Goal: Contribute content: Add original content to the website for others to see

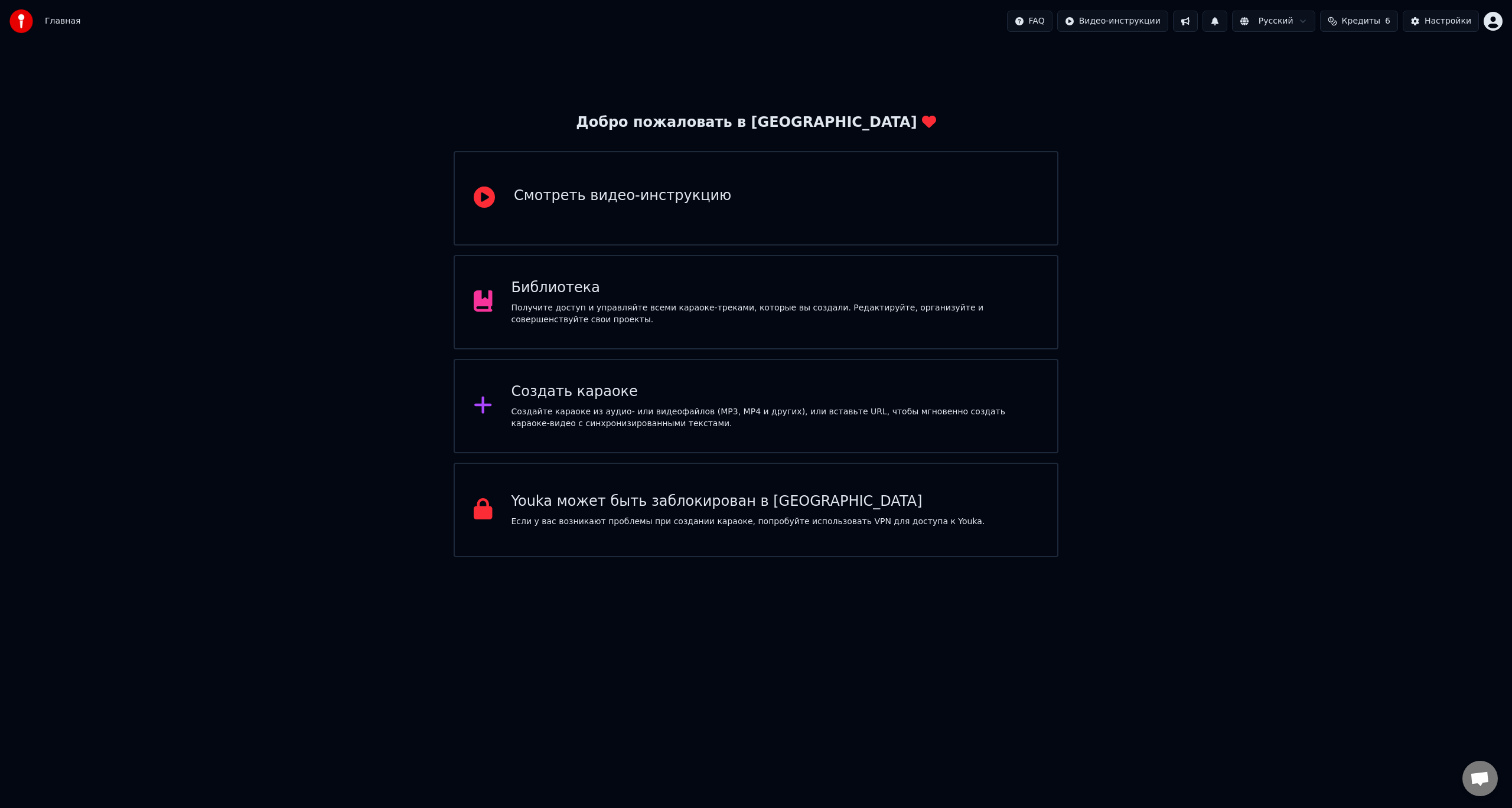
click at [728, 398] on div "Создать караоке" at bounding box center [775, 392] width 528 height 19
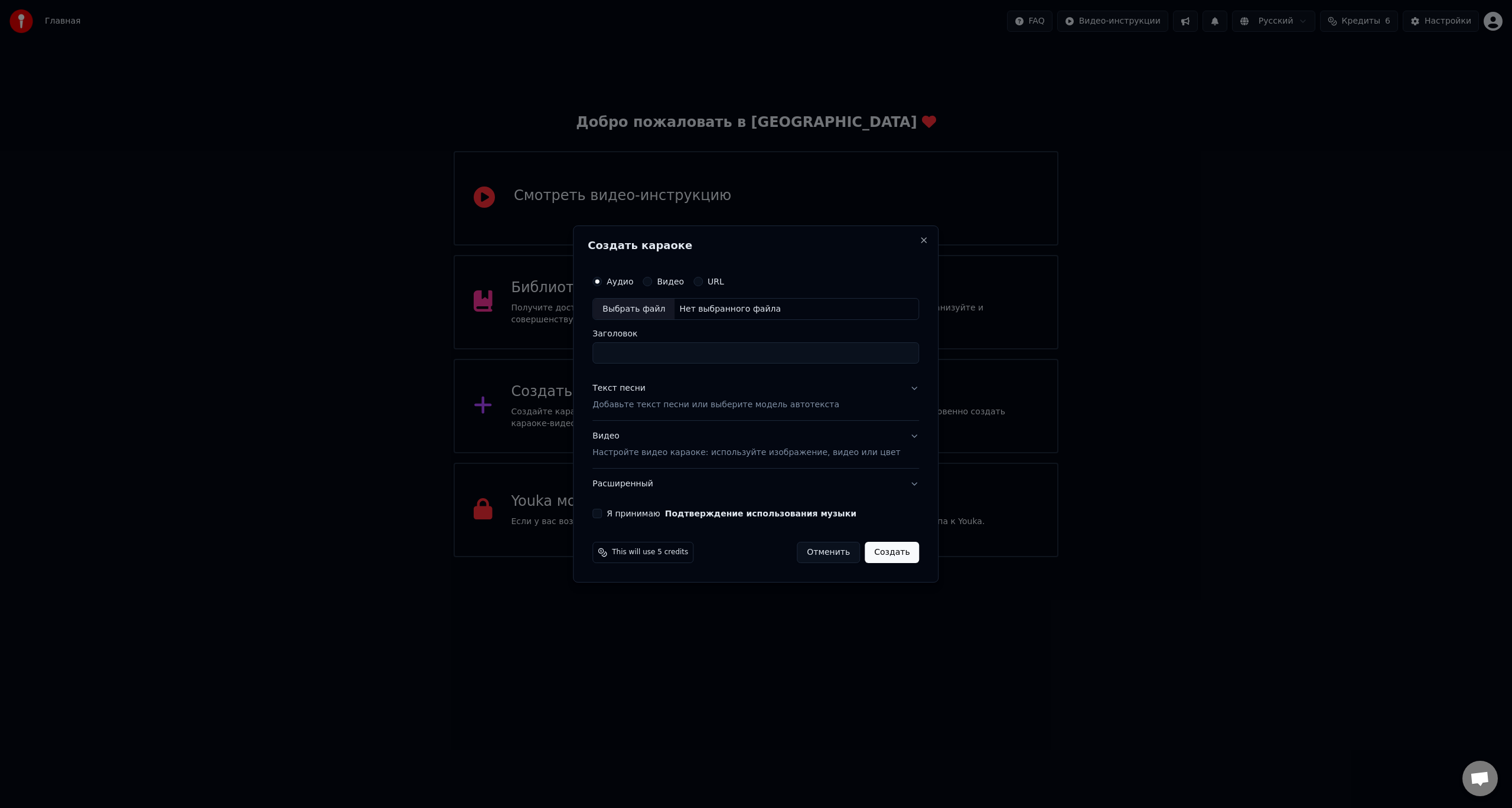
click at [645, 310] on div "Выбрать файл" at bounding box center [633, 309] width 81 height 21
type input "**********"
click at [661, 407] on p "Добавьте текст песни или выберите модель автотекста" at bounding box center [716, 405] width 247 height 12
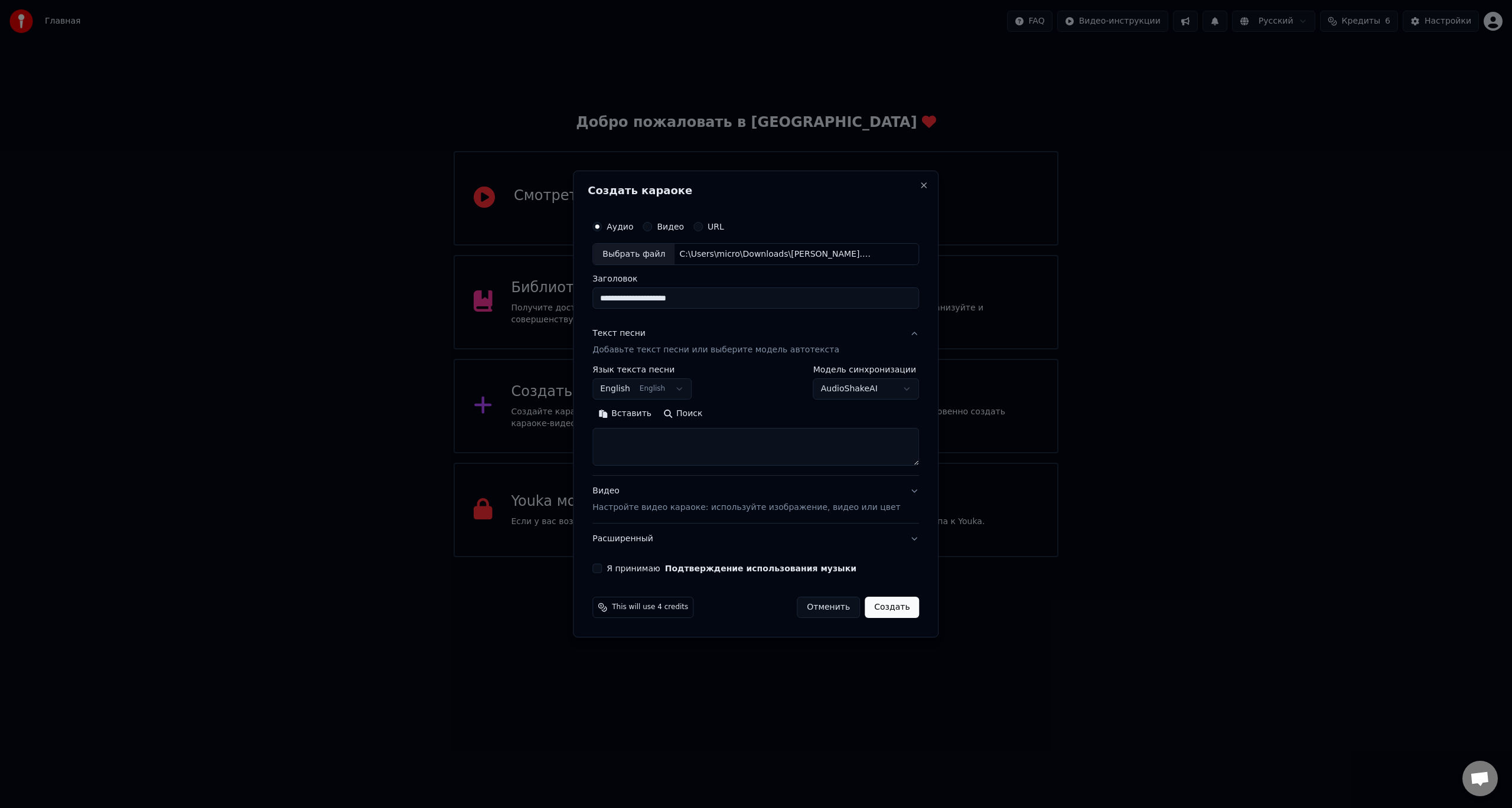
click at [675, 350] on p "Добавьте текст песни или выберите модель автотекста" at bounding box center [716, 350] width 247 height 12
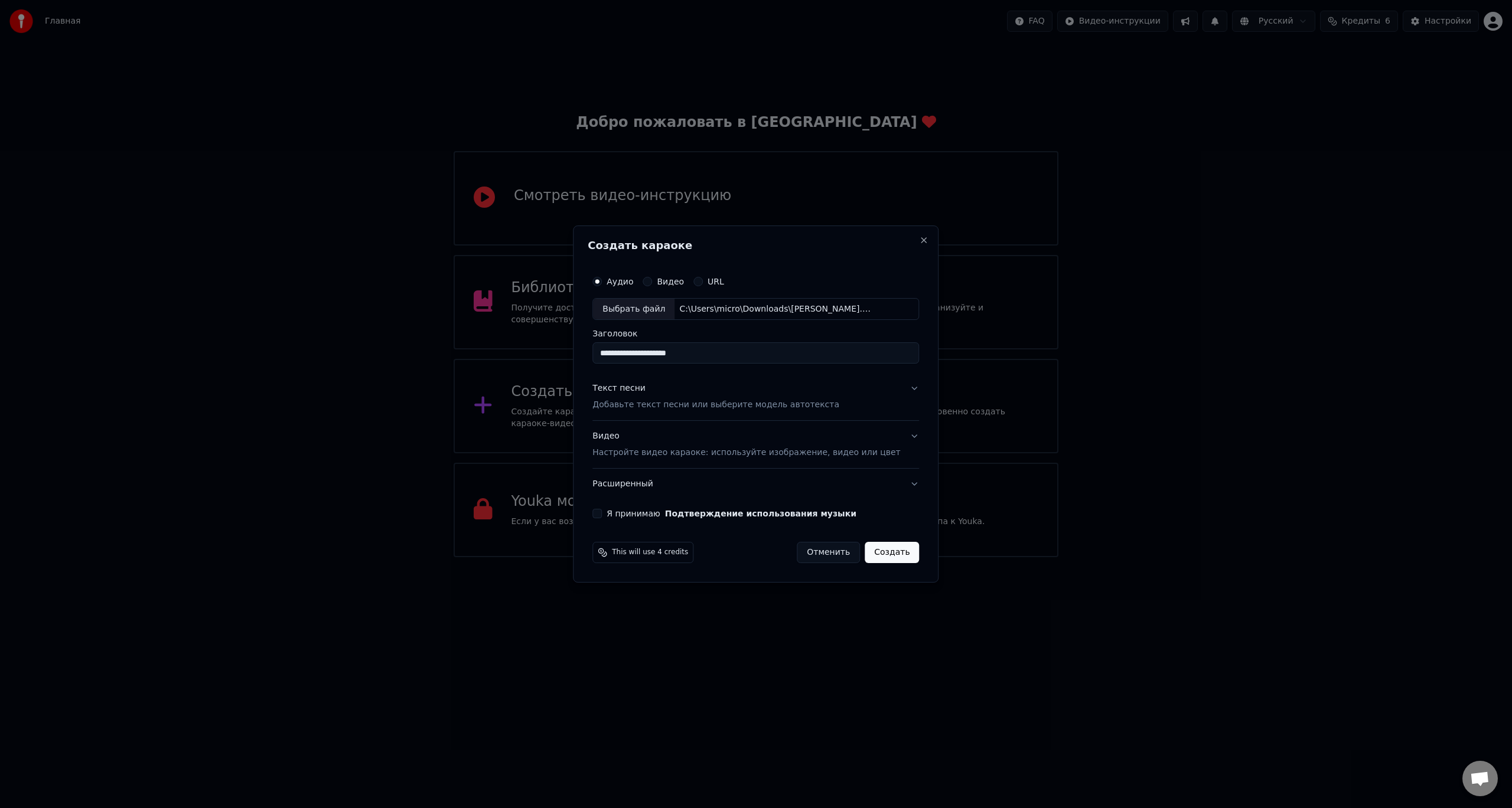
click at [660, 404] on p "Добавьте текст песни или выберите модель автотекста" at bounding box center [716, 405] width 247 height 12
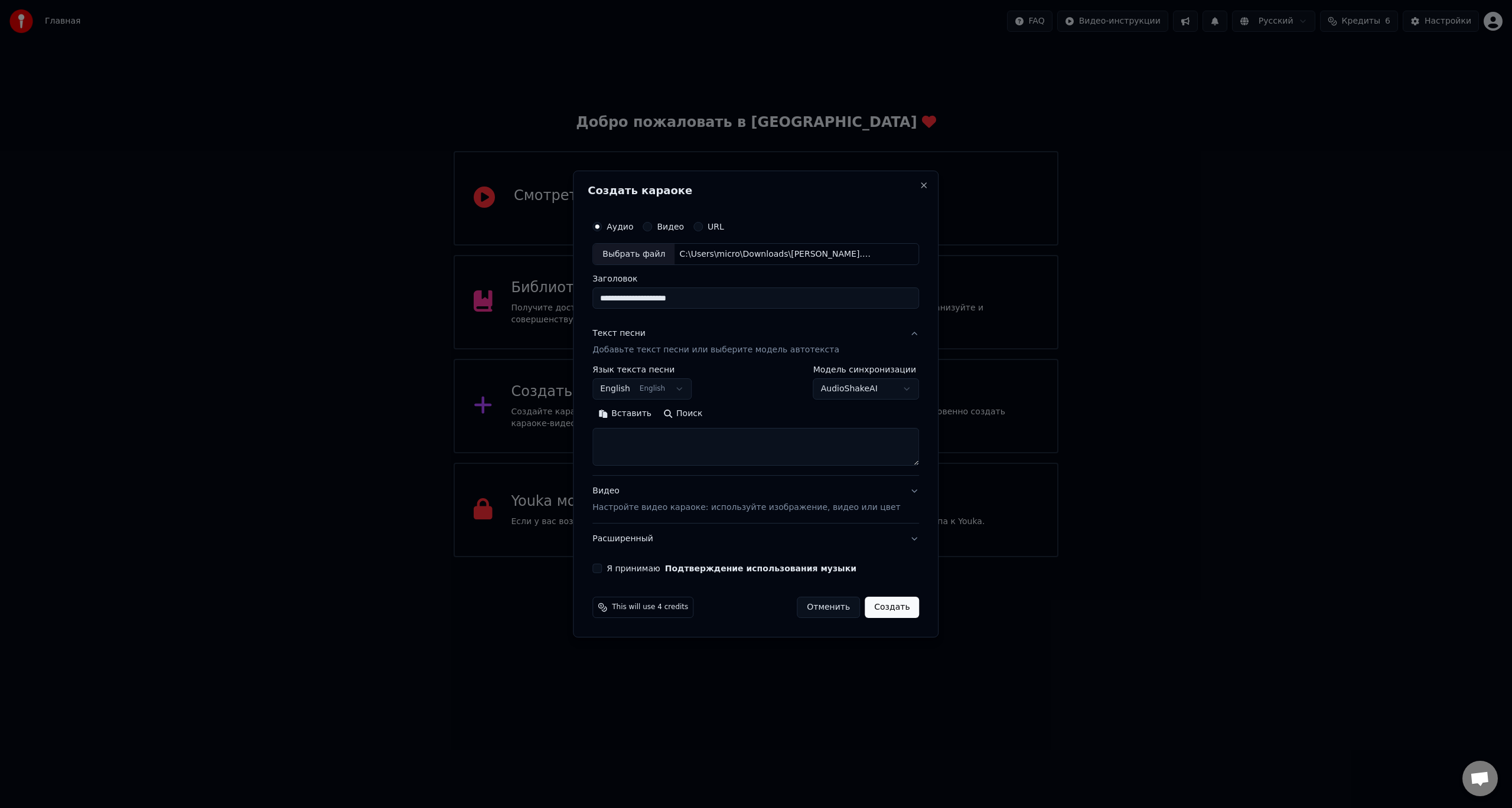
click at [647, 433] on textarea at bounding box center [755, 447] width 327 height 38
click at [645, 418] on button "Вставить" at bounding box center [625, 414] width 65 height 19
drag, startPoint x: 617, startPoint y: 445, endPoint x: 694, endPoint y: 451, distance: 77.2
click at [617, 445] on textarea at bounding box center [738, 447] width 292 height 38
click at [620, 449] on textarea at bounding box center [738, 447] width 292 height 38
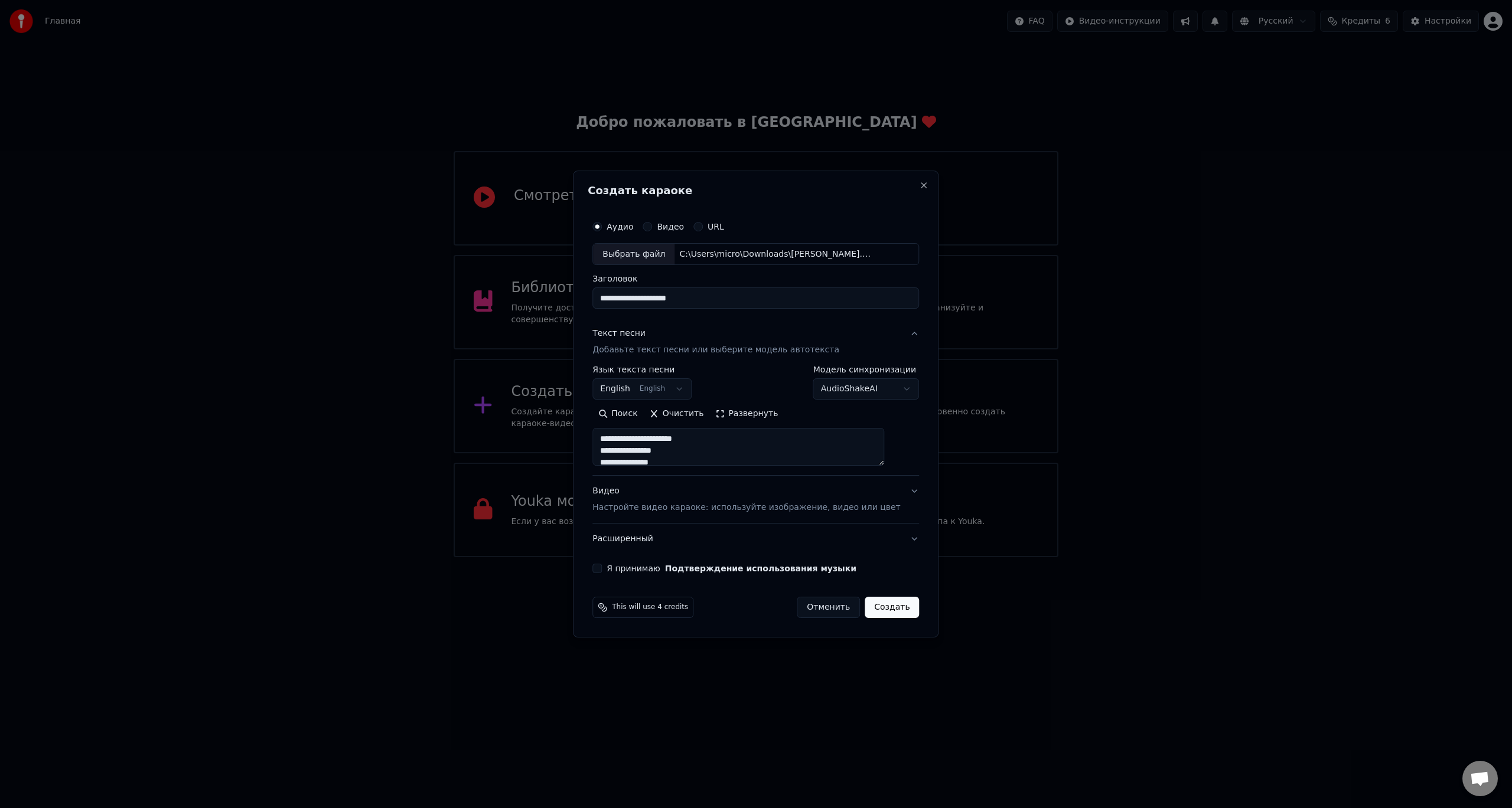
type textarea "**********"
click at [688, 488] on div "Видео Настройте видео караоке: используйте изображение, видео или цвет" at bounding box center [746, 500] width 308 height 28
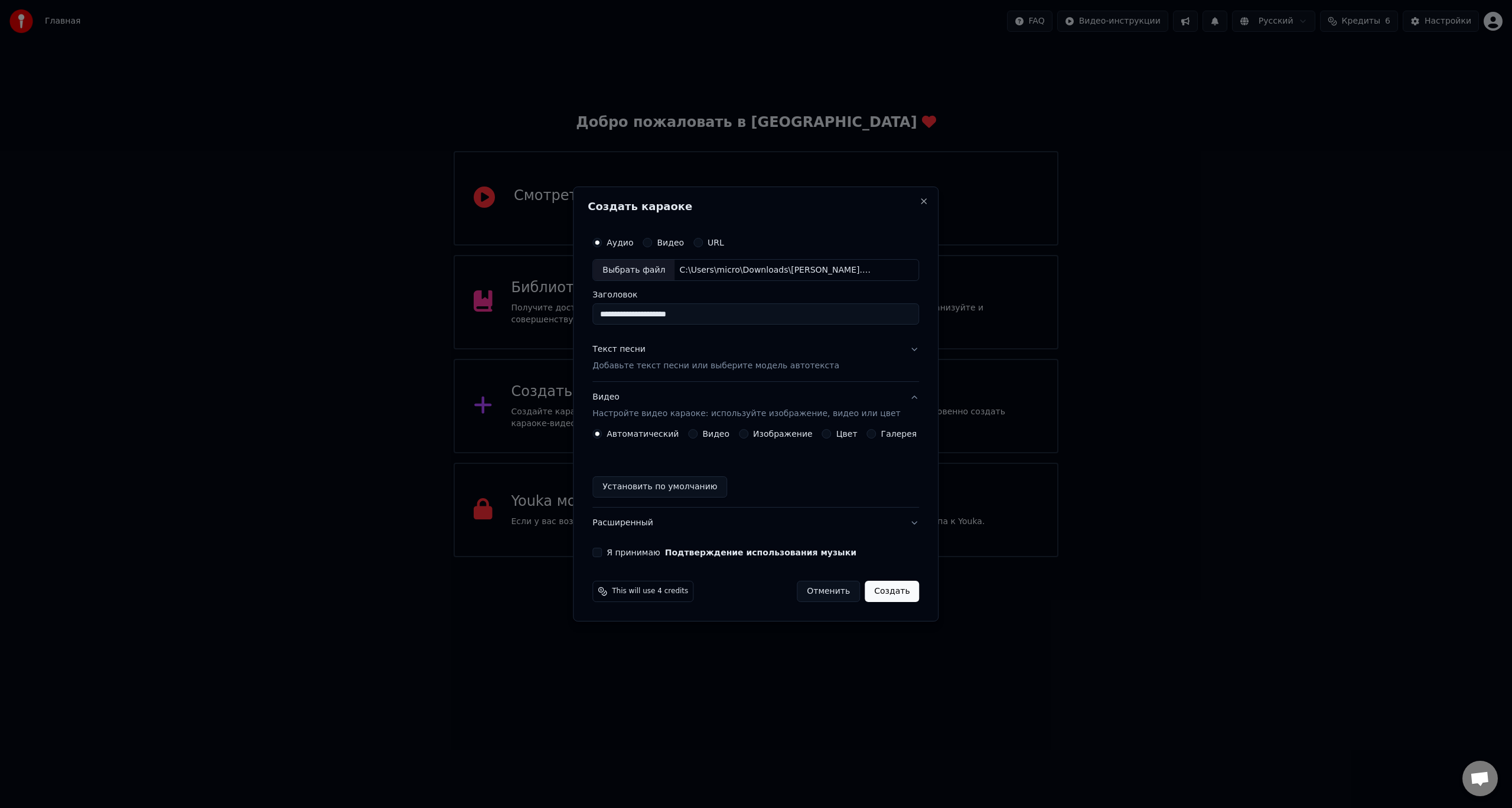
click at [714, 431] on label "Видео" at bounding box center [716, 433] width 27 height 8
click at [697, 431] on button "Видео" at bounding box center [693, 433] width 10 height 10
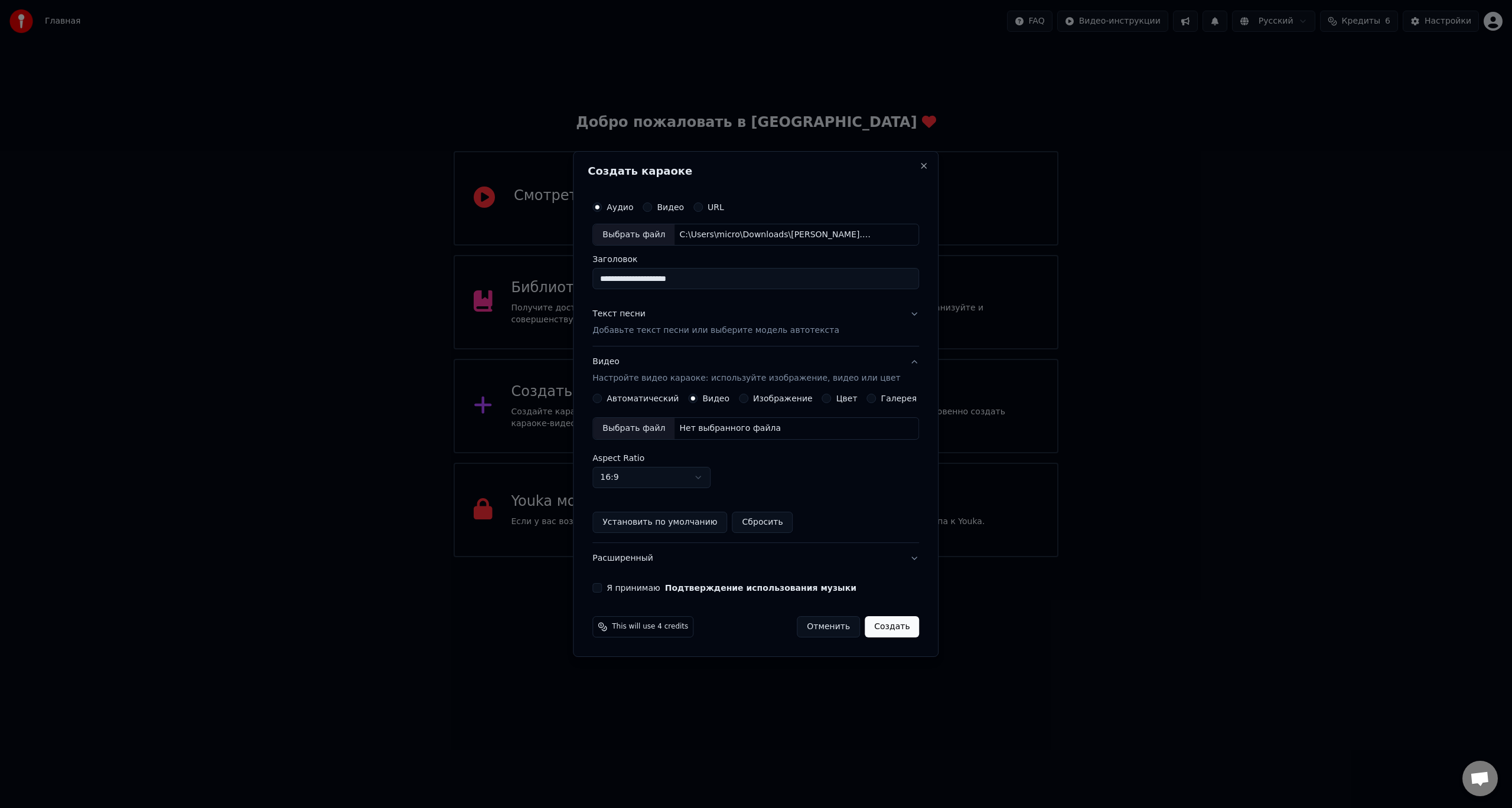
click at [843, 395] on label "Цвет" at bounding box center [846, 398] width 21 height 8
click at [831, 395] on button "Цвет" at bounding box center [826, 398] width 10 height 10
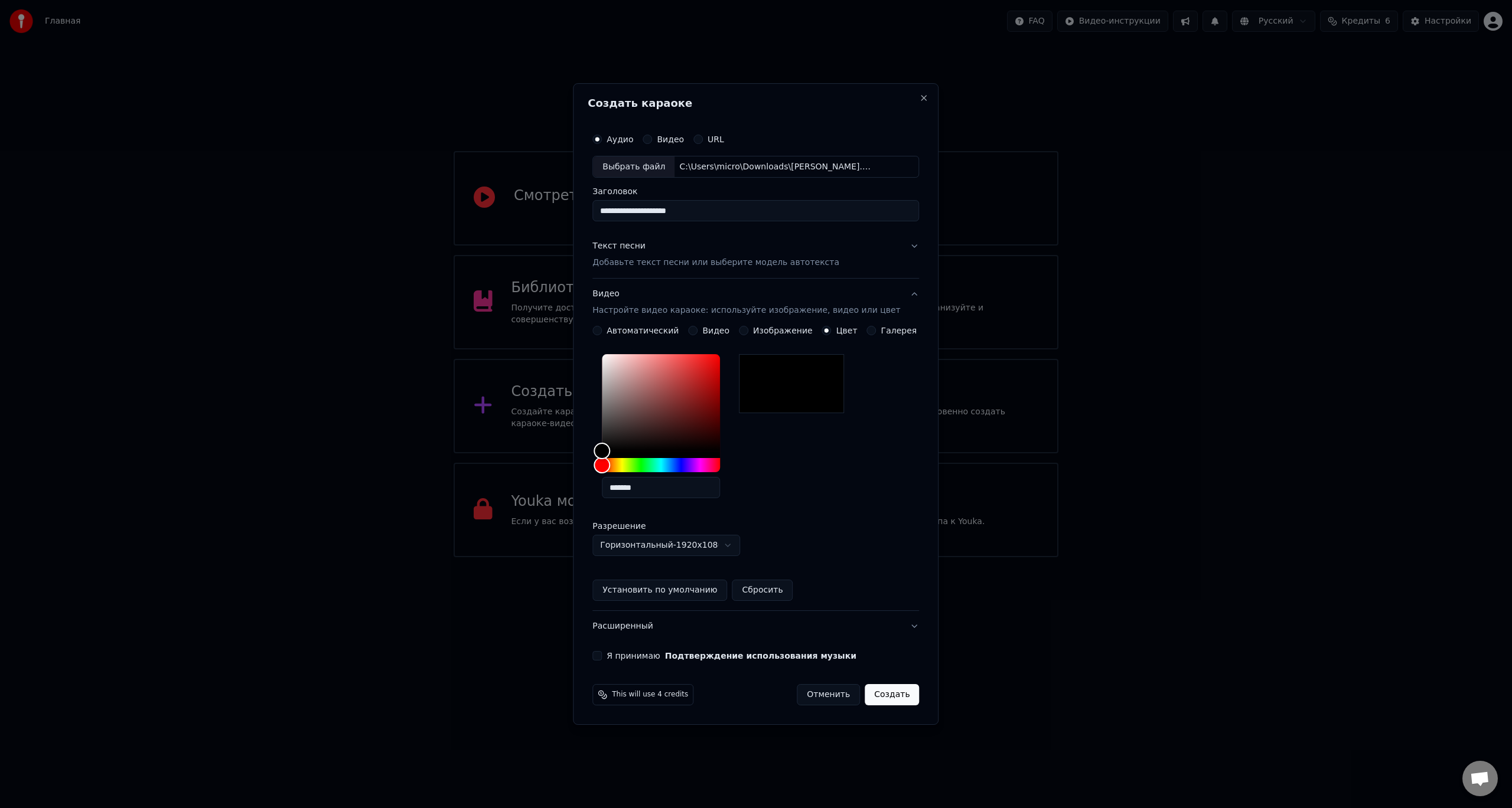
click at [881, 334] on label "Галерея" at bounding box center [899, 330] width 36 height 8
click at [876, 334] on button "Галерея" at bounding box center [871, 330] width 10 height 10
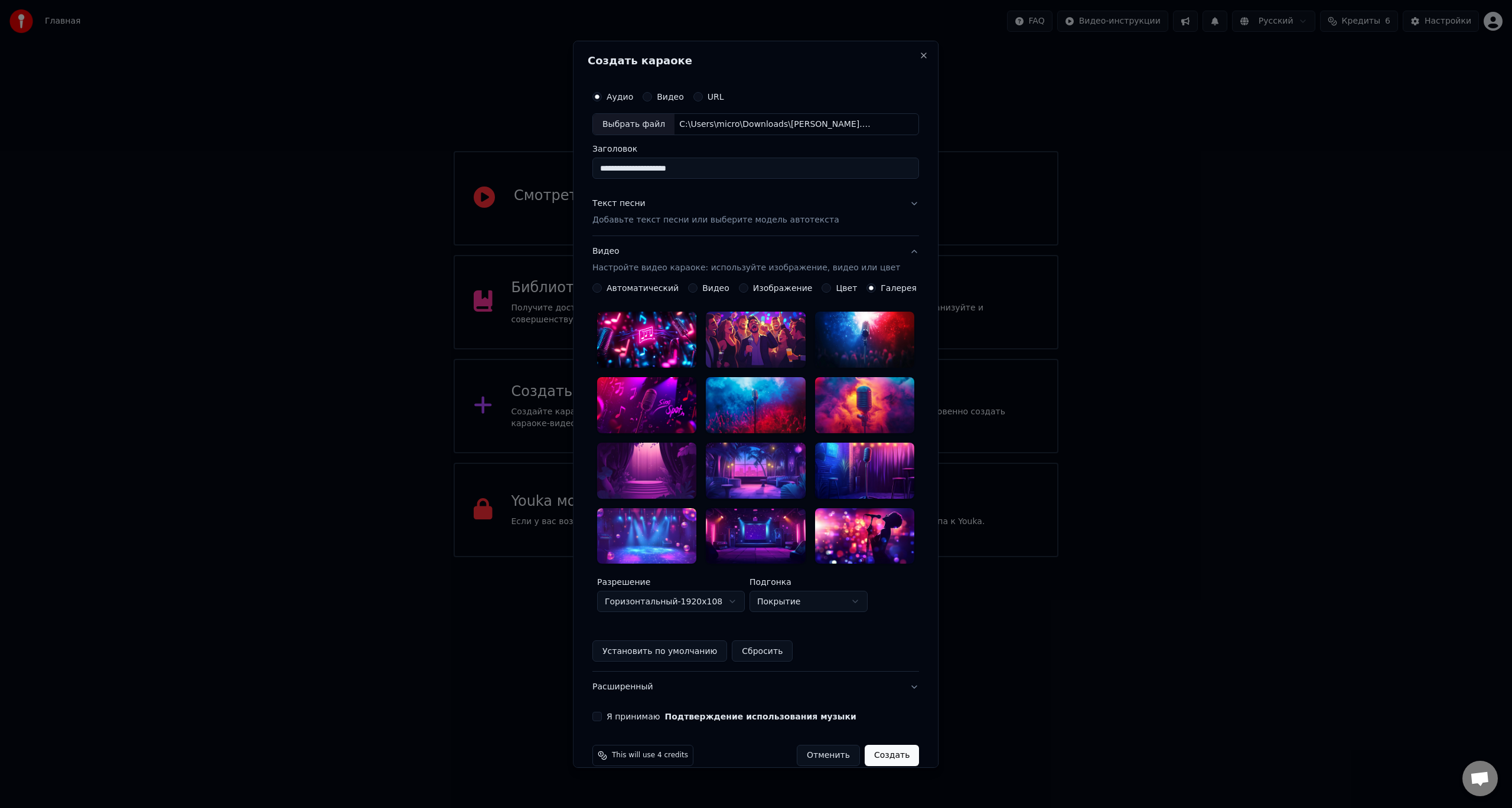
click at [725, 288] on label "Видео" at bounding box center [716, 288] width 27 height 8
click at [697, 288] on button "Видео" at bounding box center [693, 288] width 10 height 10
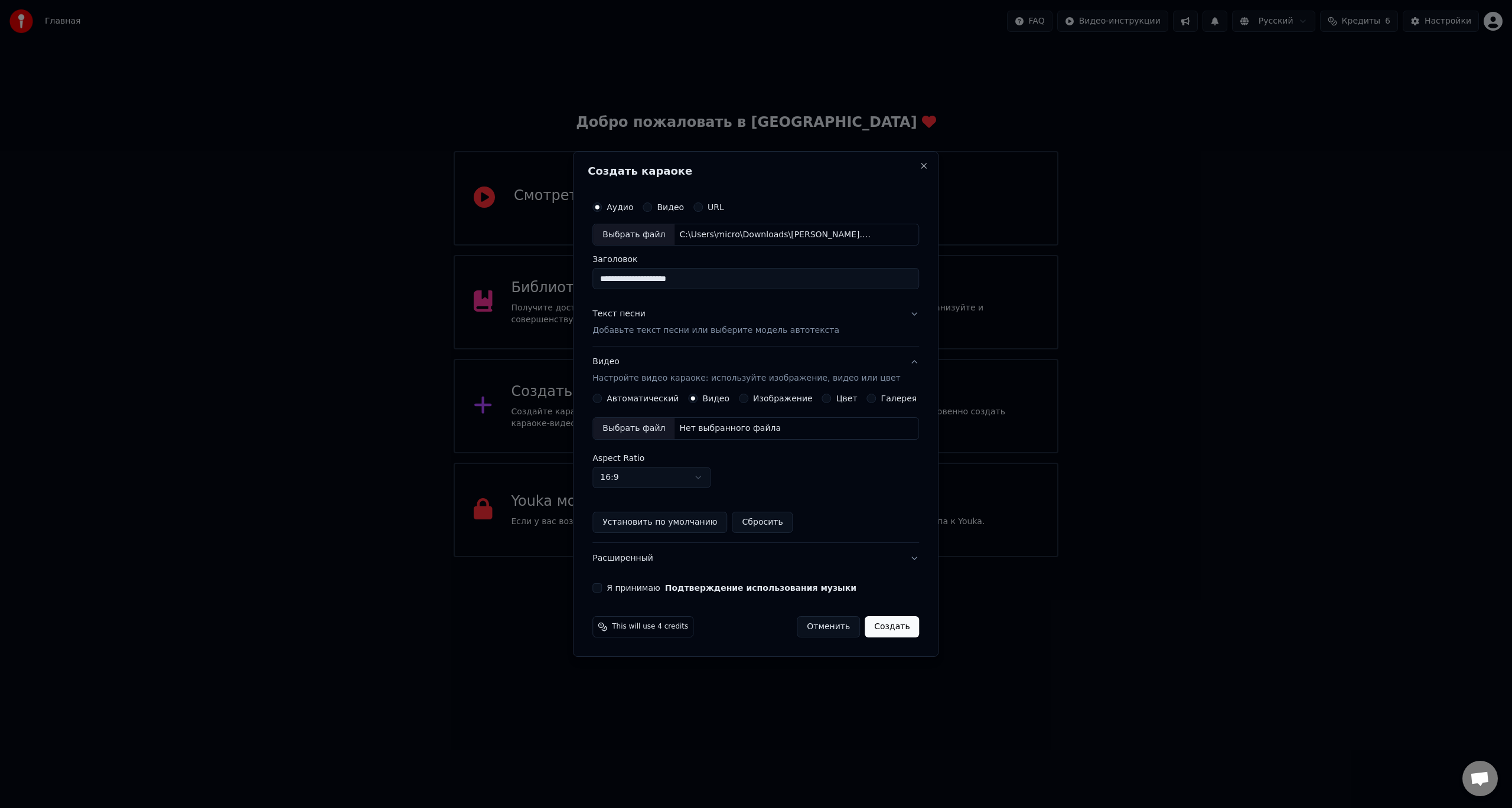
click at [845, 397] on label "Цвет" at bounding box center [846, 398] width 21 height 8
click at [831, 397] on button "Цвет" at bounding box center [826, 398] width 10 height 10
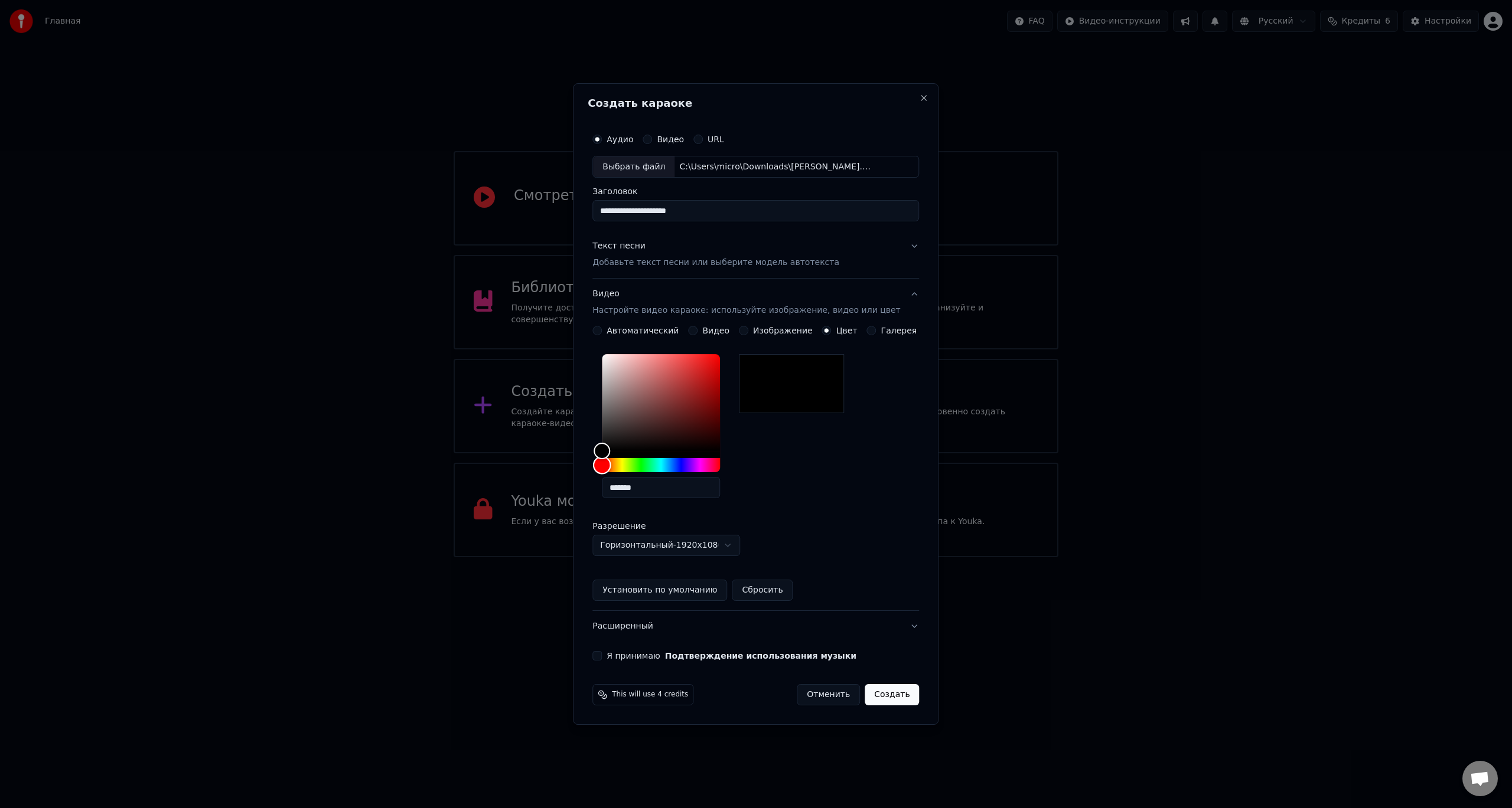
click at [695, 465] on div "Hue" at bounding box center [661, 465] width 118 height 14
drag, startPoint x: 695, startPoint y: 465, endPoint x: 730, endPoint y: 465, distance: 35.0
click at [727, 465] on div "Hue" at bounding box center [717, 465] width 19 height 19
drag, startPoint x: 614, startPoint y: 453, endPoint x: 744, endPoint y: 348, distance: 167.1
click at [739, 350] on div "*******" at bounding box center [670, 428] width 137 height 158
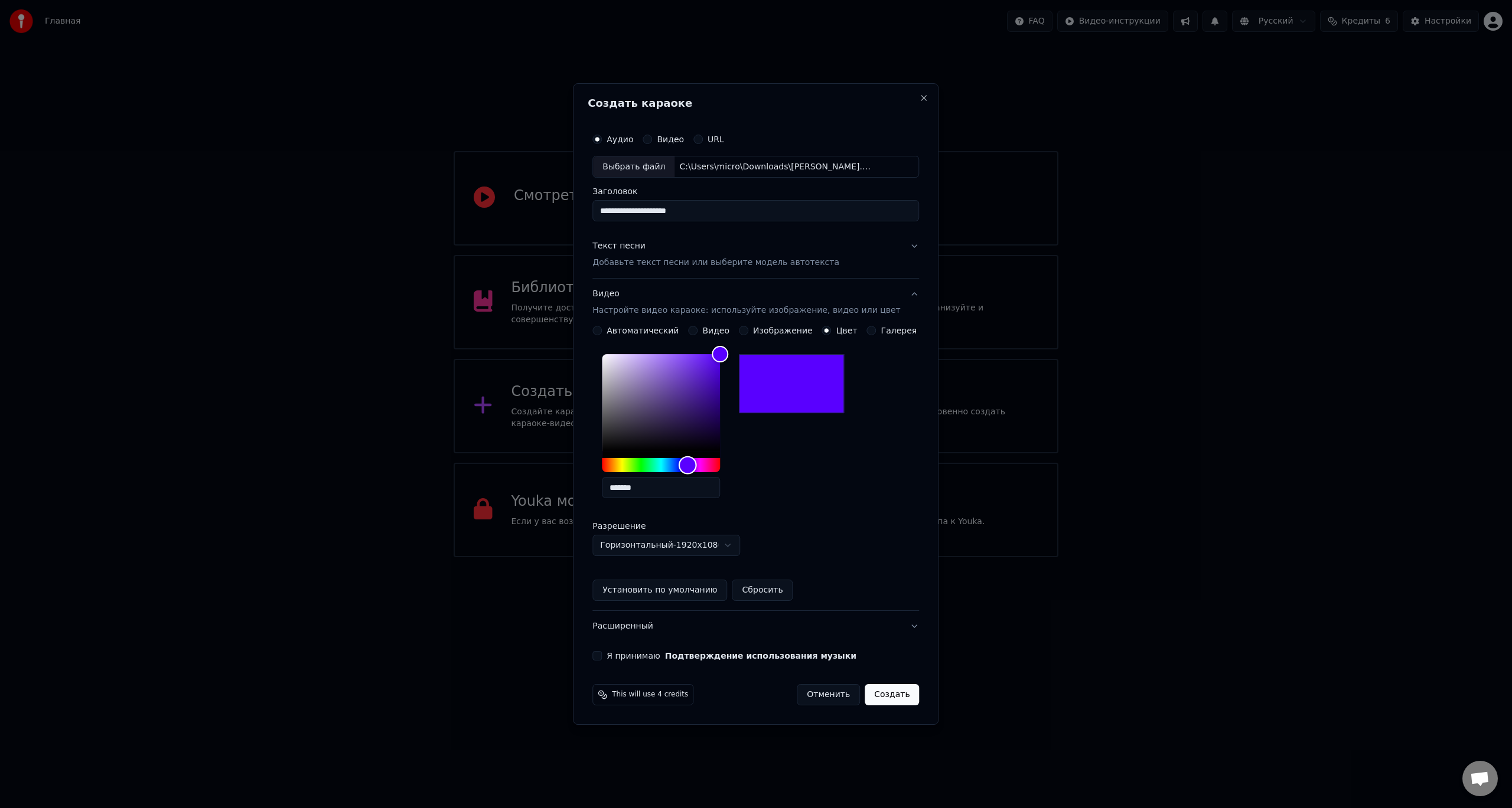
click at [700, 465] on div "Hue" at bounding box center [661, 465] width 118 height 14
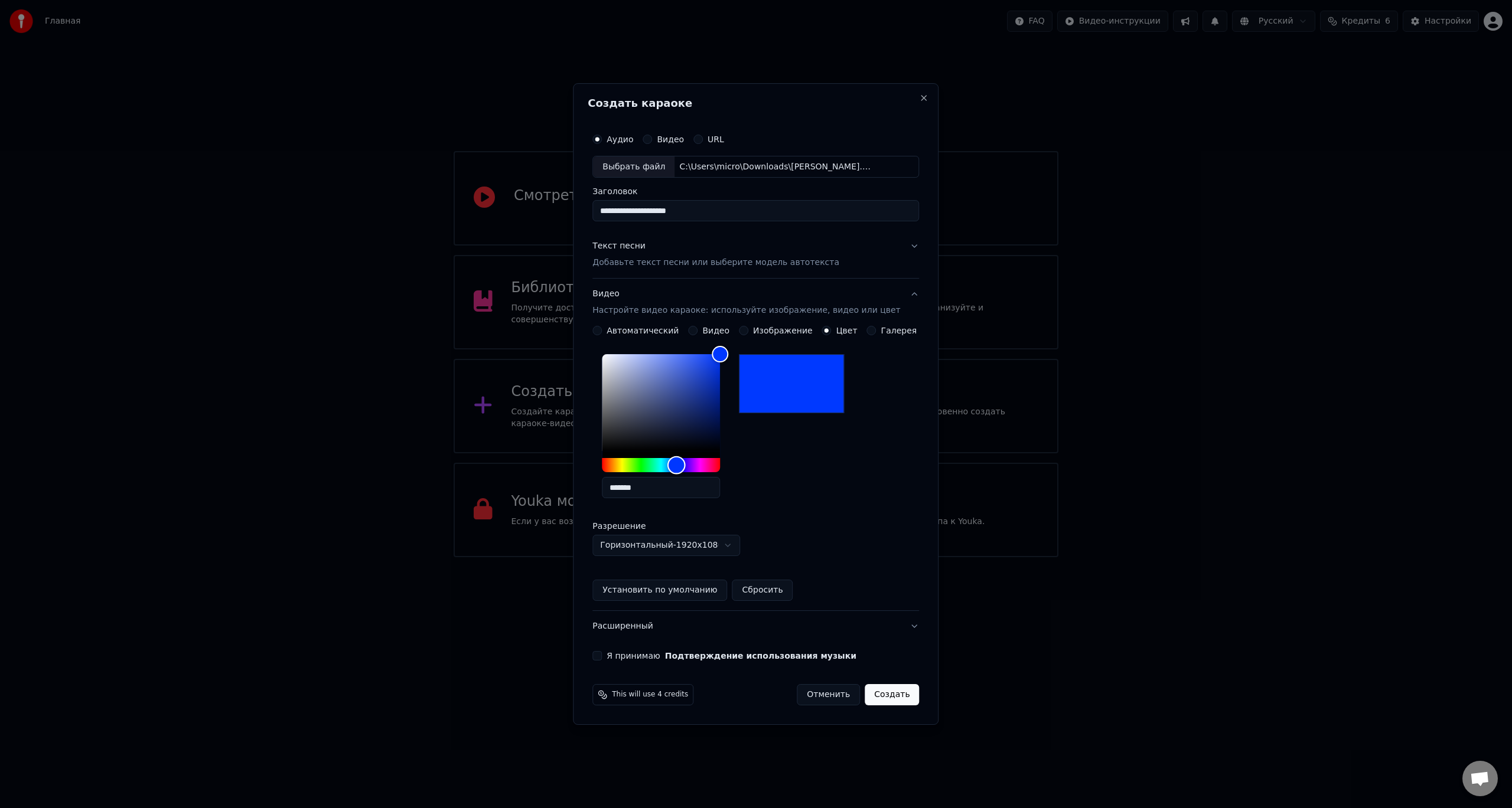
click at [689, 465] on div "Hue" at bounding box center [661, 465] width 118 height 14
click at [675, 464] on div "Hue" at bounding box center [661, 465] width 118 height 14
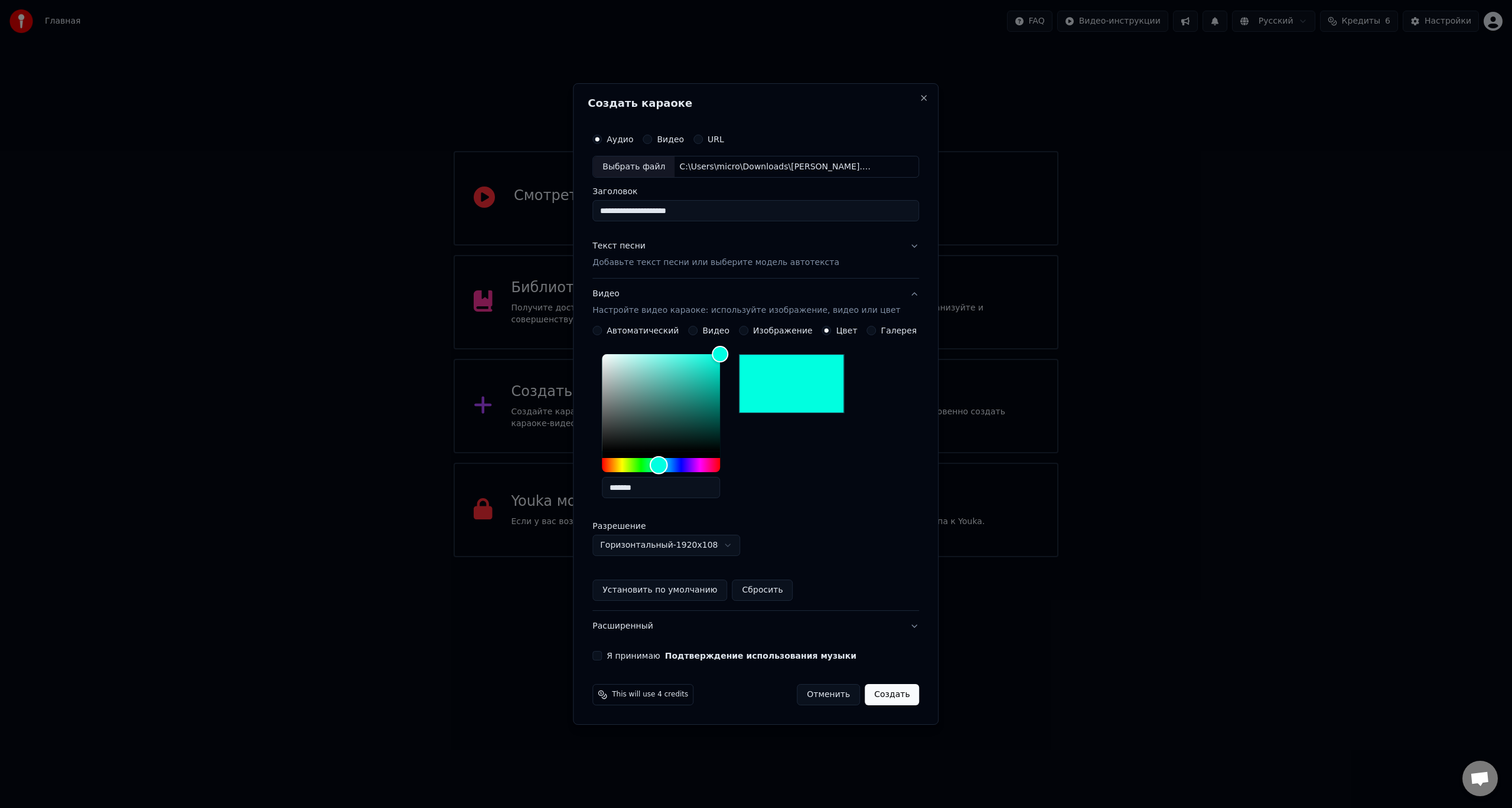
drag, startPoint x: 672, startPoint y: 463, endPoint x: 662, endPoint y: 463, distance: 10.0
click at [668, 463] on div "Hue" at bounding box center [659, 465] width 19 height 19
drag, startPoint x: 662, startPoint y: 463, endPoint x: 677, endPoint y: 463, distance: 15.0
click at [673, 463] on div "Hue" at bounding box center [664, 465] width 19 height 19
drag, startPoint x: 713, startPoint y: 377, endPoint x: 759, endPoint y: 340, distance: 59.0
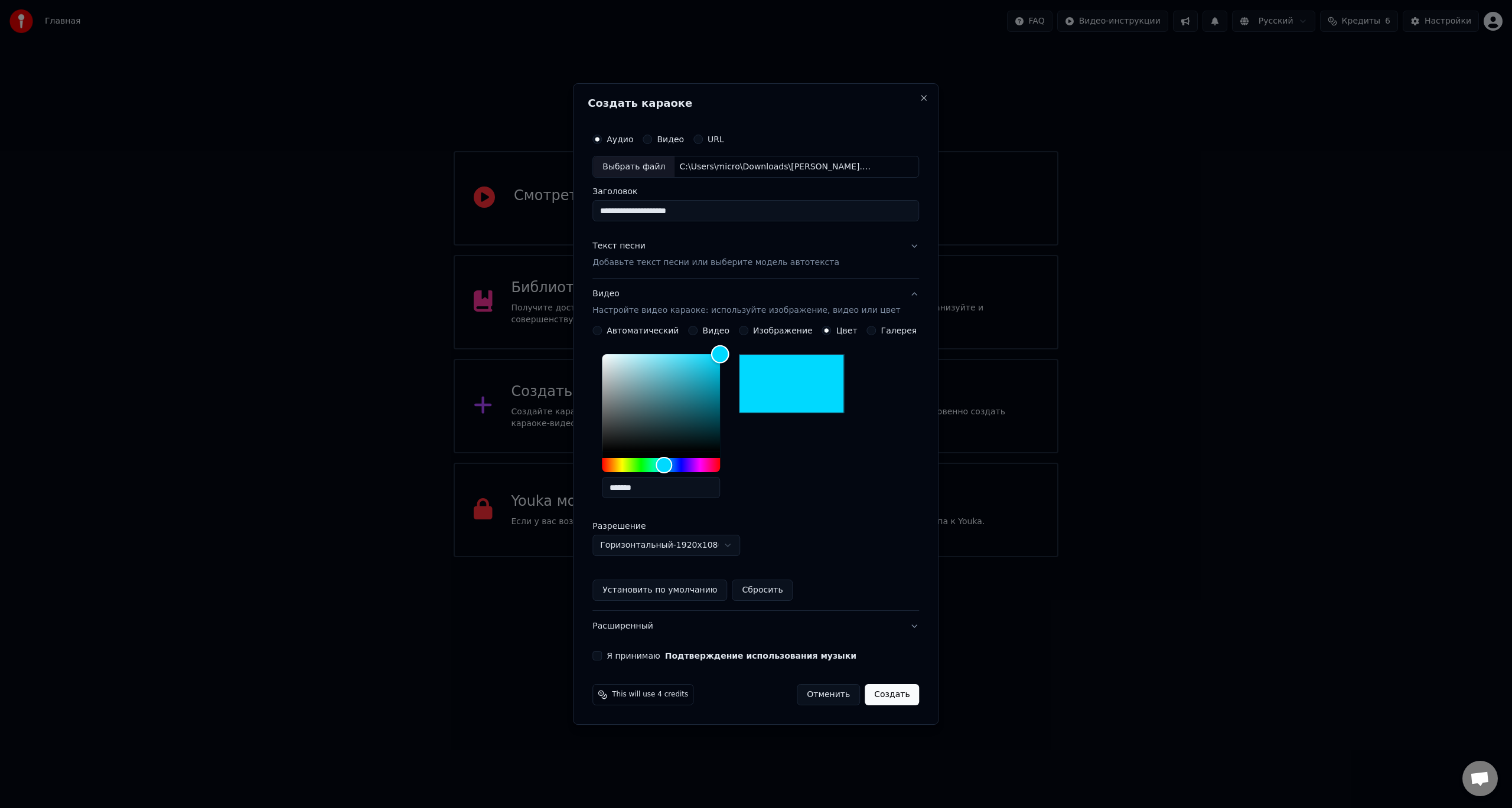
click at [758, 341] on div "**********" at bounding box center [755, 463] width 327 height 275
type input "*******"
drag, startPoint x: 728, startPoint y: 357, endPoint x: 602, endPoint y: 343, distance: 126.8
click at [602, 343] on div "**********" at bounding box center [755, 394] width 336 height 543
click at [666, 543] on body "Главная FAQ Видео-инструкции Русский Кредиты 6 Настройки Добро пожаловать в You…" at bounding box center [756, 279] width 1512 height 557
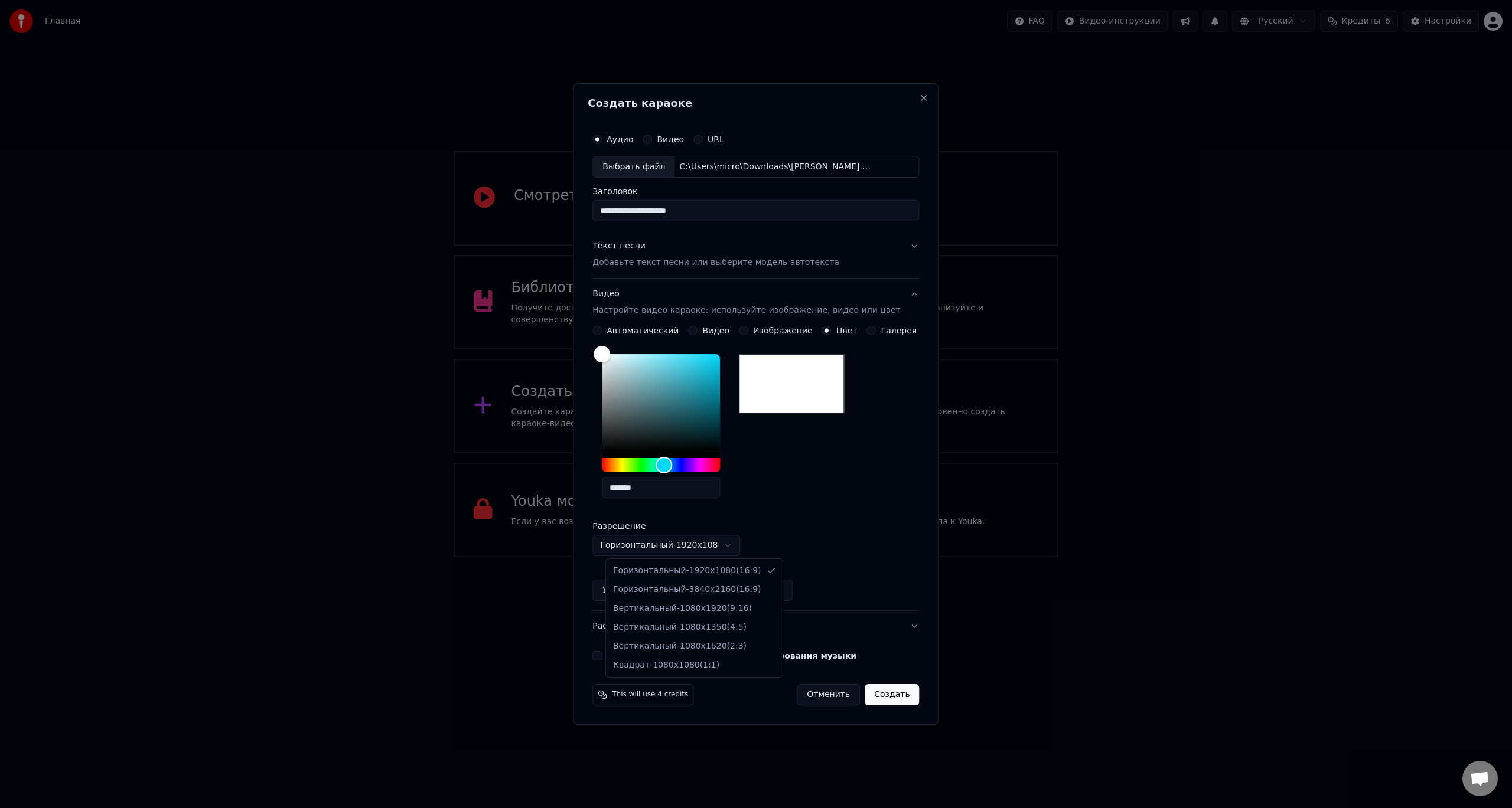
click at [666, 543] on body "Главная FAQ Видео-инструкции Русский Кредиты 6 Настройки Добро пожаловать в You…" at bounding box center [756, 279] width 1512 height 557
click at [666, 588] on button "Установить по умолчанию" at bounding box center [659, 590] width 135 height 21
click at [602, 656] on button "Я принимаю Подтверждение использования музыки" at bounding box center [597, 655] width 10 height 10
click at [876, 694] on button "Создать" at bounding box center [892, 694] width 54 height 21
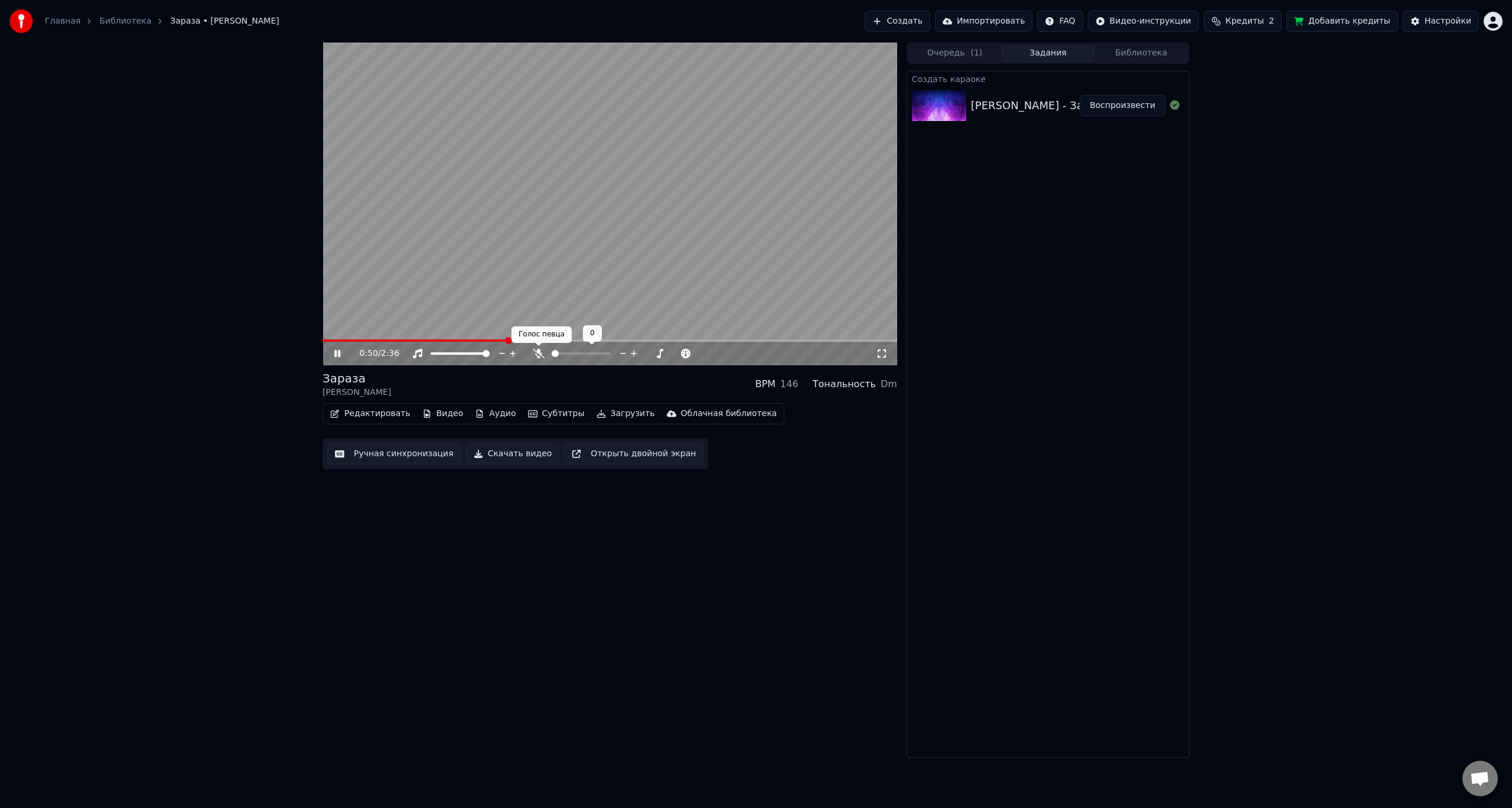
click at [542, 355] on icon at bounding box center [539, 354] width 12 height 10
click at [541, 355] on icon at bounding box center [539, 354] width 12 height 10
click at [540, 355] on icon at bounding box center [539, 354] width 12 height 10
click at [540, 352] on icon at bounding box center [539, 354] width 12 height 10
click at [540, 352] on icon at bounding box center [539, 354] width 12 height 10
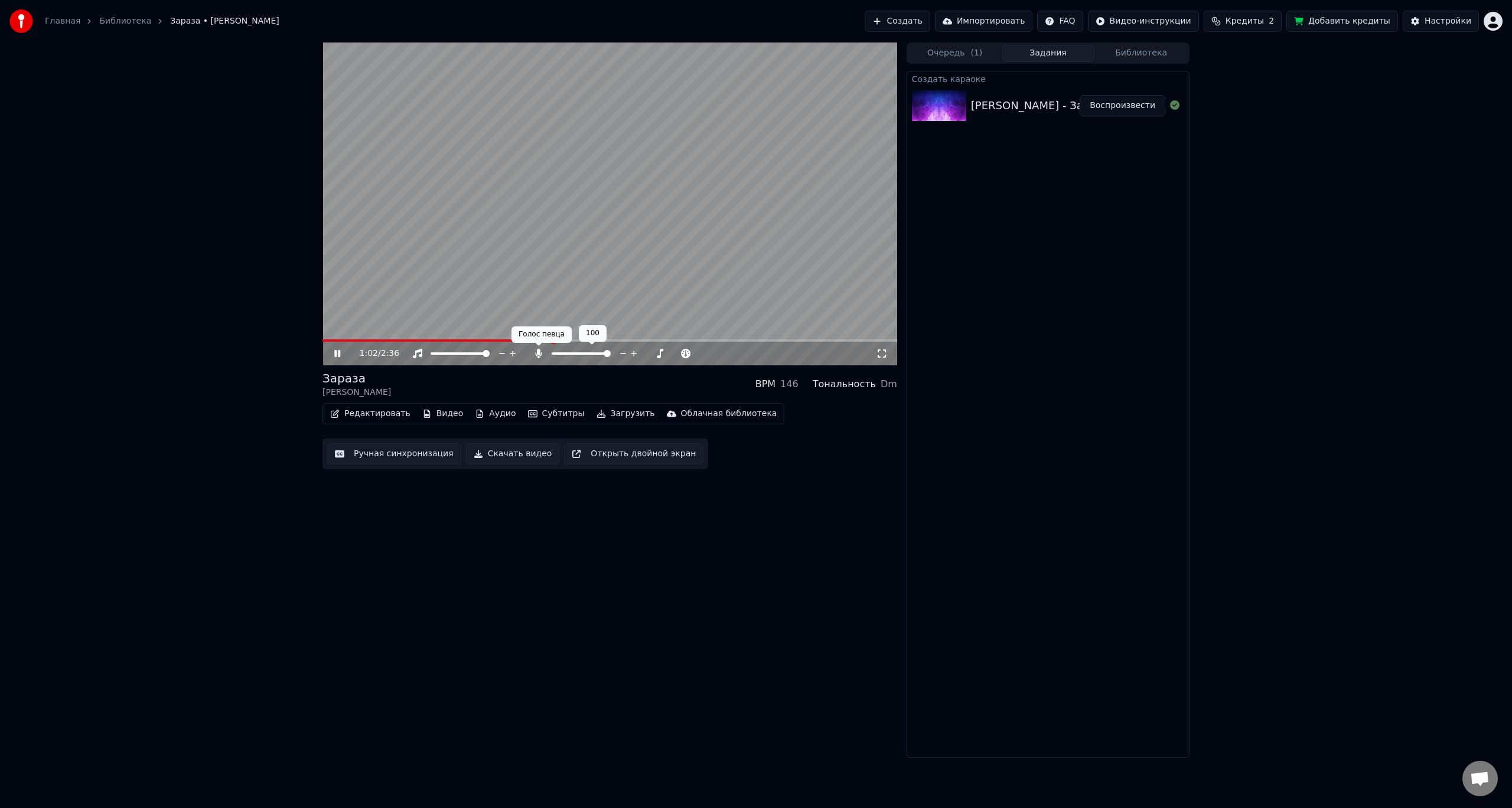
click at [542, 355] on icon at bounding box center [539, 354] width 12 height 10
click at [882, 352] on icon at bounding box center [881, 354] width 12 height 10
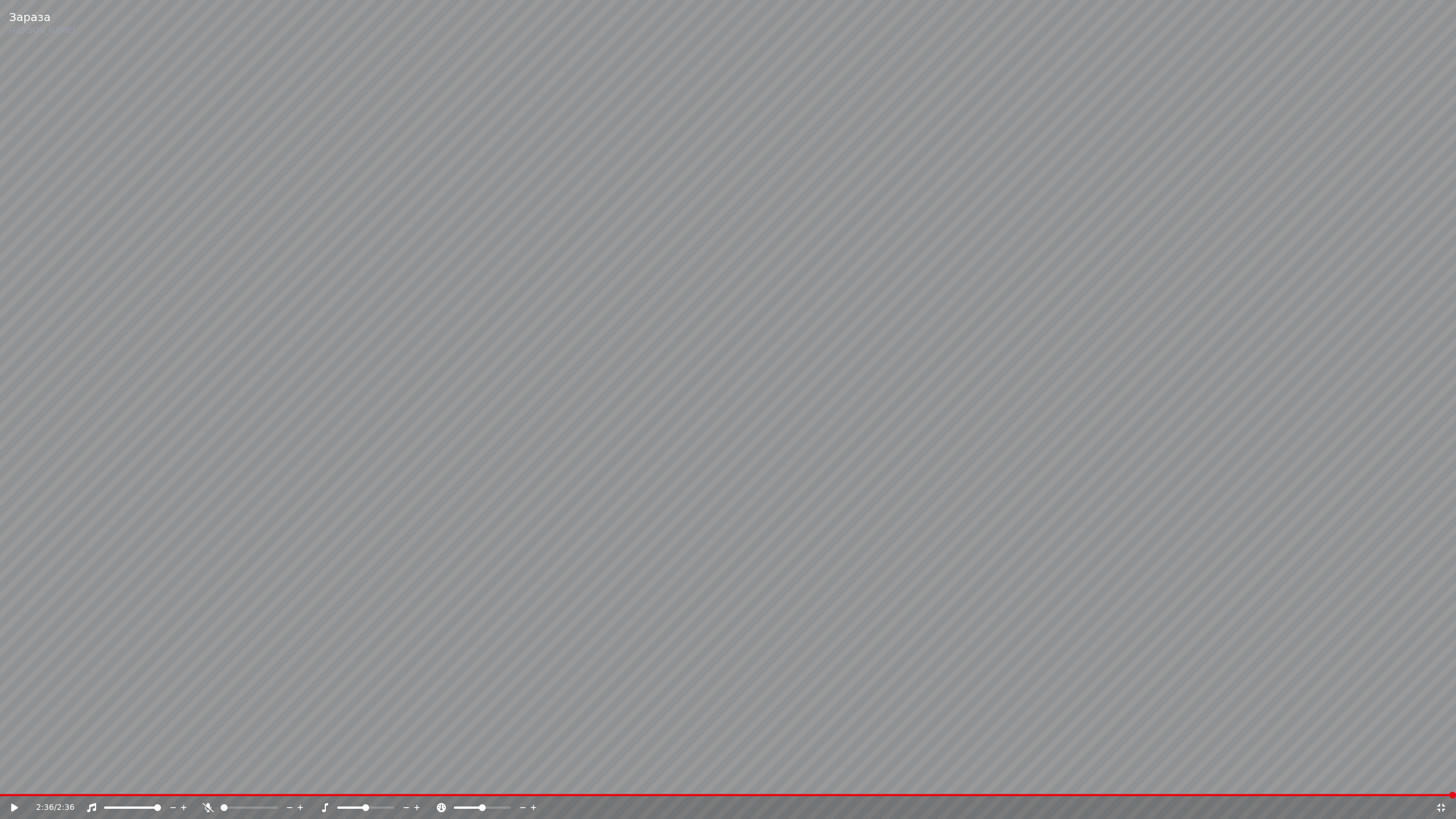
click at [1439, 778] on icon at bounding box center [1441, 807] width 11 height 9
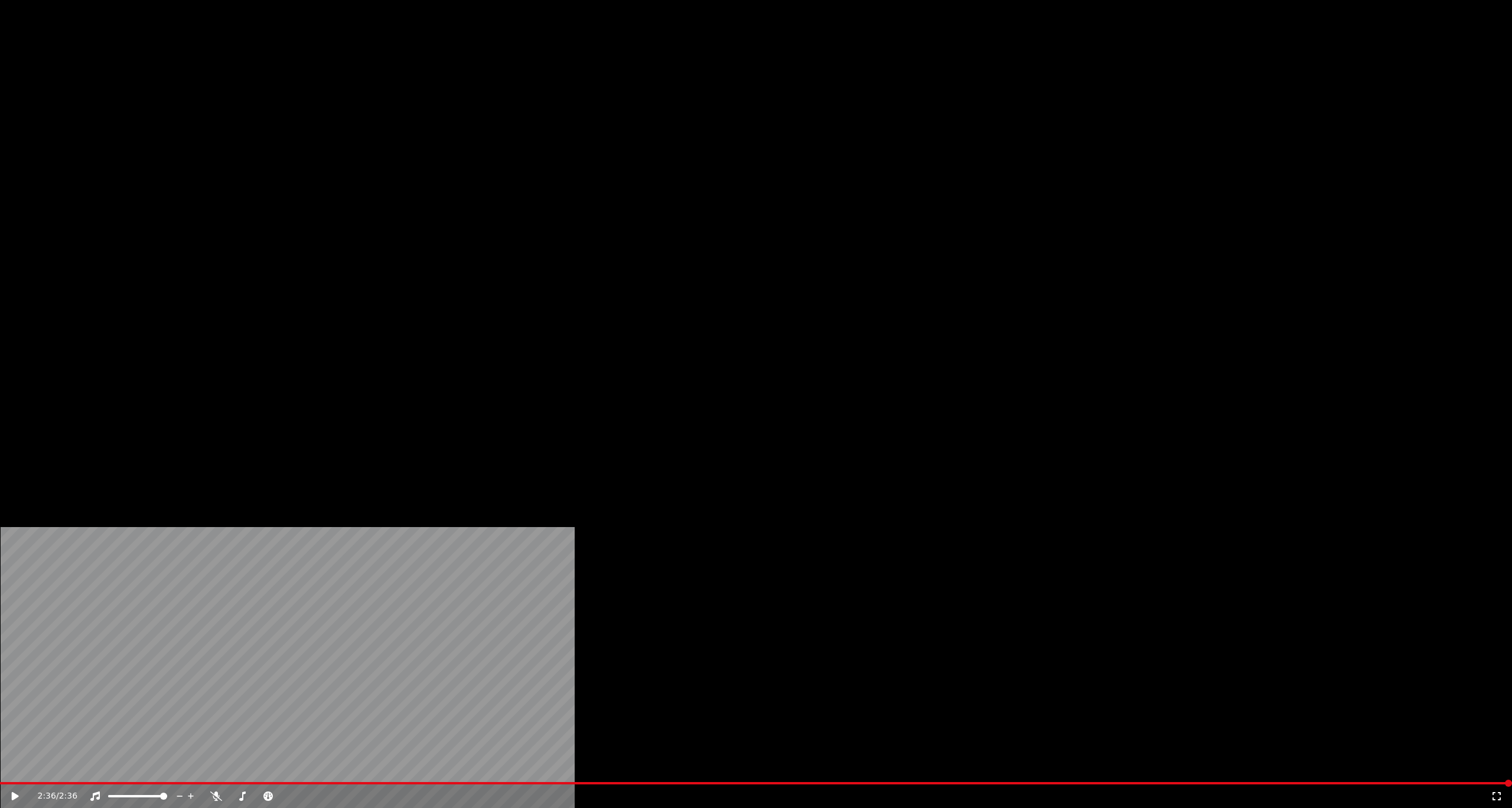
click at [383, 99] on button "Редактировать" at bounding box center [370, 91] width 90 height 17
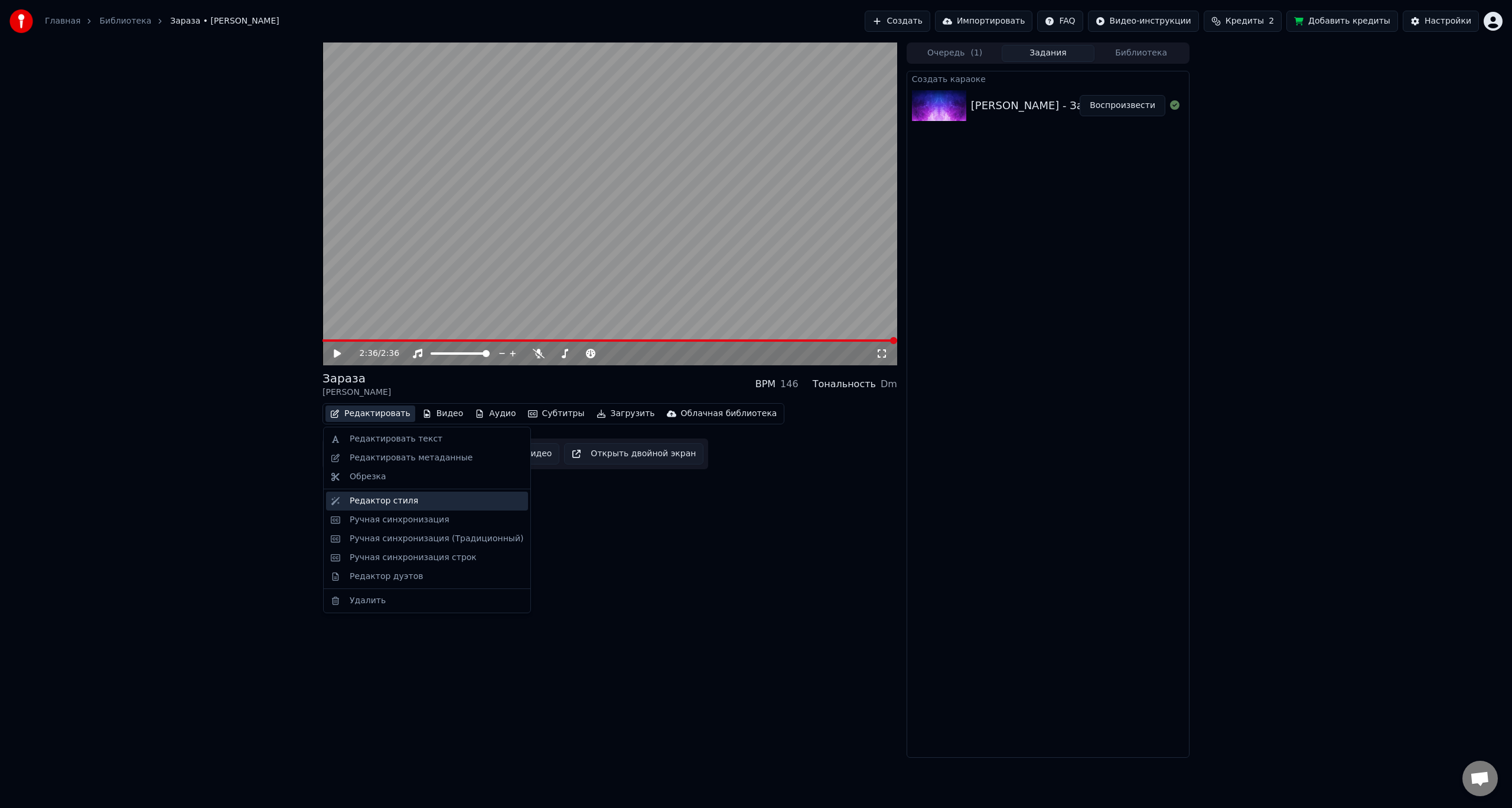
click at [375, 503] on div "Редактор стиля" at bounding box center [384, 501] width 68 height 12
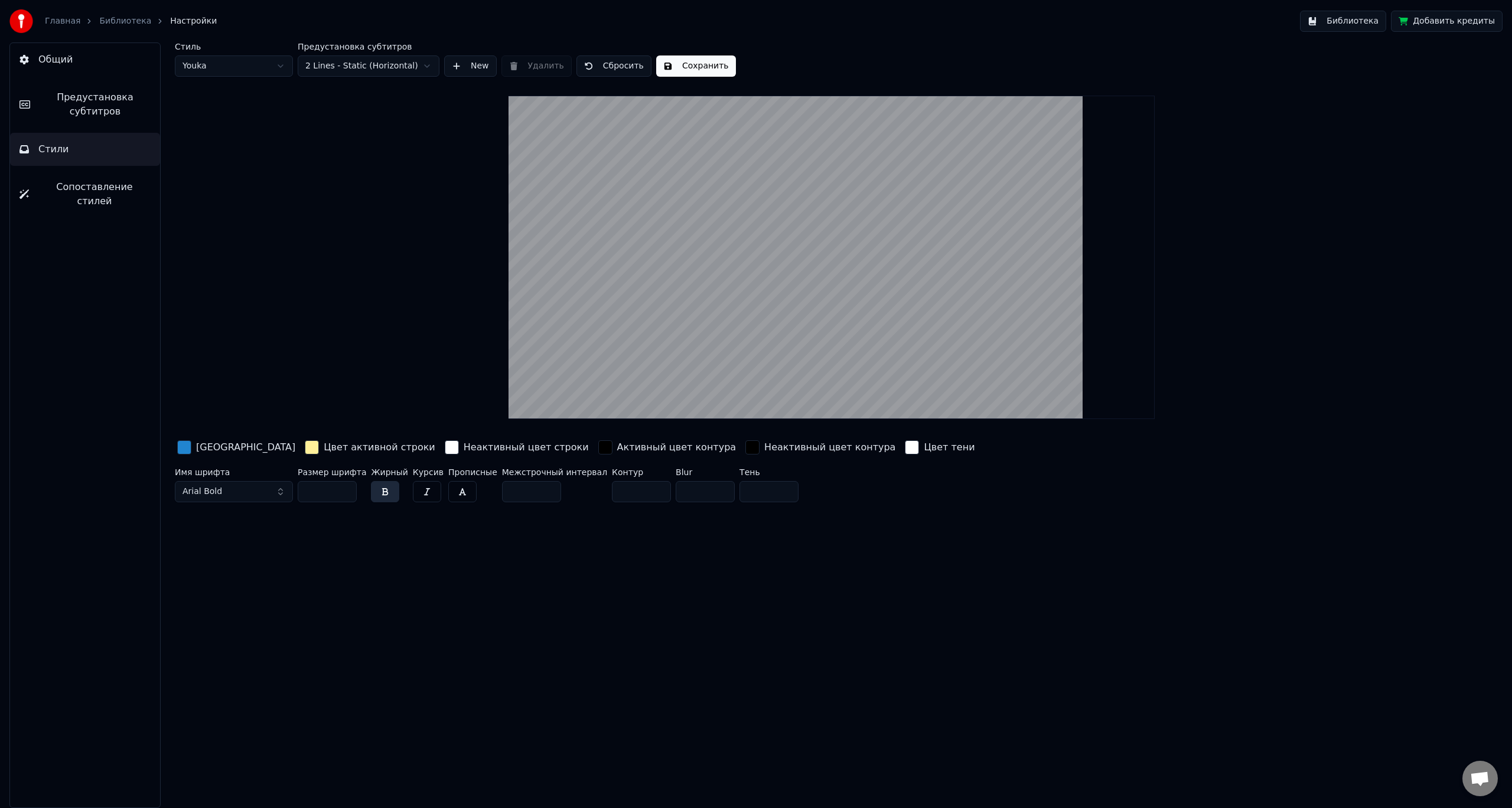
click at [304, 442] on div "button" at bounding box center [311, 447] width 14 height 14
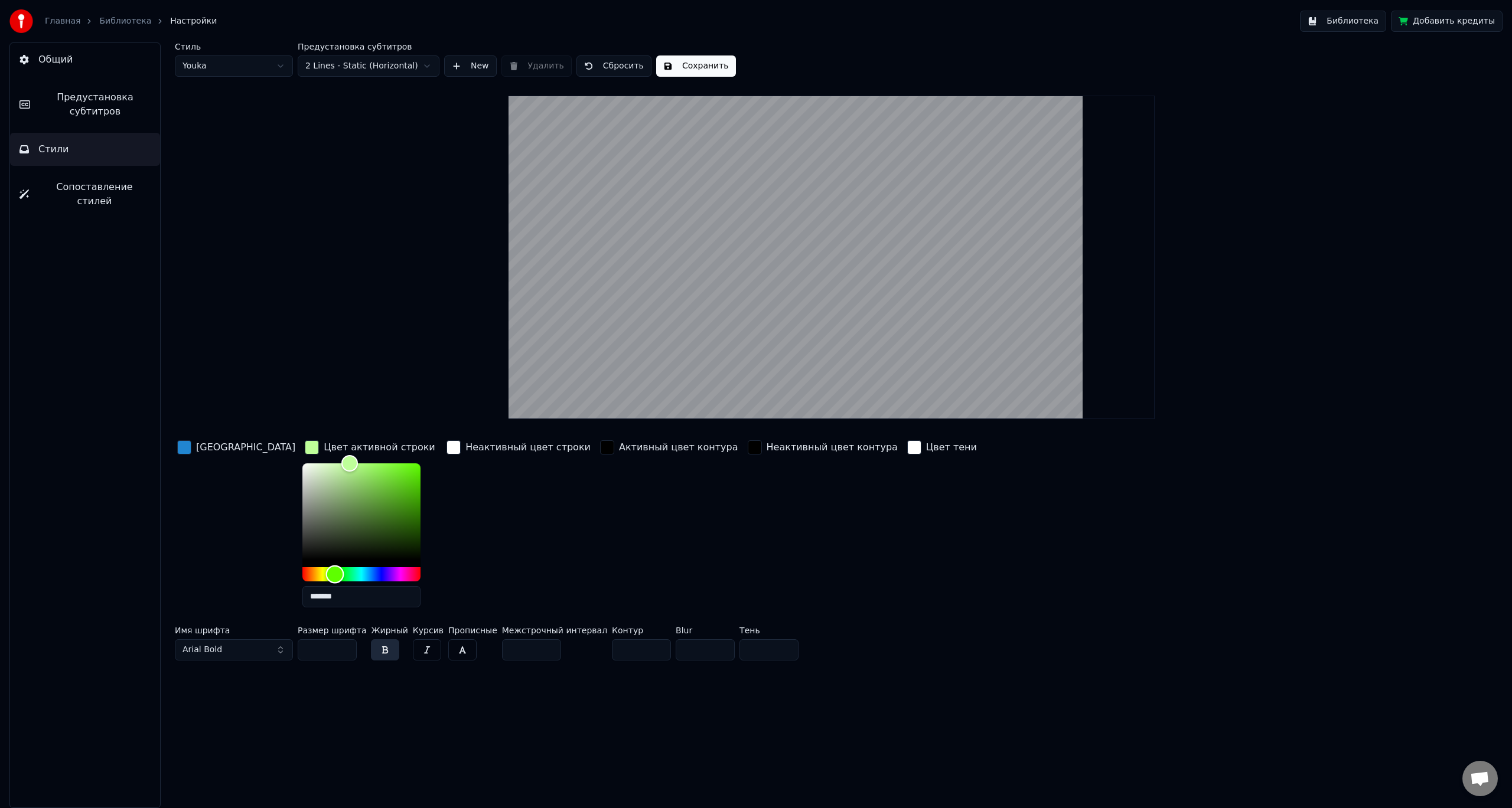
click at [303, 573] on div "Hue" at bounding box center [361, 574] width 118 height 14
click at [317, 571] on div "Hue" at bounding box center [361, 574] width 118 height 14
click at [336, 571] on div "Hue" at bounding box center [361, 574] width 118 height 14
click at [350, 571] on div "Hue" at bounding box center [361, 574] width 118 height 14
drag, startPoint x: 359, startPoint y: 573, endPoint x: 380, endPoint y: 574, distance: 21.0
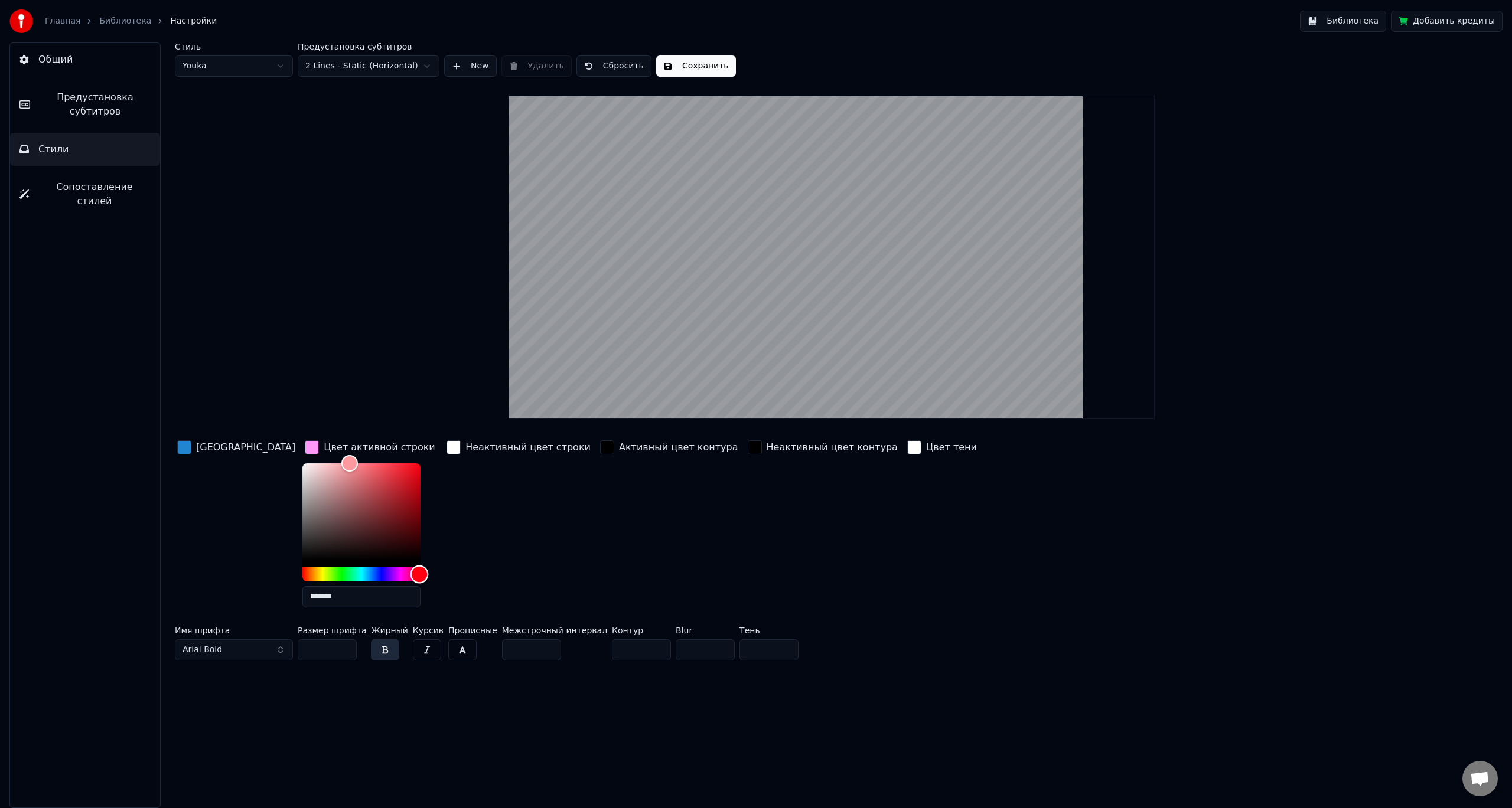
click at [380, 574] on div "Hue" at bounding box center [361, 574] width 118 height 14
drag, startPoint x: 311, startPoint y: 463, endPoint x: 391, endPoint y: 466, distance: 80.1
click at [391, 466] on div "*******" at bounding box center [371, 538] width 137 height 149
click at [303, 572] on div "Hue" at bounding box center [361, 574] width 118 height 14
click at [303, 571] on div "Hue" at bounding box center [361, 574] width 118 height 14
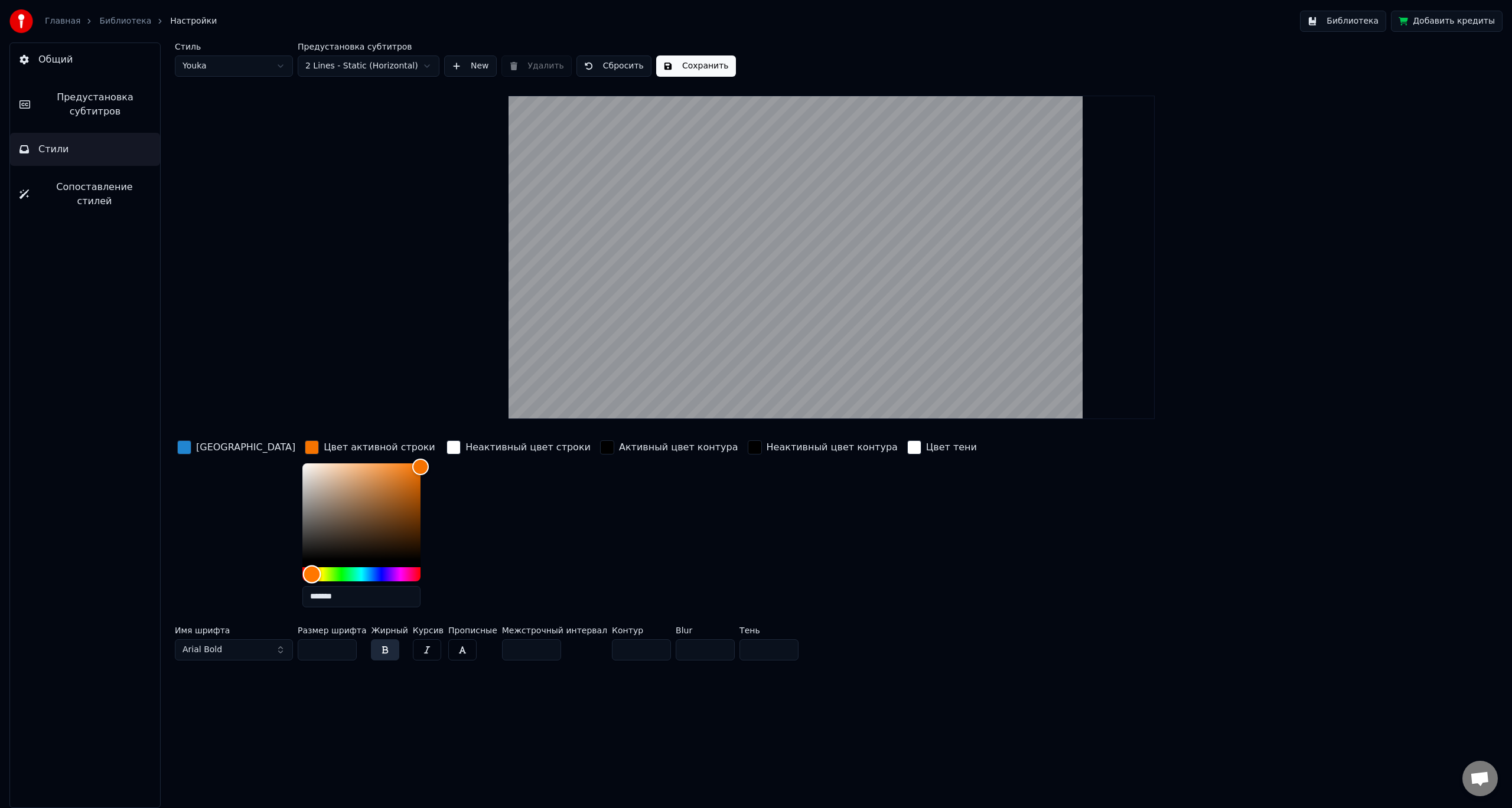
drag, startPoint x: 284, startPoint y: 571, endPoint x: 271, endPoint y: 571, distance: 13.0
click at [303, 571] on div "Hue" at bounding box center [311, 574] width 19 height 19
drag, startPoint x: 270, startPoint y: 571, endPoint x: 262, endPoint y: 571, distance: 8.0
click at [302, 571] on div "Hue" at bounding box center [311, 574] width 19 height 19
drag, startPoint x: 262, startPoint y: 571, endPoint x: 270, endPoint y: 571, distance: 8.0
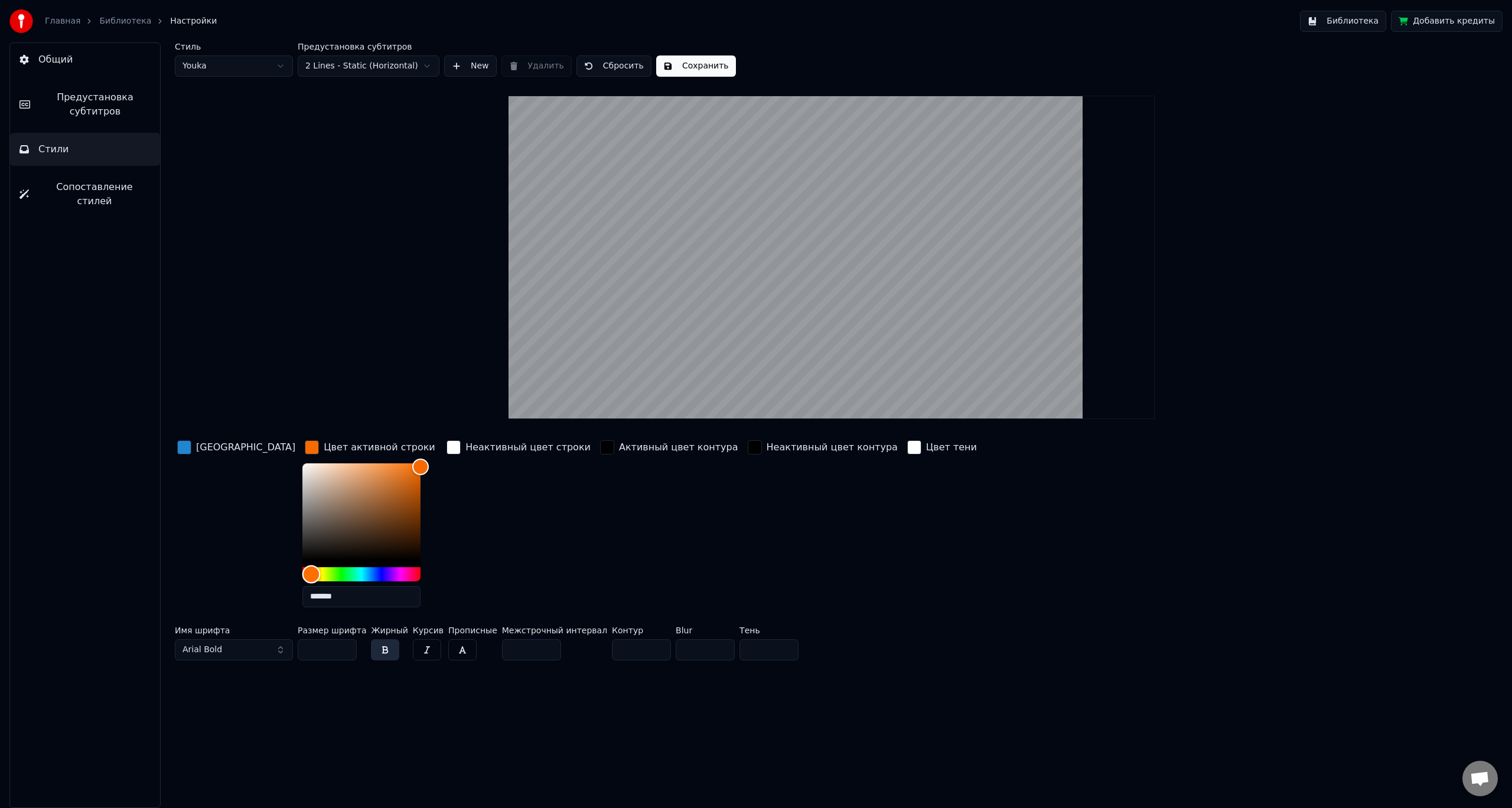
click at [302, 571] on div "Hue" at bounding box center [311, 574] width 19 height 19
click at [304, 571] on div "Hue" at bounding box center [313, 574] width 19 height 19
drag, startPoint x: 265, startPoint y: 571, endPoint x: 255, endPoint y: 572, distance: 10.0
click at [294, 572] on div "Hue" at bounding box center [303, 574] width 19 height 19
click at [303, 477] on div "Color" at bounding box center [361, 511] width 118 height 97
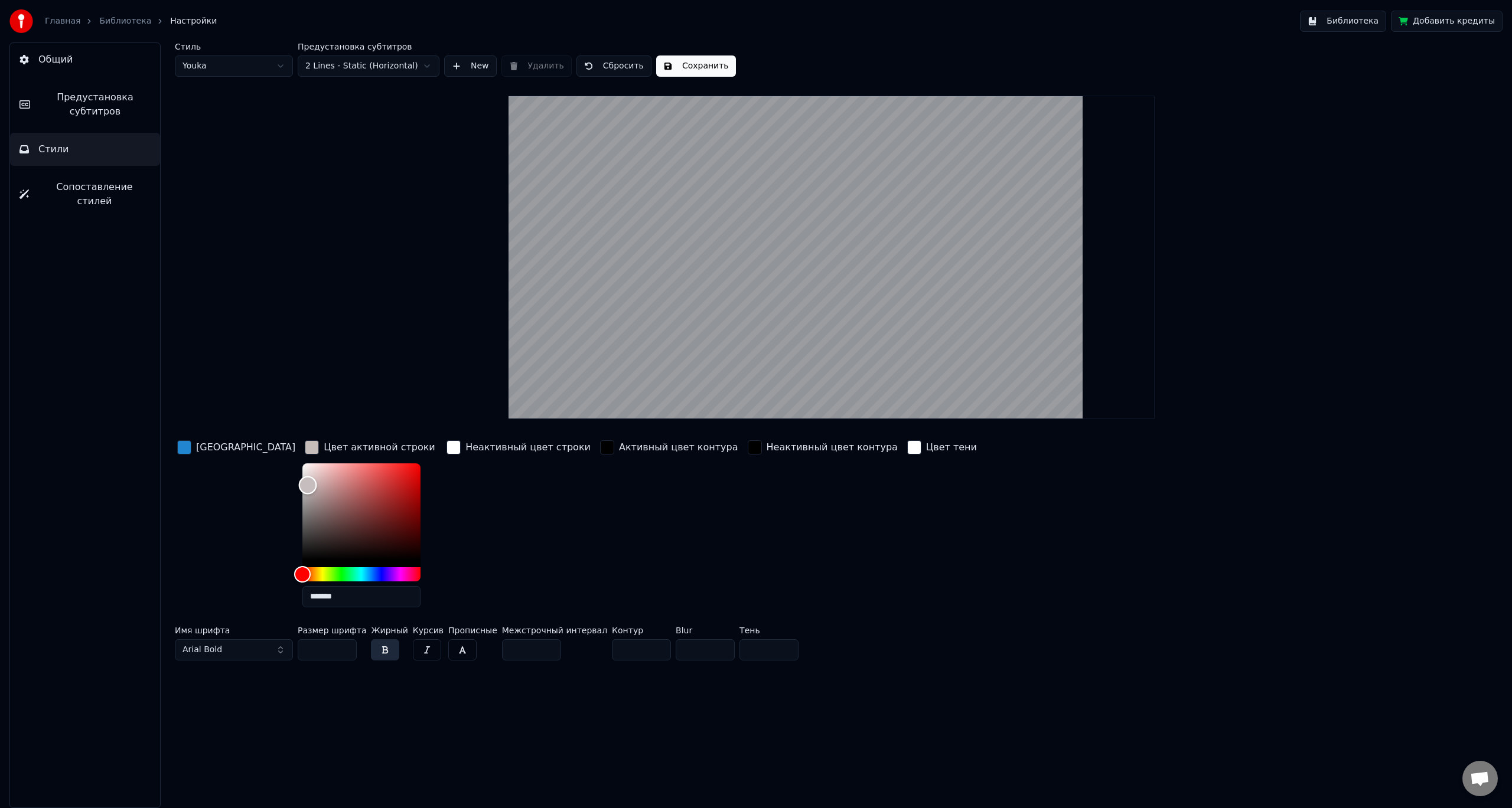
click at [303, 485] on div "Color" at bounding box center [361, 511] width 118 height 97
click at [297, 489] on div "Color" at bounding box center [306, 490] width 19 height 19
click at [303, 504] on div "Color" at bounding box center [361, 511] width 118 height 97
click at [260, 489] on div "Цвет заливки Цвет активной строки ******* Неактивный цвет строки Активный цвет …" at bounding box center [704, 527] width 1059 height 179
click at [303, 481] on div "Color" at bounding box center [361, 511] width 118 height 97
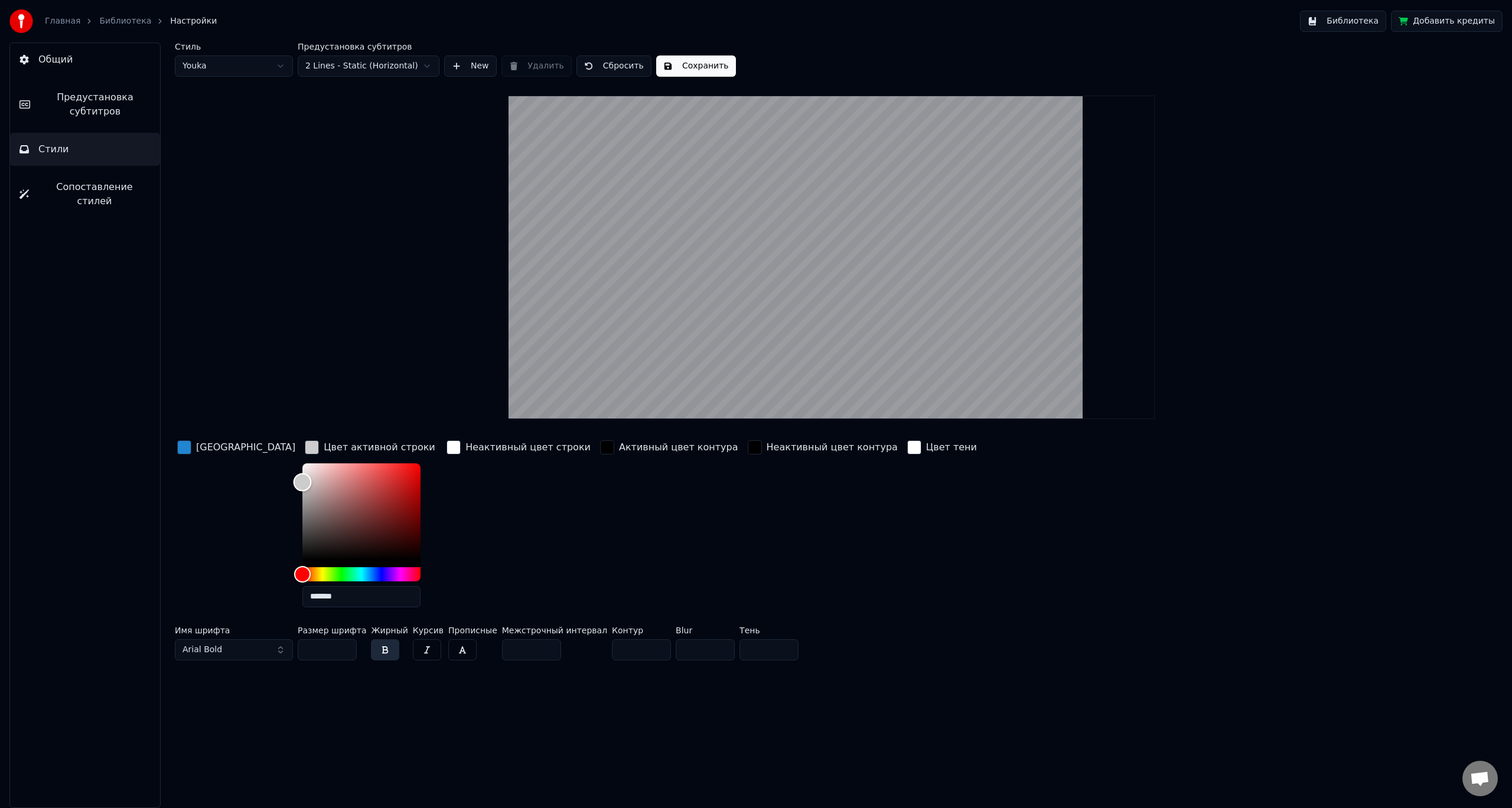
click at [294, 487] on div "Color" at bounding box center [303, 483] width 19 height 19
type input "*******"
drag, startPoint x: 262, startPoint y: 487, endPoint x: 255, endPoint y: 488, distance: 7.1
click at [294, 488] on div "Color" at bounding box center [303, 488] width 19 height 19
click at [185, 443] on div "button" at bounding box center [184, 447] width 14 height 14
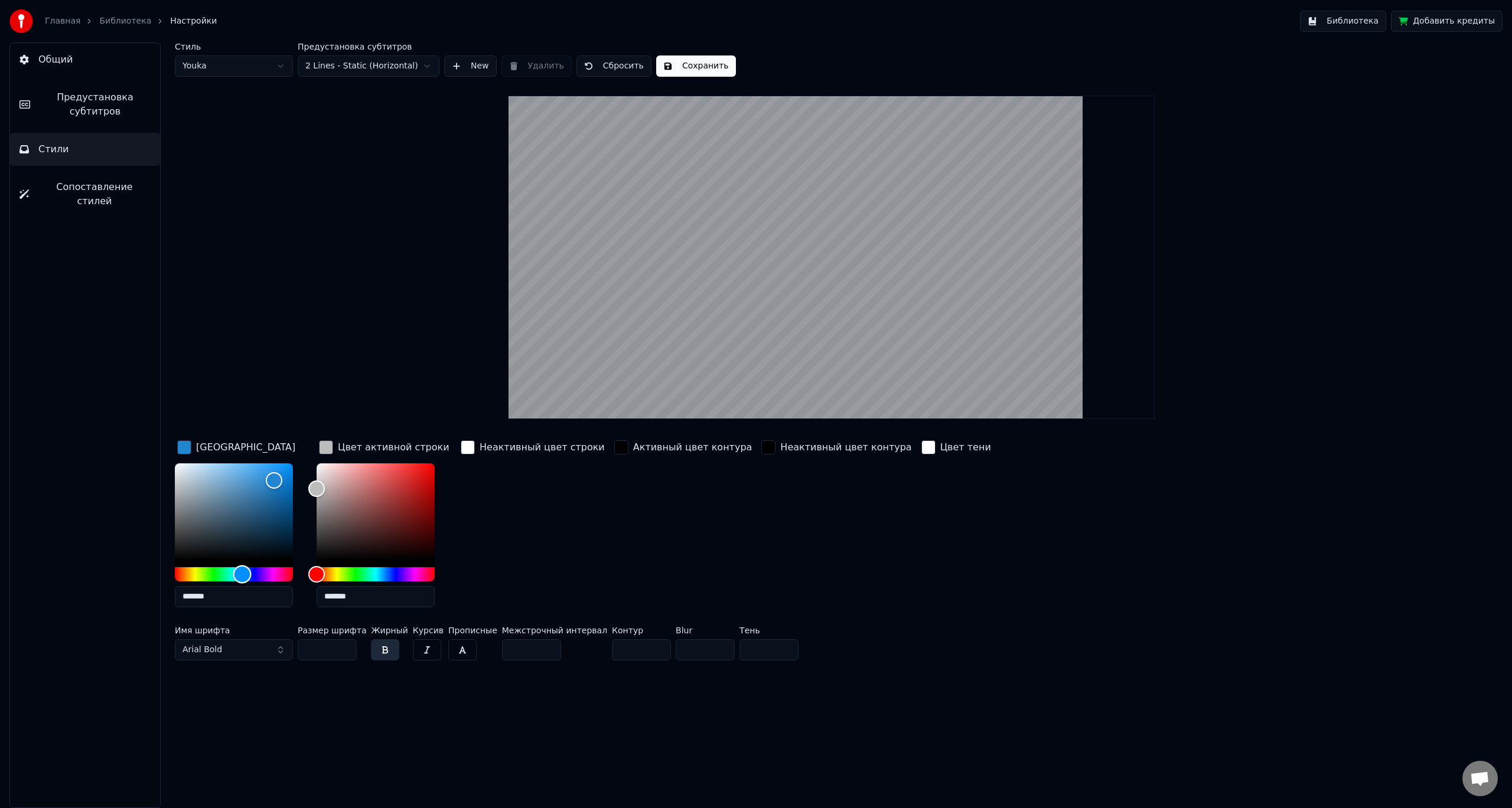
click at [269, 570] on div "Hue" at bounding box center [233, 574] width 118 height 14
drag, startPoint x: 283, startPoint y: 570, endPoint x: 292, endPoint y: 569, distance: 9.1
click at [292, 569] on div "Hue" at bounding box center [233, 574] width 118 height 14
drag, startPoint x: 284, startPoint y: 570, endPoint x: 297, endPoint y: 569, distance: 13.0
click at [297, 569] on div "Hue" at bounding box center [293, 574] width 19 height 19
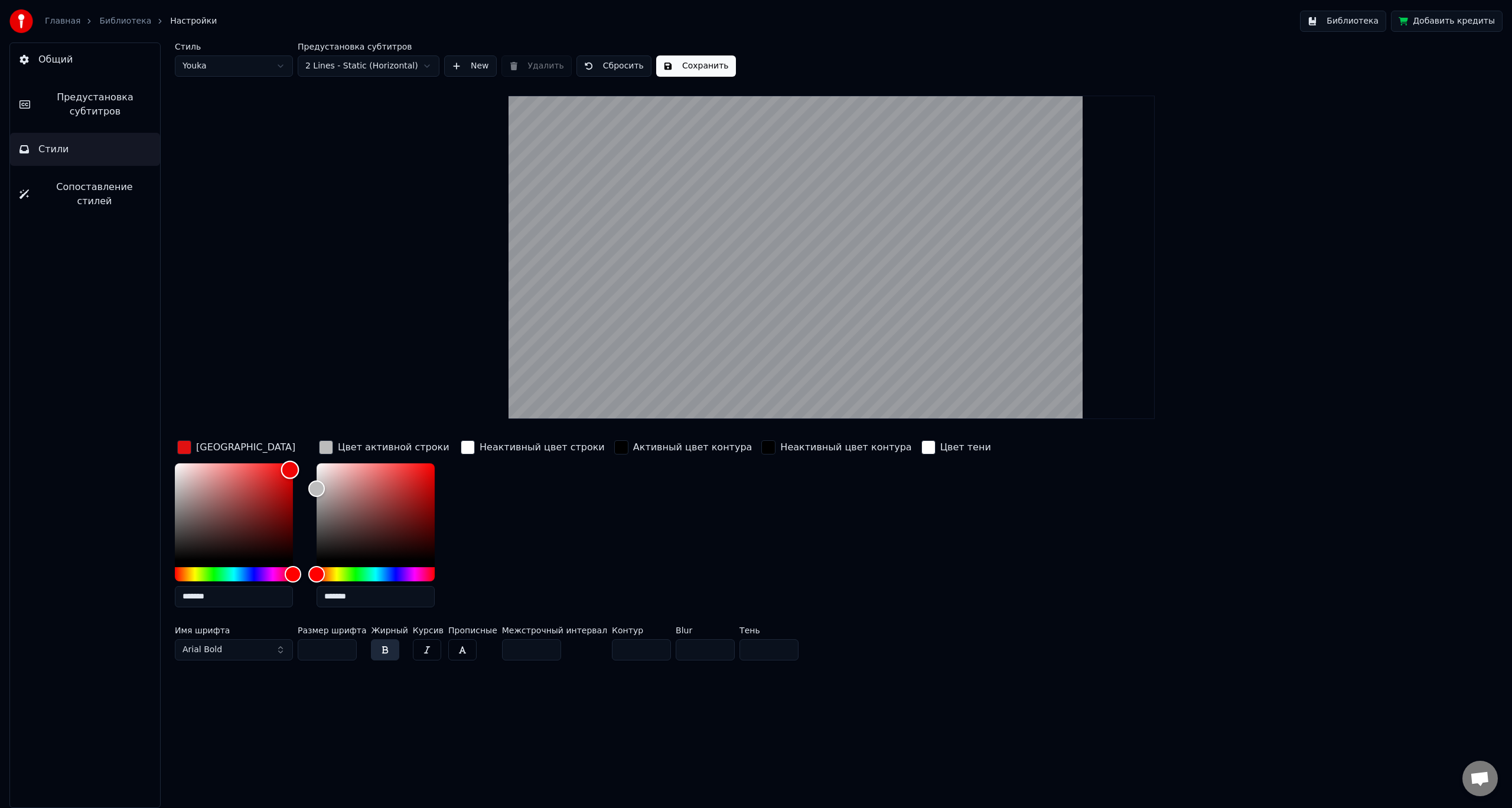
drag, startPoint x: 280, startPoint y: 479, endPoint x: 302, endPoint y: 460, distance: 29.1
click at [299, 461] on div "Color" at bounding box center [290, 470] width 19 height 19
click at [233, 572] on div "Hue" at bounding box center [233, 574] width 118 height 14
type input "*******"
drag, startPoint x: 233, startPoint y: 572, endPoint x: 297, endPoint y: 563, distance: 64.6
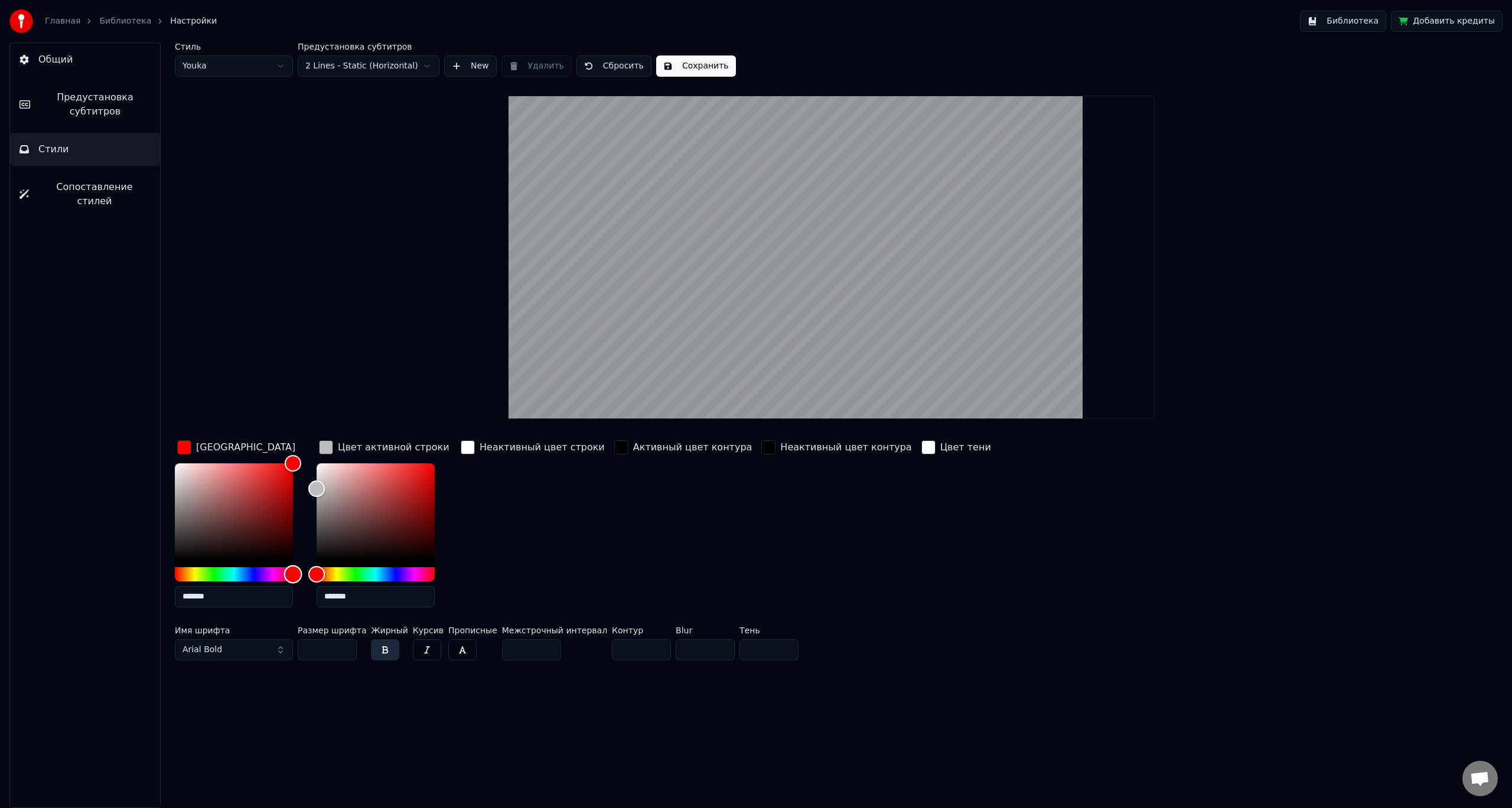
click at [297, 563] on div "*******" at bounding box center [243, 538] width 137 height 149
click at [347, 645] on input "**" at bounding box center [327, 649] width 59 height 21
click at [347, 644] on input "**" at bounding box center [327, 649] width 59 height 21
type input "***"
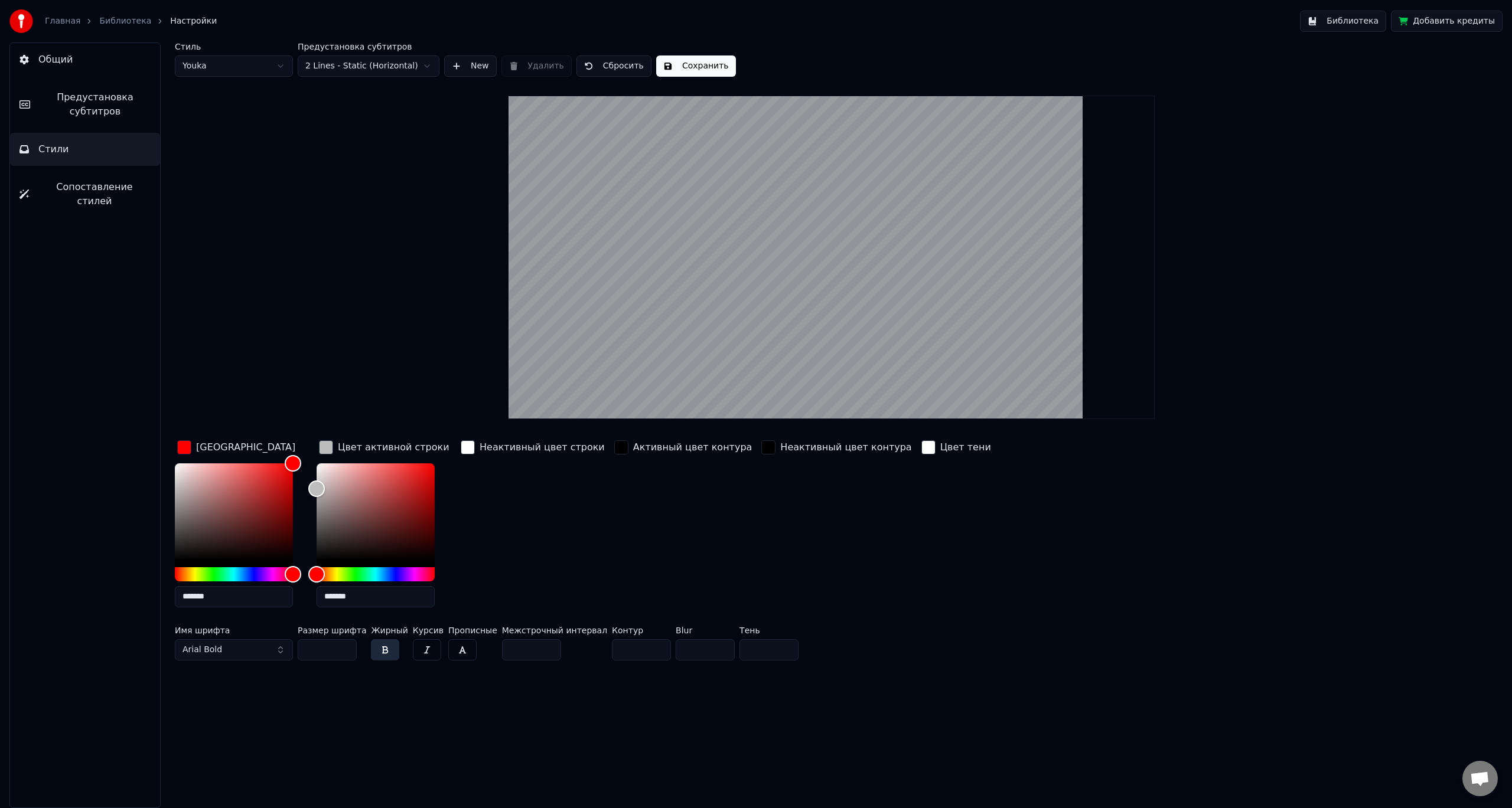
click at [347, 644] on input "***" at bounding box center [327, 649] width 59 height 21
click at [280, 645] on button "Arial Bold" at bounding box center [233, 649] width 118 height 21
click at [281, 647] on button "Arial Bold" at bounding box center [233, 649] width 118 height 21
click at [280, 648] on button "Arial Bold" at bounding box center [233, 649] width 118 height 21
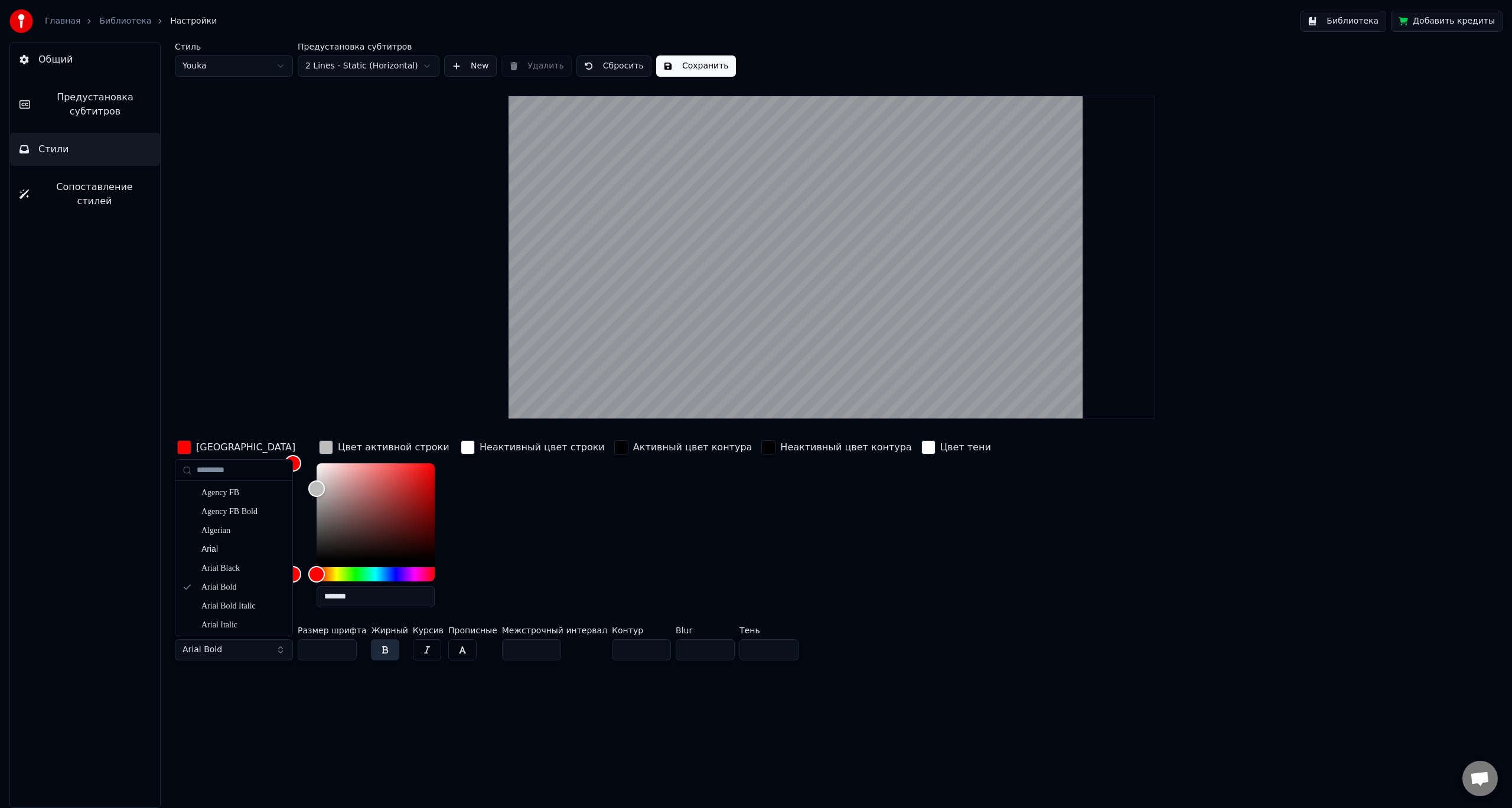
click at [281, 646] on button "Arial Bold" at bounding box center [233, 649] width 118 height 21
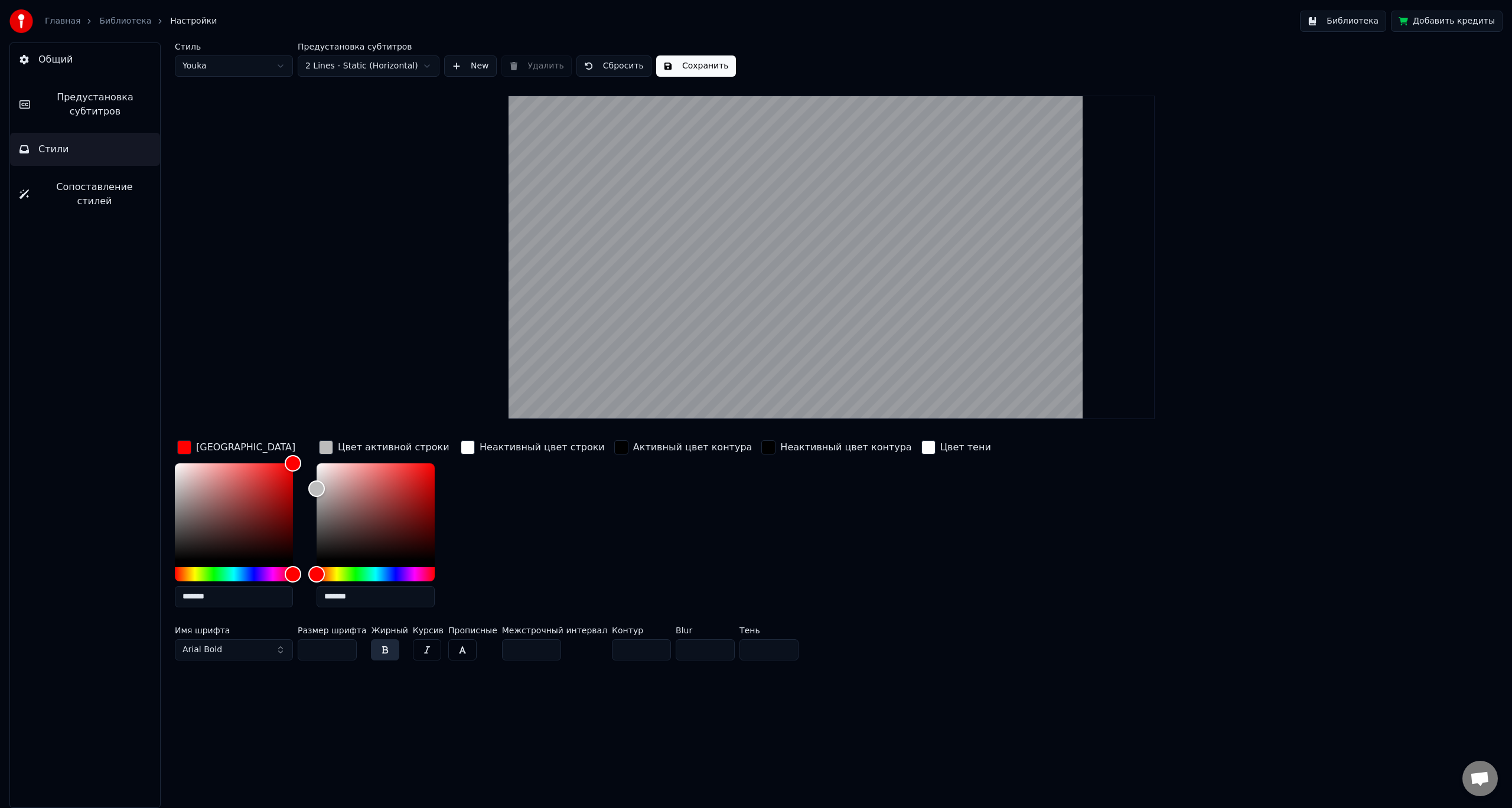
click at [281, 652] on button "Arial Bold" at bounding box center [233, 649] width 118 height 21
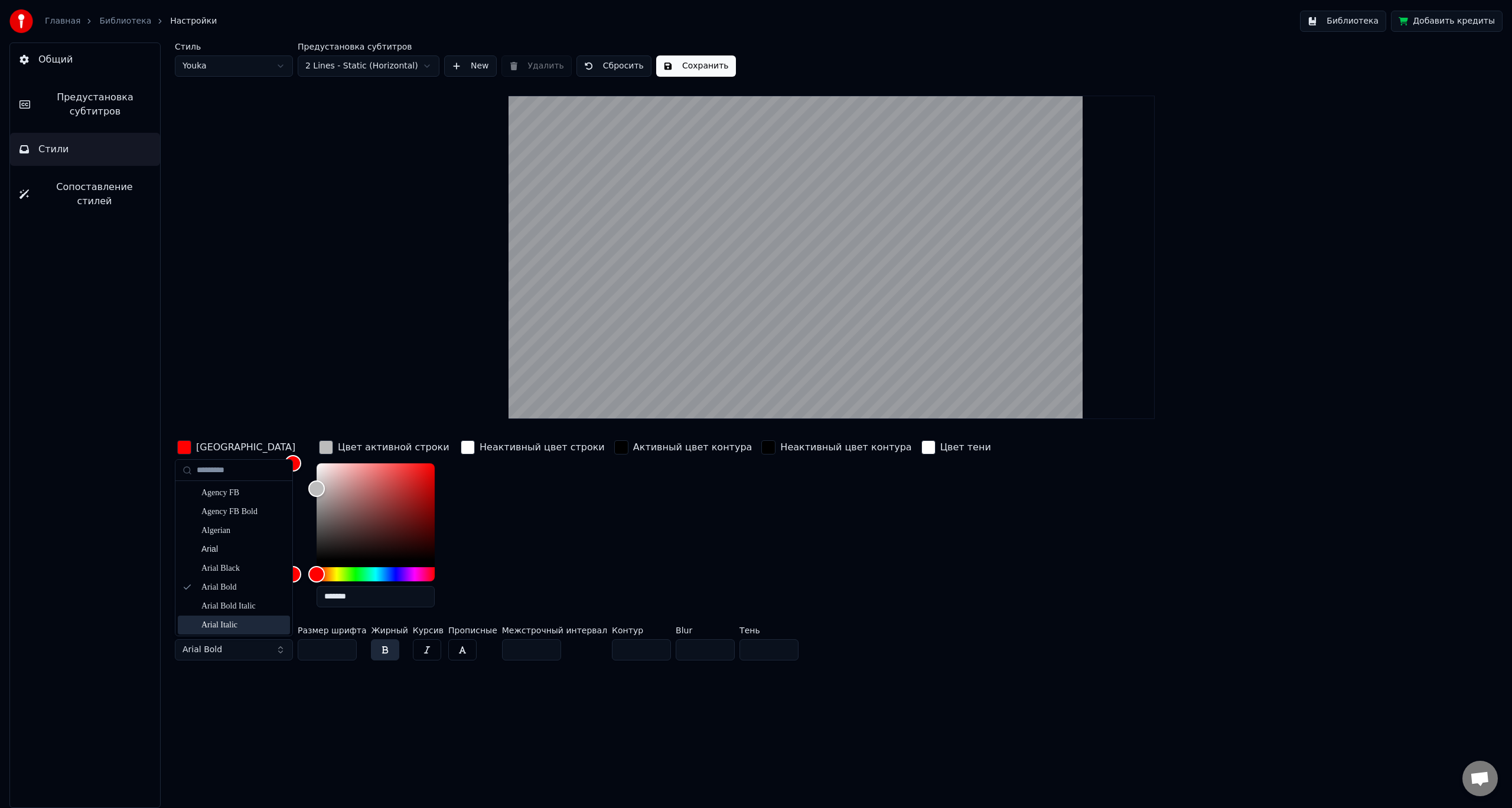
click at [378, 648] on button "button" at bounding box center [385, 649] width 28 height 21
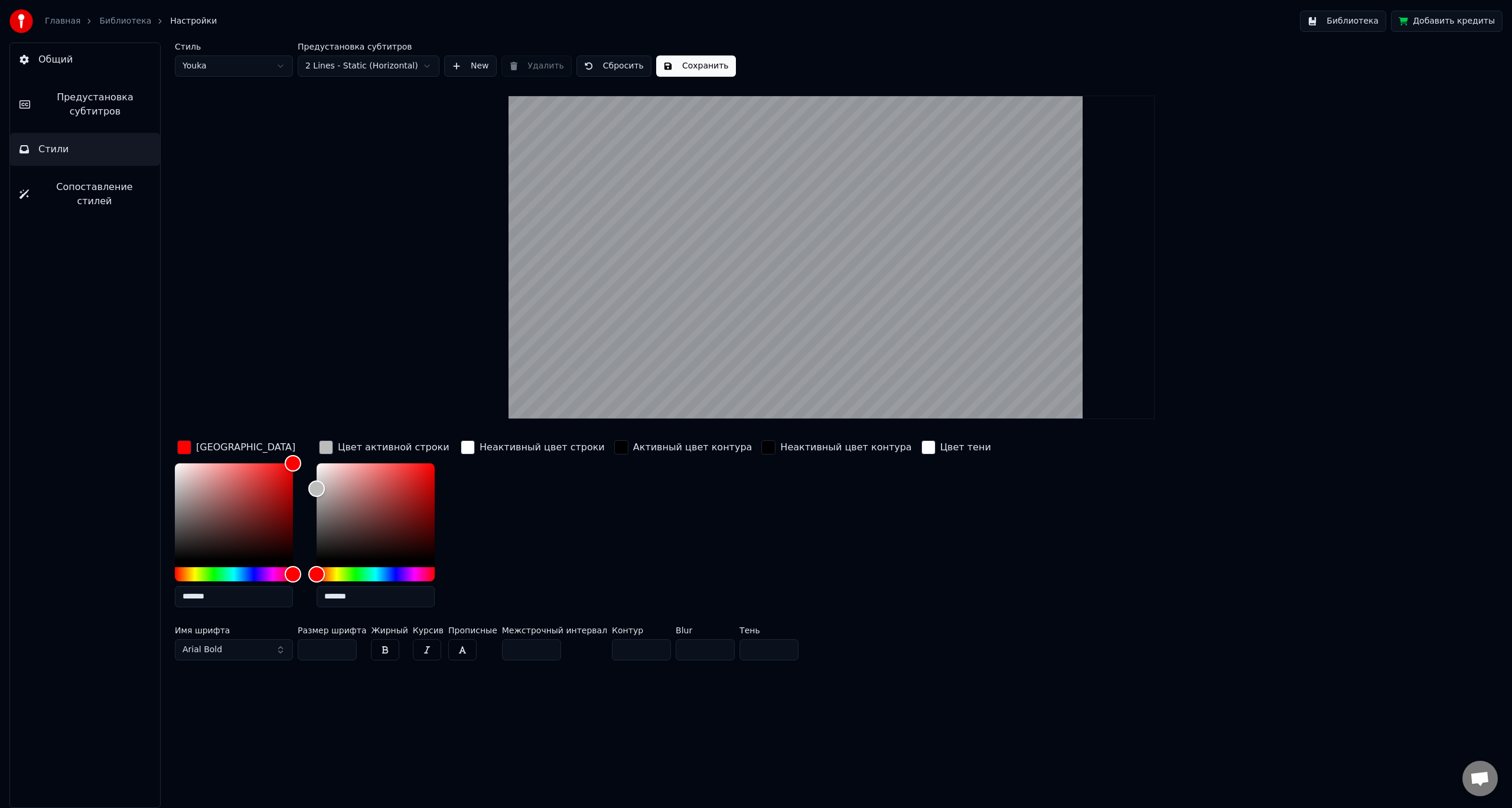
click at [380, 651] on button "button" at bounding box center [385, 649] width 28 height 21
click at [372, 650] on button "button" at bounding box center [385, 649] width 28 height 21
type input "*******"
drag, startPoint x: 317, startPoint y: 472, endPoint x: 318, endPoint y: 449, distance: 23.0
click at [317, 451] on div "Цвет активной строки *******" at bounding box center [385, 527] width 137 height 179
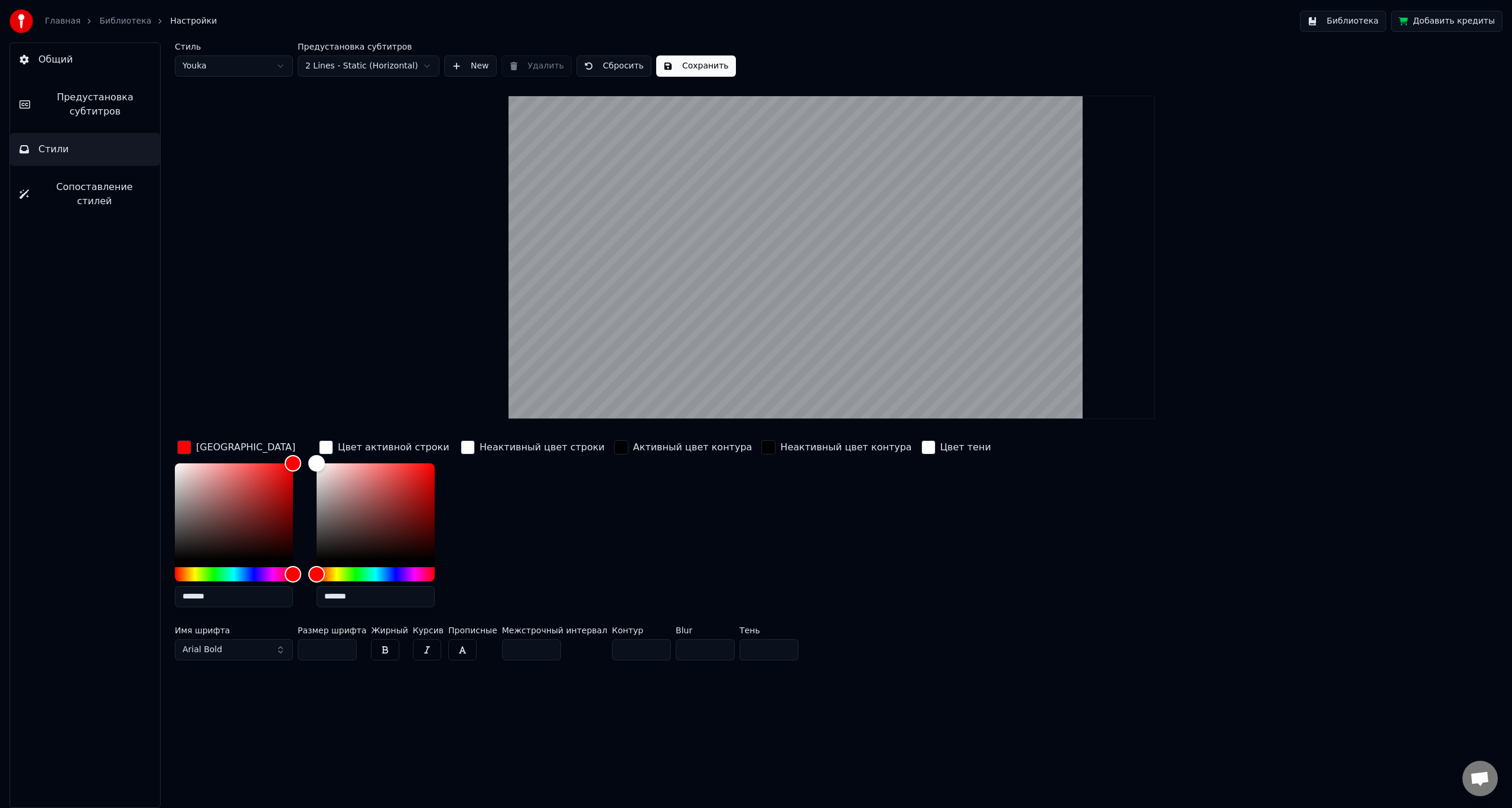
click at [466, 446] on div "button" at bounding box center [468, 447] width 14 height 14
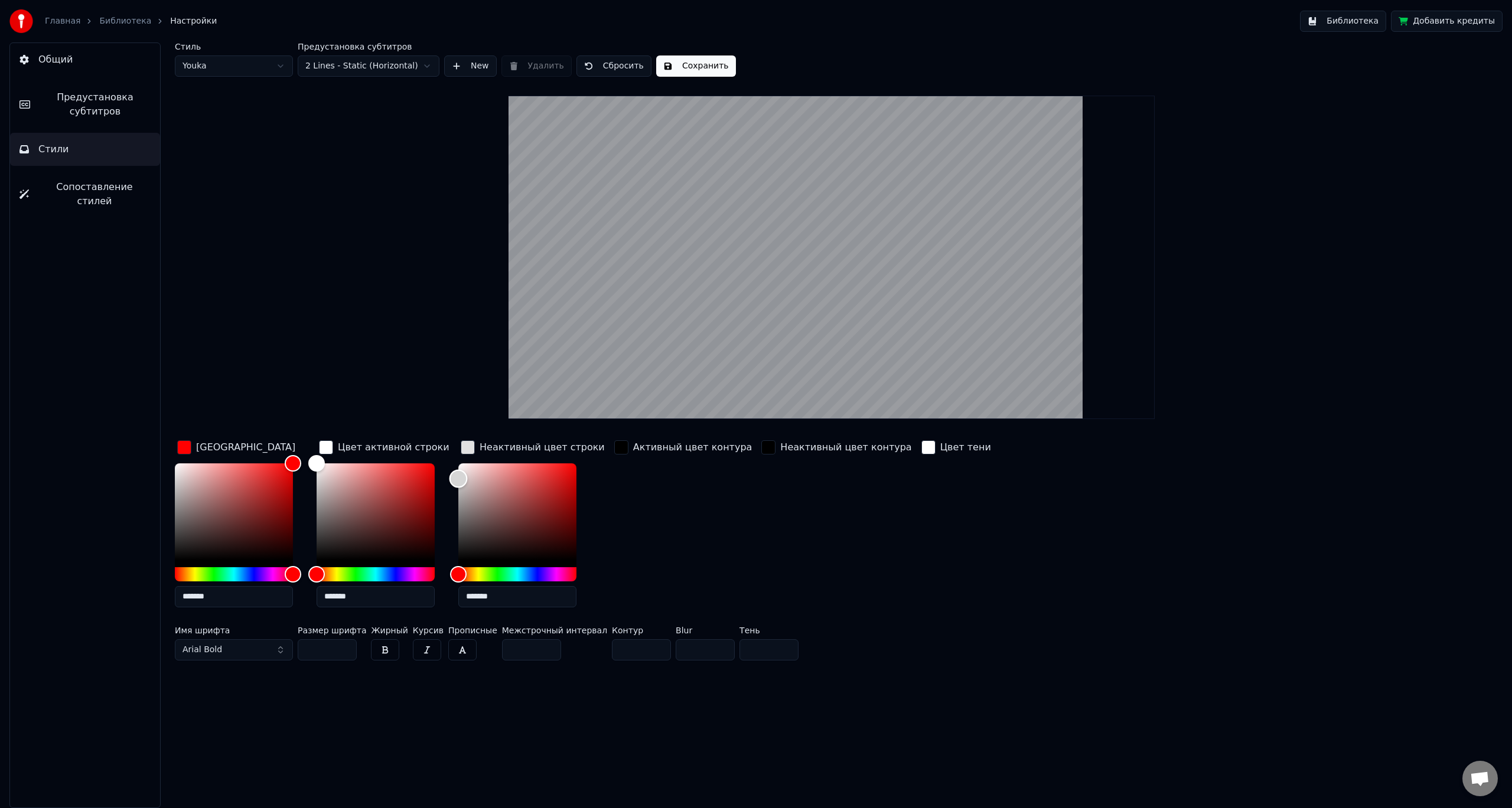
type input "*******"
drag, startPoint x: 456, startPoint y: 466, endPoint x: 451, endPoint y: 492, distance: 26.5
click at [451, 492] on div "Color" at bounding box center [459, 493] width 19 height 19
click at [921, 446] on div "button" at bounding box center [928, 447] width 14 height 14
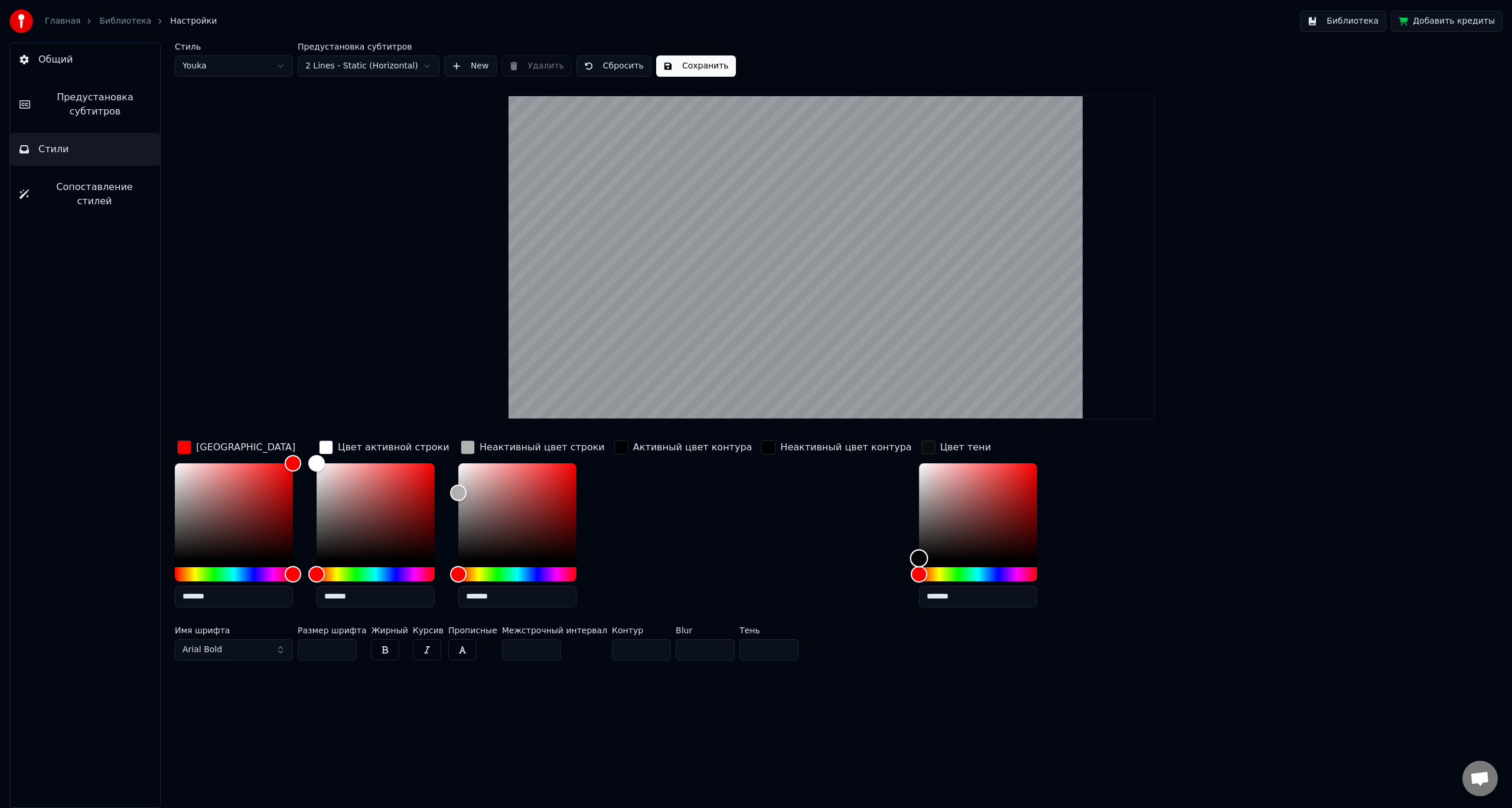
type input "*******"
drag, startPoint x: 872, startPoint y: 463, endPoint x: 849, endPoint y: 563, distance: 102.6
click at [850, 563] on div "Цвет заливки ******* Цвет активной строки ******* Неактивный цвет строки ******…" at bounding box center [704, 527] width 1059 height 179
click at [388, 65] on html "Главная Библиотека Настройки Библиотека Добавить кредиты Общий Предустановка су…" at bounding box center [756, 404] width 1512 height 808
click at [388, 65] on html "Главная Библиотека Настройки Библиотека Добавить кредиты Общий Предустановка су…" at bounding box center [756, 404] width 1512 height 808
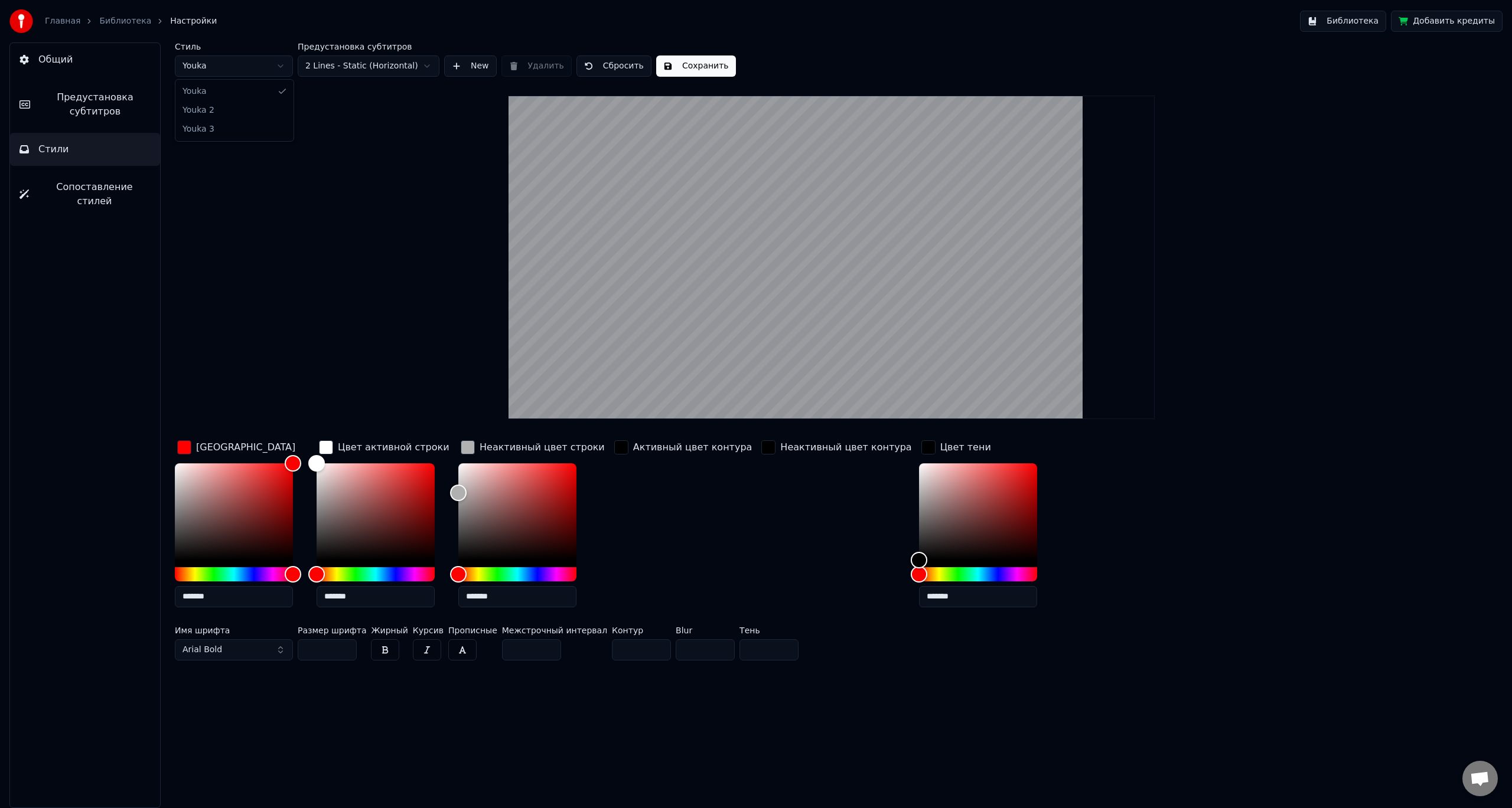
click at [277, 61] on html "Главная Библиотека Настройки Библиотека Добавить кредиты Общий Предустановка су…" at bounding box center [756, 404] width 1512 height 808
click at [275, 65] on html "Главная Библиотека Настройки Библиотека Добавить кредиты Общий Предустановка су…" at bounding box center [756, 404] width 1512 height 808
click at [671, 65] on button "Сохранить" at bounding box center [696, 66] width 80 height 21
click at [96, 107] on span "Предустановка субтитров" at bounding box center [95, 104] width 111 height 28
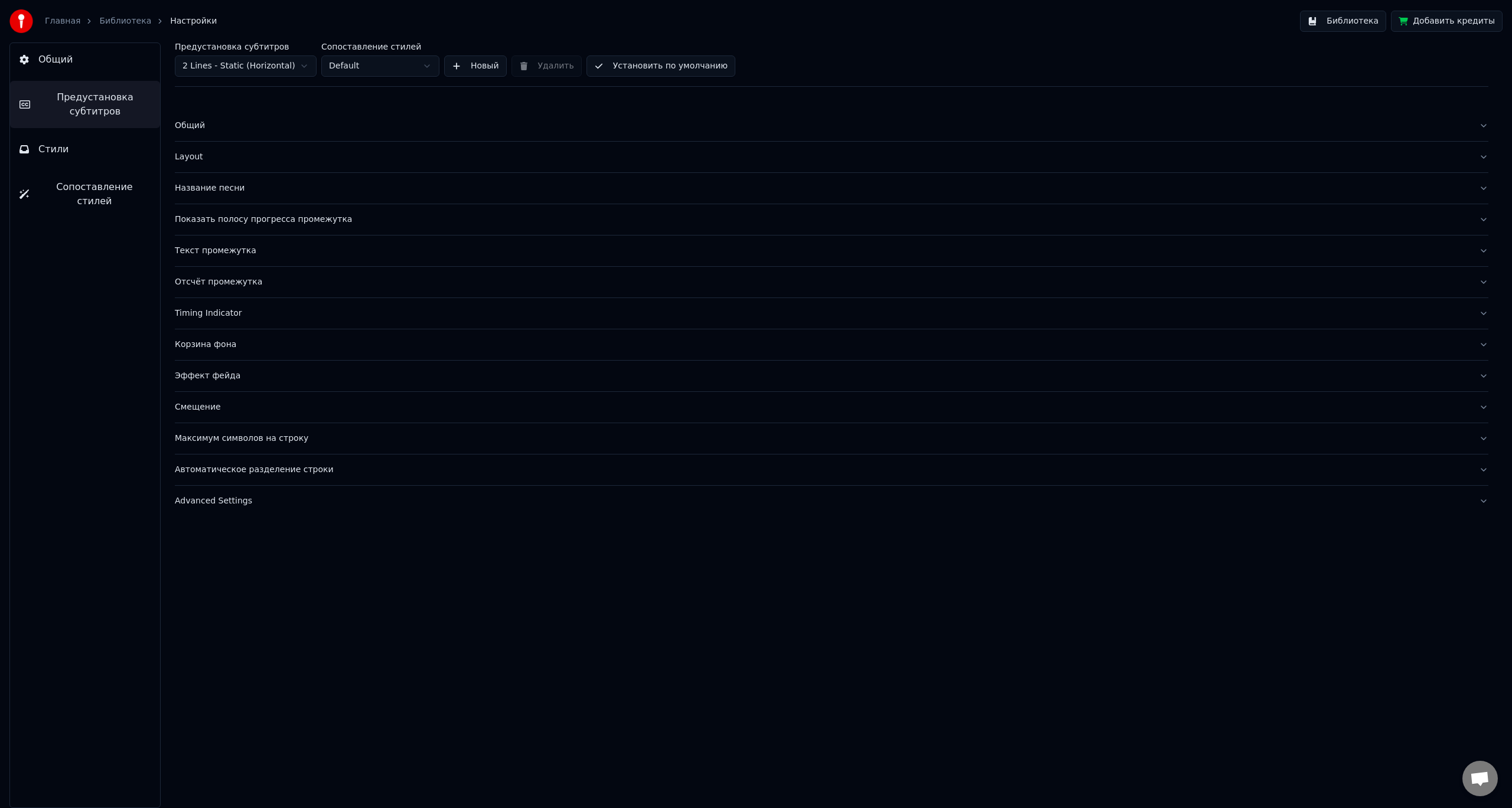
click at [79, 146] on button "Стили" at bounding box center [85, 150] width 150 height 33
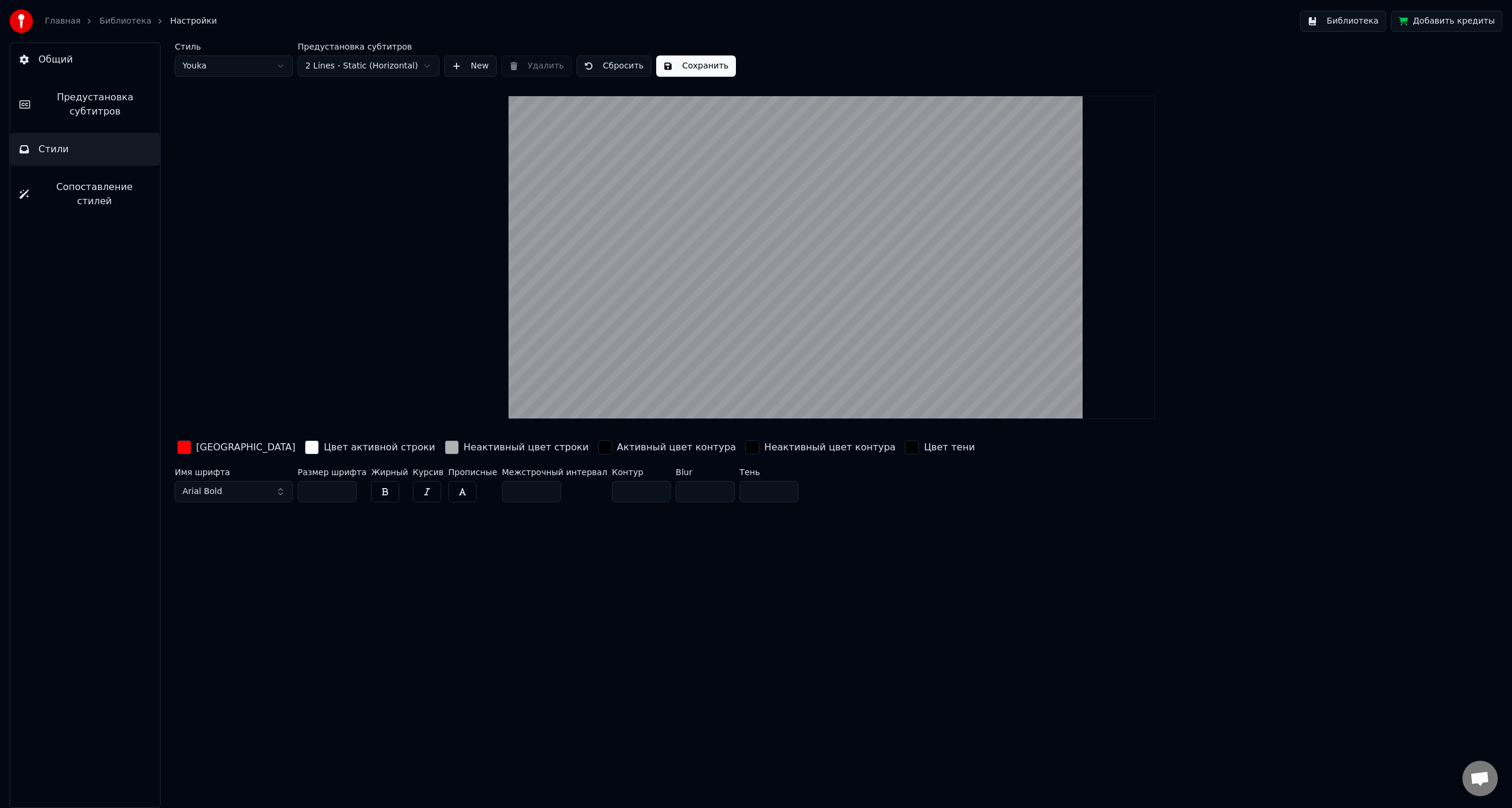
click at [75, 185] on span "Сопоставление стилей" at bounding box center [94, 194] width 112 height 28
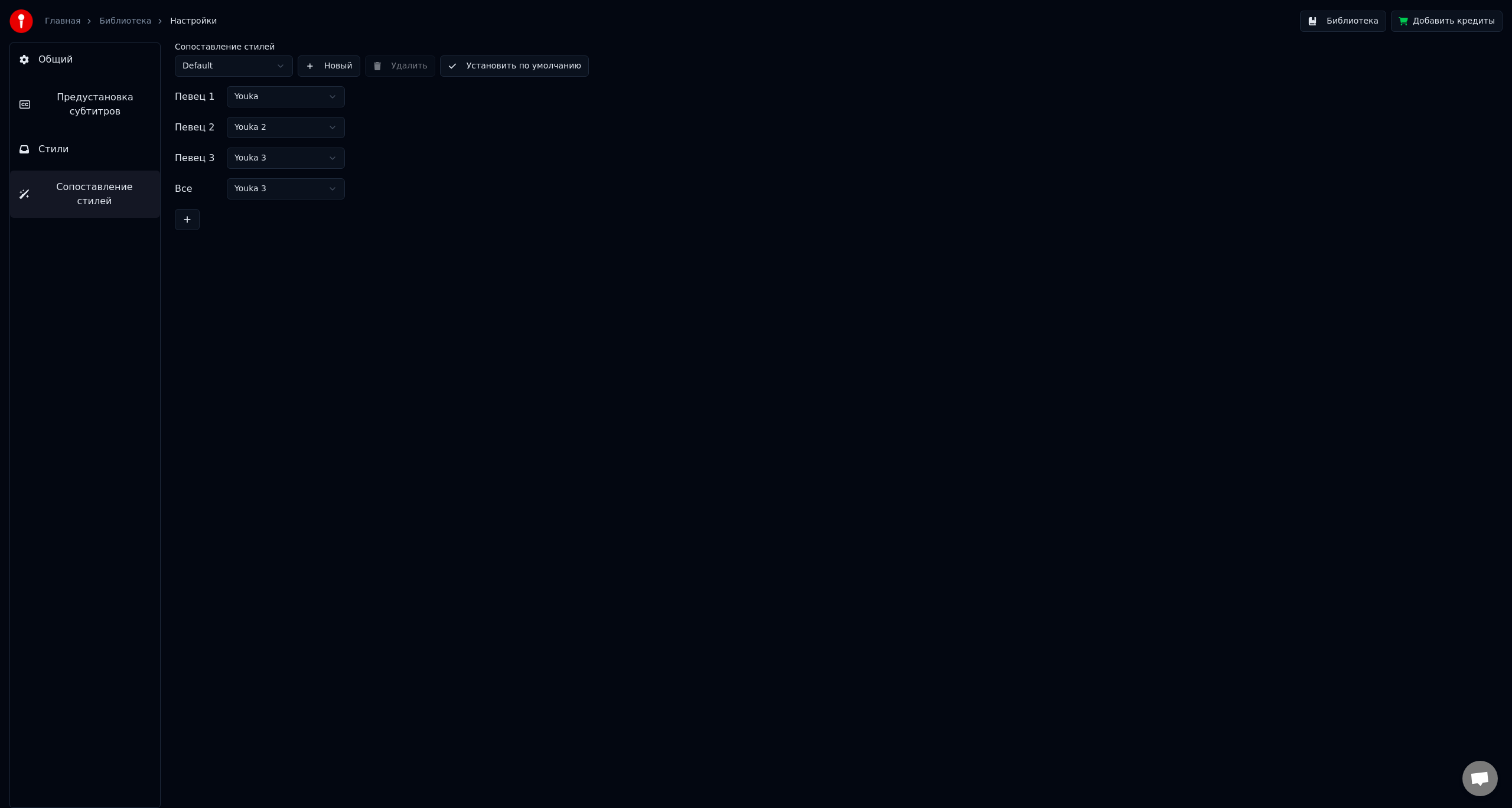
click at [70, 64] on span "Общий" at bounding box center [56, 59] width 35 height 14
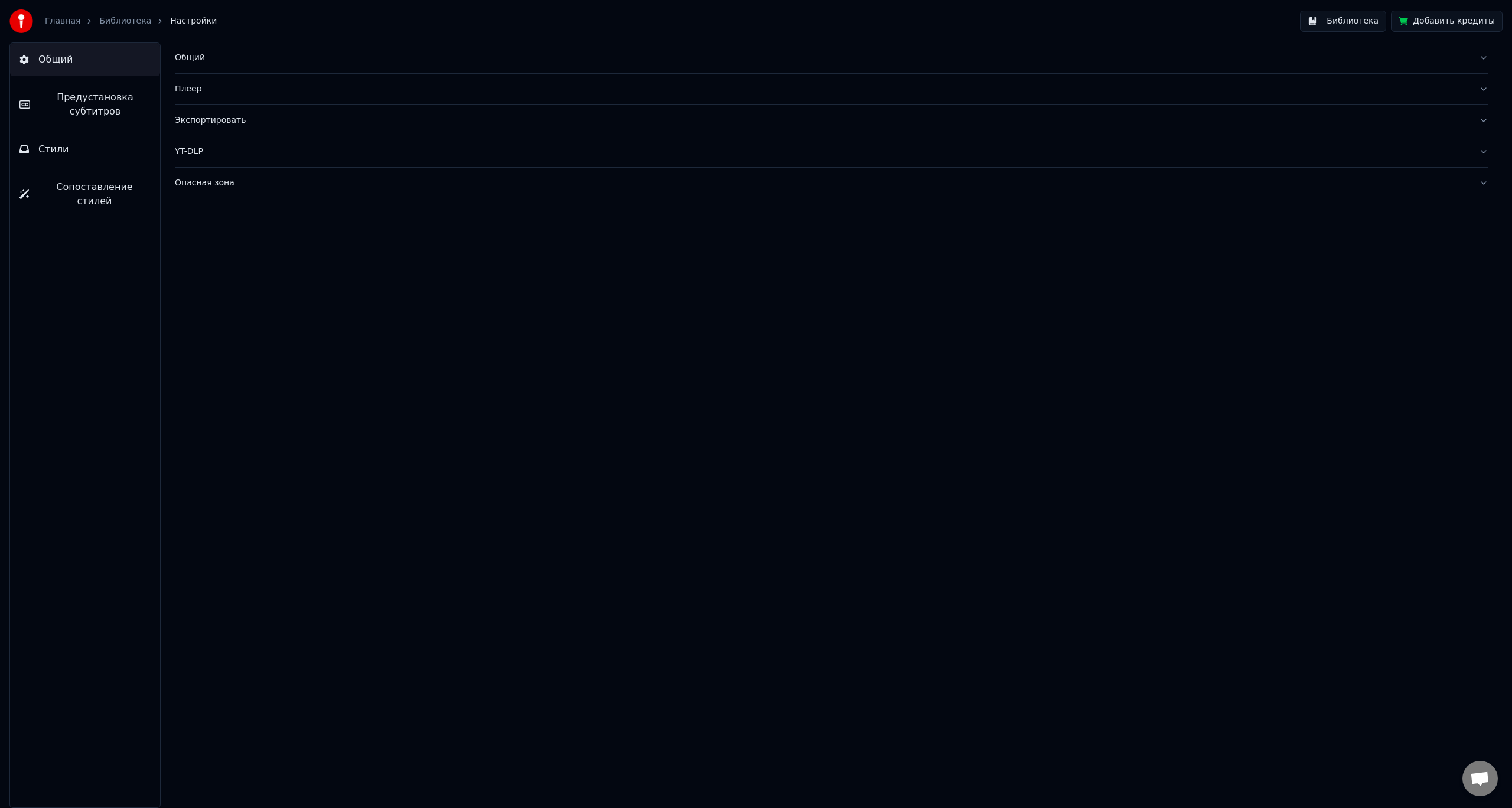
click at [228, 59] on div "Общий" at bounding box center [822, 58] width 1295 height 12
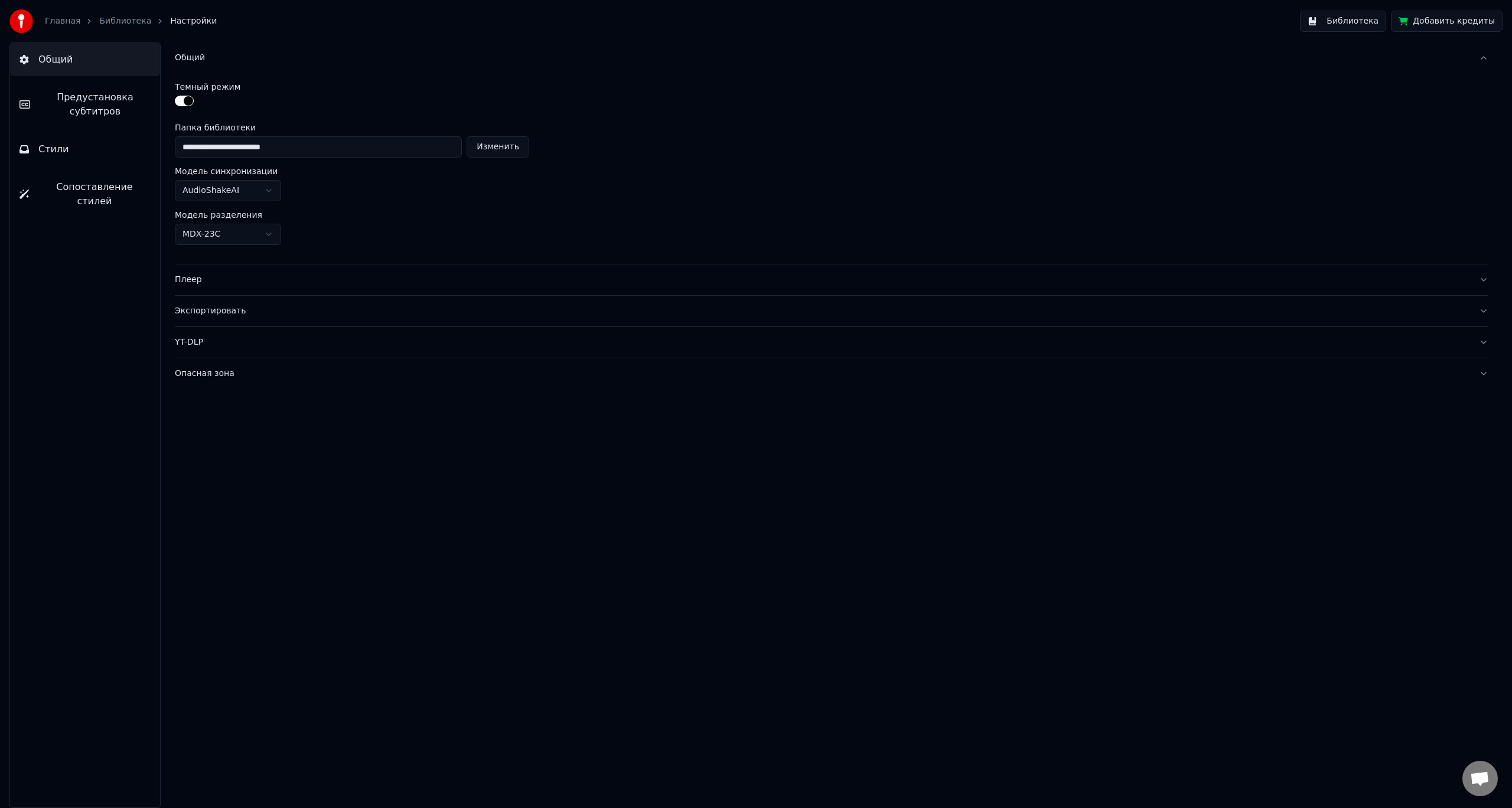
click at [228, 59] on div "Общий" at bounding box center [822, 58] width 1295 height 12
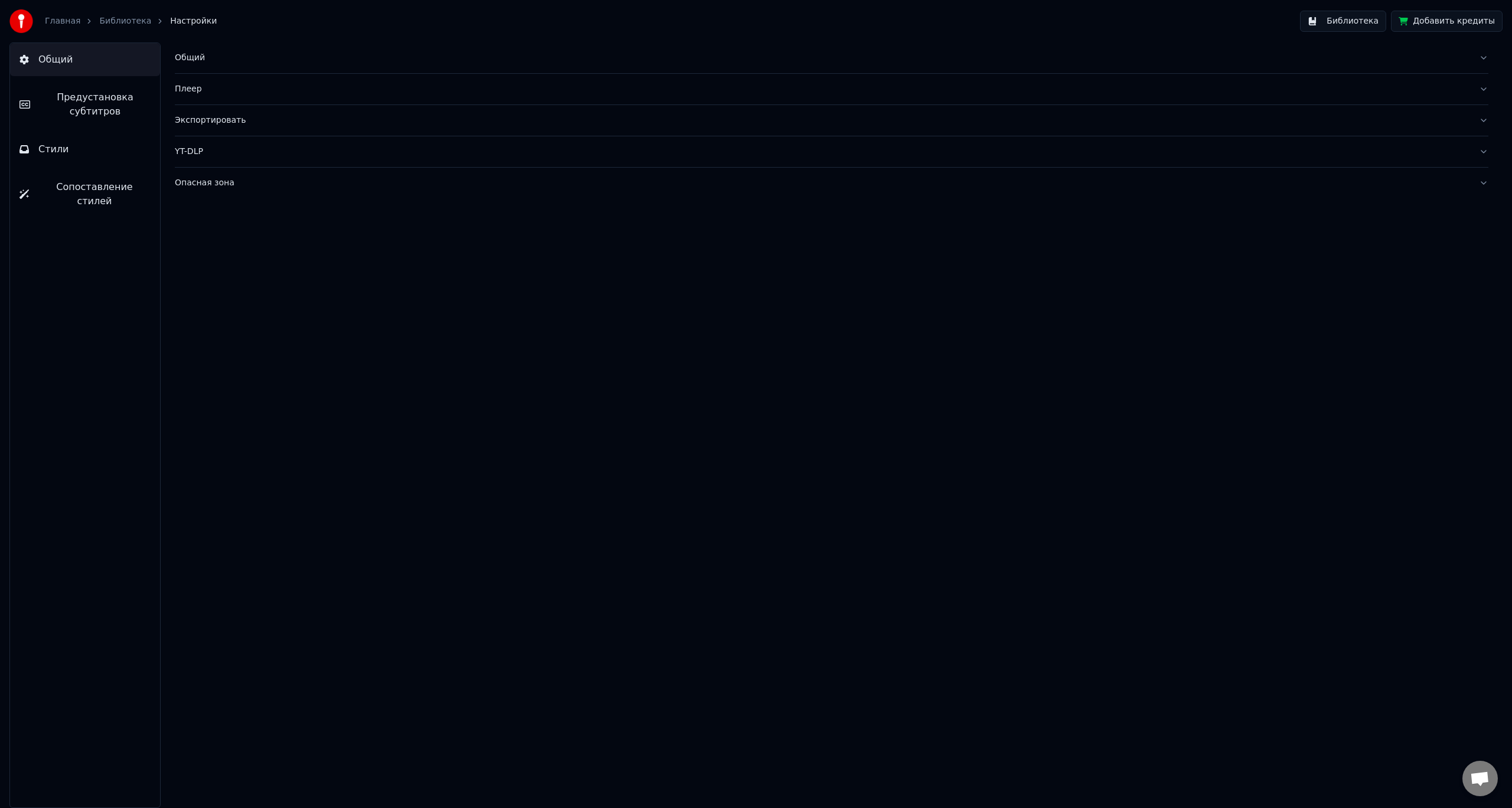
click at [227, 97] on button "Плеер" at bounding box center [831, 89] width 1314 height 31
click at [227, 95] on button "Плеер" at bounding box center [831, 89] width 1314 height 31
click at [81, 94] on span "Предустановка субтитров" at bounding box center [95, 104] width 111 height 28
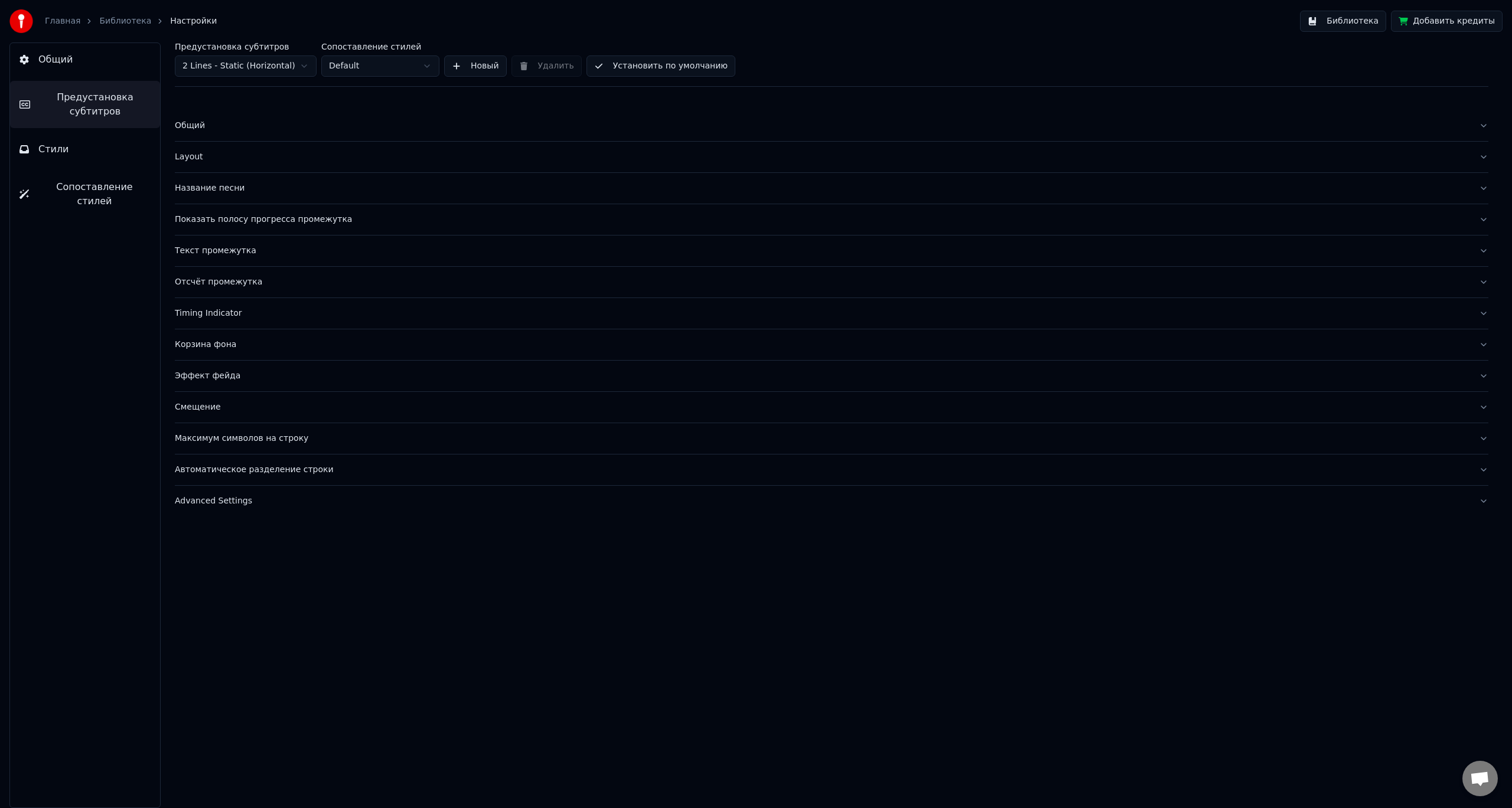
click at [242, 127] on div "Общий" at bounding box center [822, 125] width 1295 height 12
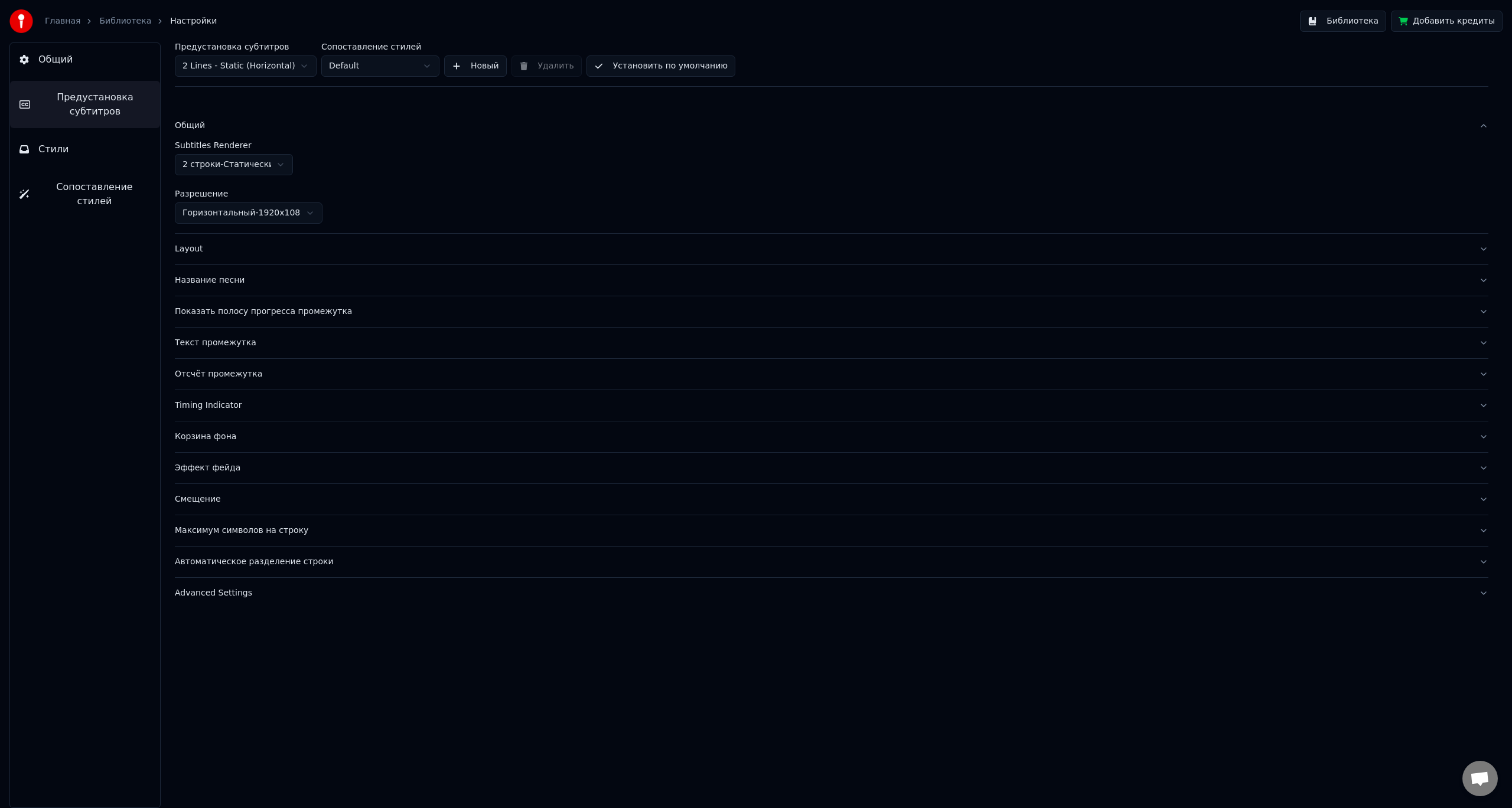
click at [242, 127] on div "Общий" at bounding box center [822, 125] width 1295 height 12
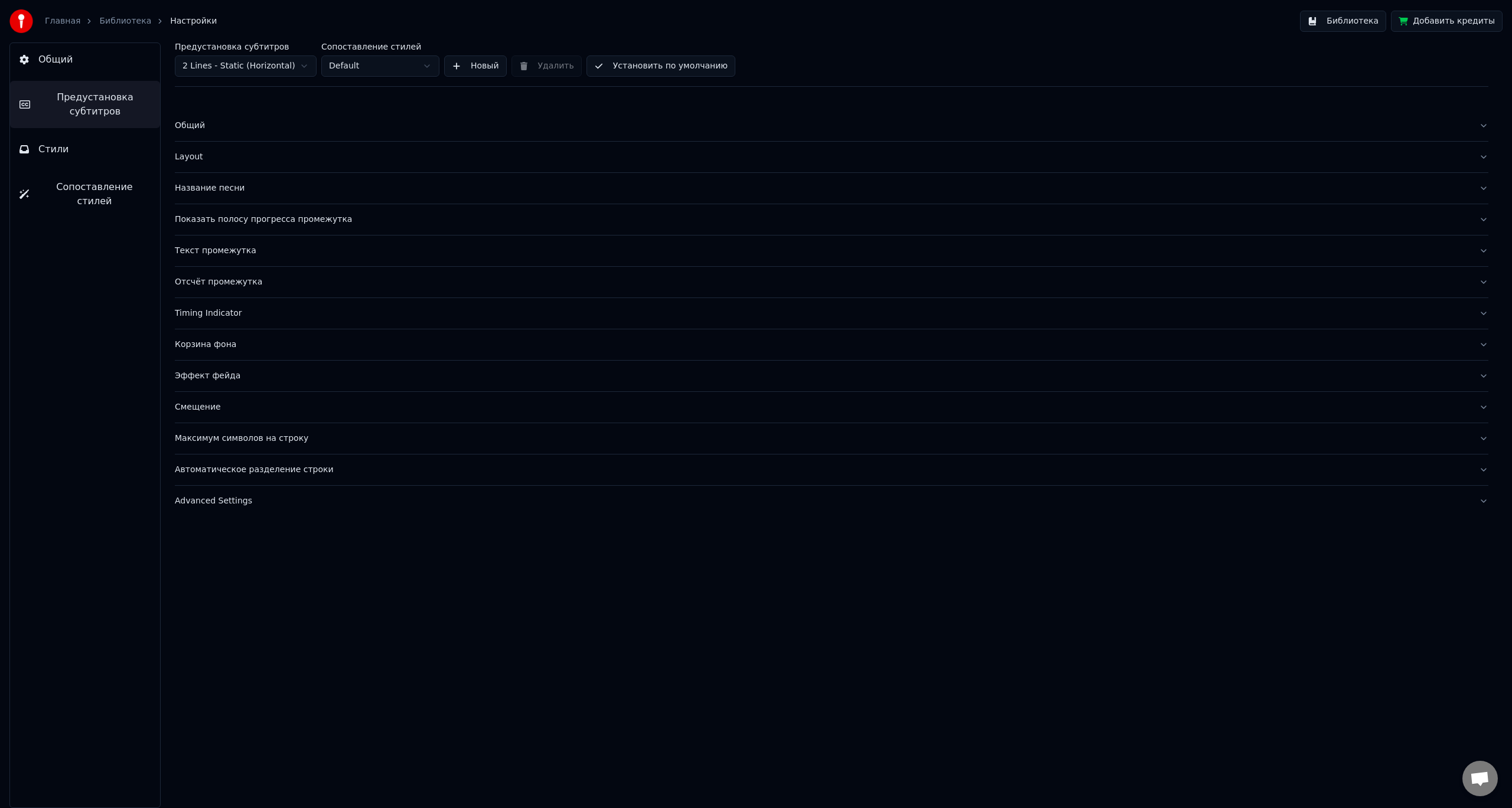
click at [258, 150] on button "Layout" at bounding box center [831, 157] width 1314 height 31
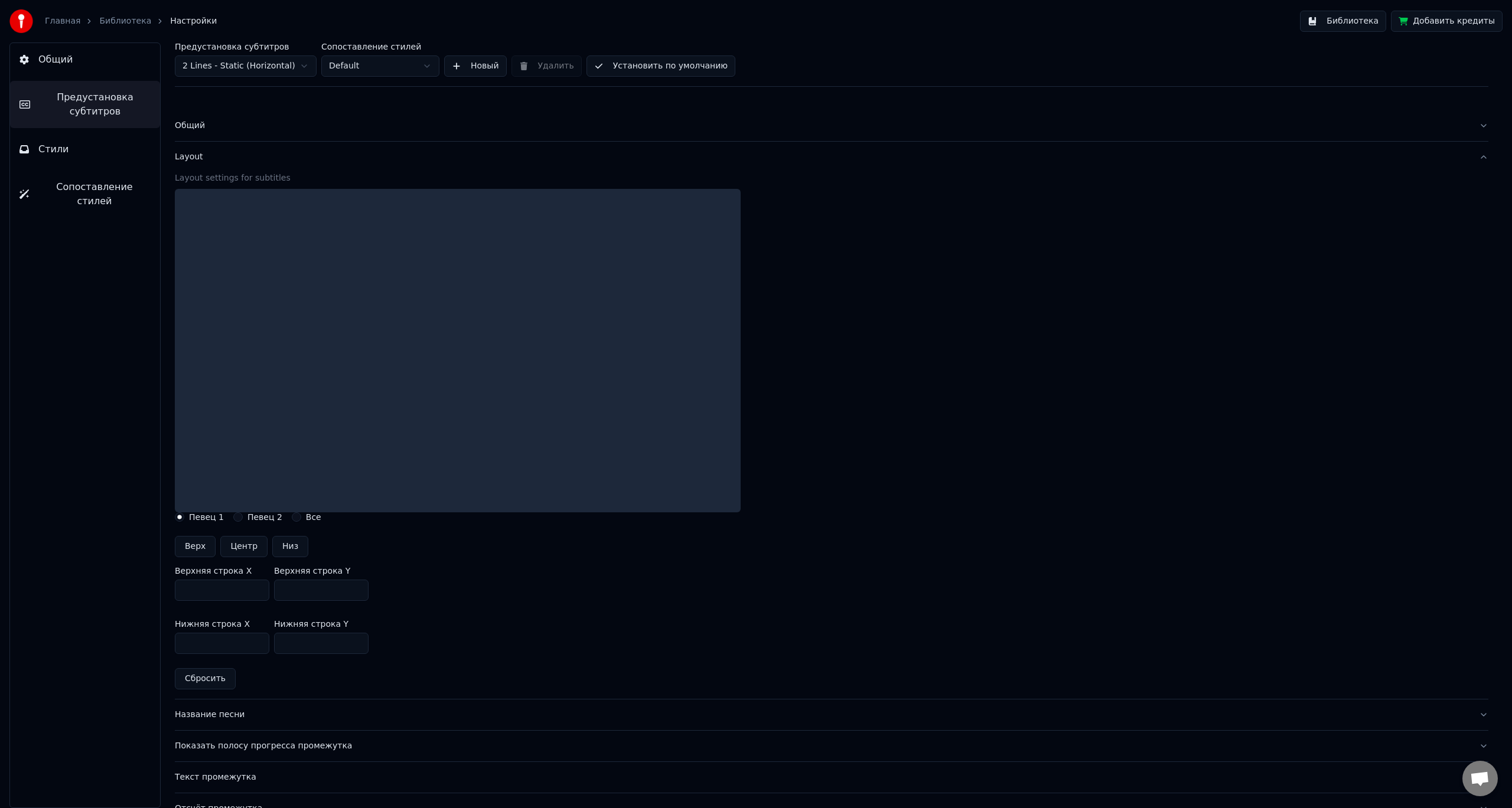
click at [265, 153] on div "Layout" at bounding box center [822, 157] width 1295 height 12
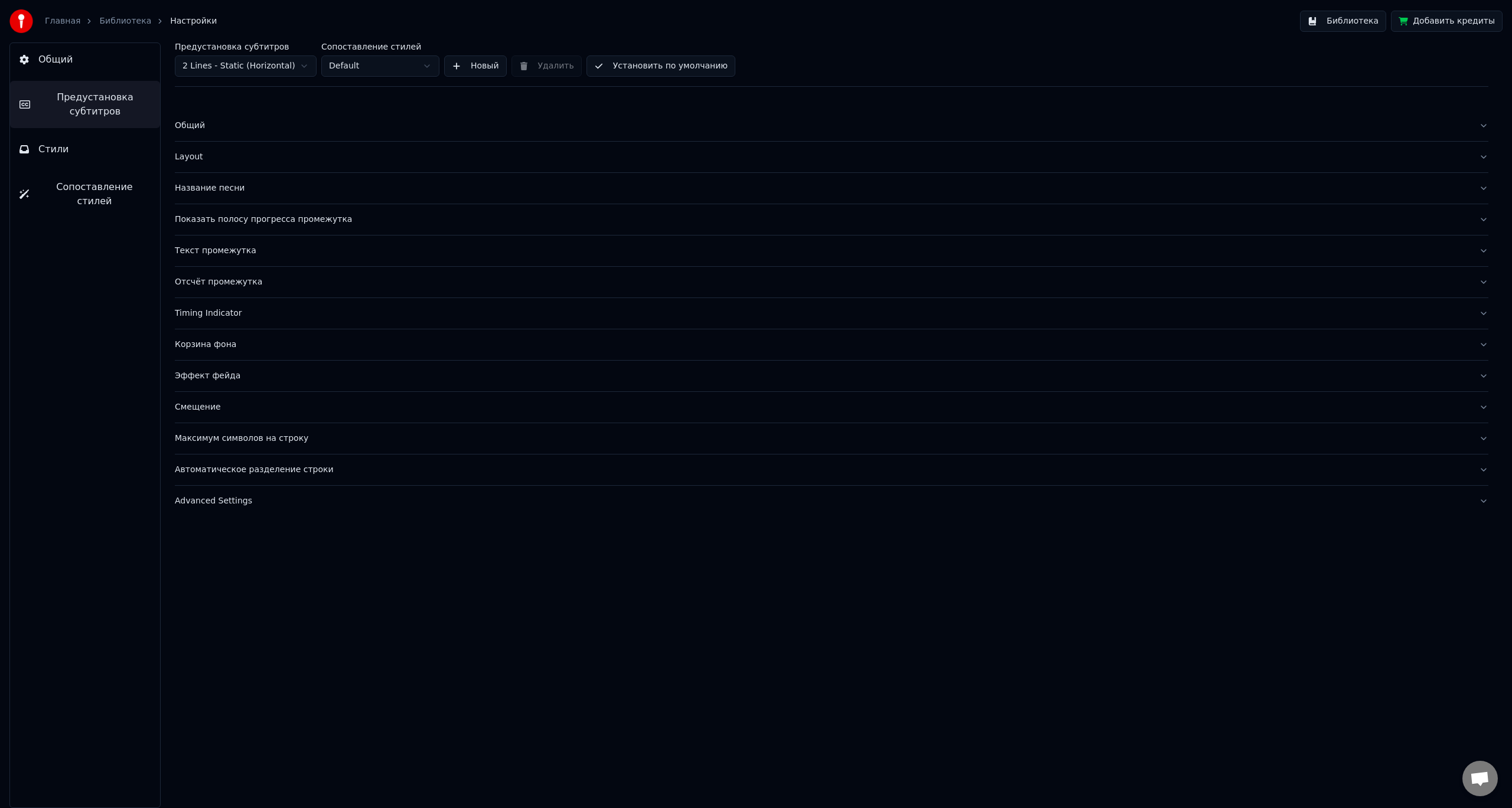
click at [115, 24] on link "Библиотека" at bounding box center [125, 21] width 52 height 12
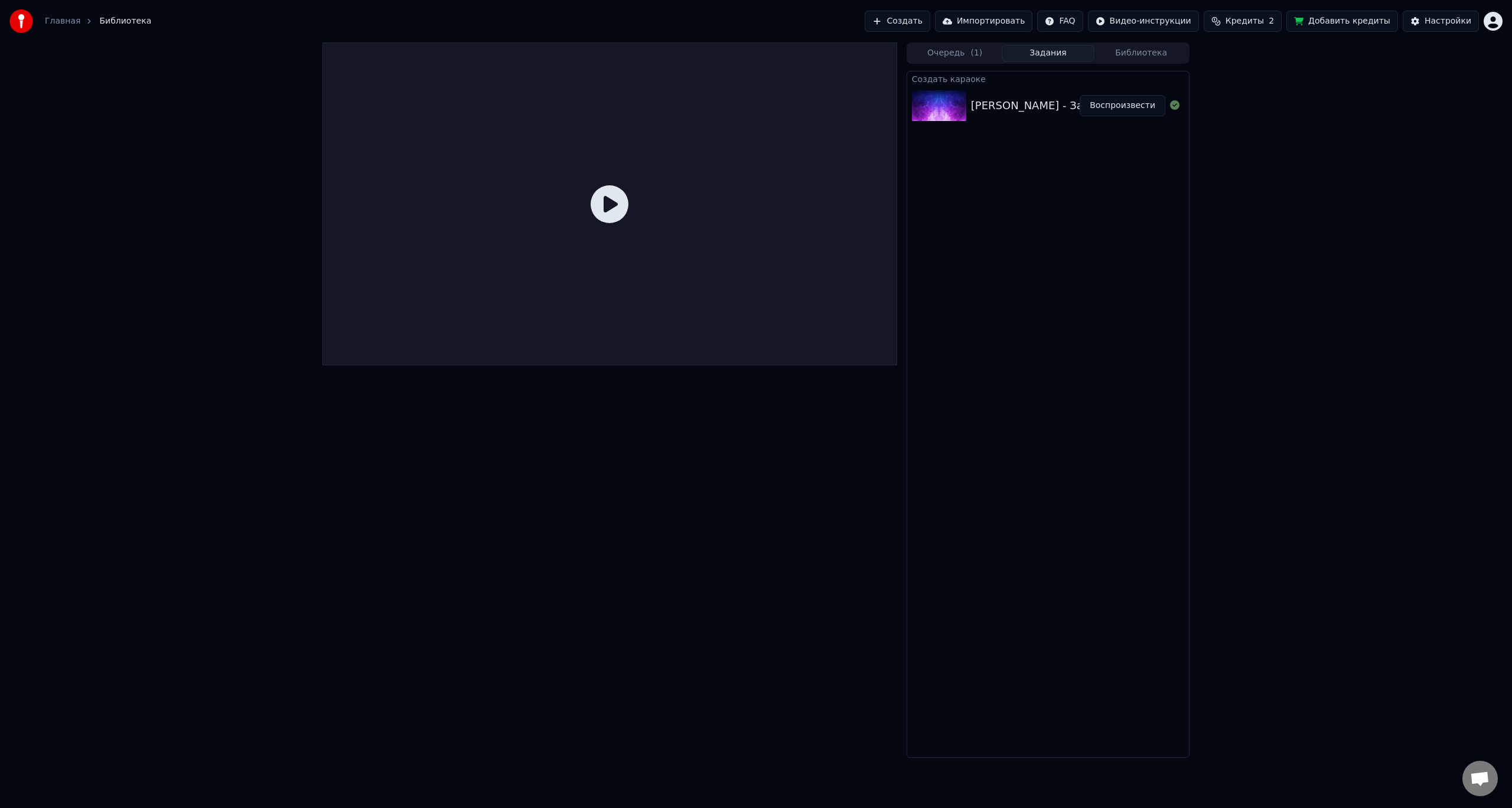
click at [1009, 105] on div "[PERSON_NAME] - Зараза" at bounding box center [1039, 105] width 138 height 17
click at [1005, 101] on div "[PERSON_NAME] - Зараза" at bounding box center [1039, 105] width 138 height 17
click at [1128, 105] on button "Воспроизвести" at bounding box center [1122, 105] width 86 height 21
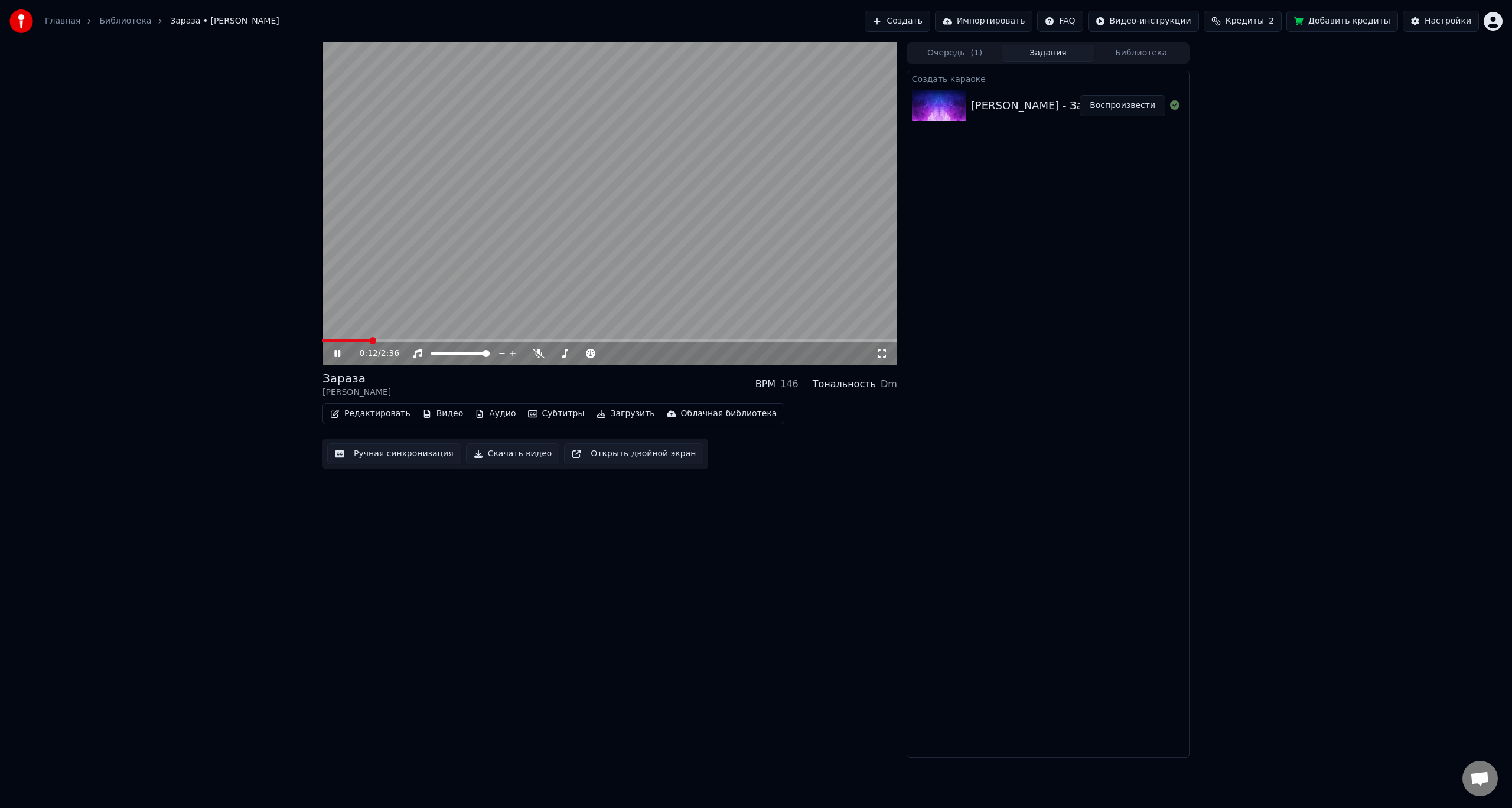
click at [427, 307] on video at bounding box center [610, 203] width 574 height 323
click at [444, 412] on button "Видео" at bounding box center [443, 414] width 51 height 17
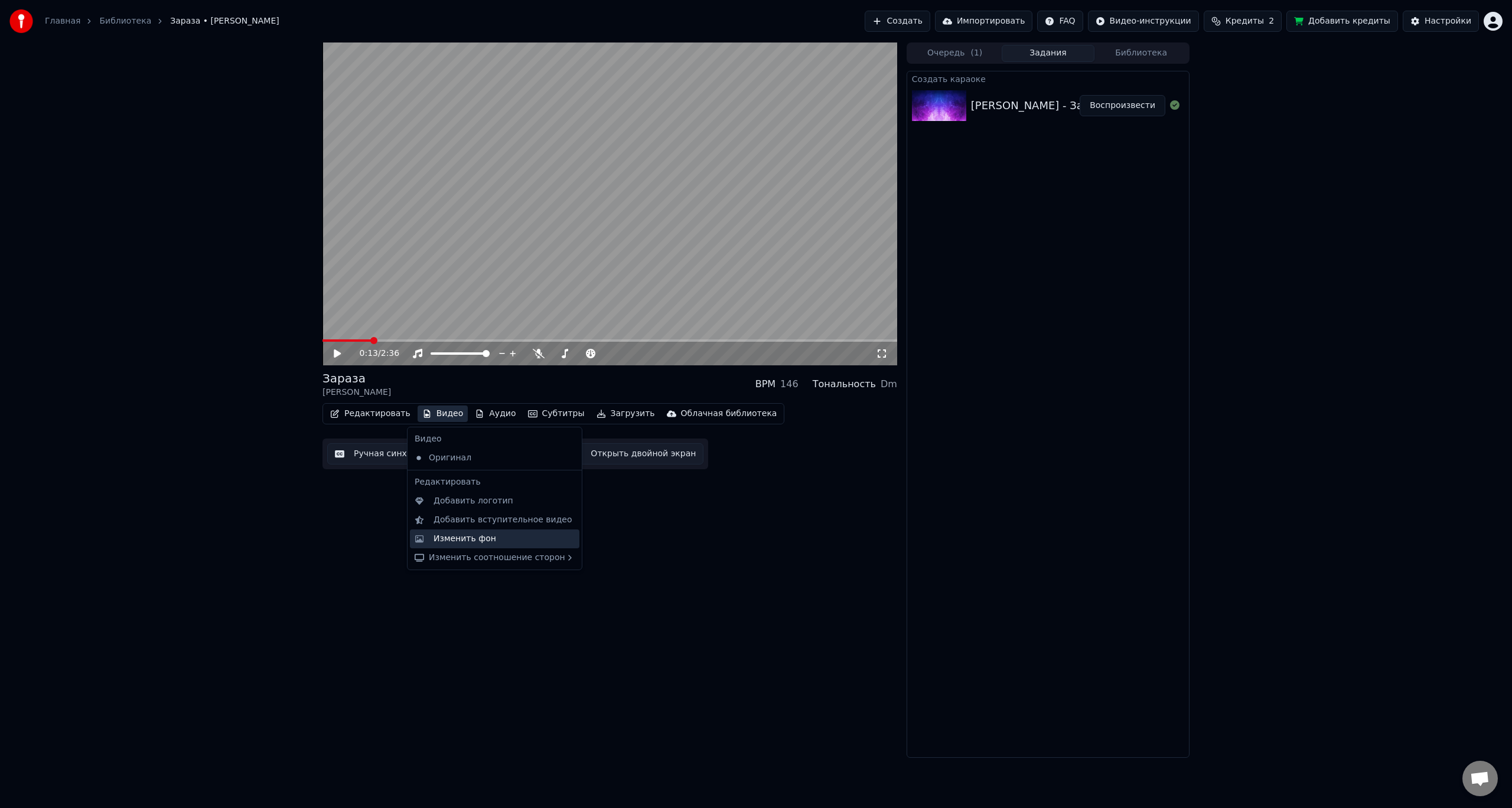
click at [490, 540] on div "Изменить фон" at bounding box center [504, 539] width 141 height 12
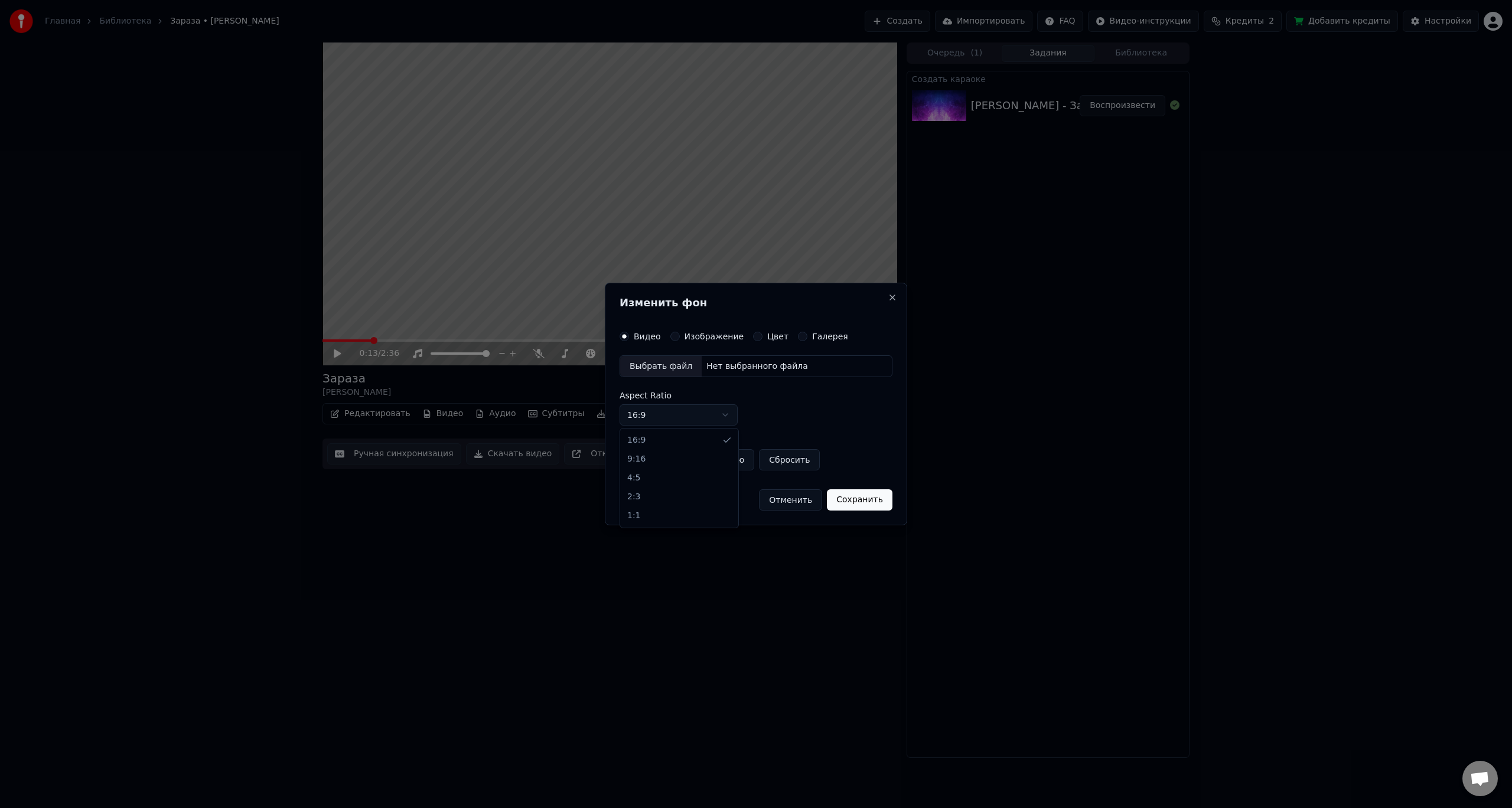
click at [673, 414] on body "Главная Библиотека Зараза • [PERSON_NAME] Создать Импортировать FAQ Видео-инстр…" at bounding box center [756, 404] width 1512 height 808
click at [753, 334] on button "Цвет" at bounding box center [757, 336] width 10 height 10
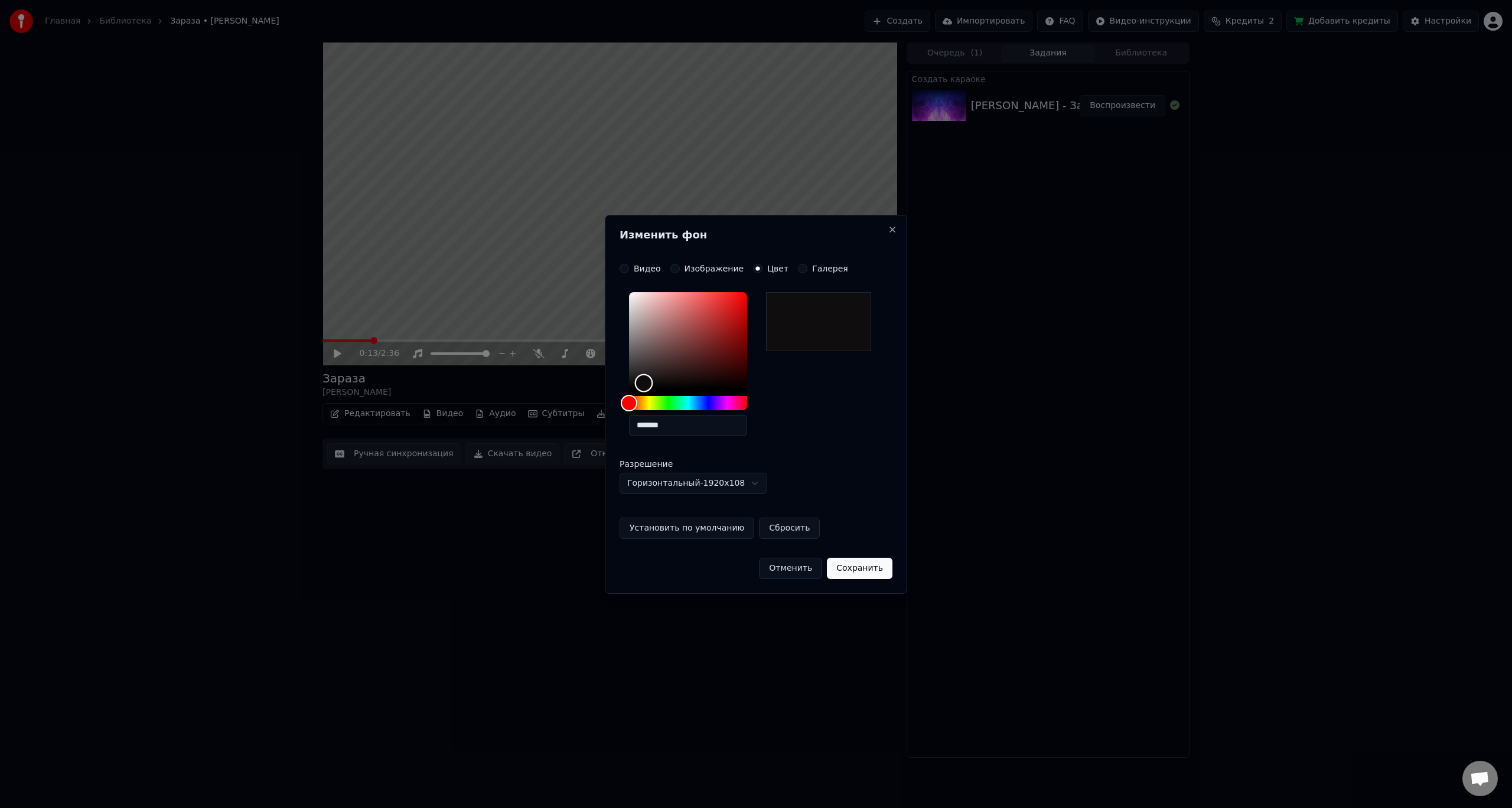
type input "*******"
drag, startPoint x: 632, startPoint y: 388, endPoint x: 620, endPoint y: 396, distance: 14.4
click at [620, 396] on div "*******" at bounding box center [756, 366] width 273 height 158
click at [854, 566] on button "Сохранить" at bounding box center [860, 568] width 65 height 21
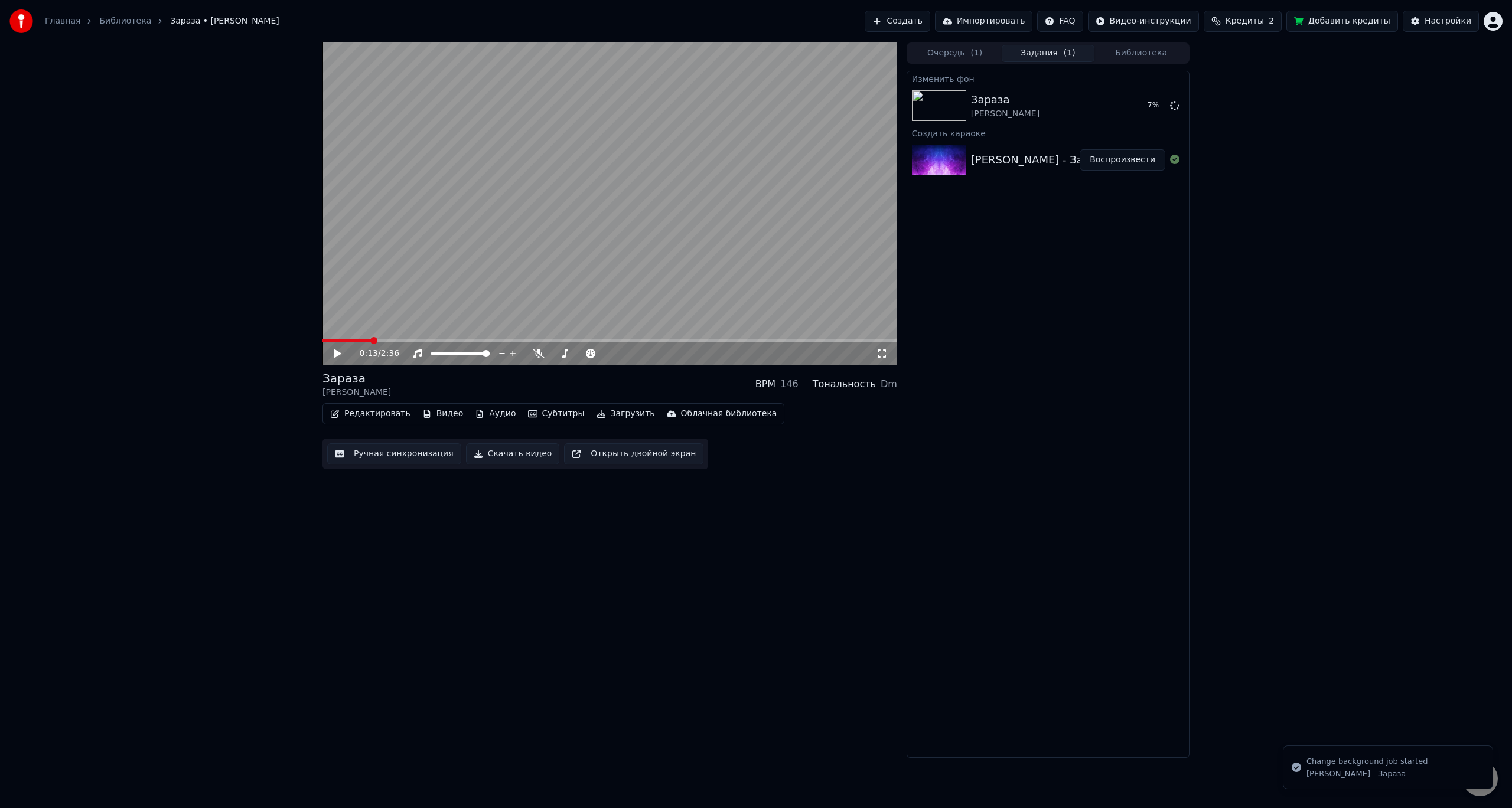
click at [350, 352] on icon at bounding box center [345, 354] width 28 height 10
click at [341, 354] on icon at bounding box center [345, 354] width 28 height 10
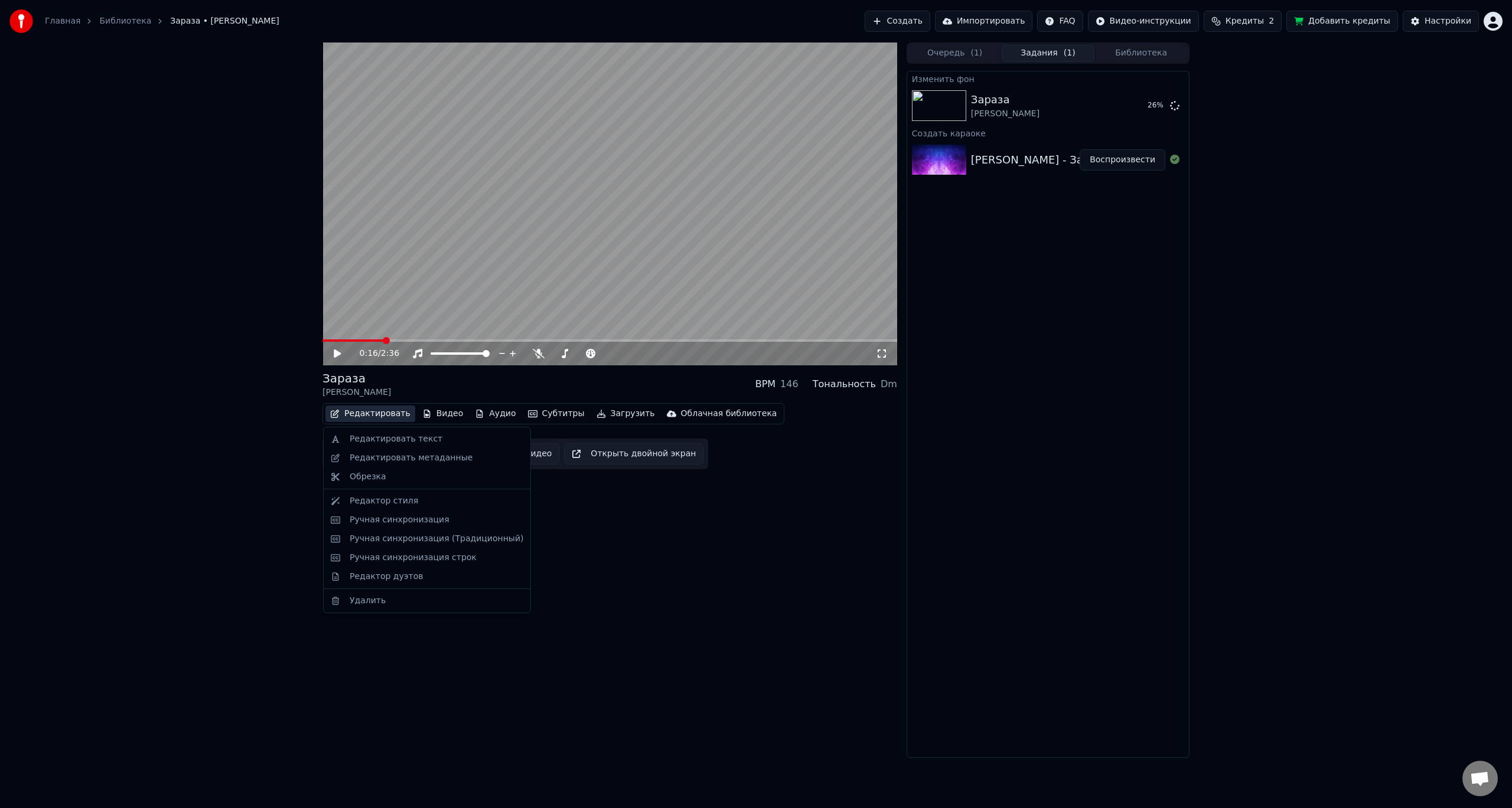
click at [395, 415] on button "Редактировать" at bounding box center [370, 414] width 90 height 17
click at [397, 502] on div "Редактор стиля" at bounding box center [384, 501] width 68 height 12
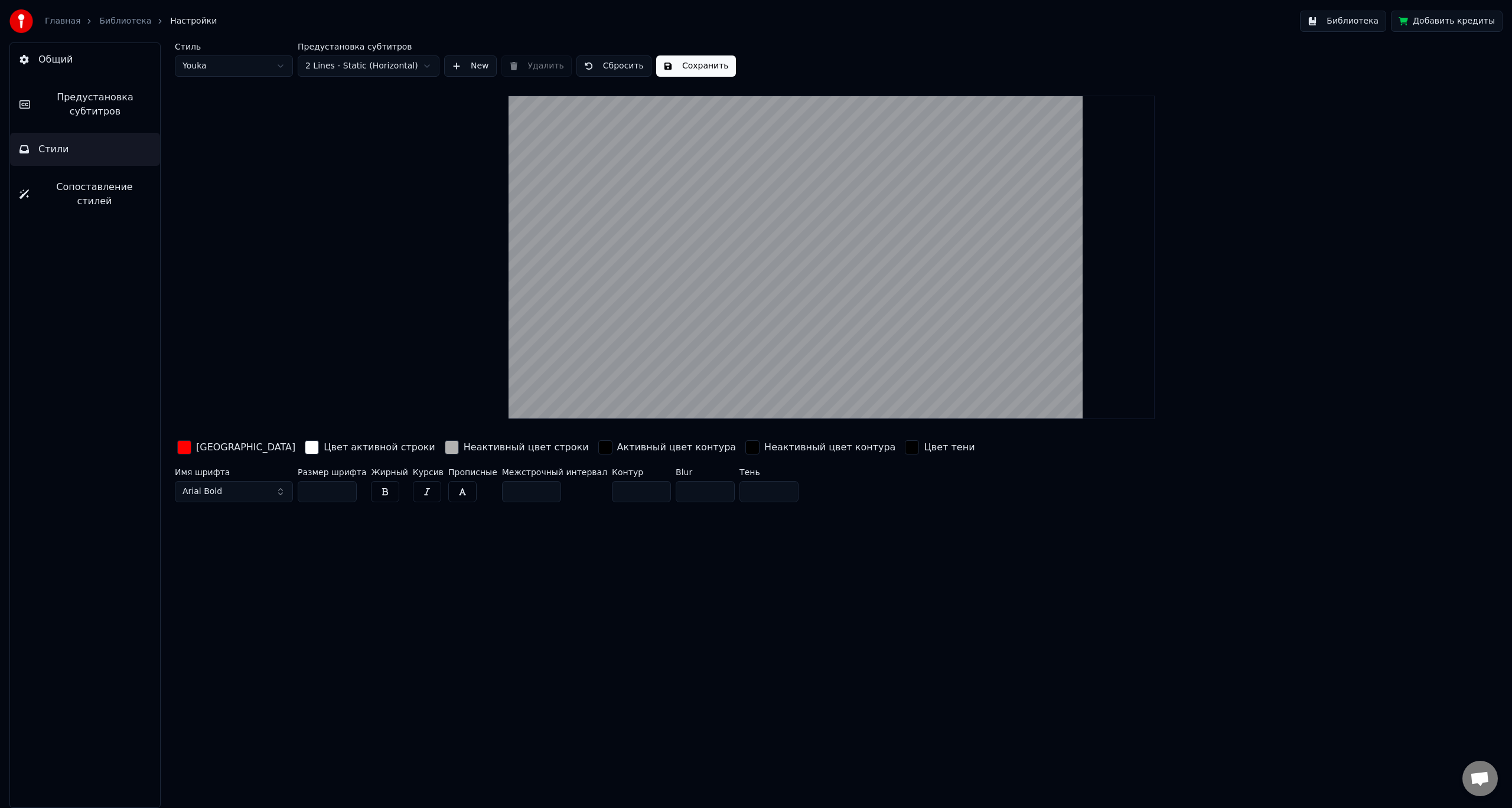
click at [113, 19] on link "Библиотека" at bounding box center [125, 21] width 52 height 12
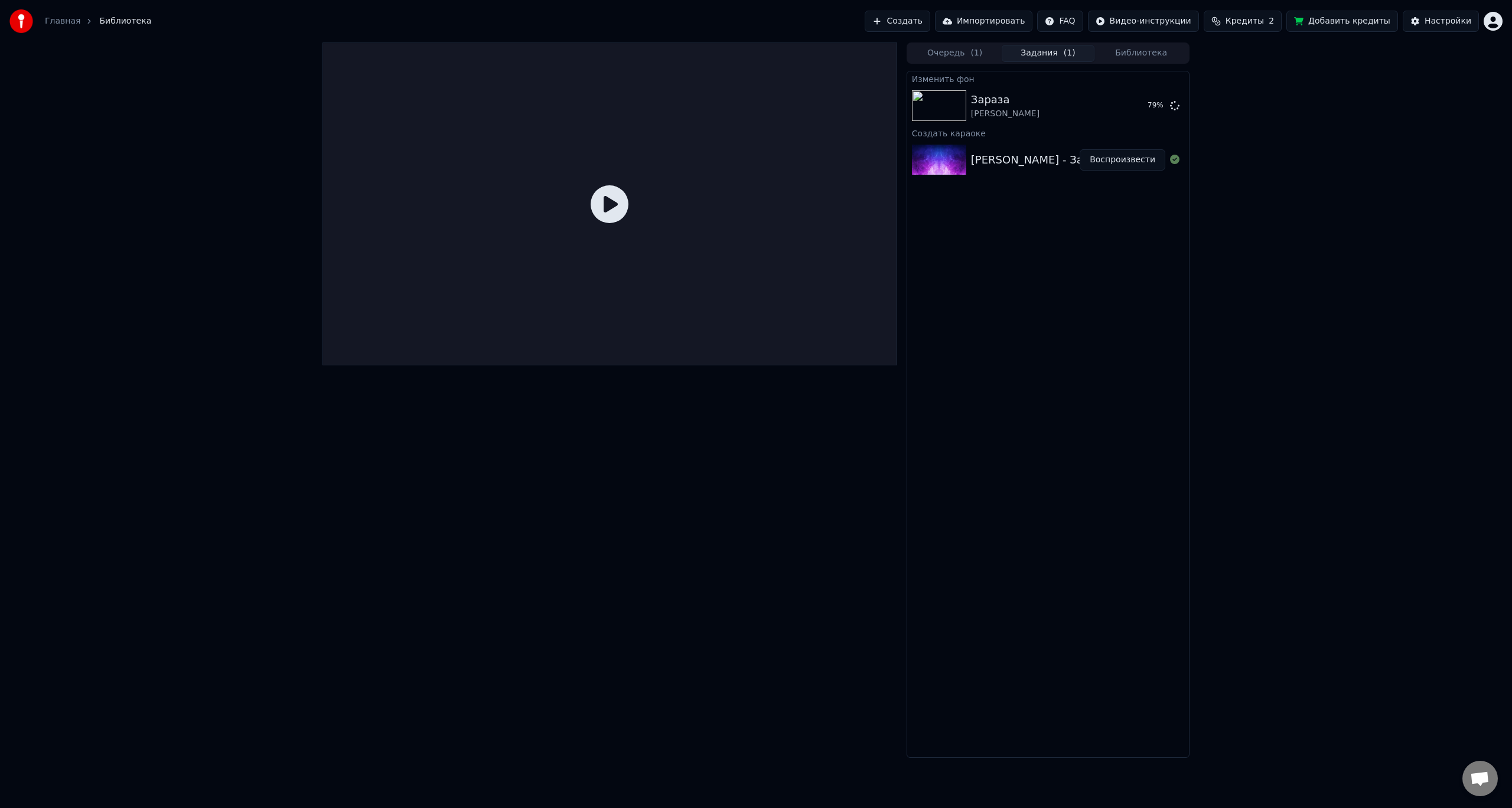
click at [1021, 158] on div "[PERSON_NAME] - Зараза" at bounding box center [1039, 160] width 138 height 17
click at [1117, 159] on button "Воспроизвести" at bounding box center [1122, 160] width 86 height 21
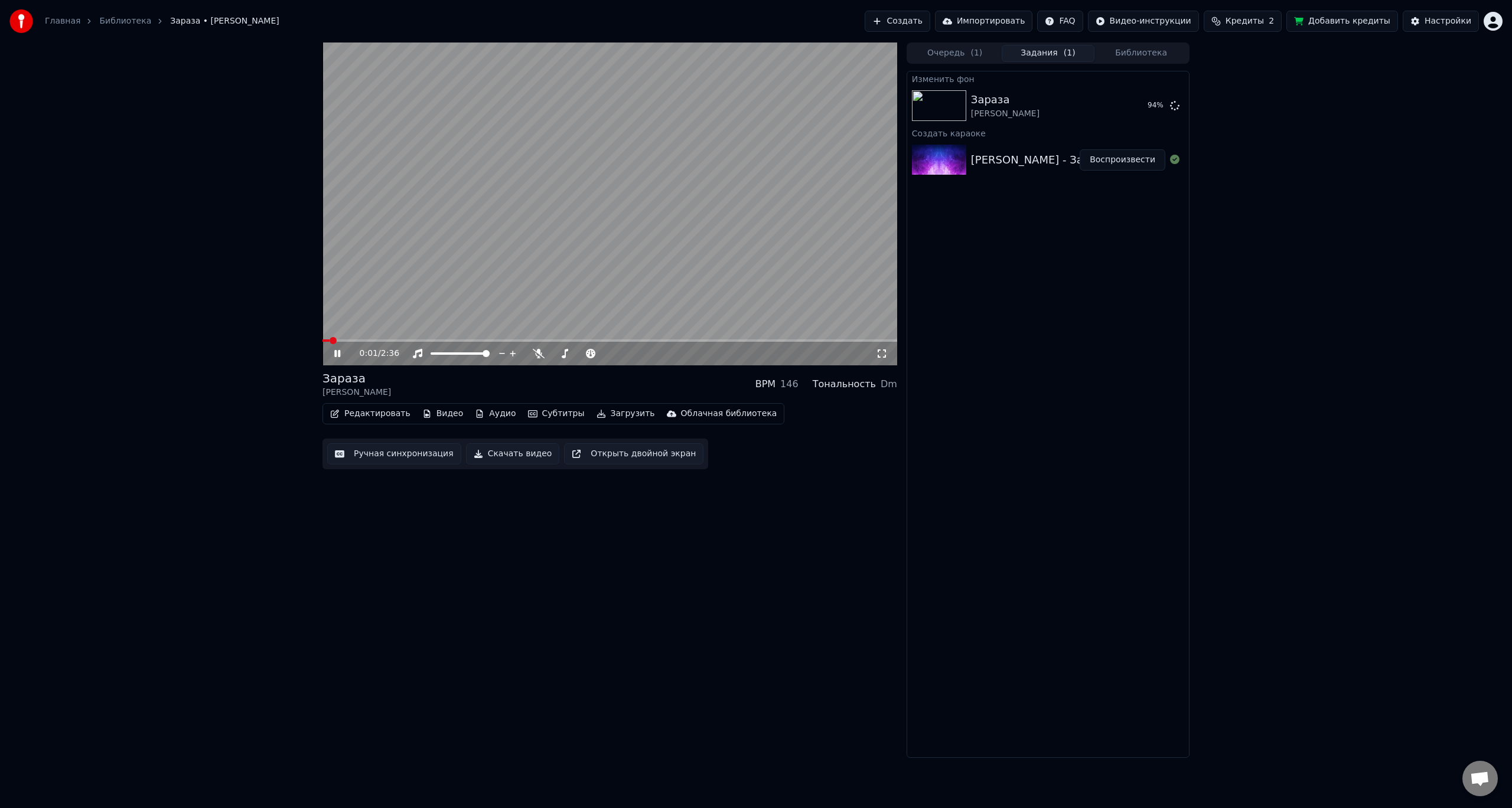
click at [336, 352] on icon at bounding box center [337, 354] width 6 height 7
click at [335, 350] on icon at bounding box center [345, 354] width 28 height 10
click at [1021, 116] on div "[PERSON_NAME]" at bounding box center [1005, 114] width 68 height 12
click at [1131, 102] on button "Воспроизвести" at bounding box center [1122, 105] width 86 height 21
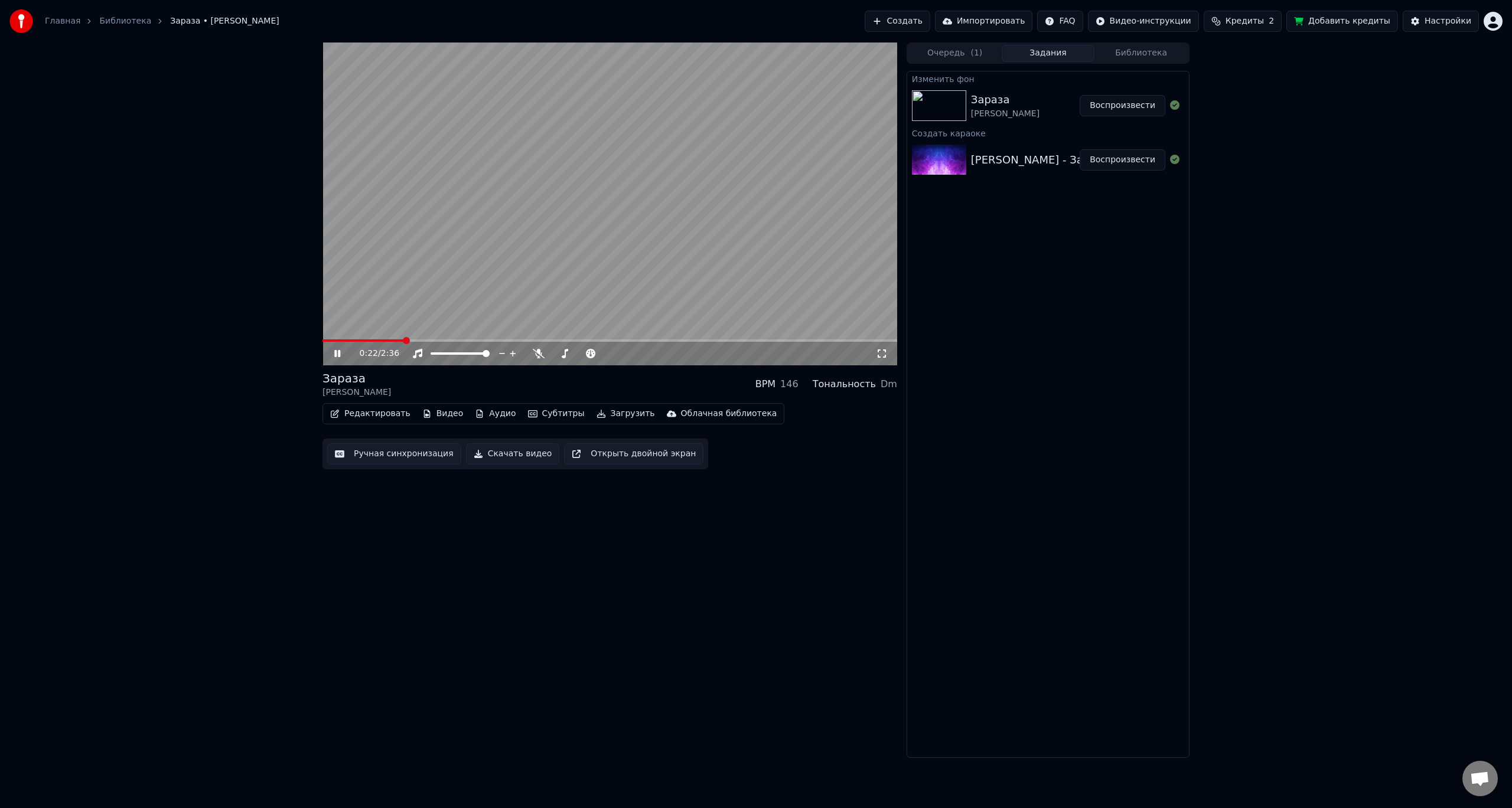
click at [659, 288] on video at bounding box center [610, 203] width 574 height 323
click at [651, 274] on video at bounding box center [610, 203] width 574 height 323
click at [341, 354] on icon at bounding box center [345, 354] width 28 height 10
click at [382, 408] on button "Редактировать" at bounding box center [370, 414] width 90 height 17
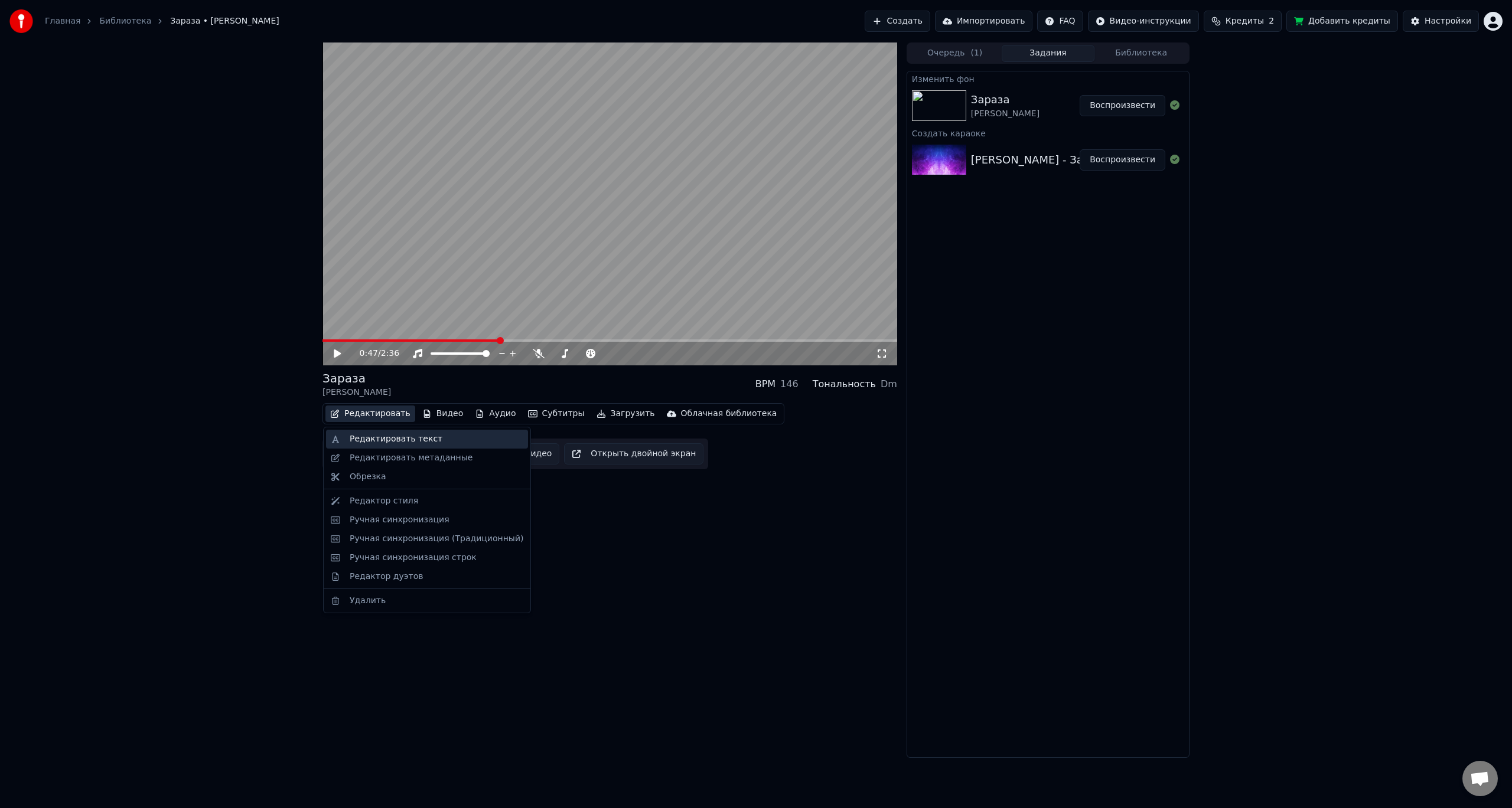
click at [406, 441] on div "Редактировать текст" at bounding box center [396, 439] width 93 height 12
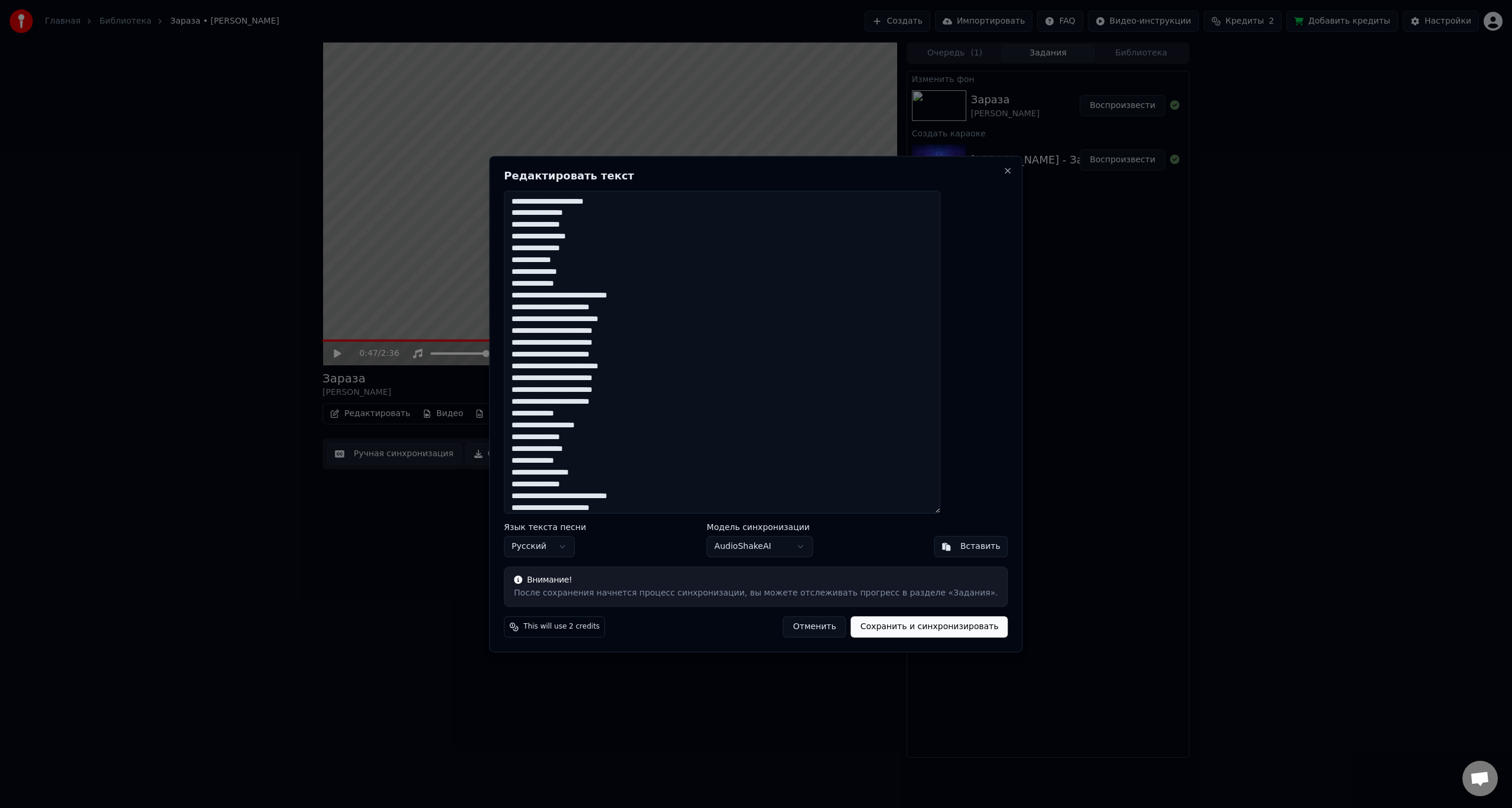
click at [575, 295] on textarea at bounding box center [722, 352] width 436 height 323
click at [553, 292] on textarea at bounding box center [722, 352] width 436 height 323
click at [550, 294] on textarea at bounding box center [722, 352] width 436 height 323
click at [668, 299] on textarea at bounding box center [722, 352] width 436 height 323
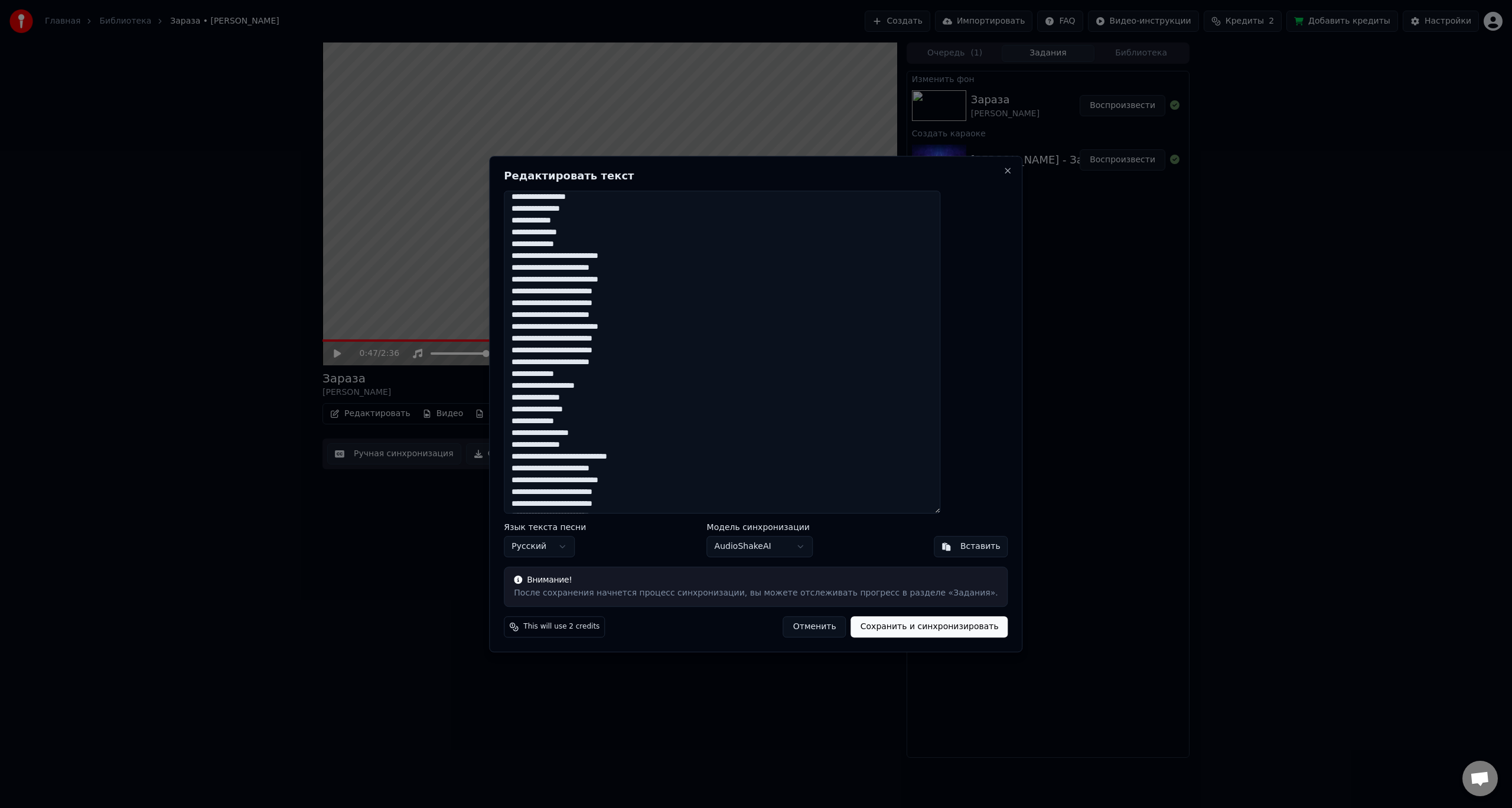
click at [555, 455] on textarea at bounding box center [722, 352] width 436 height 323
click at [551, 454] on textarea at bounding box center [722, 352] width 436 height 323
click at [569, 454] on textarea at bounding box center [722, 352] width 436 height 323
click at [571, 461] on textarea at bounding box center [722, 352] width 436 height 323
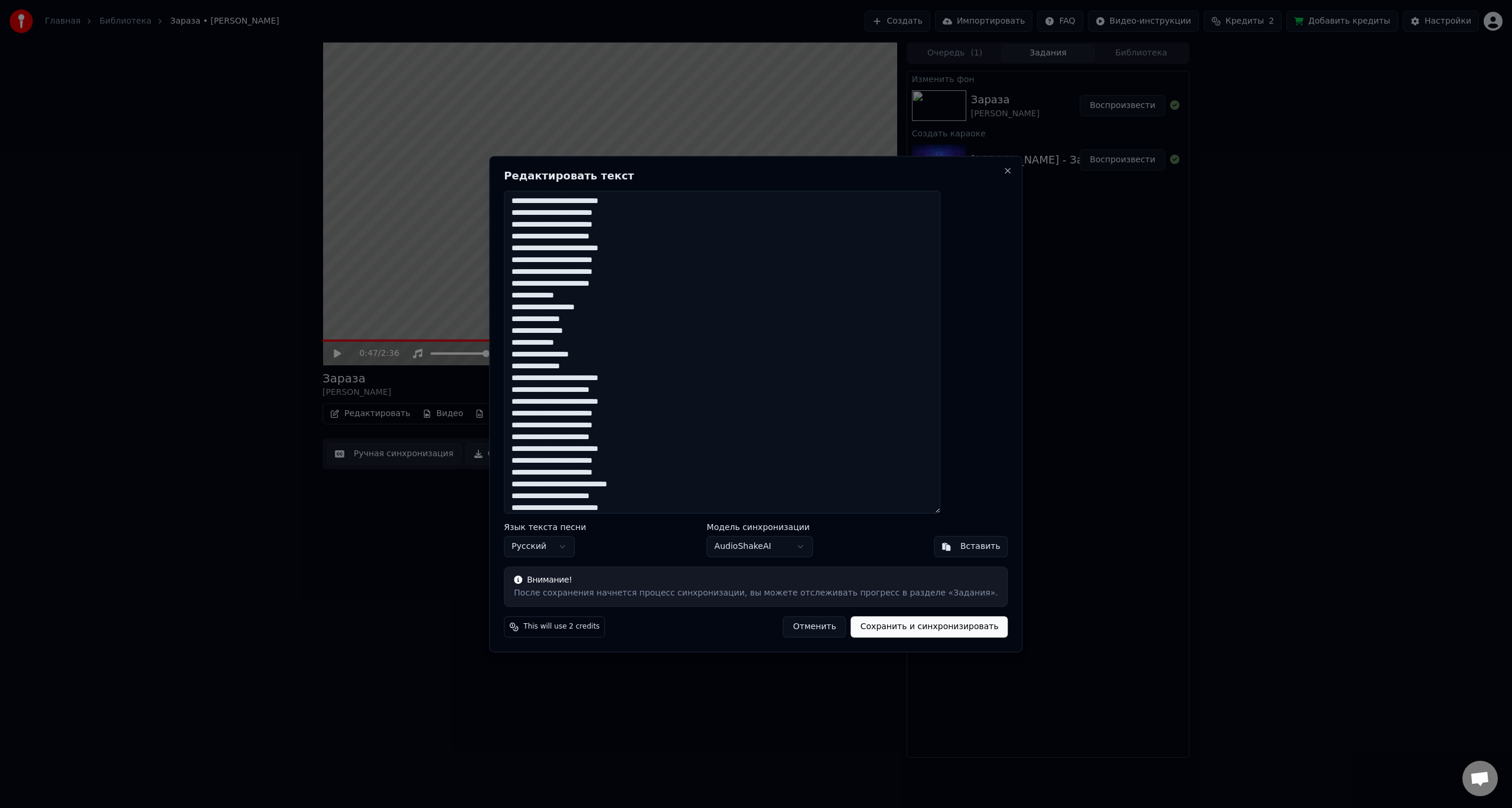
click at [686, 463] on textarea at bounding box center [722, 352] width 436 height 323
click at [570, 460] on textarea at bounding box center [722, 352] width 436 height 323
click at [553, 445] on textarea at bounding box center [722, 352] width 436 height 323
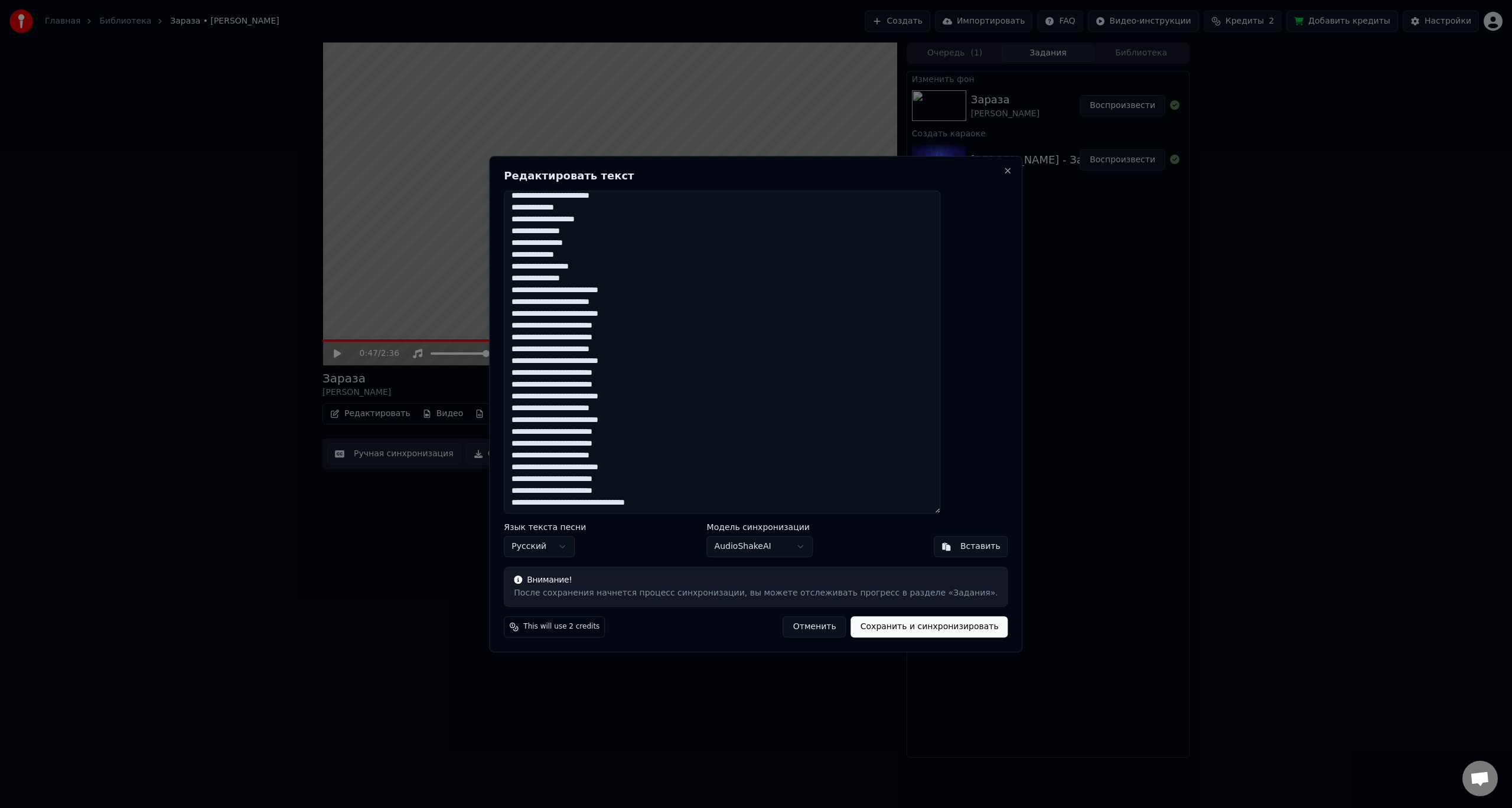
drag, startPoint x: 702, startPoint y: 500, endPoint x: 552, endPoint y: 505, distance: 150.1
click at [545, 505] on textarea at bounding box center [722, 352] width 436 height 323
type textarea "**********"
click at [760, 547] on body "Главная Библиотека Зараза • [PERSON_NAME] Создать Импортировать FAQ Видео-инстр…" at bounding box center [756, 404] width 1512 height 808
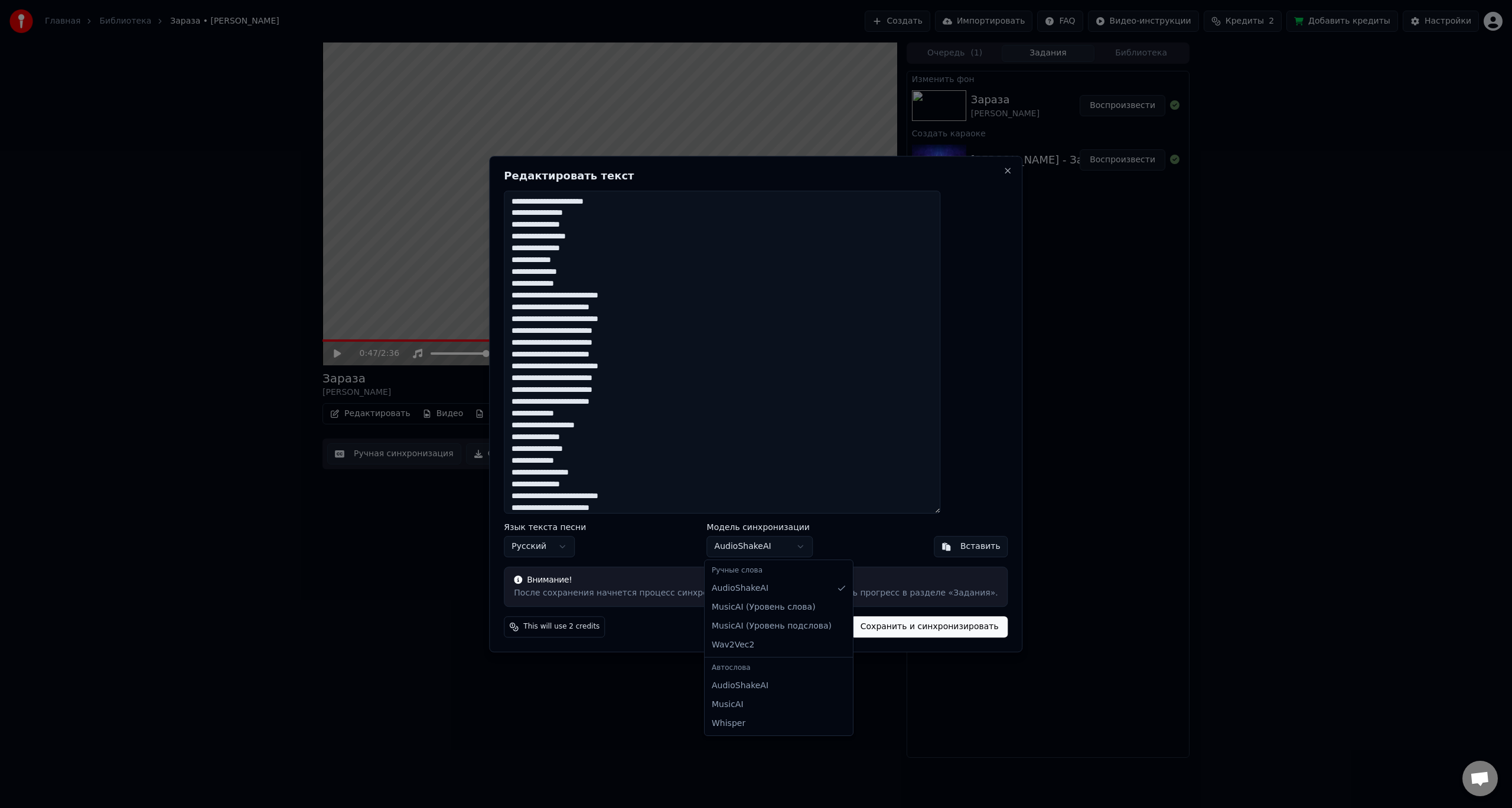
click at [760, 547] on body "Главная Библиотека Зараза • [PERSON_NAME] Создать Импортировать FAQ Видео-инстр…" at bounding box center [756, 404] width 1512 height 808
click at [872, 625] on button "Сохранить и синхронизировать" at bounding box center [930, 626] width 157 height 21
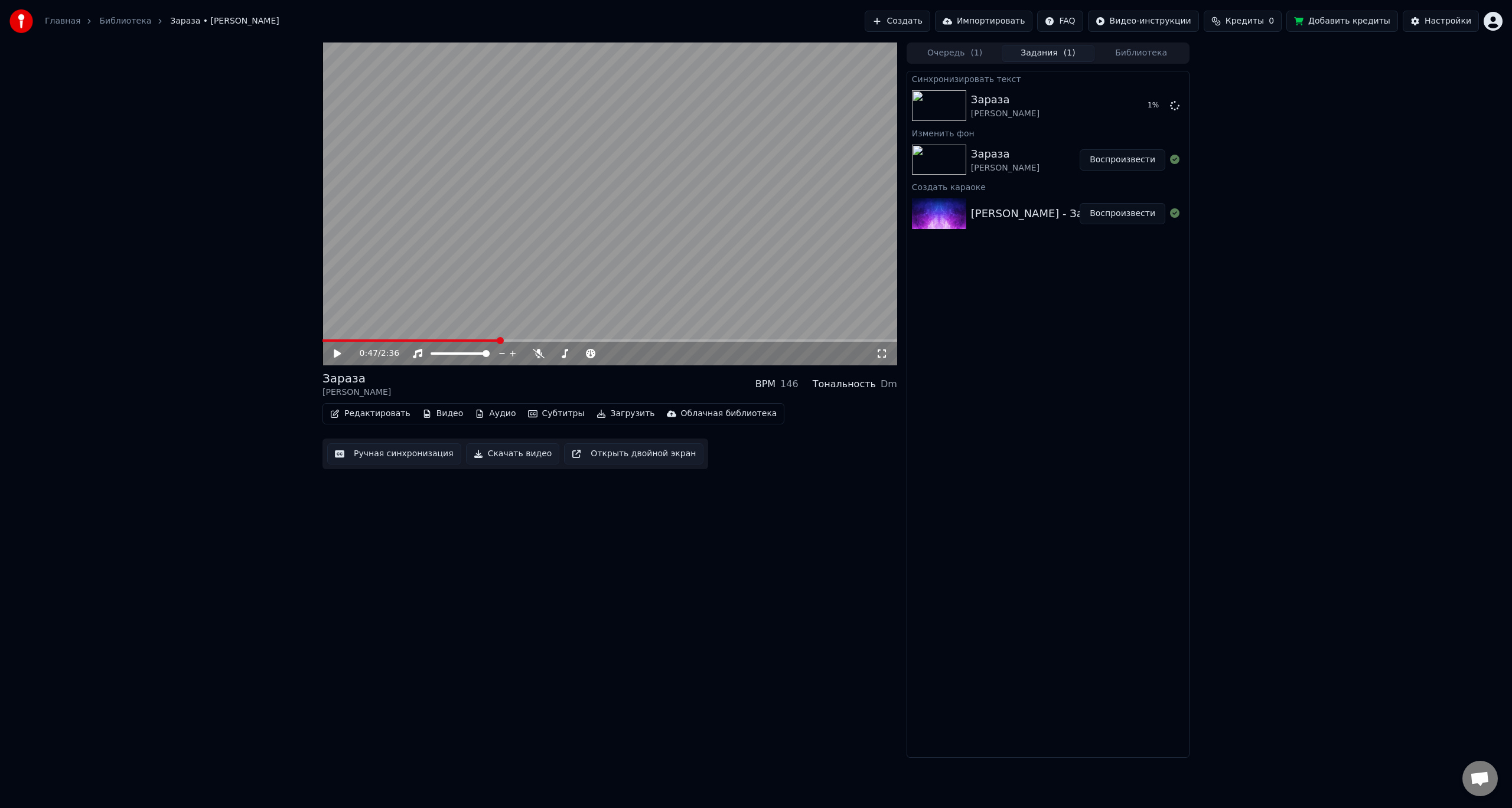
click at [608, 414] on button "Загрузить" at bounding box center [626, 414] width 68 height 17
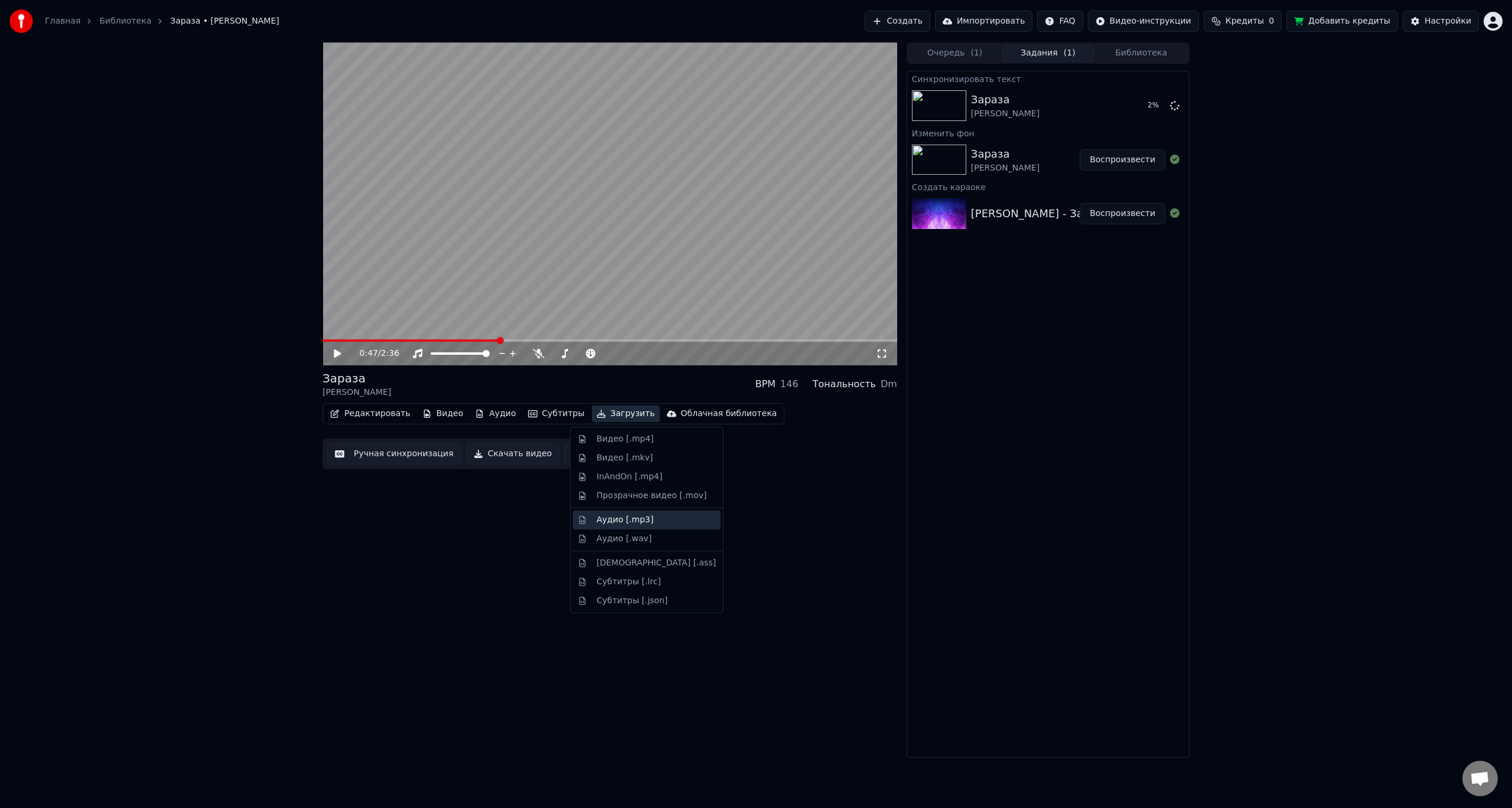
click at [624, 516] on div "Аудио [.mp3]" at bounding box center [625, 520] width 57 height 12
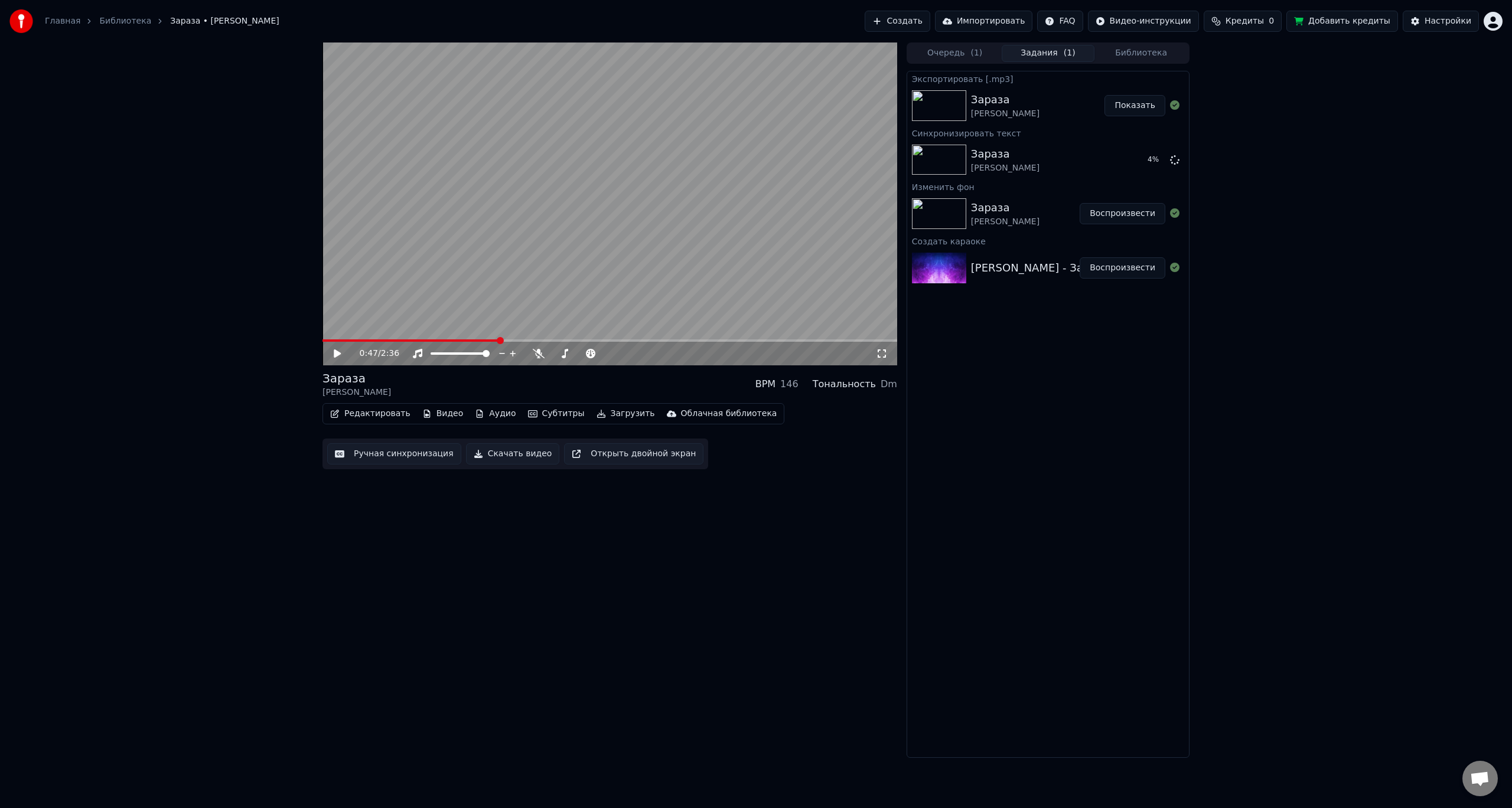
click at [1142, 105] on button "Показать" at bounding box center [1135, 105] width 61 height 21
click at [341, 350] on icon at bounding box center [345, 354] width 28 height 10
click at [469, 227] on video at bounding box center [610, 203] width 574 height 323
click at [366, 338] on video at bounding box center [610, 203] width 574 height 323
click at [341, 339] on span at bounding box center [331, 341] width 19 height 3
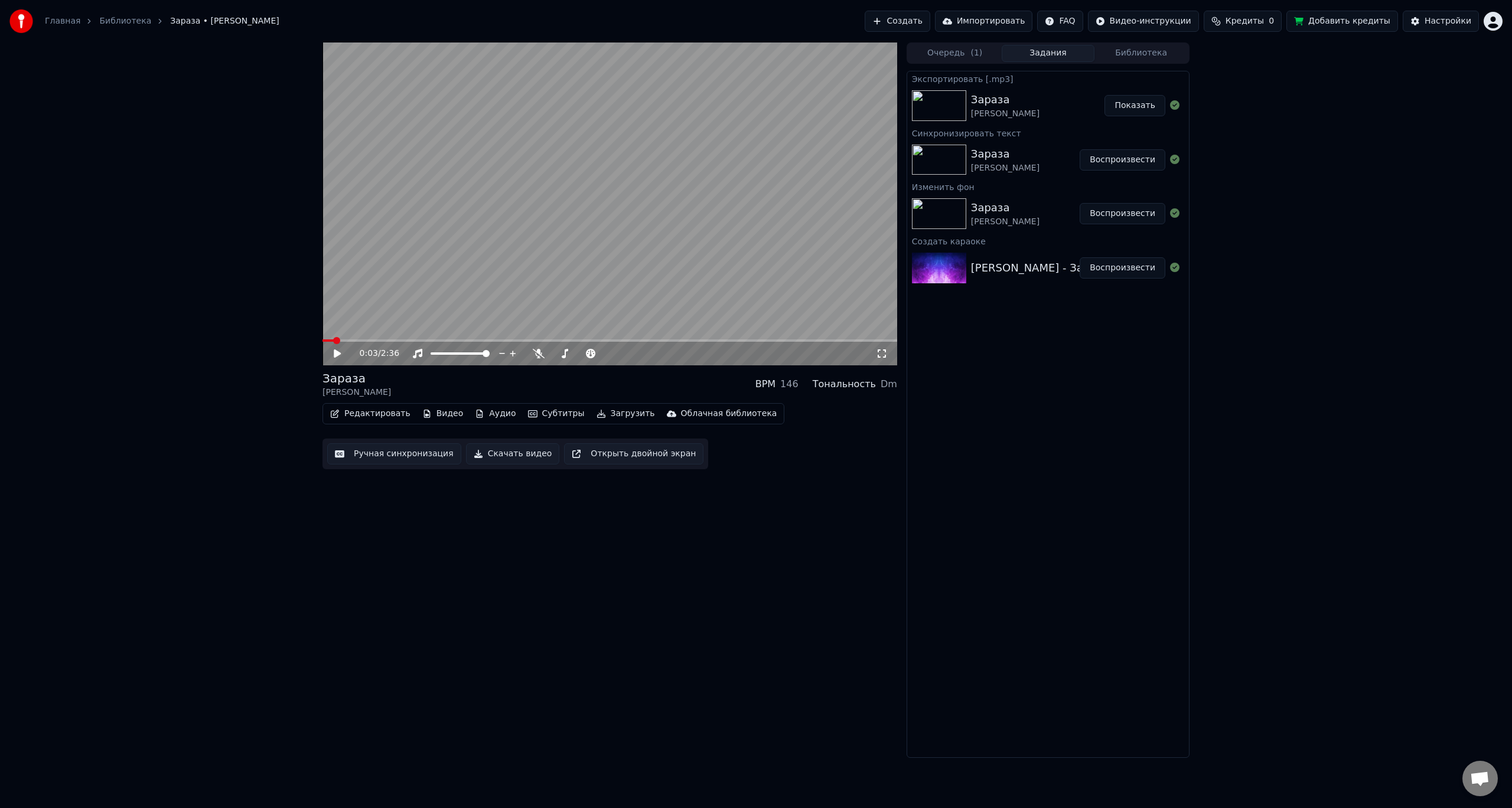
click at [333, 342] on span at bounding box center [336, 340] width 7 height 7
click at [322, 343] on span at bounding box center [326, 340] width 7 height 7
click at [349, 355] on icon at bounding box center [345, 354] width 28 height 10
click at [512, 353] on icon at bounding box center [512, 353] width 6 height 6
click at [685, 355] on icon at bounding box center [686, 354] width 12 height 12
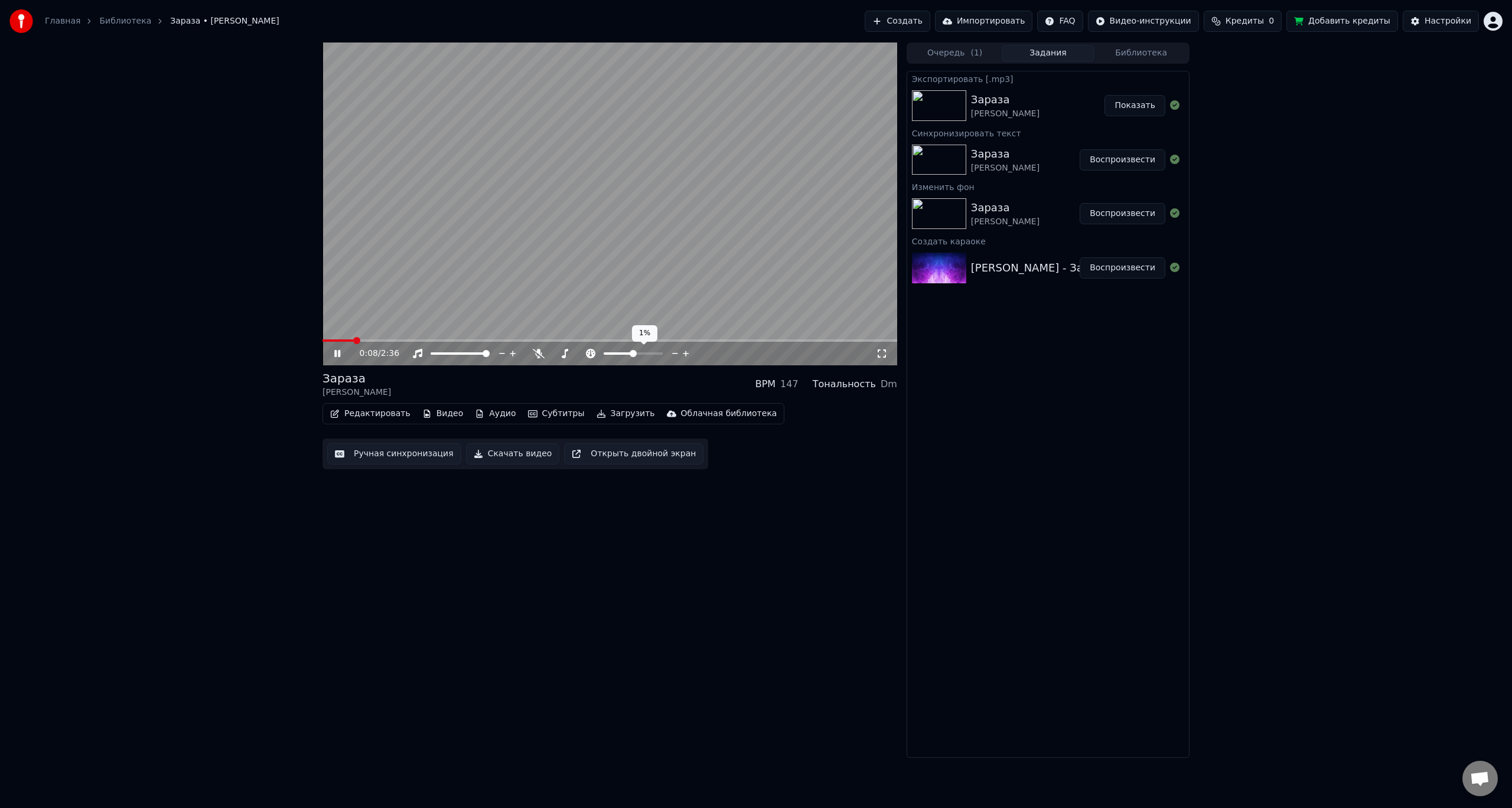
click at [685, 355] on icon at bounding box center [686, 354] width 12 height 12
click at [675, 353] on icon at bounding box center [675, 354] width 12 height 12
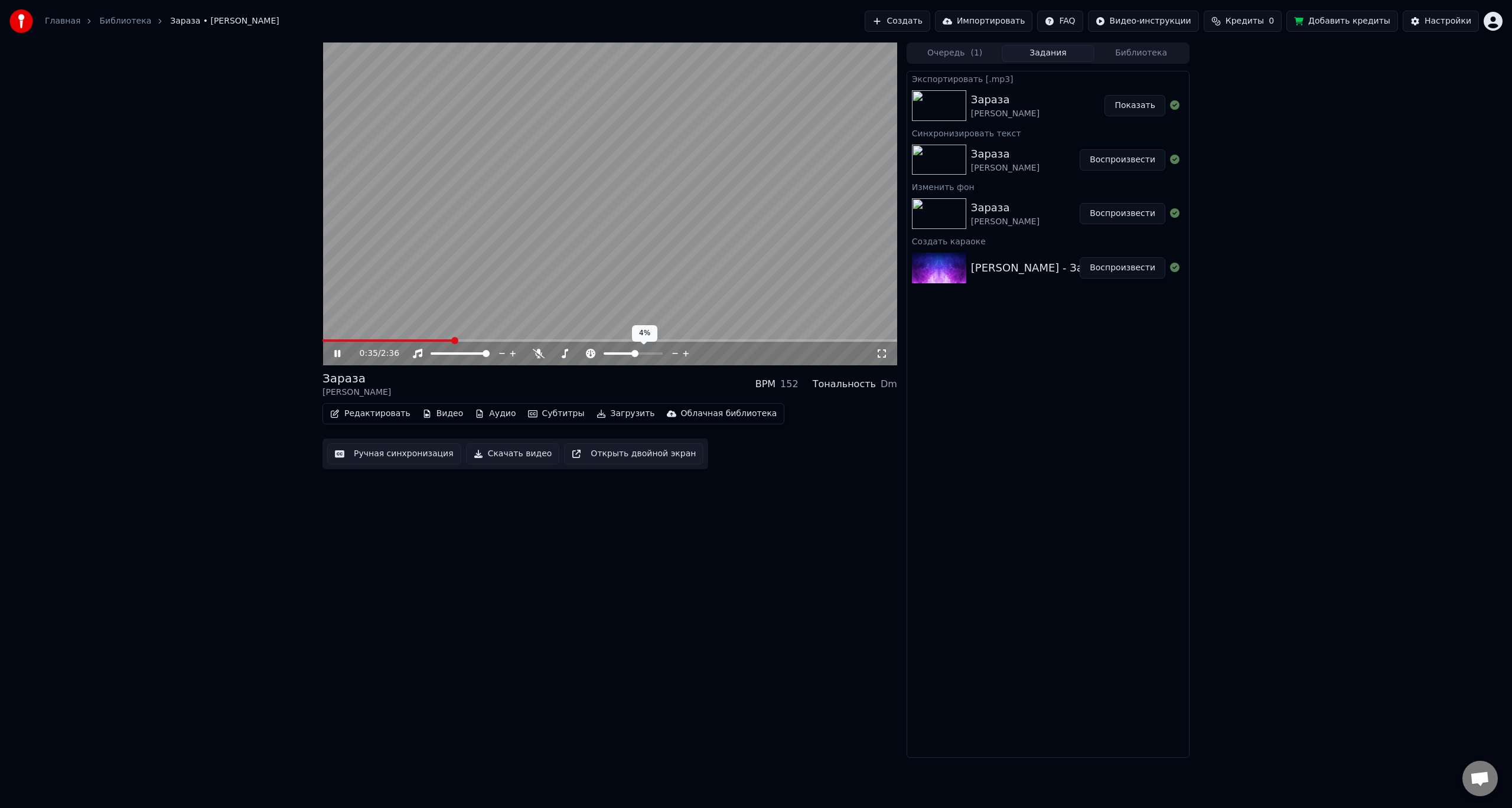
click at [675, 353] on icon at bounding box center [675, 354] width 12 height 12
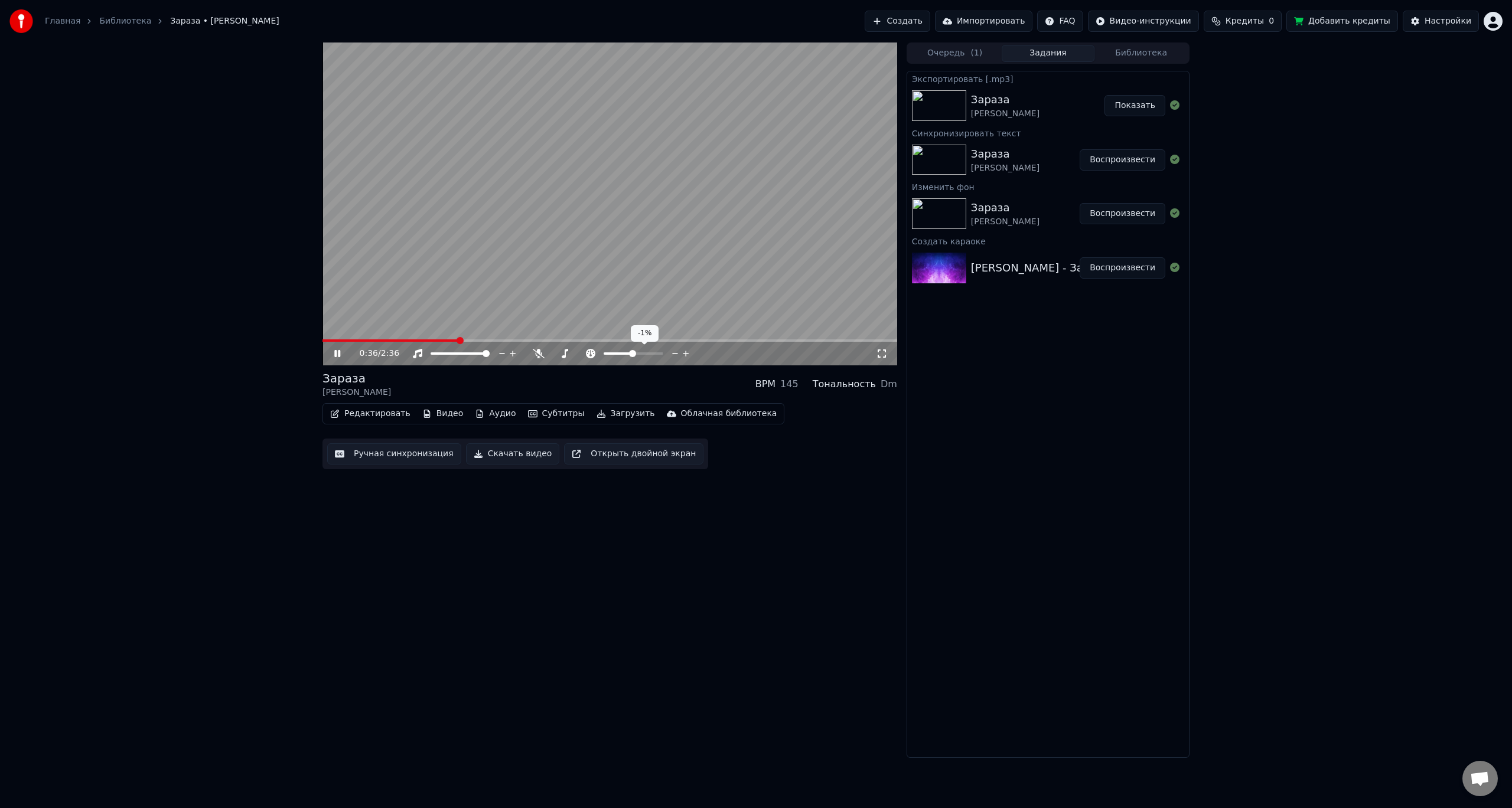
click at [687, 354] on icon at bounding box center [685, 353] width 6 height 6
click at [338, 354] on icon at bounding box center [345, 354] width 28 height 10
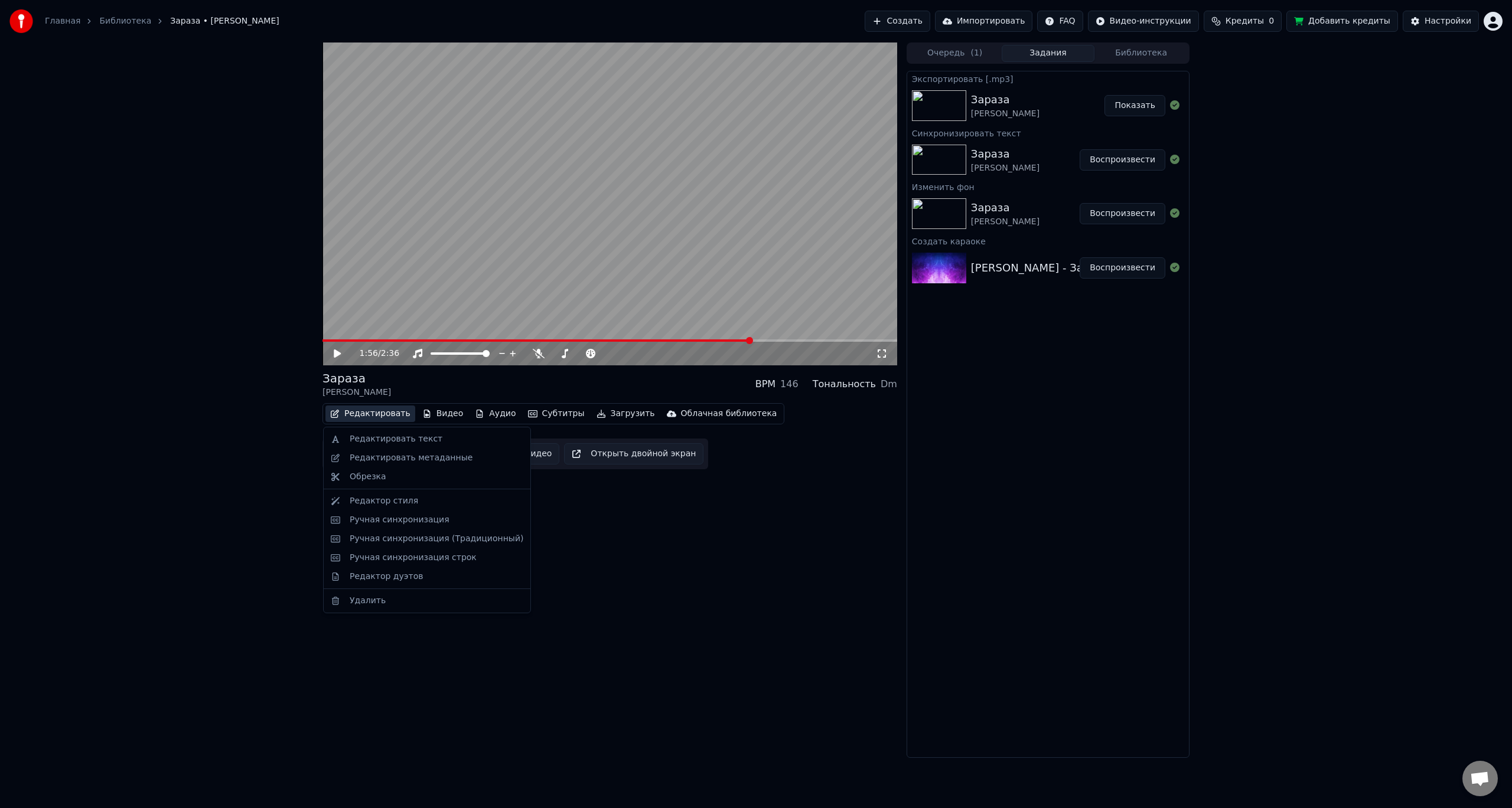
click at [371, 415] on button "Редактировать" at bounding box center [370, 414] width 90 height 17
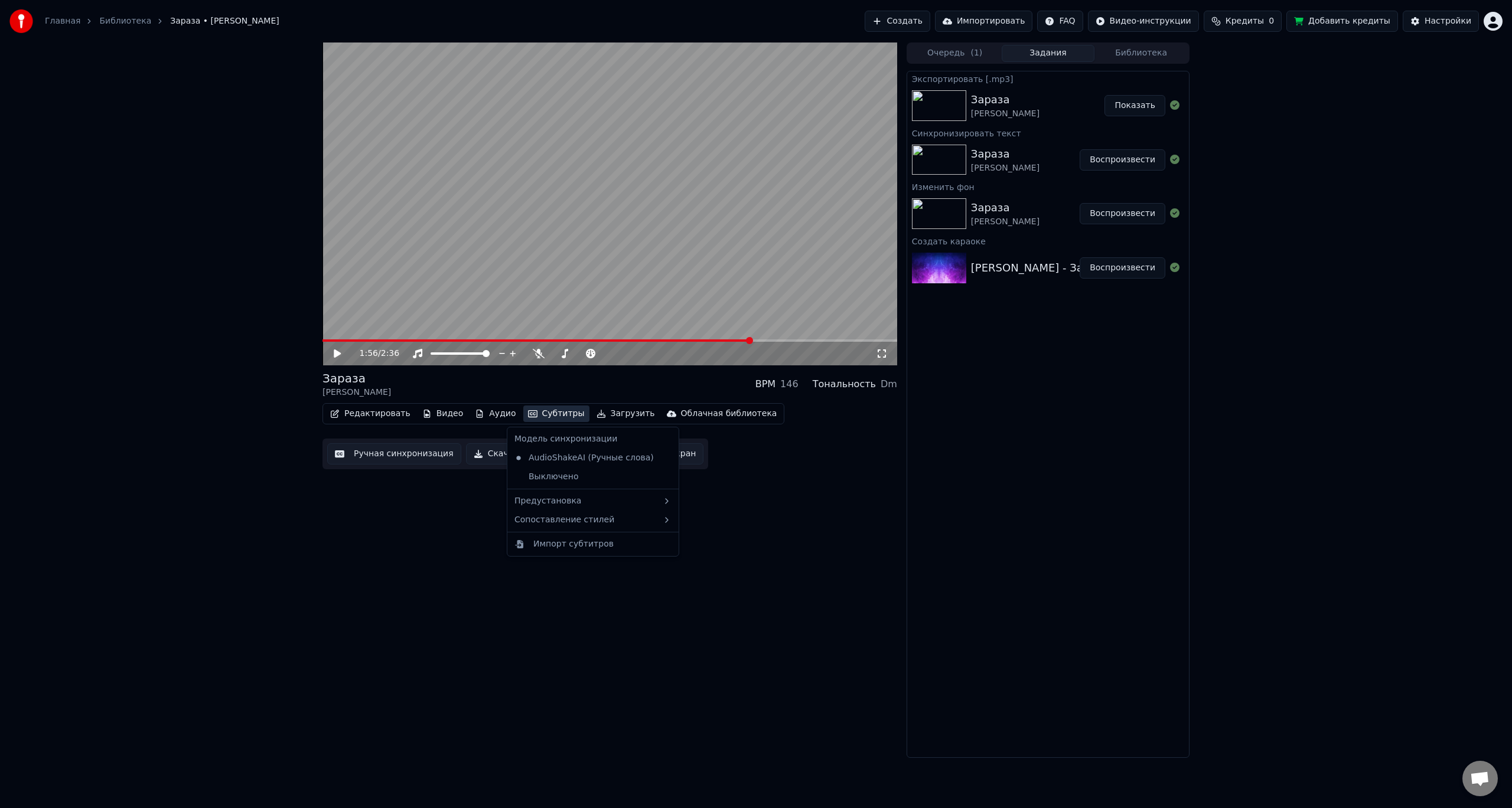
click at [528, 417] on button "Субтитры" at bounding box center [556, 414] width 66 height 17
click at [539, 415] on button "Субтитры" at bounding box center [556, 414] width 66 height 17
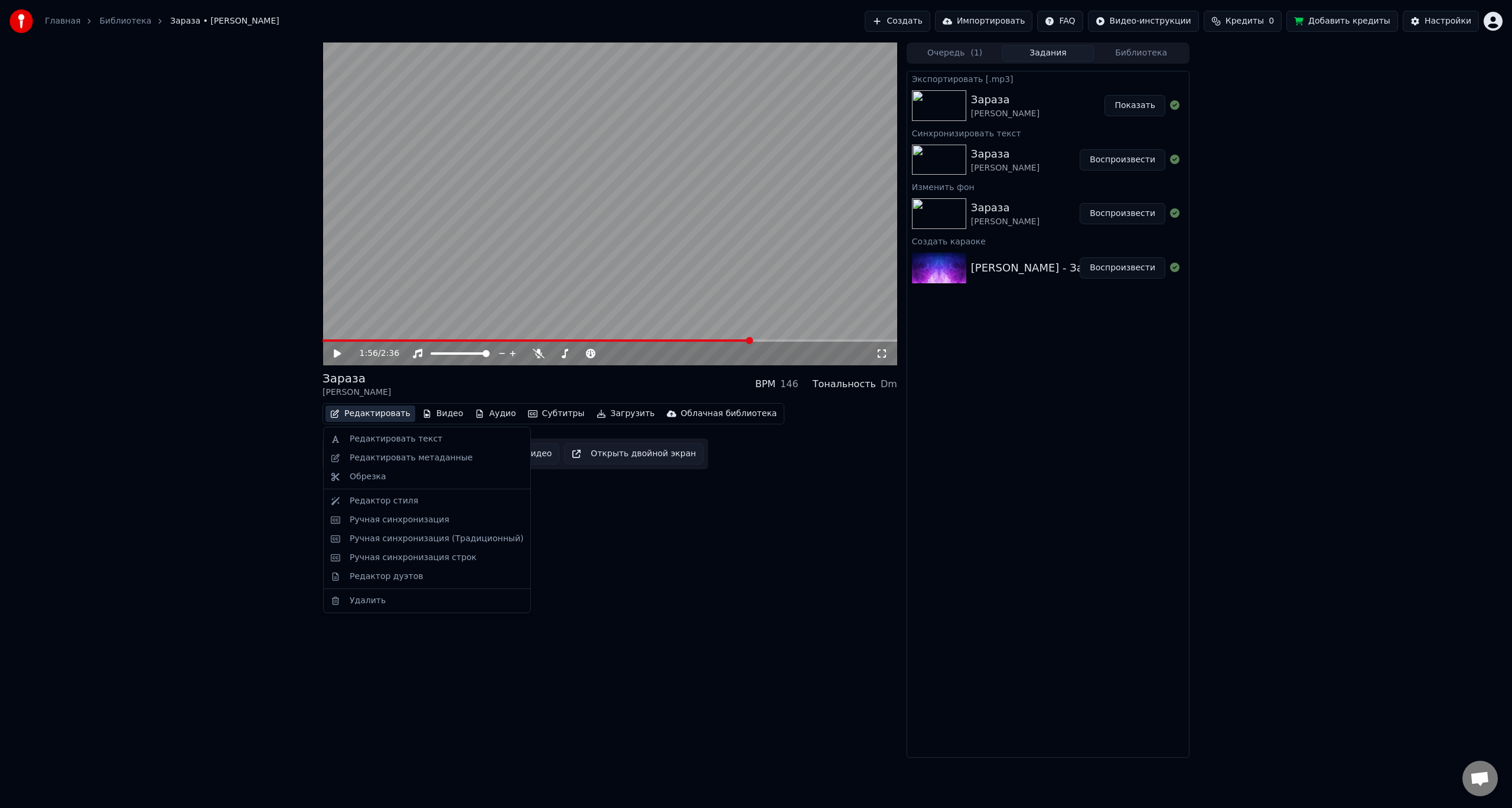
click at [372, 408] on button "Редактировать" at bounding box center [370, 414] width 90 height 17
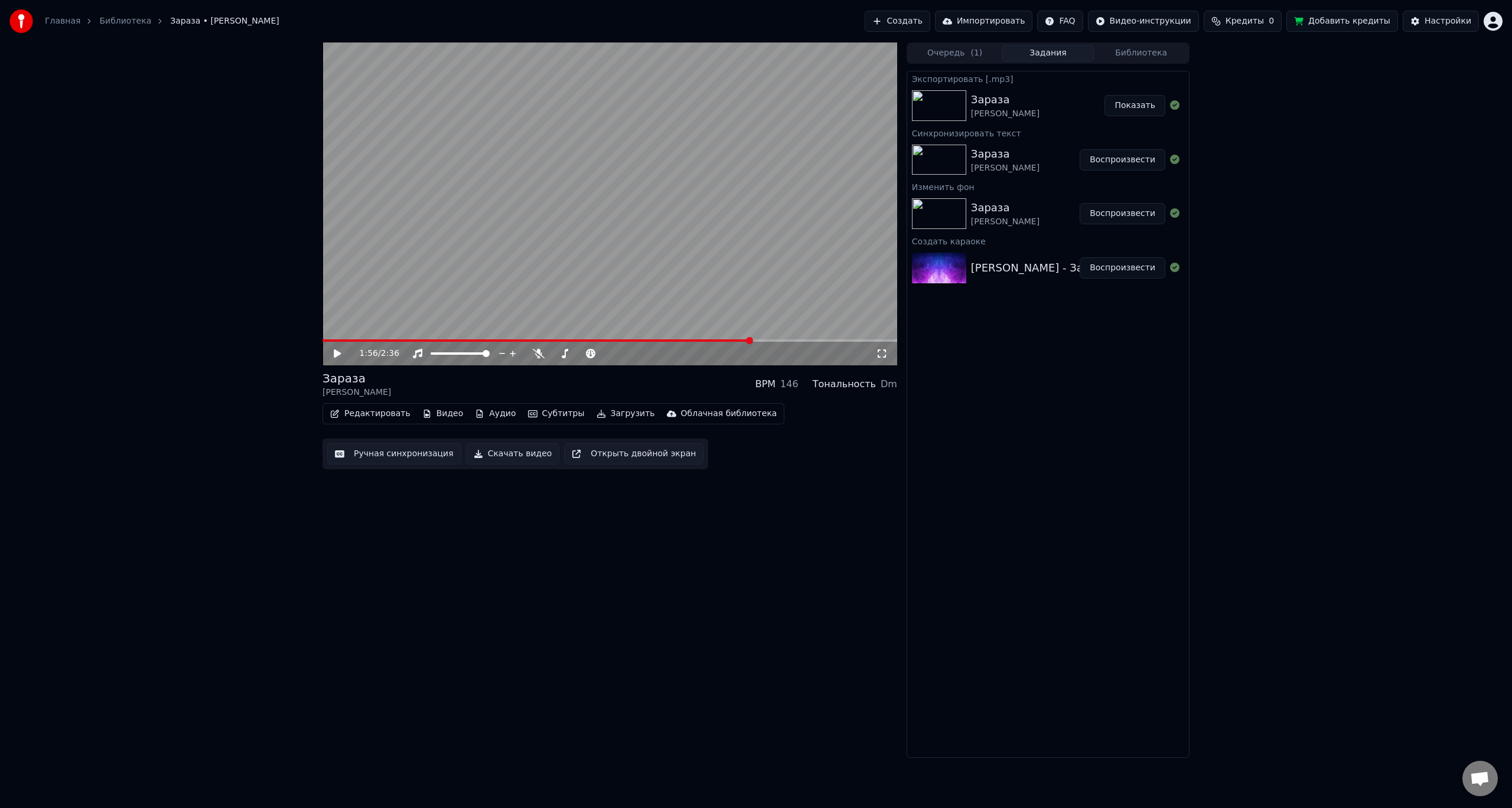
click at [372, 408] on button "Редактировать" at bounding box center [370, 414] width 90 height 17
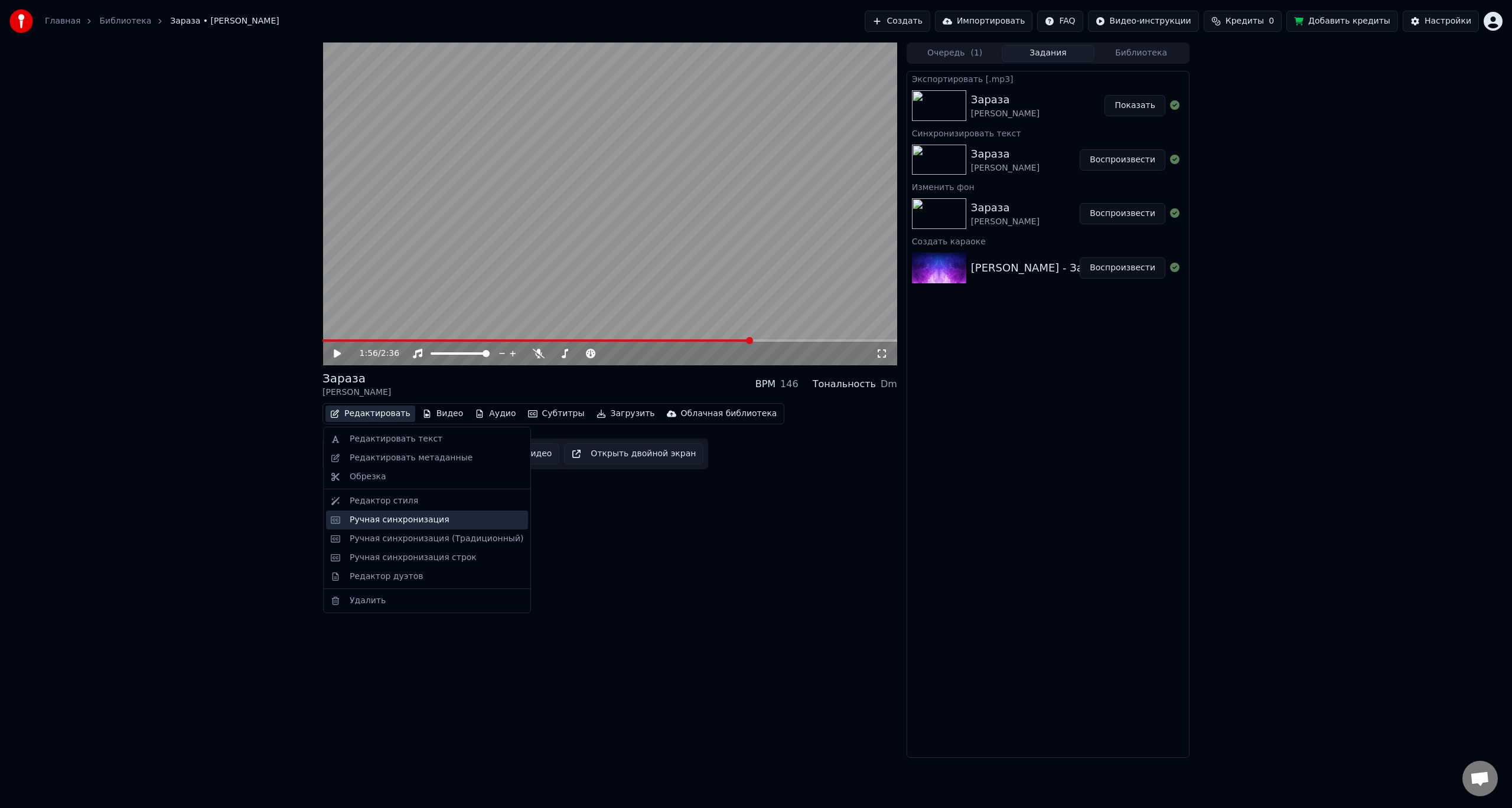
click at [414, 520] on div "Ручная синхронизация" at bounding box center [400, 520] width 100 height 12
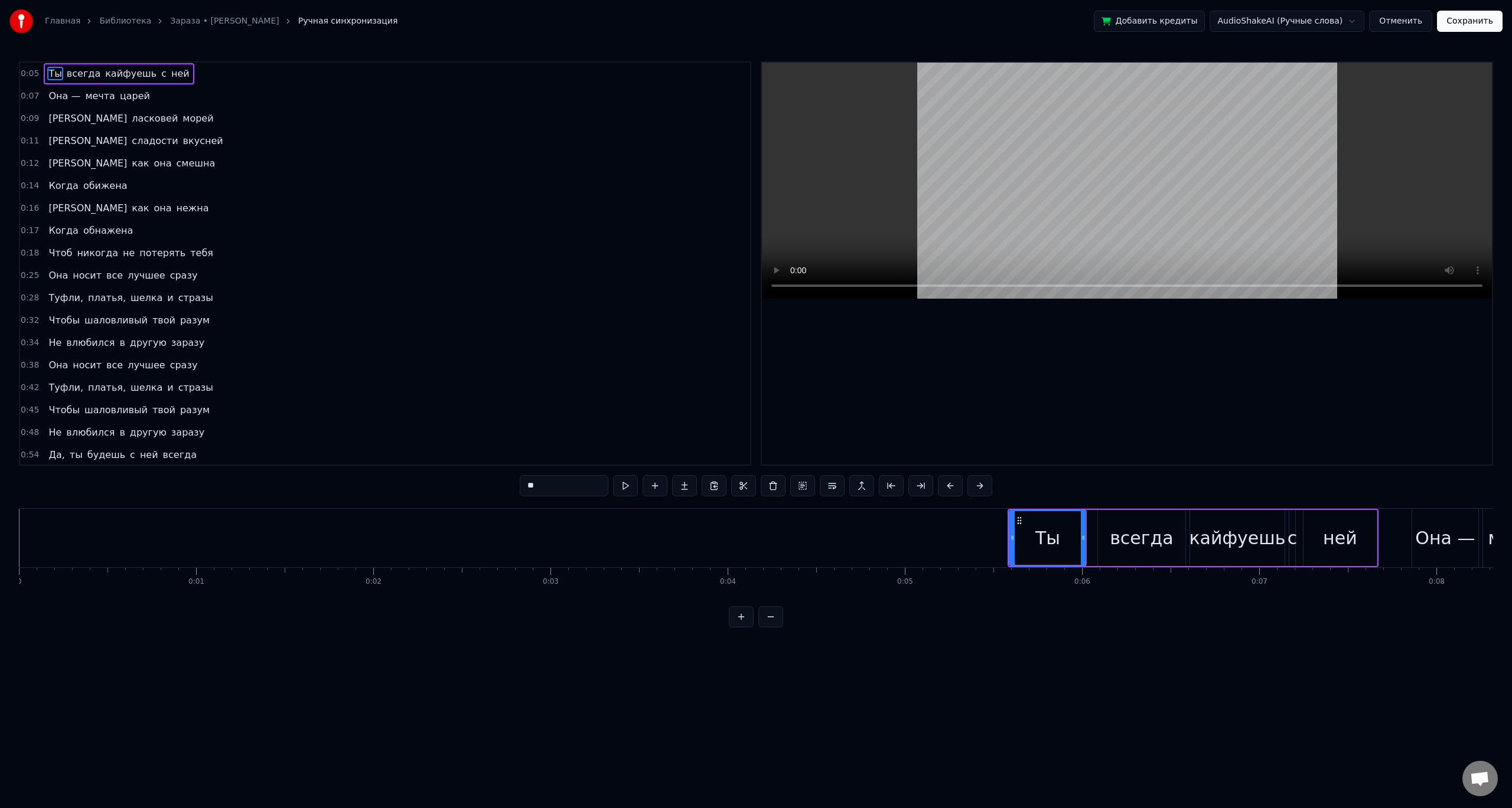
click at [1119, 545] on div "всегда" at bounding box center [1142, 538] width 64 height 27
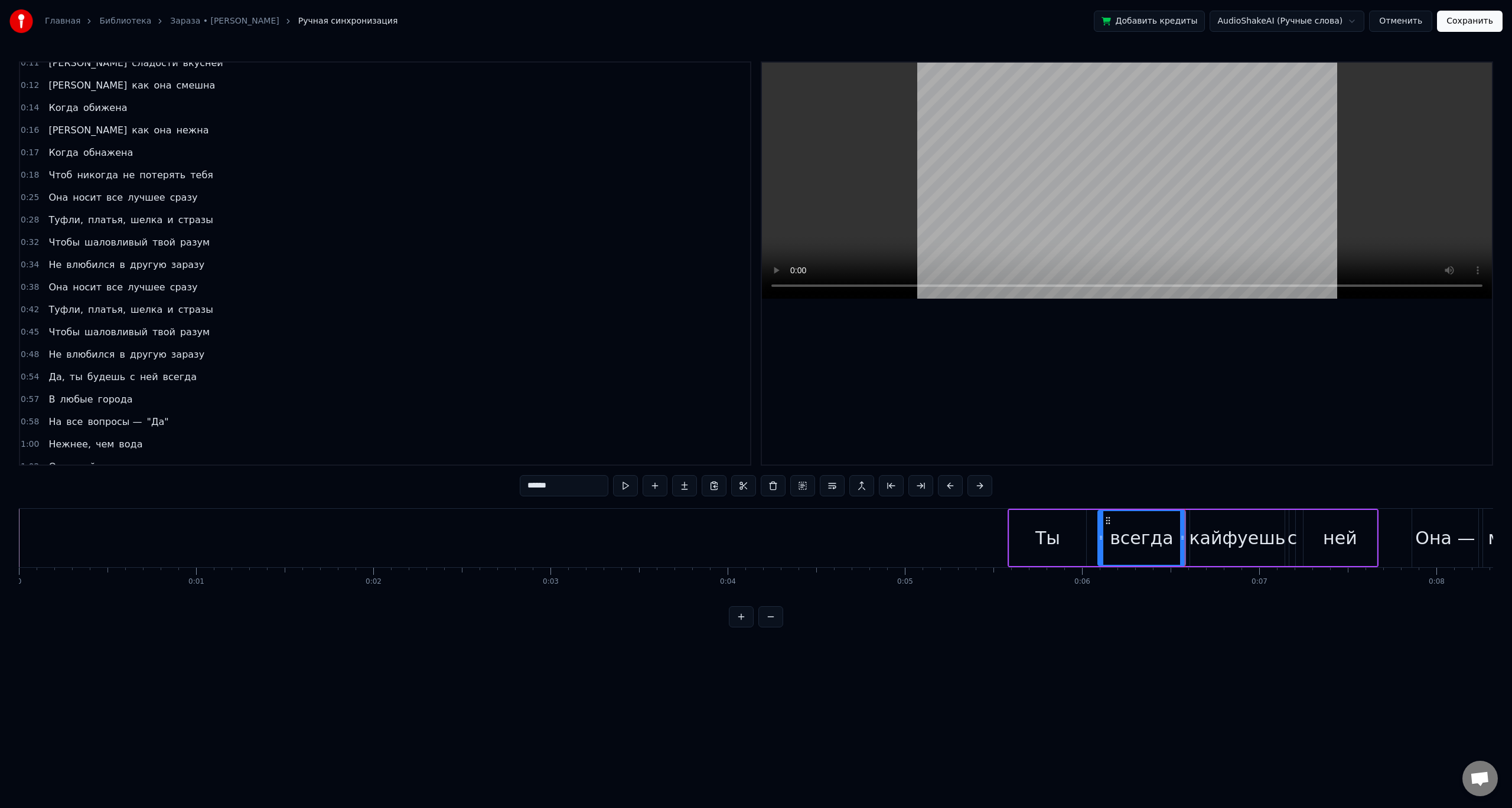
scroll to position [79, 0]
click at [633, 481] on button at bounding box center [625, 485] width 25 height 21
click at [1204, 520] on div "кайфуешь" at bounding box center [1238, 538] width 95 height 56
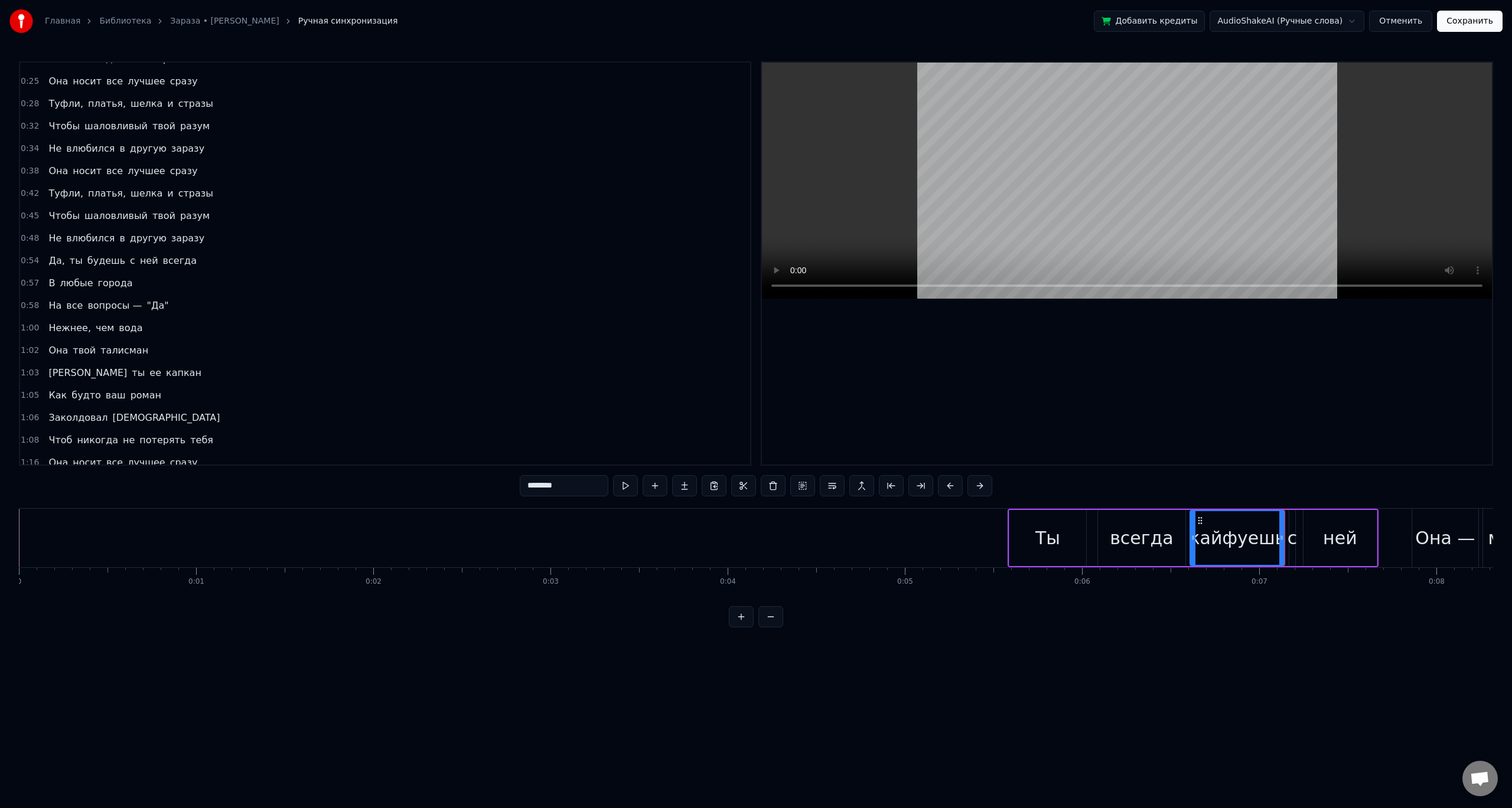
scroll to position [0, 1290]
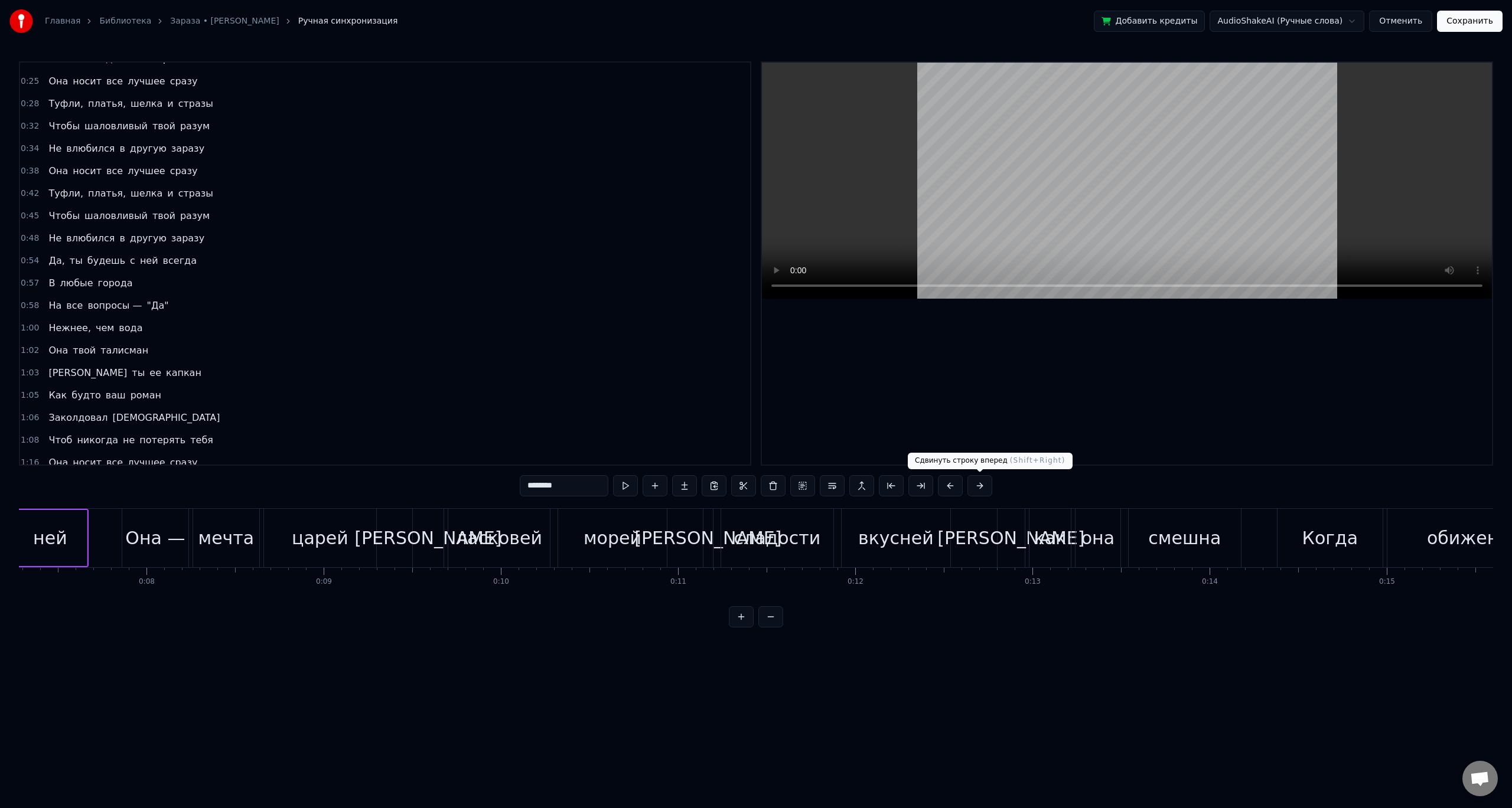
click at [975, 486] on button at bounding box center [979, 485] width 25 height 21
click at [613, 489] on button at bounding box center [610, 485] width 25 height 21
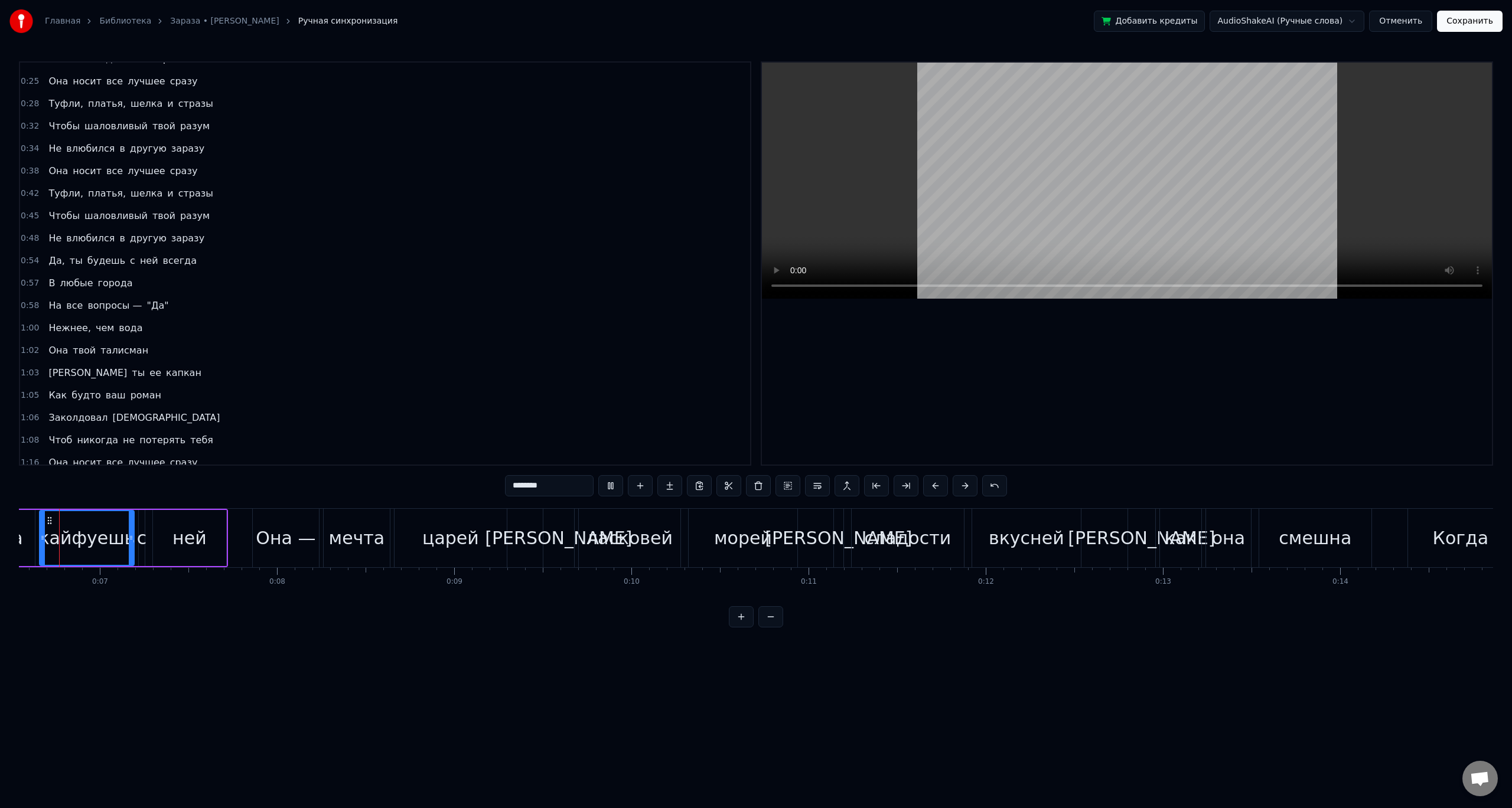
scroll to position [0, 1119]
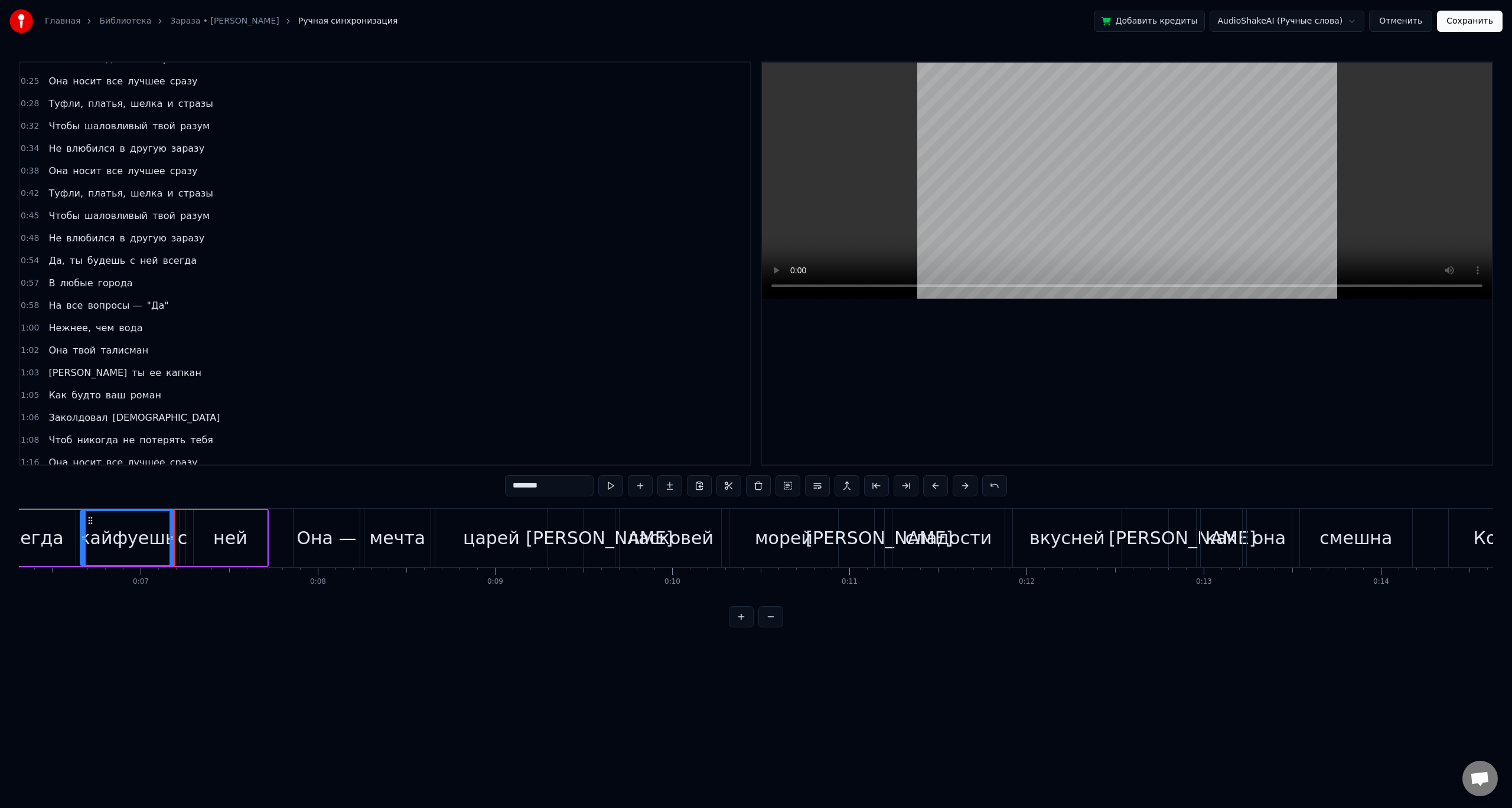
click at [303, 527] on div "Она —" at bounding box center [326, 538] width 59 height 27
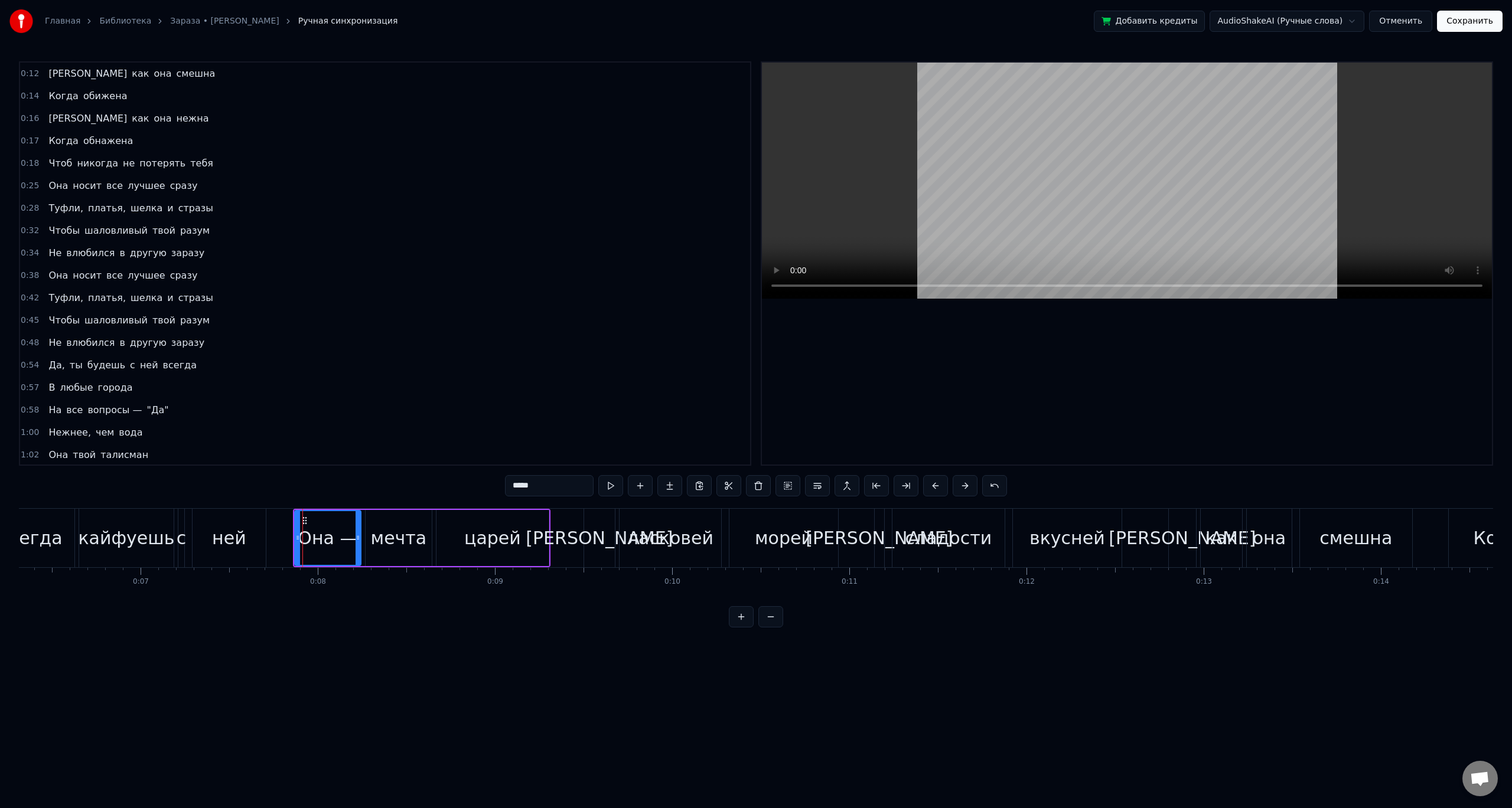
scroll to position [0, 0]
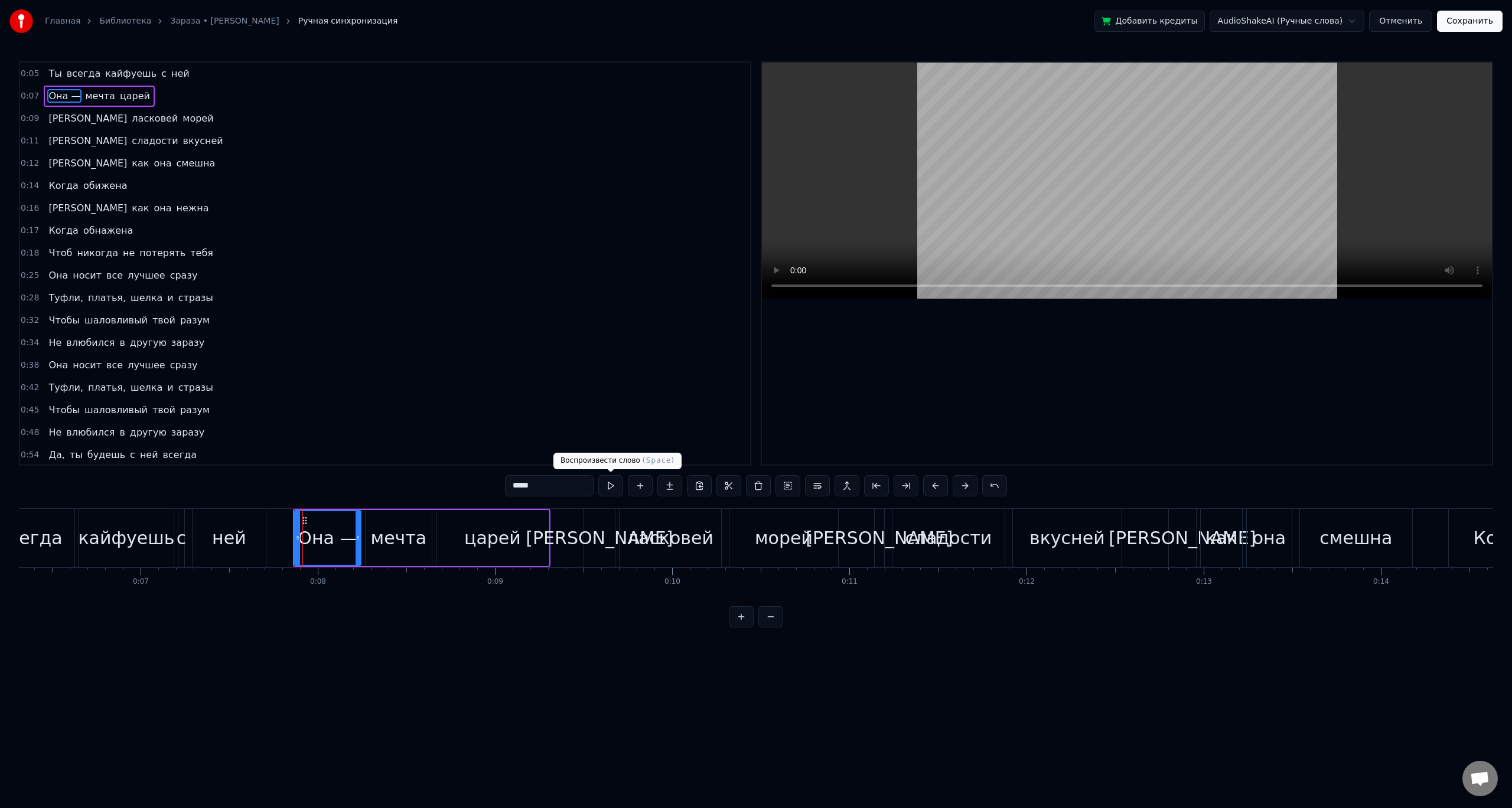
click at [610, 482] on button at bounding box center [610, 485] width 25 height 21
click at [406, 524] on div "мечта" at bounding box center [398, 538] width 66 height 56
click at [612, 488] on button at bounding box center [610, 485] width 25 height 21
click at [501, 520] on div "царей" at bounding box center [492, 538] width 112 height 56
click at [613, 483] on button at bounding box center [610, 485] width 25 height 21
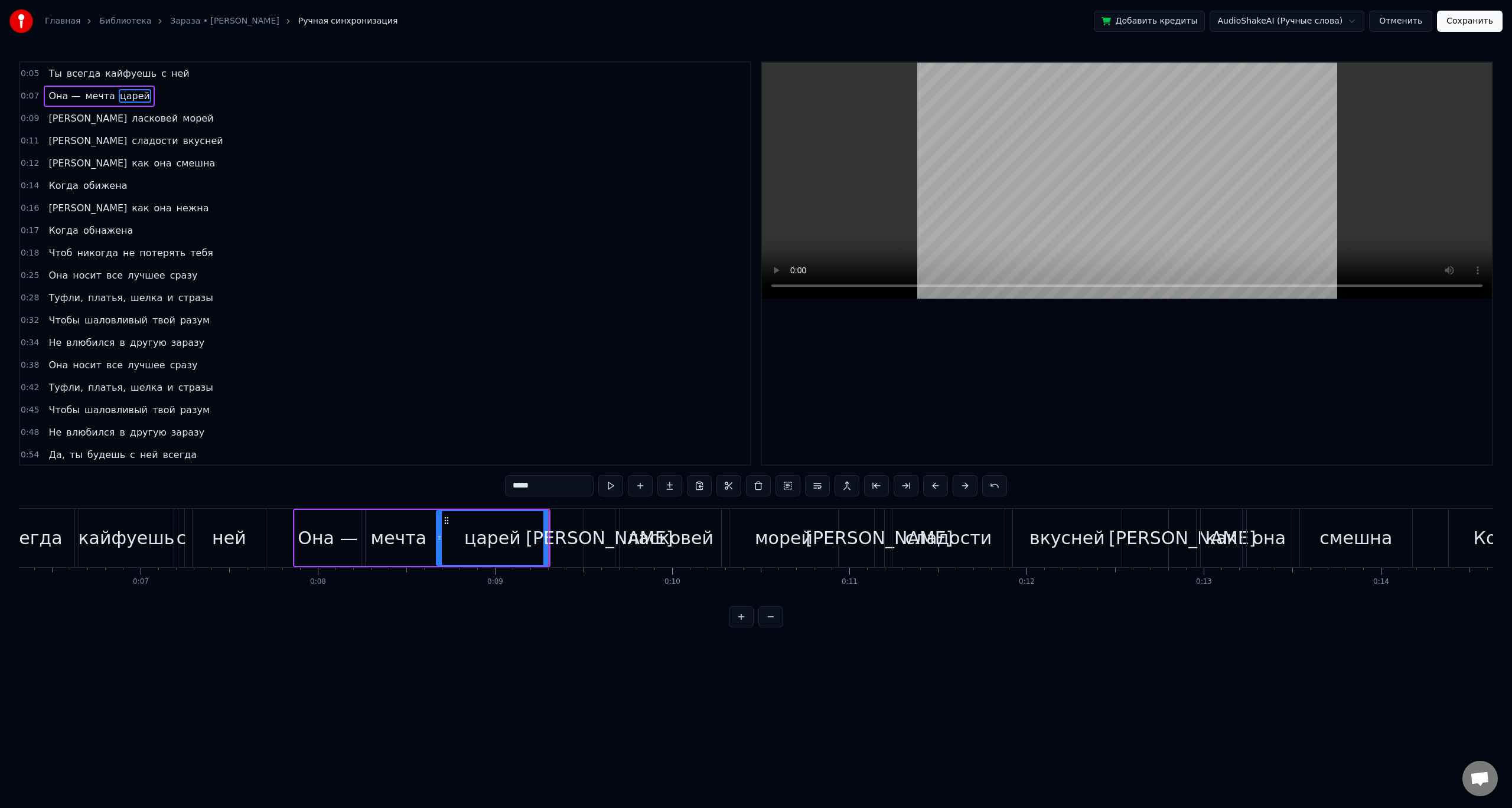
click at [1318, 515] on div "смешна" at bounding box center [1355, 538] width 112 height 58
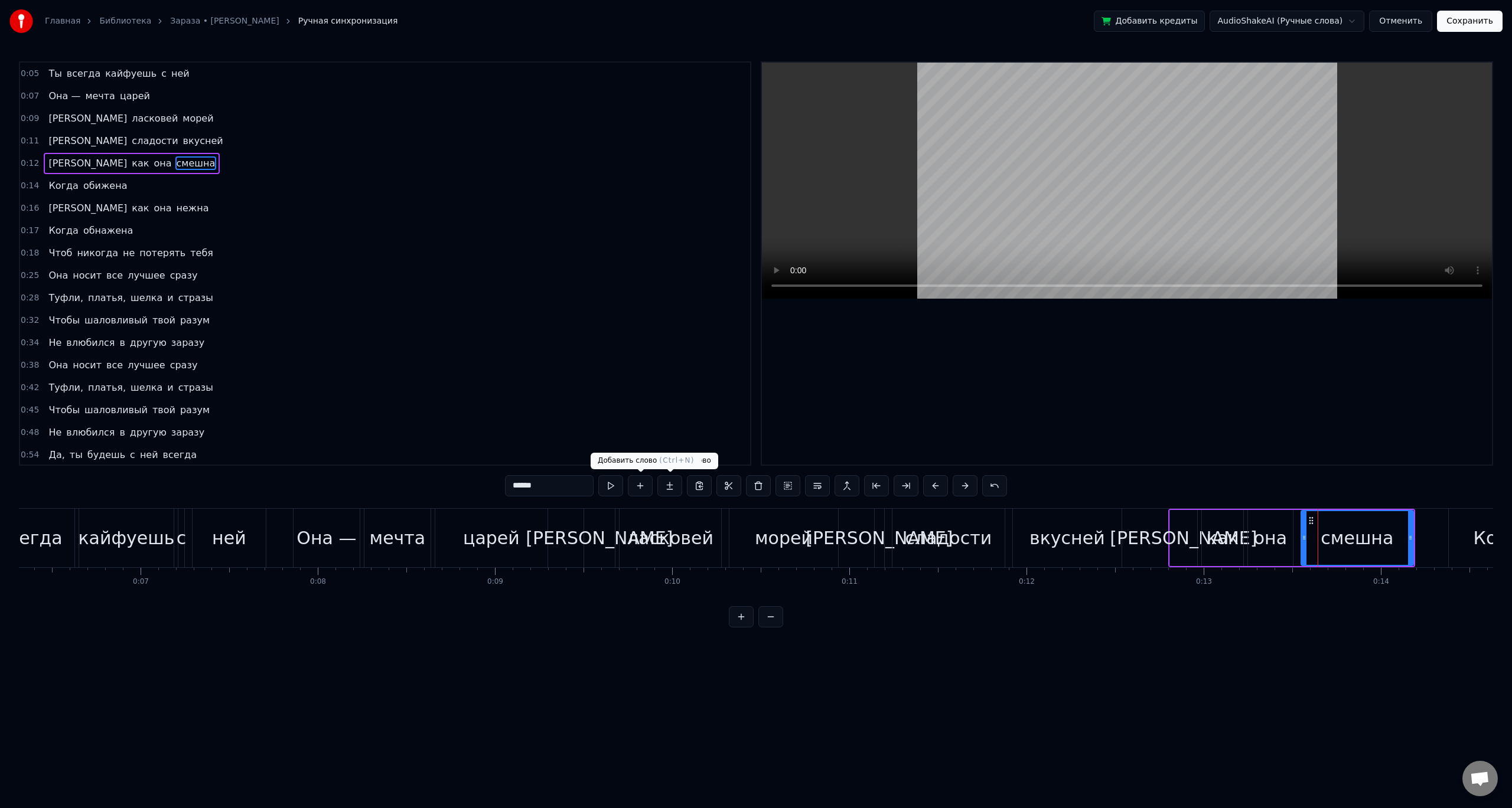
click at [617, 482] on button at bounding box center [610, 485] width 25 height 21
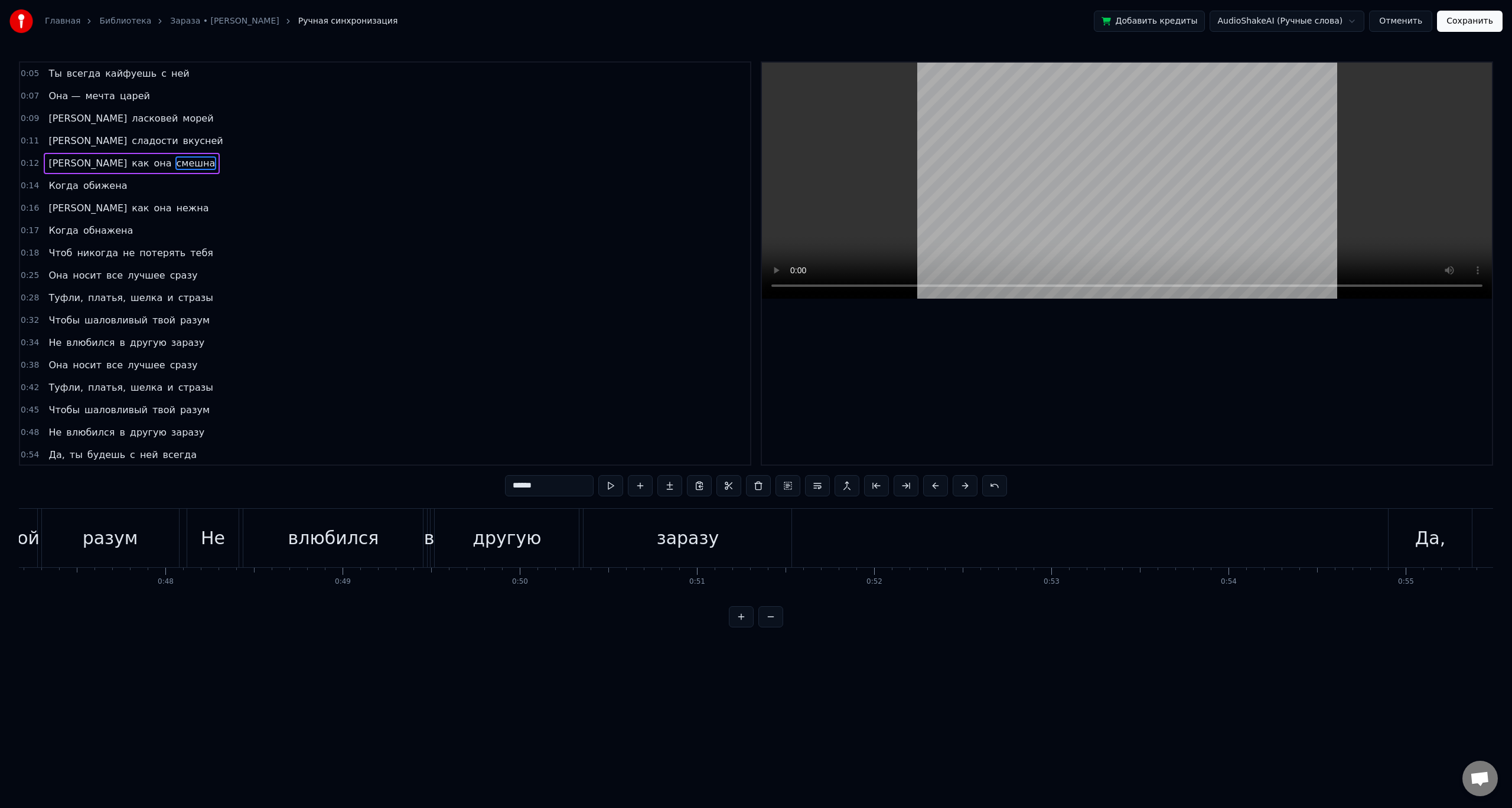
scroll to position [0, 8493]
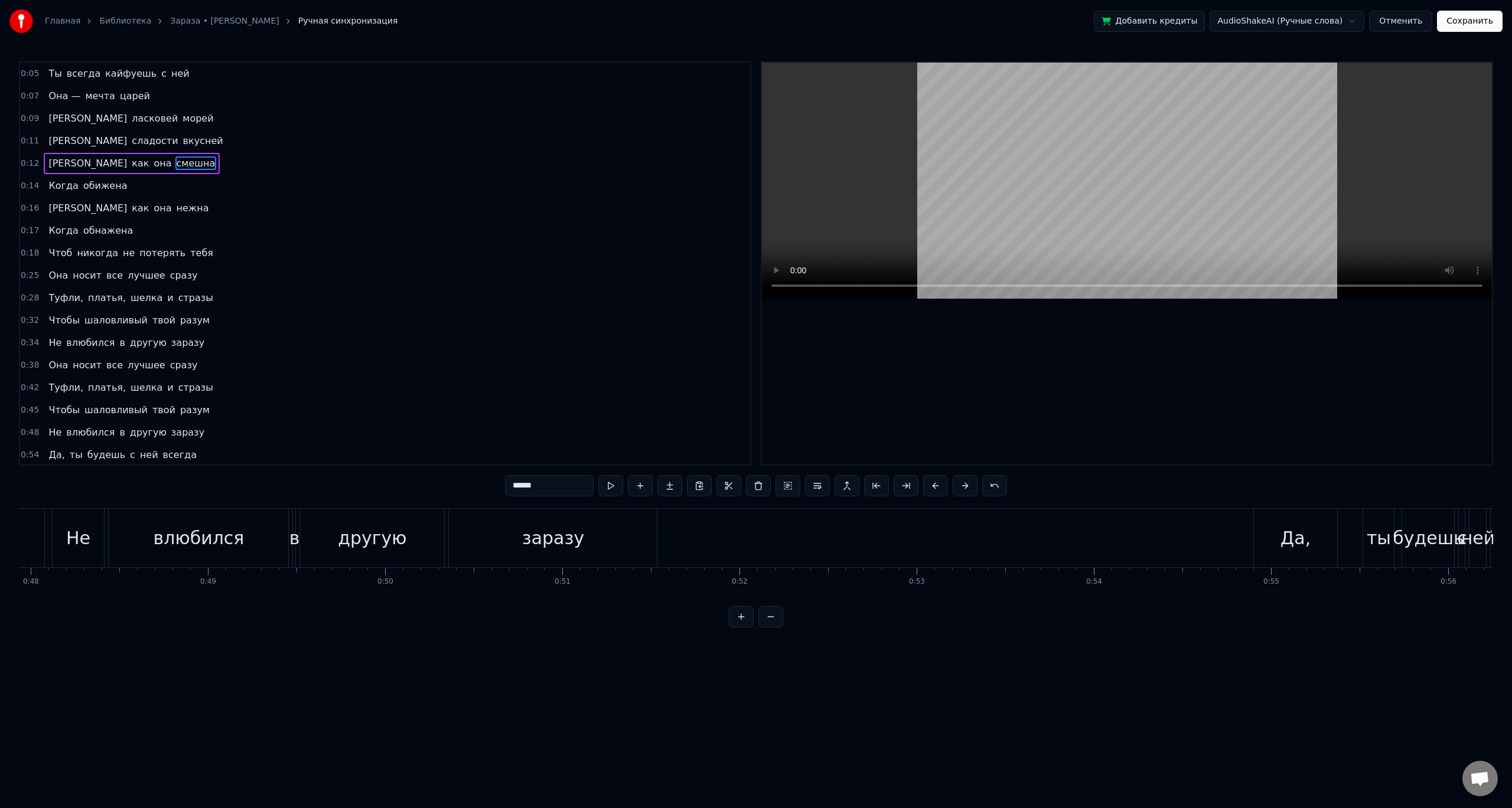
click at [541, 546] on div "заразу" at bounding box center [553, 538] width 62 height 27
type input "******"
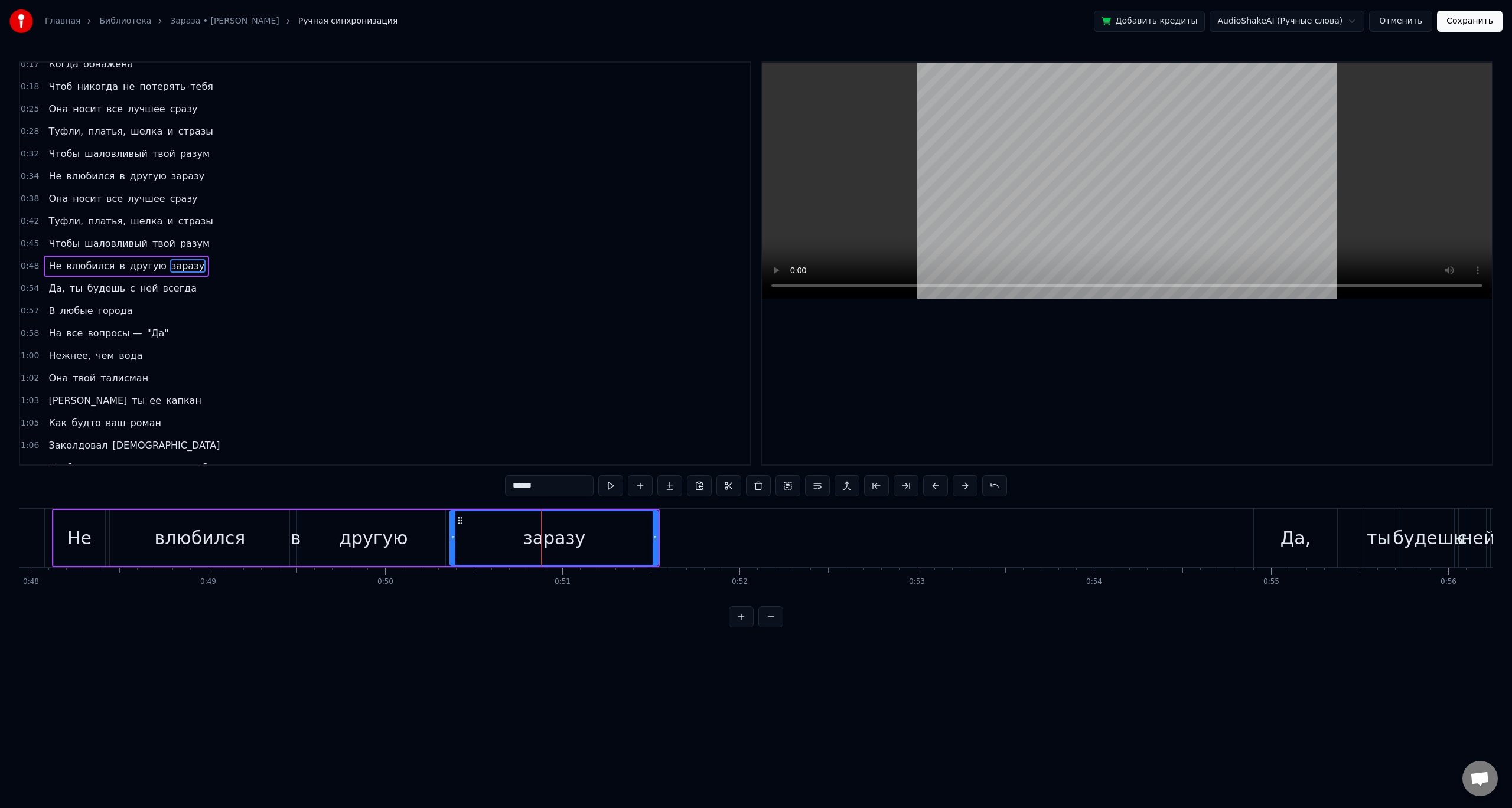
scroll to position [169, 0]
click at [610, 490] on button at bounding box center [610, 485] width 25 height 21
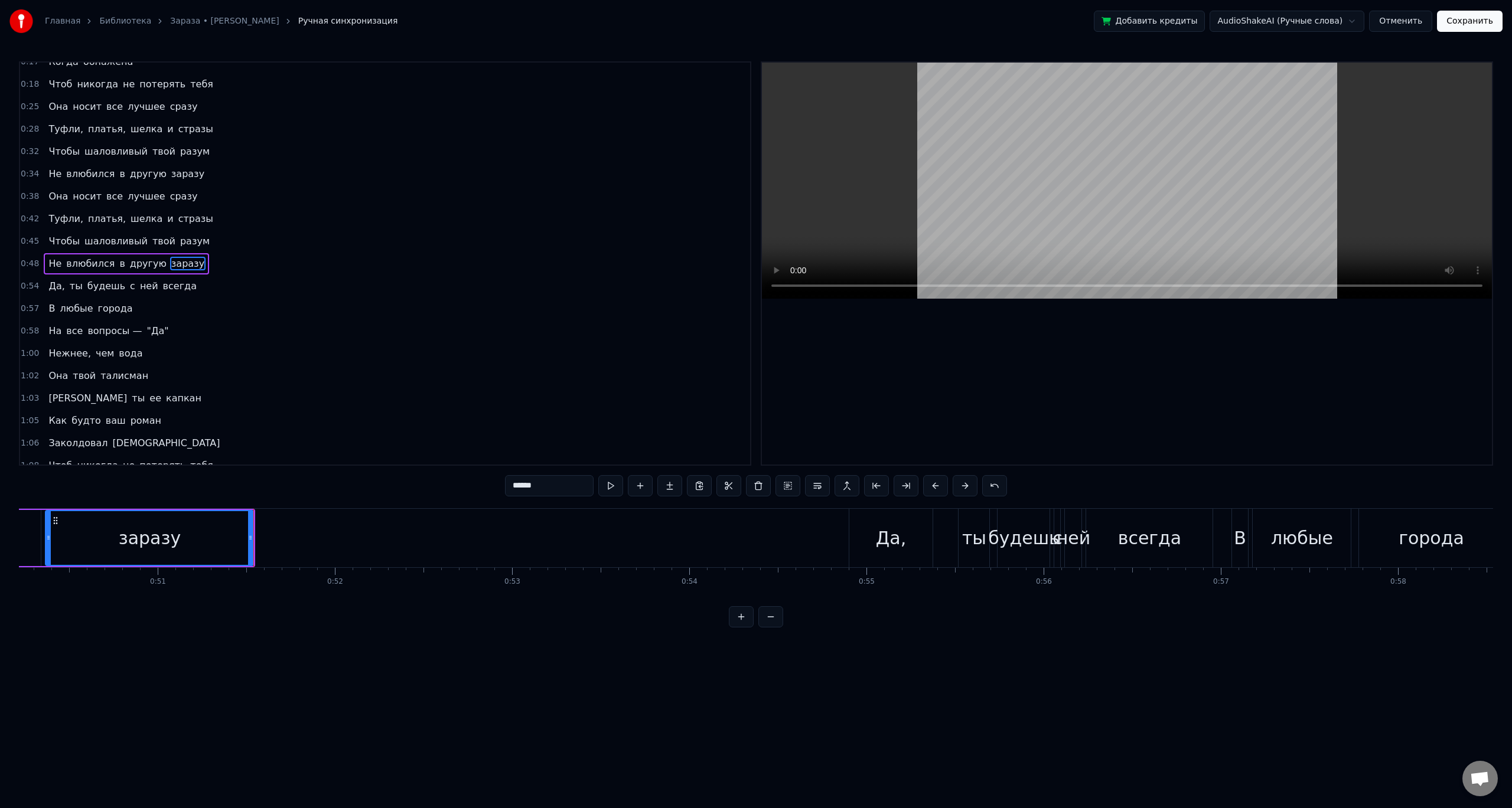
scroll to position [0, 8908]
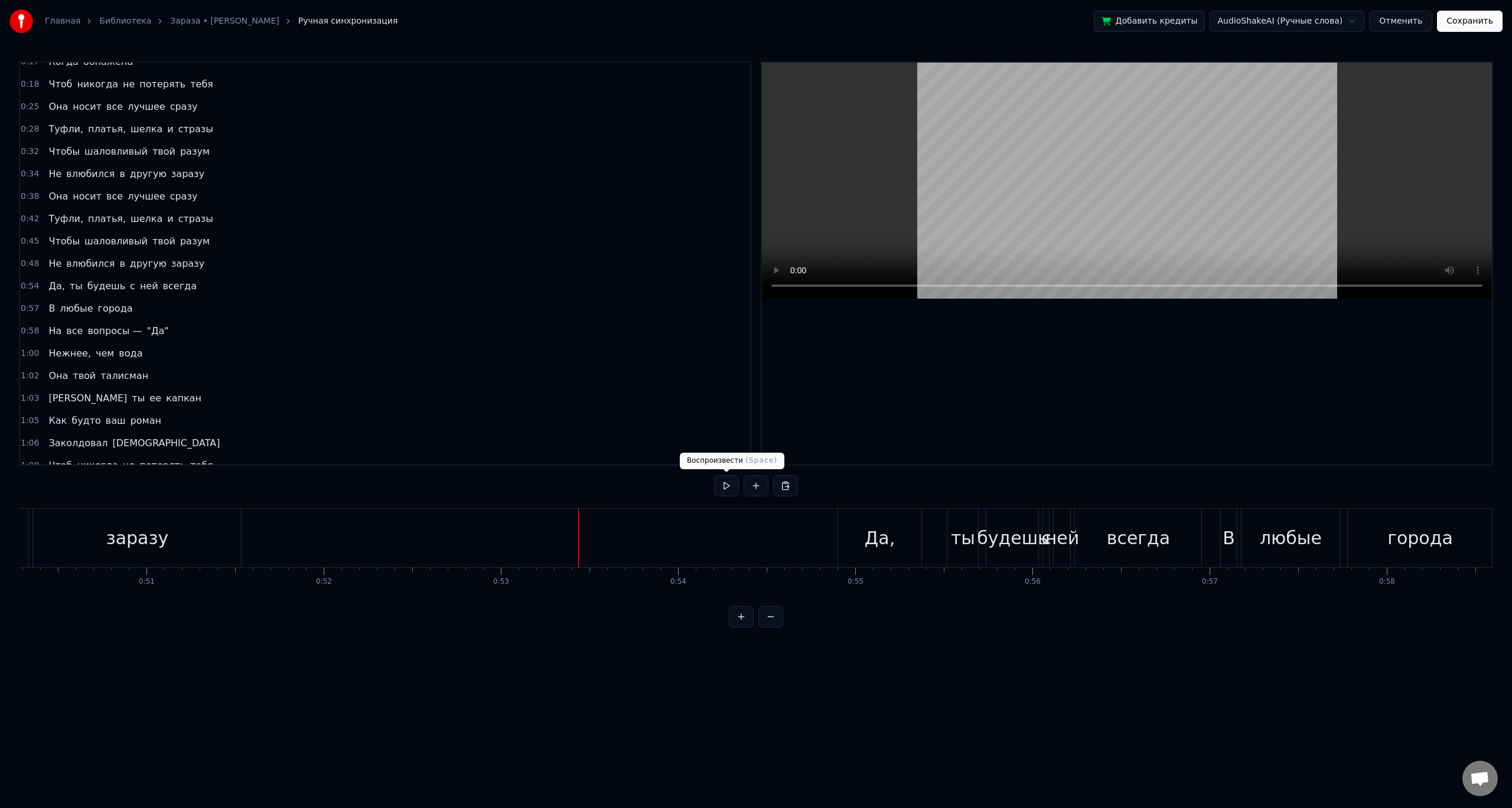
click at [724, 486] on button at bounding box center [726, 485] width 25 height 21
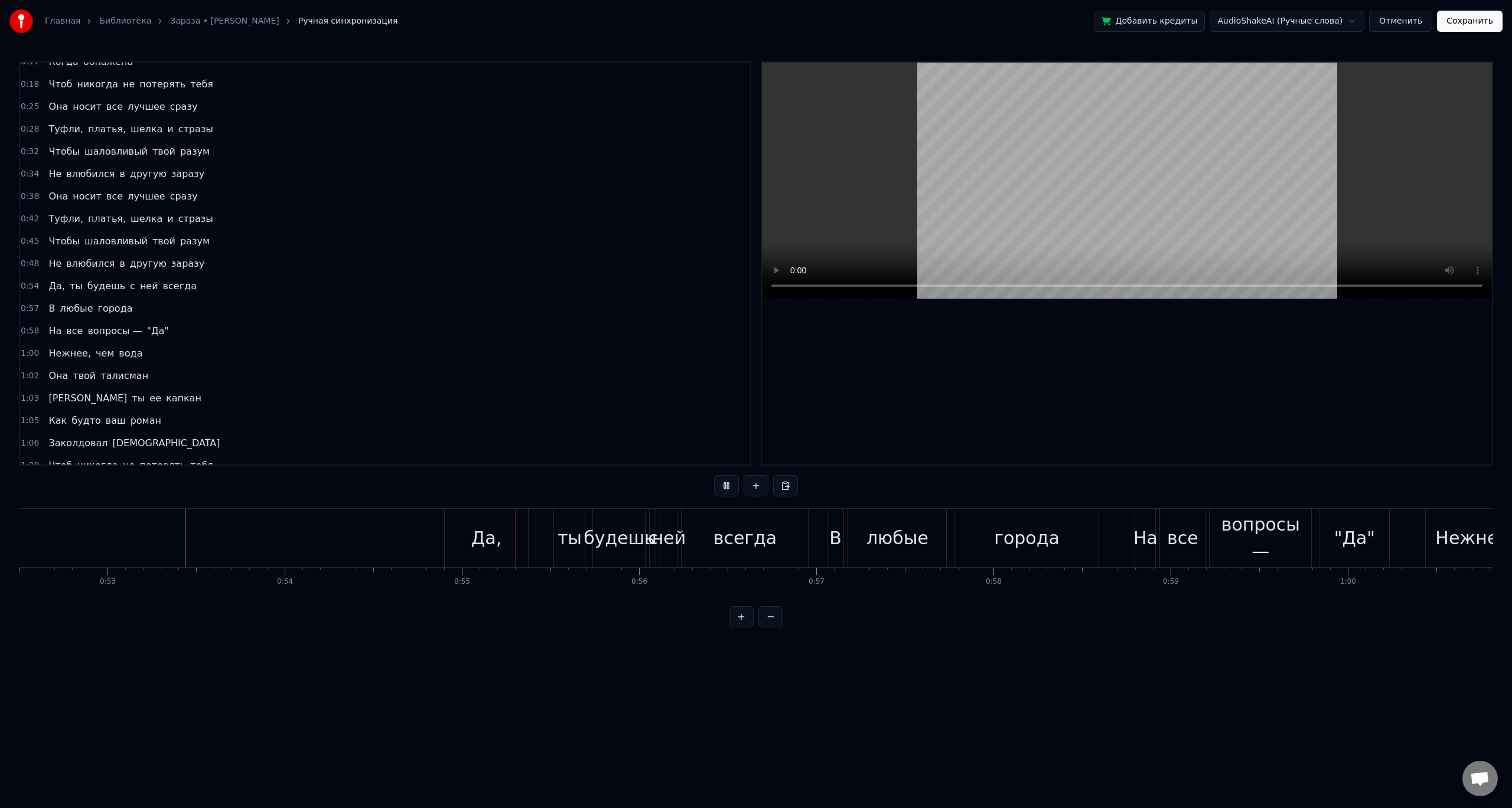
scroll to position [0, 9357]
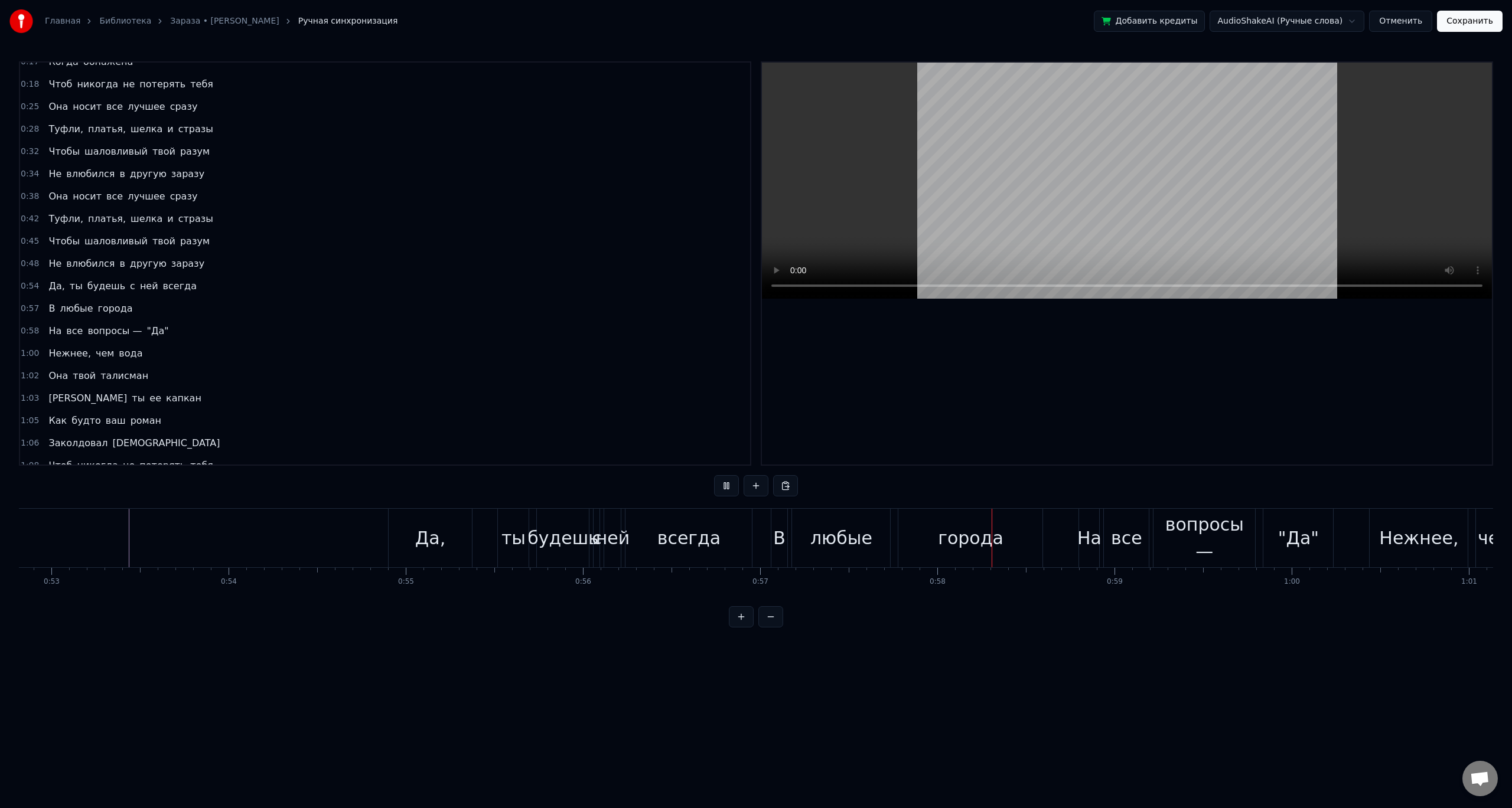
click at [437, 544] on div "Да," at bounding box center [430, 538] width 30 height 27
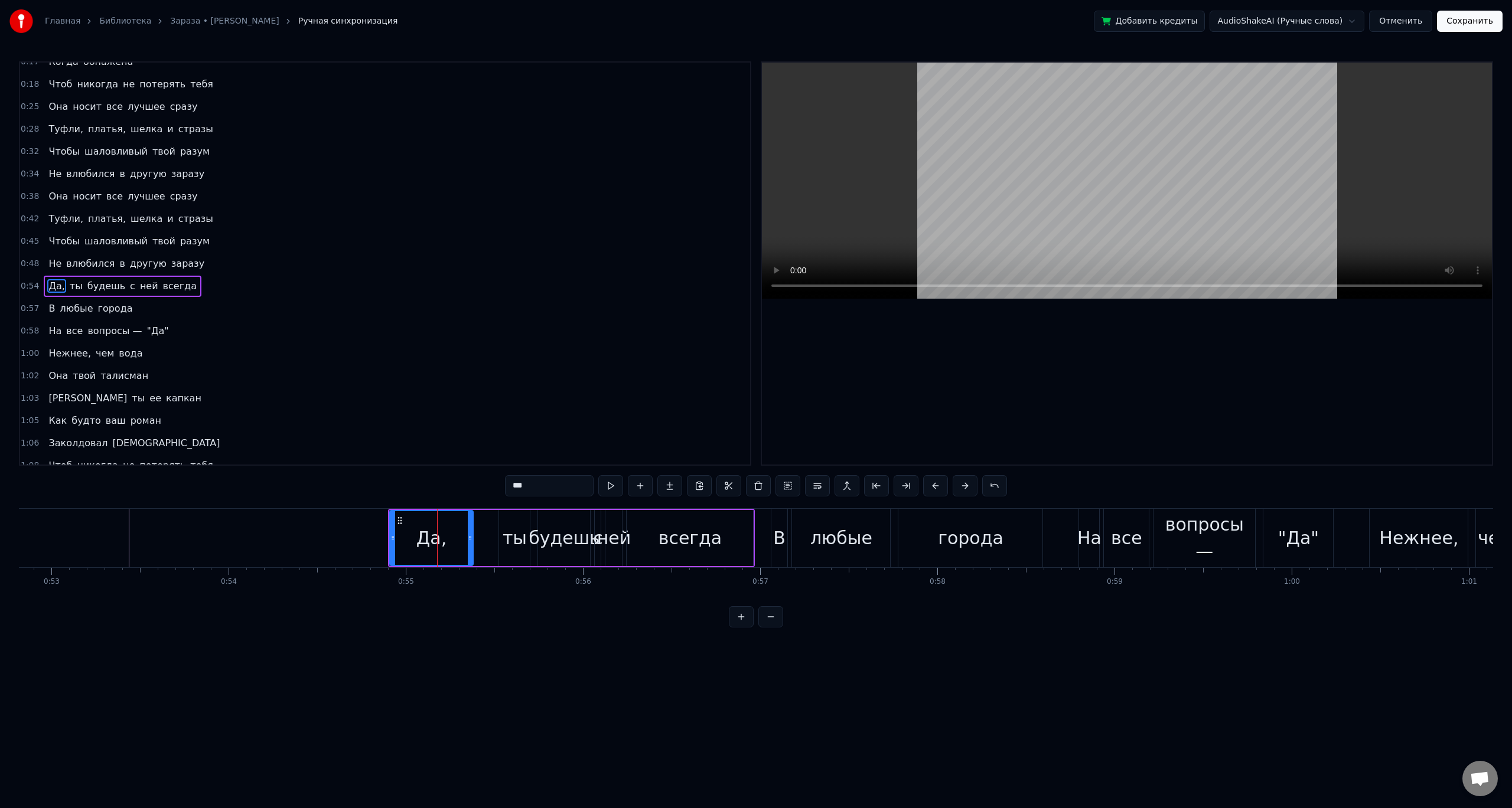
scroll to position [191, 0]
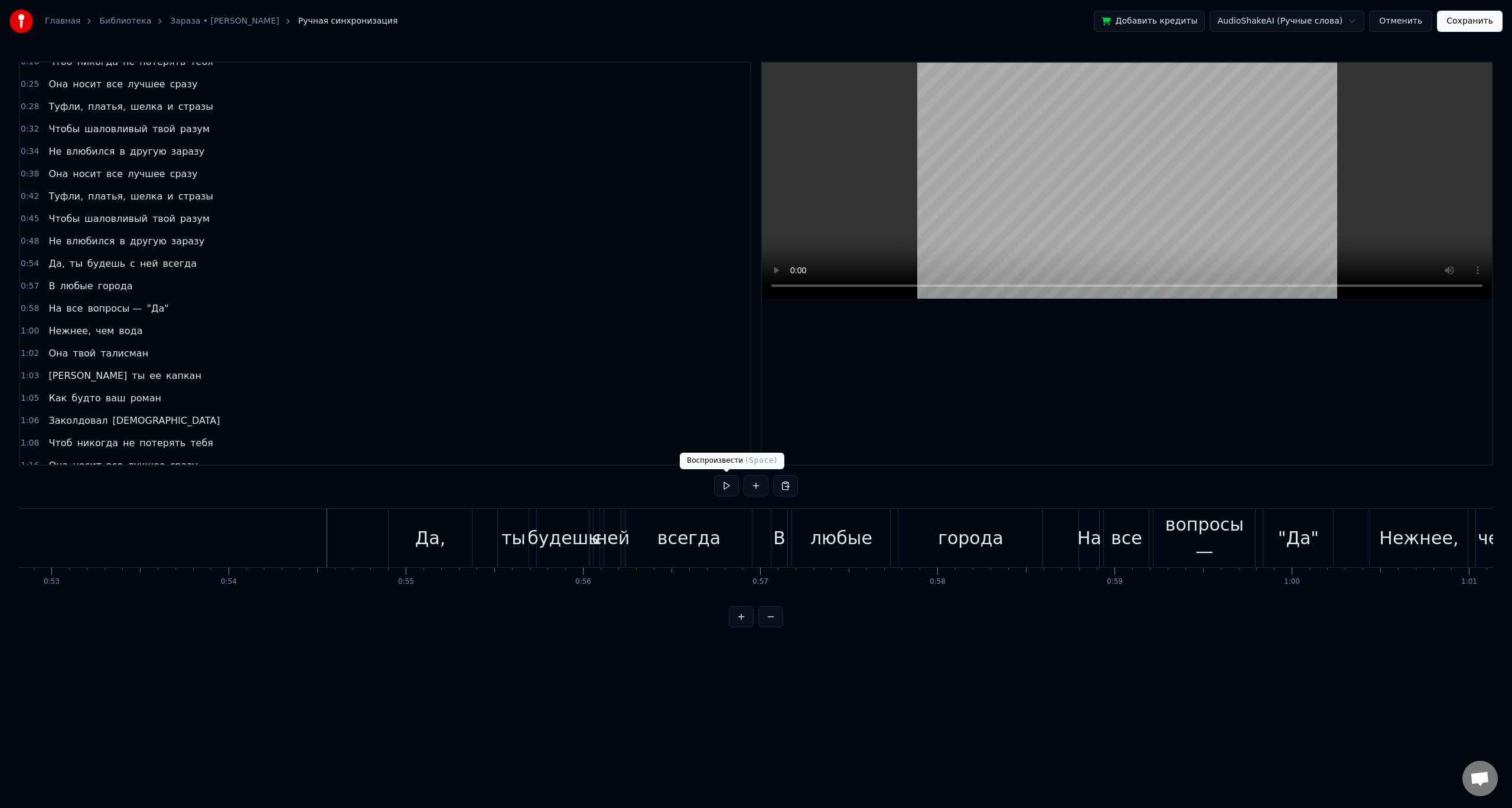
click at [720, 486] on button at bounding box center [726, 485] width 25 height 21
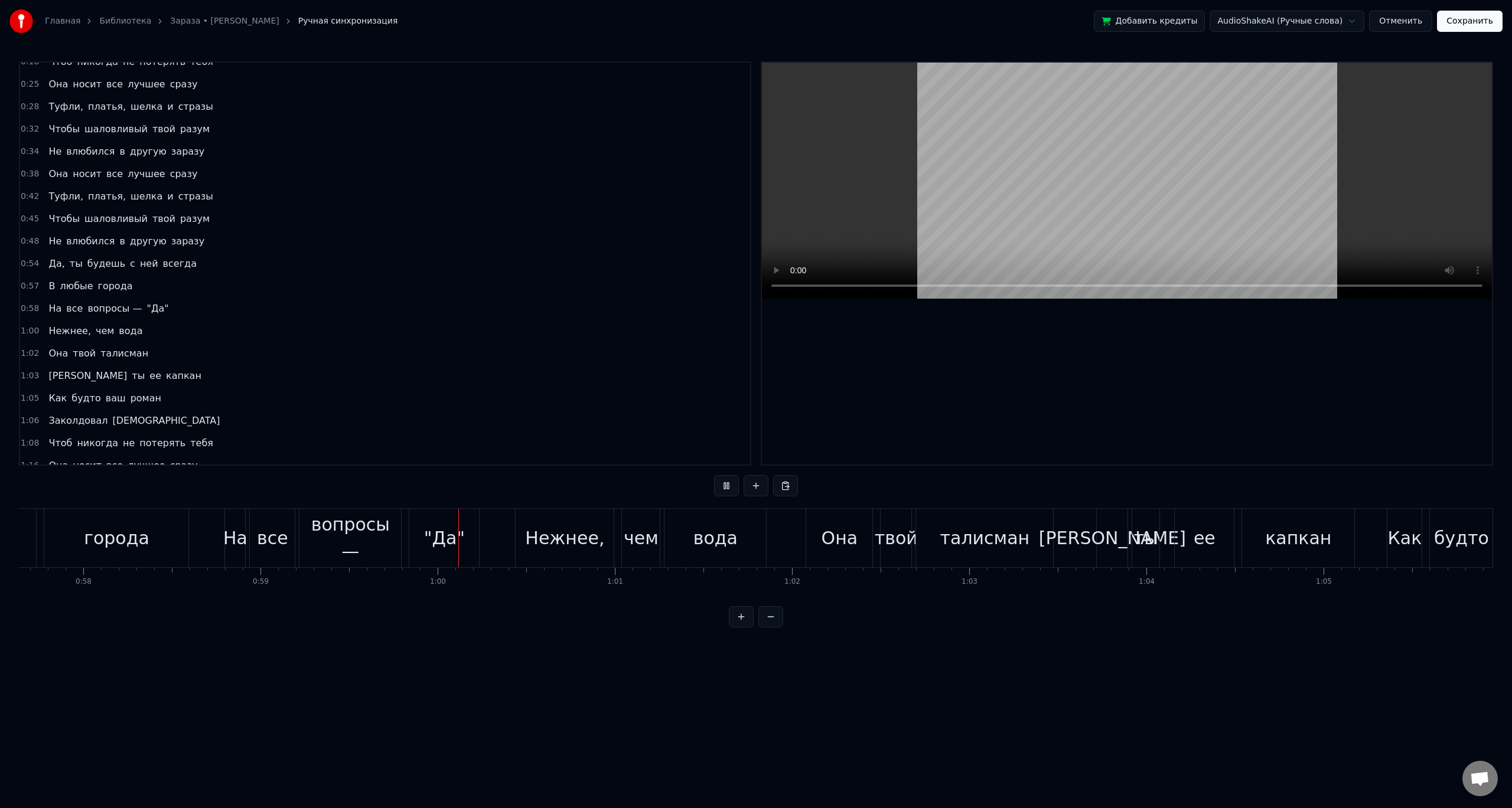
scroll to position [0, 10346]
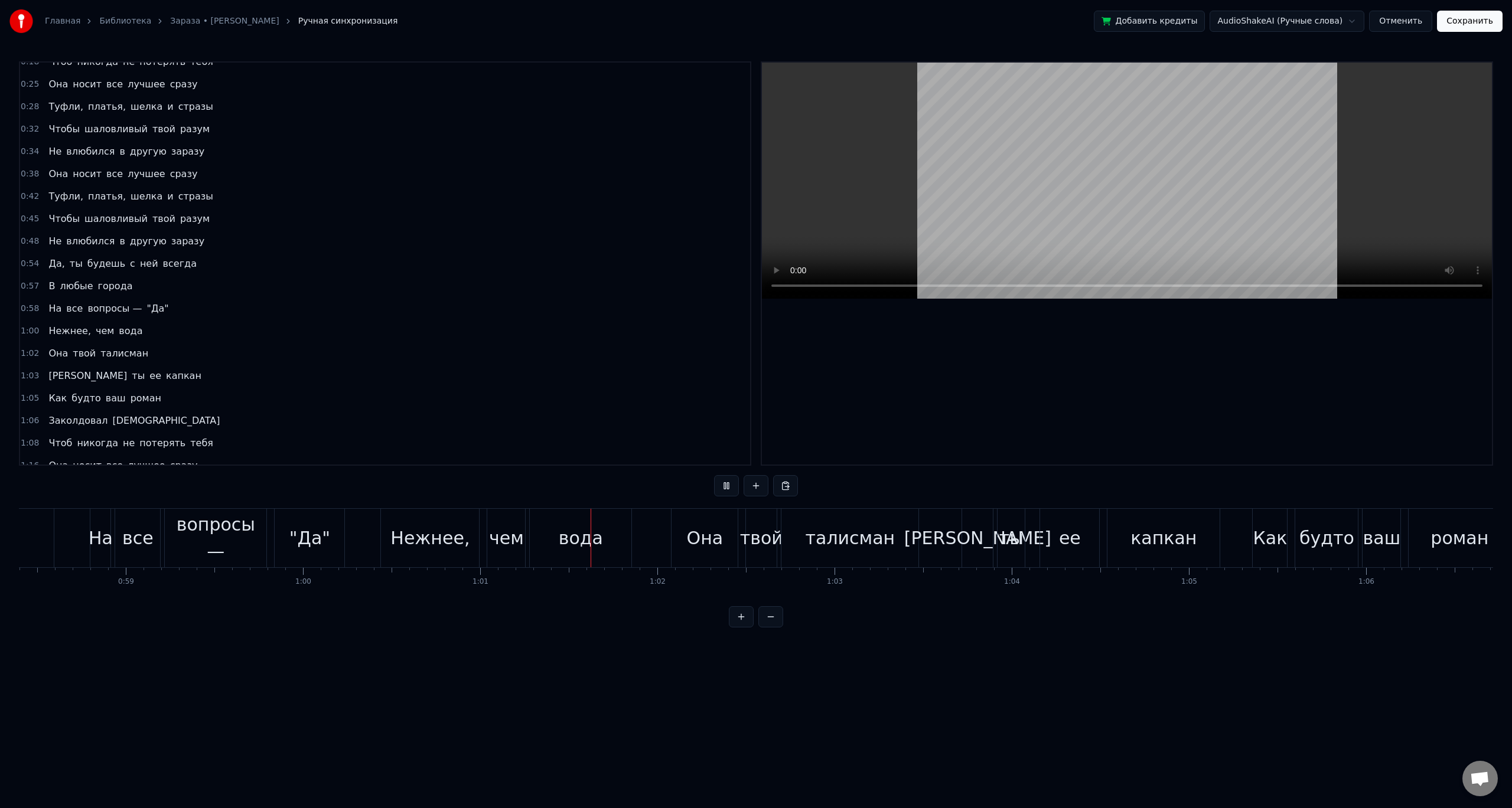
click at [765, 624] on button at bounding box center [771, 616] width 25 height 21
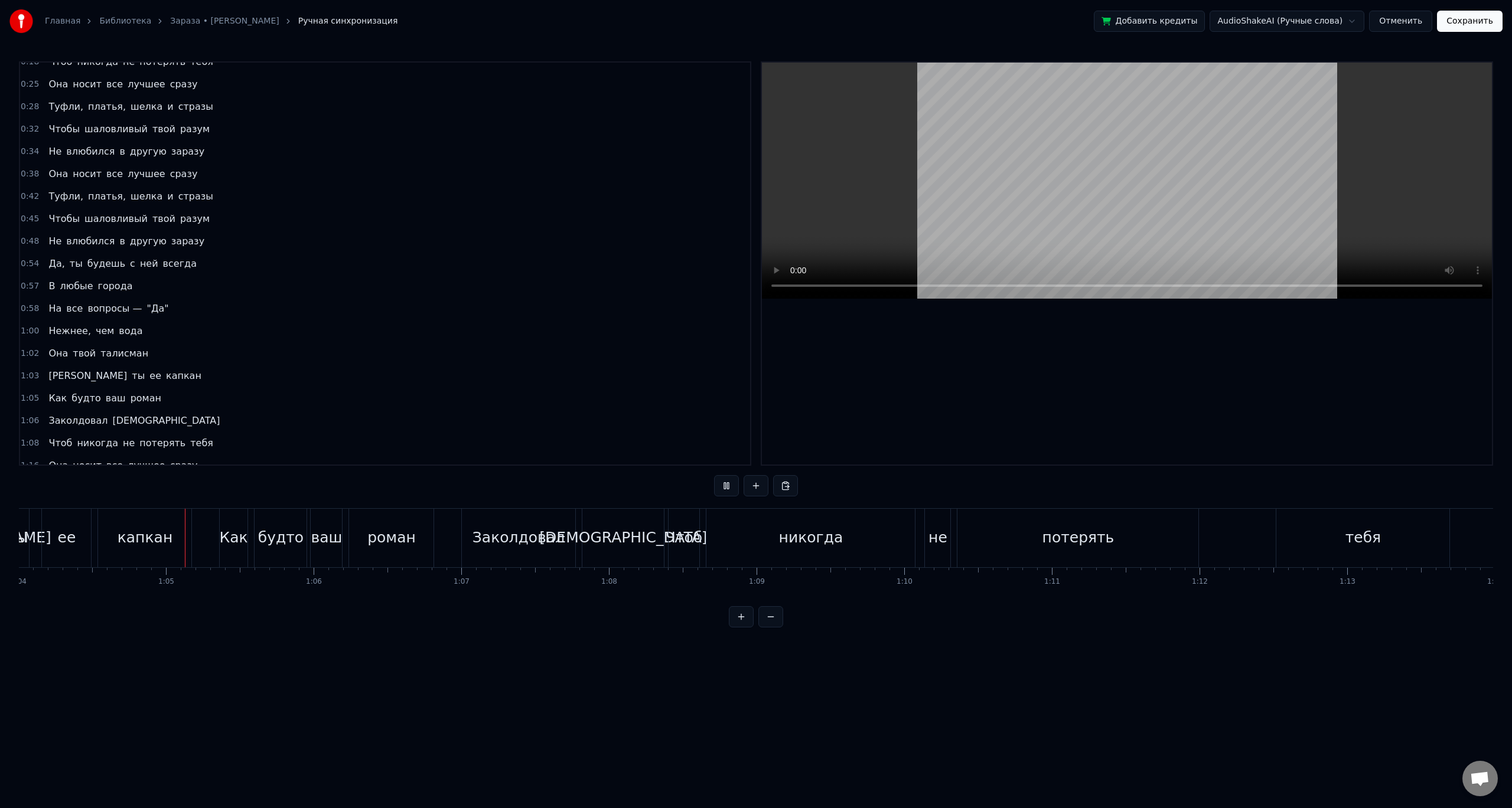
scroll to position [0, 9452]
click at [777, 627] on button at bounding box center [771, 616] width 25 height 21
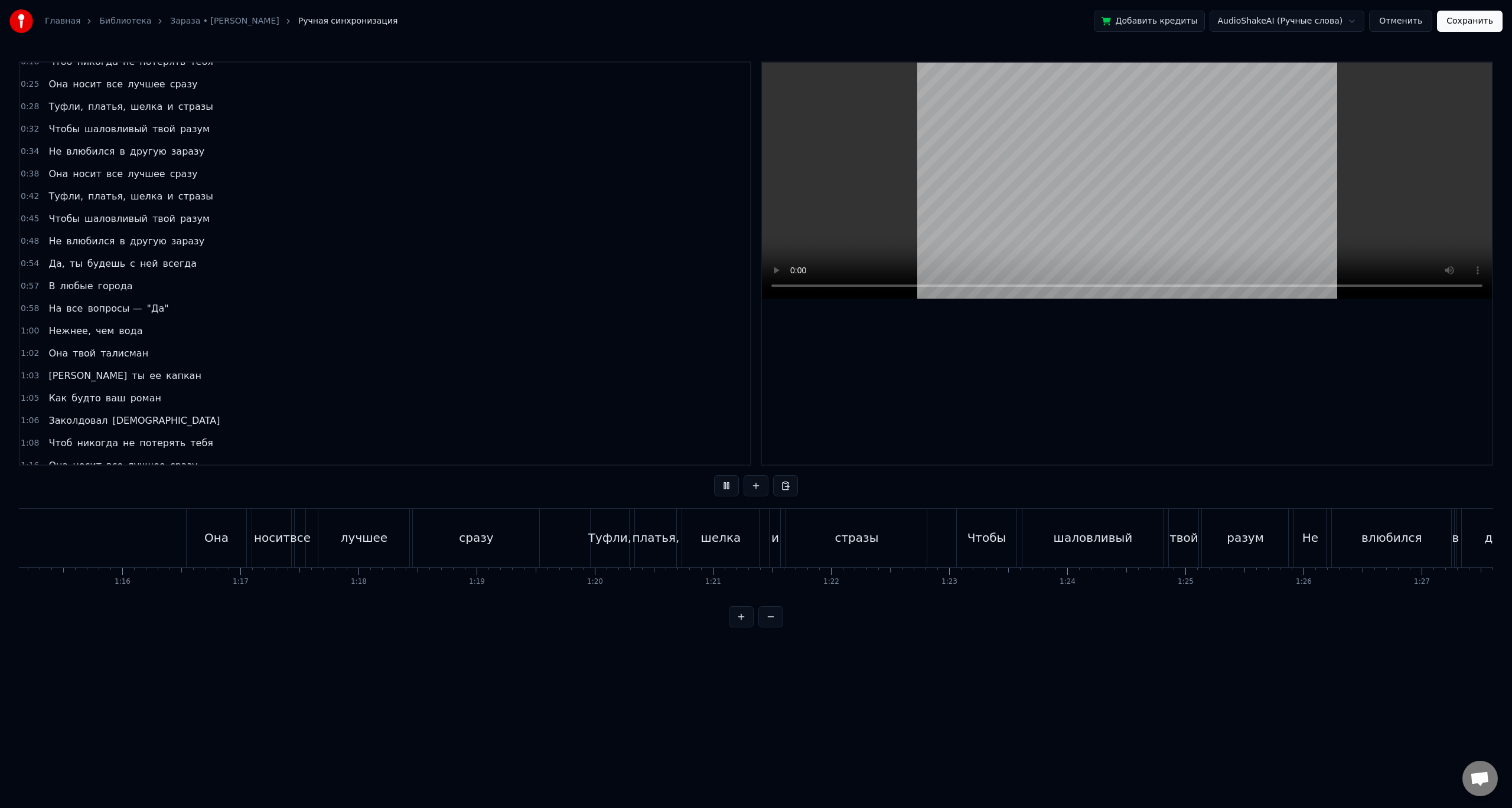
click at [777, 627] on button at bounding box center [771, 616] width 25 height 21
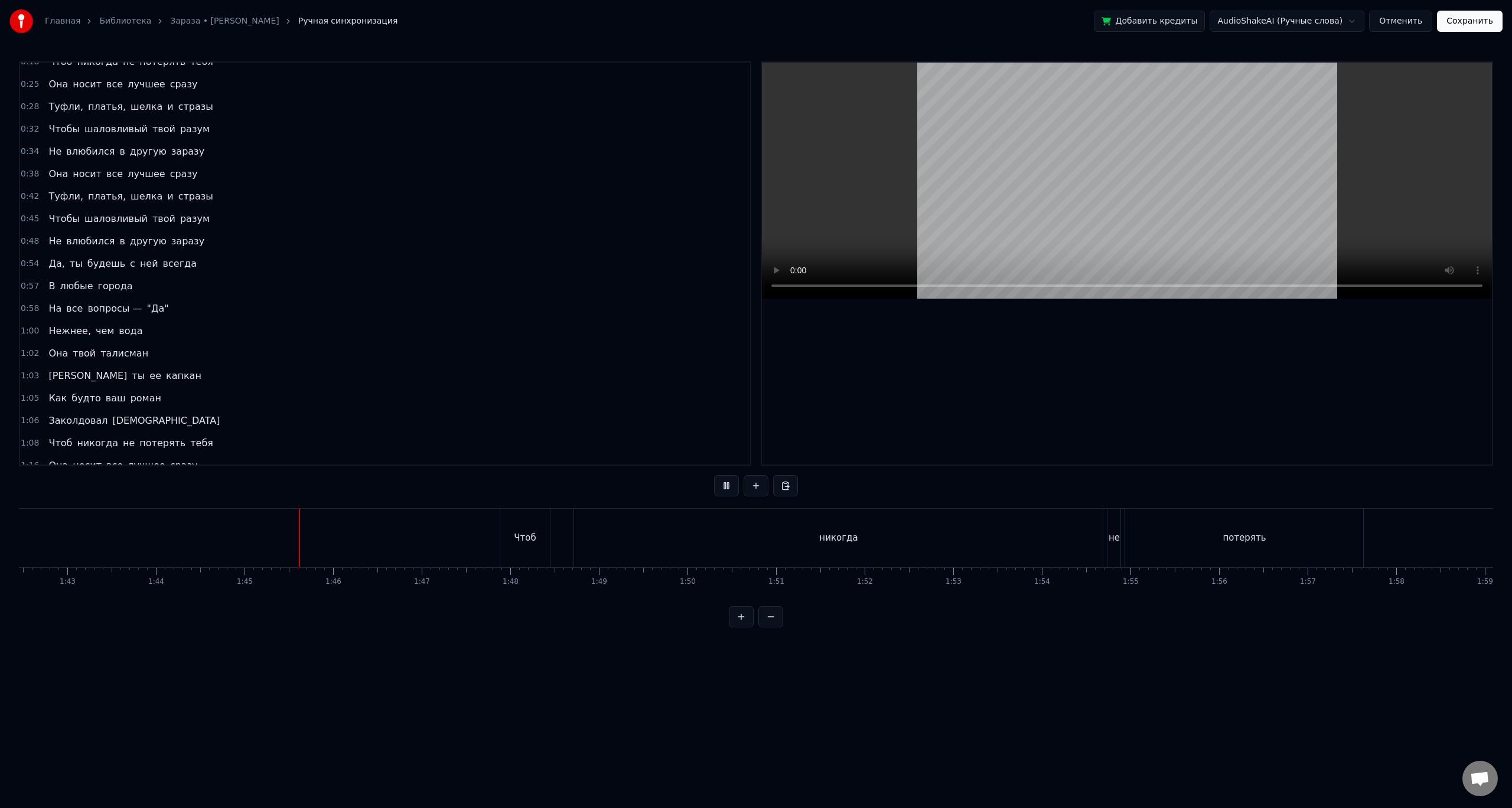
scroll to position [0, 9110]
click at [727, 488] on button at bounding box center [726, 485] width 25 height 21
drag, startPoint x: 492, startPoint y: 535, endPoint x: 528, endPoint y: 538, distance: 36.1
click at [528, 538] on div "Чтоб никогда не потерять тебя" at bounding box center [1422, 538] width 1914 height 58
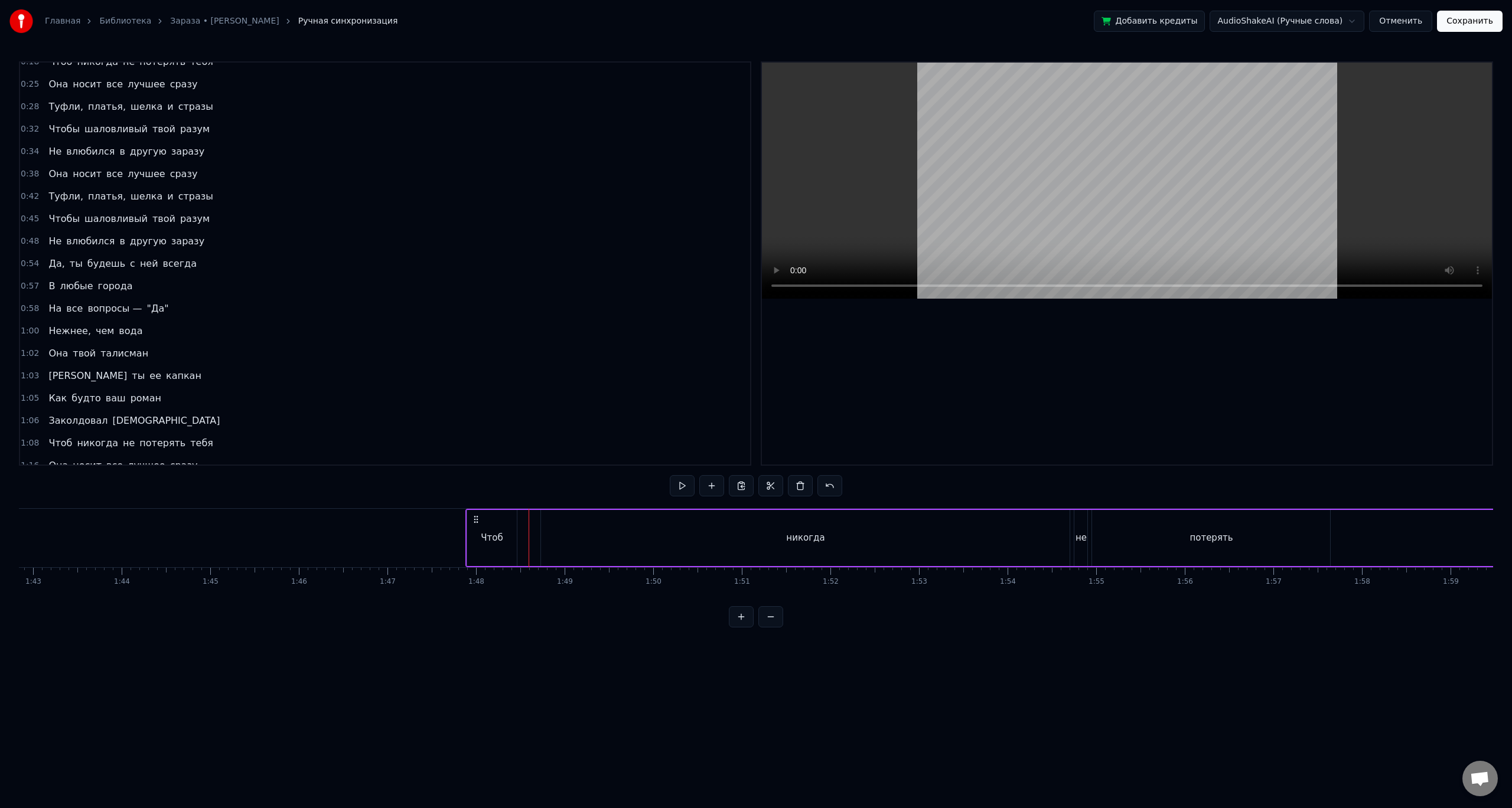
drag, startPoint x: 496, startPoint y: 525, endPoint x: 535, endPoint y: 530, distance: 39.3
click at [535, 530] on div "Чтоб никогда не потерять тебя" at bounding box center [1422, 538] width 1914 height 58
click at [498, 527] on div "Чтоб" at bounding box center [492, 538] width 50 height 56
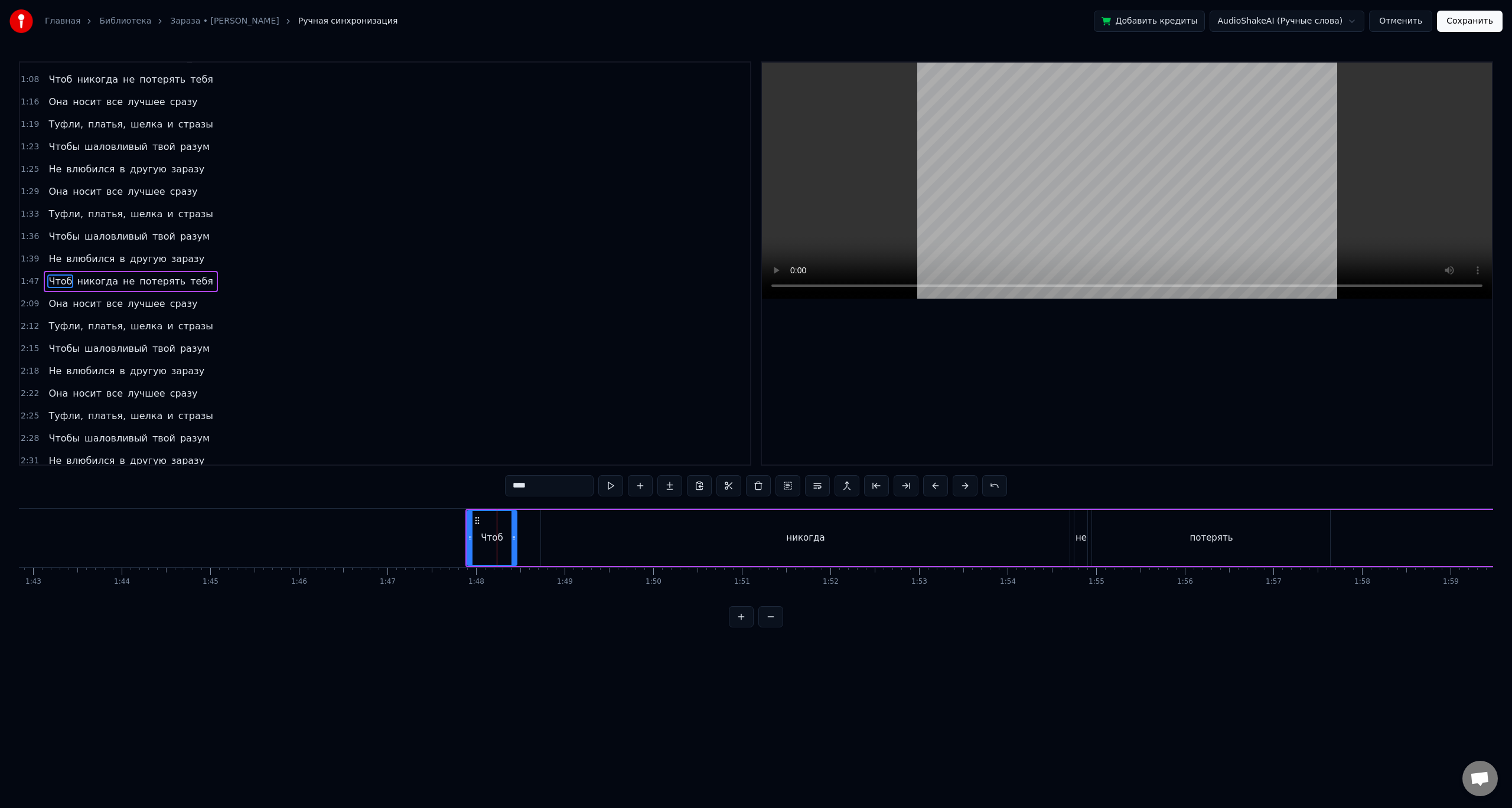
scroll to position [563, 0]
drag, startPoint x: 494, startPoint y: 527, endPoint x: 512, endPoint y: 528, distance: 18.0
click at [511, 528] on div "Чтоб" at bounding box center [492, 538] width 49 height 54
drag, startPoint x: 515, startPoint y: 528, endPoint x: 546, endPoint y: 532, distance: 31.3
click at [546, 532] on div at bounding box center [546, 538] width 4 height 54
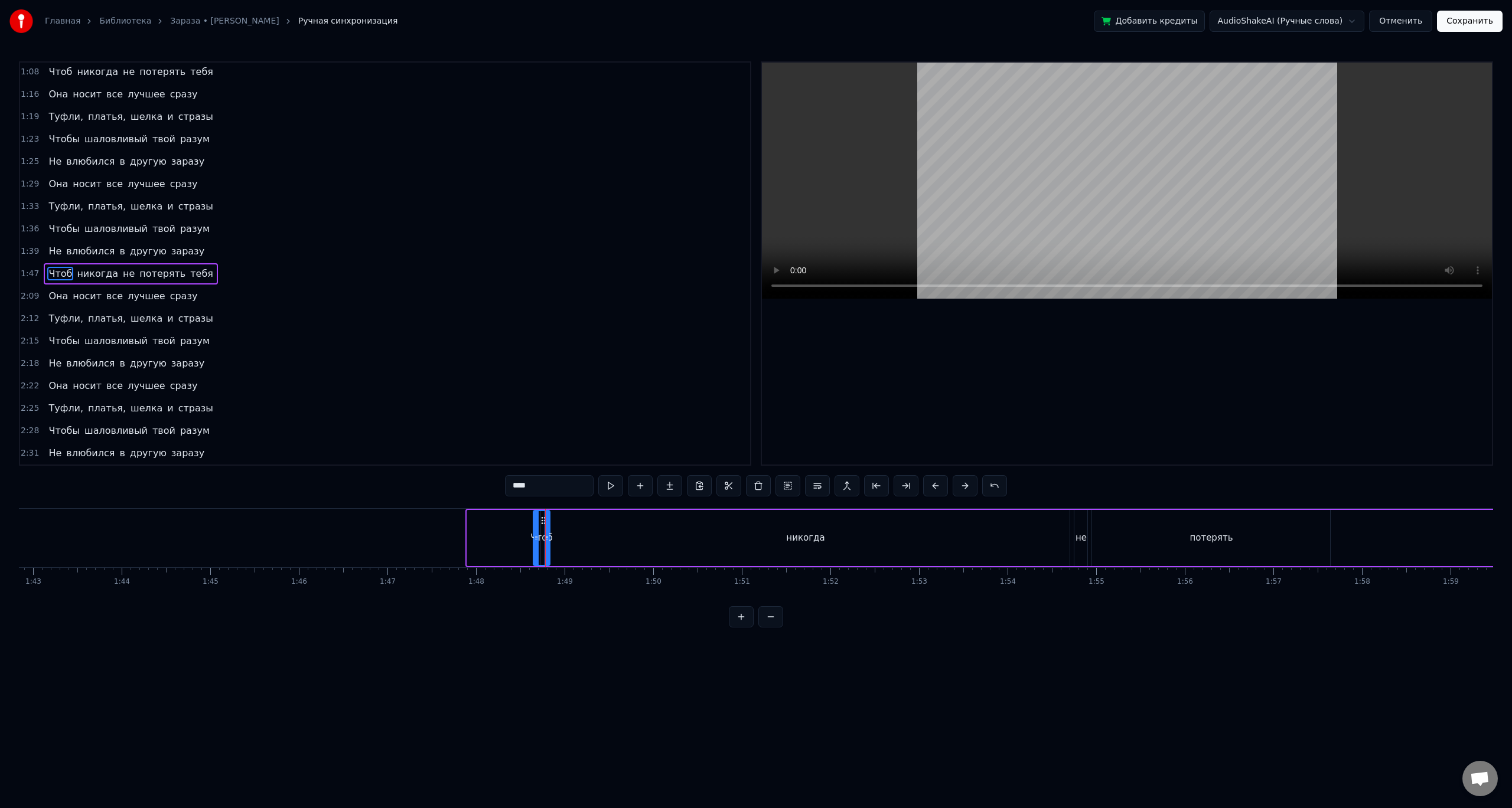
drag, startPoint x: 469, startPoint y: 525, endPoint x: 532, endPoint y: 528, distance: 63.1
click at [534, 528] on div at bounding box center [536, 538] width 4 height 54
drag, startPoint x: 547, startPoint y: 529, endPoint x: 759, endPoint y: 537, distance: 212.2
click at [759, 537] on div at bounding box center [759, 538] width 4 height 54
drag, startPoint x: 529, startPoint y: 522, endPoint x: 719, endPoint y: 529, distance: 190.1
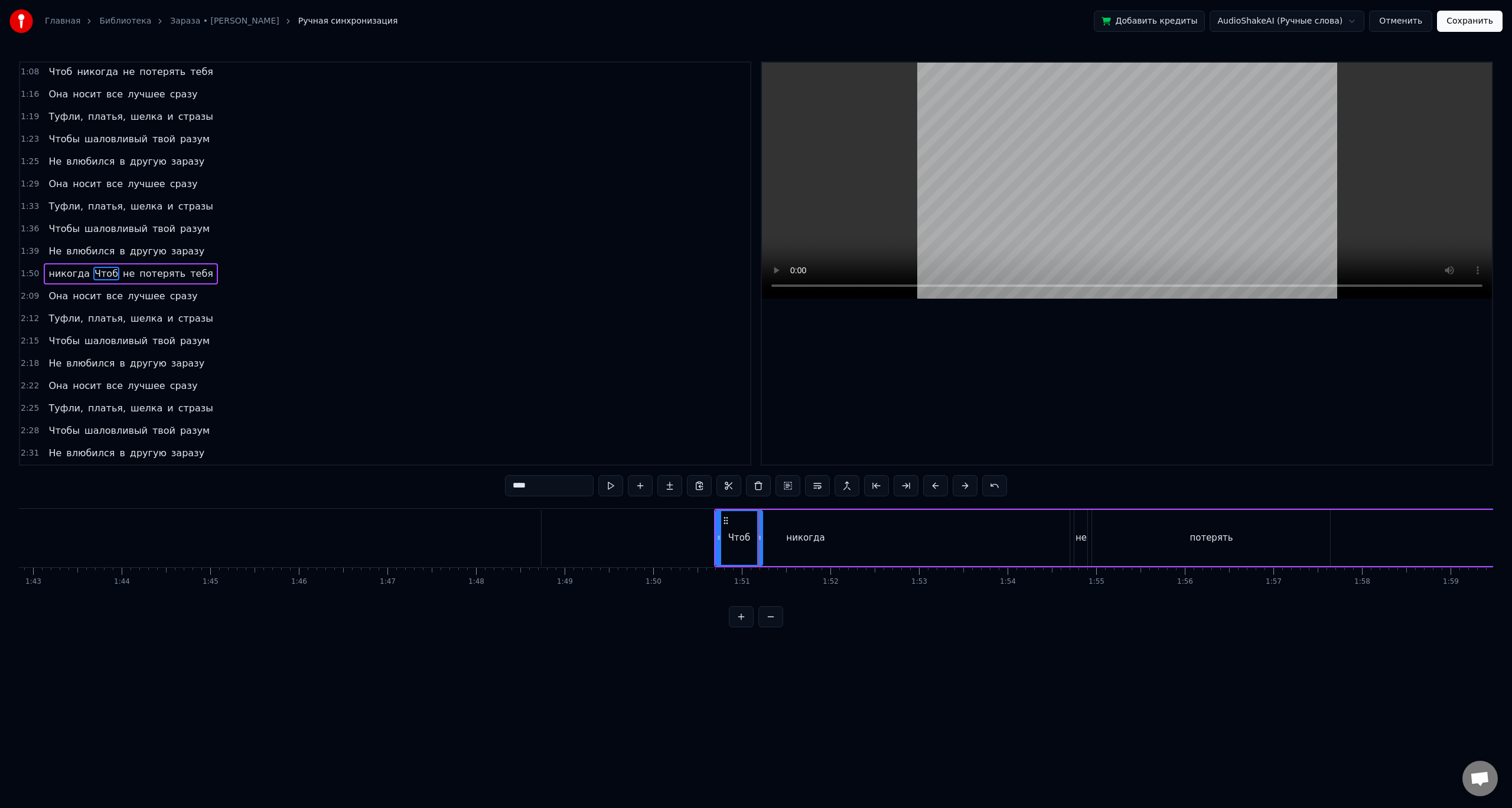
click at [778, 511] on div "никогда" at bounding box center [806, 538] width 530 height 56
type input "*******"
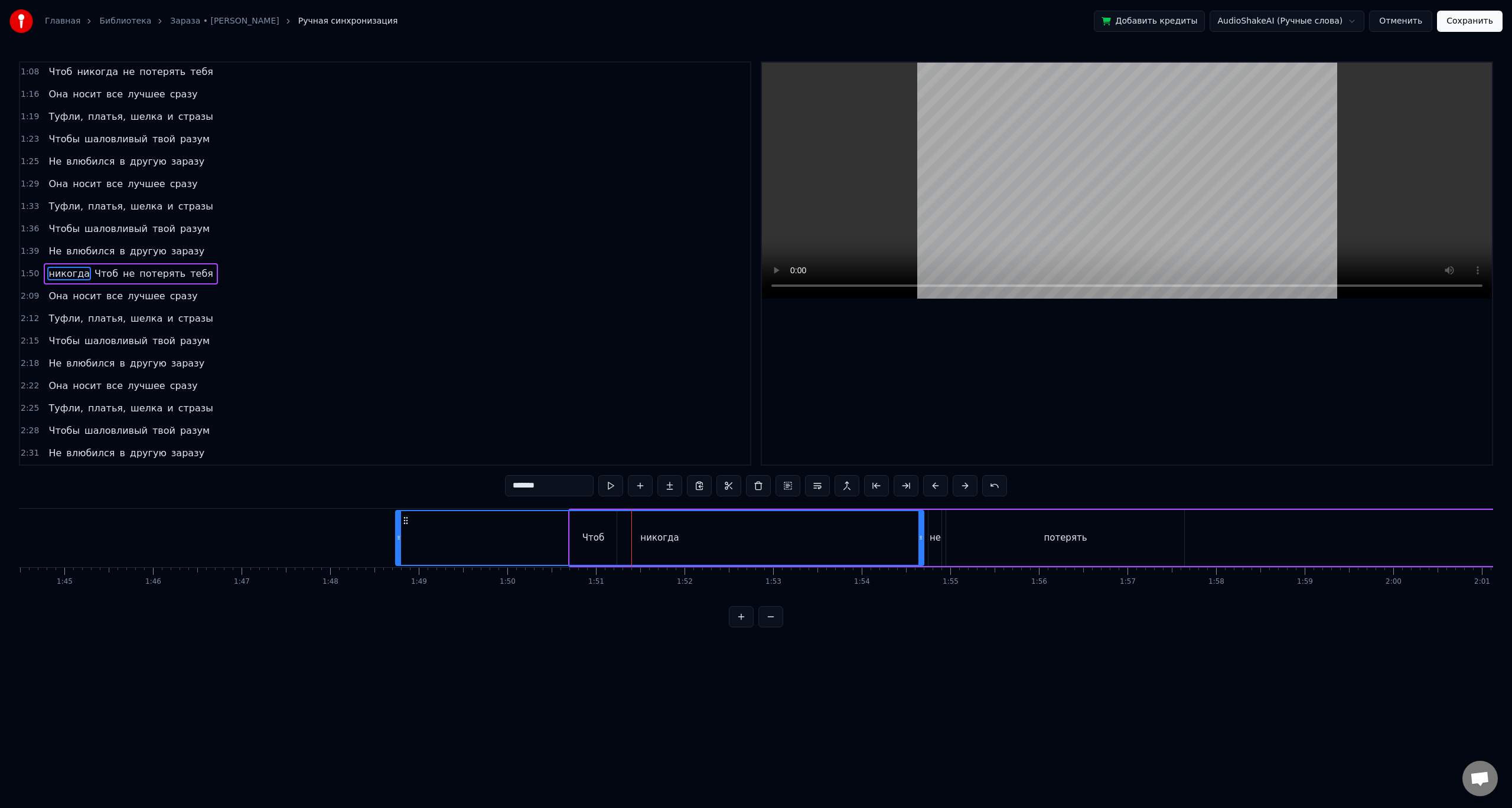
scroll to position [0, 9233]
drag, startPoint x: 954, startPoint y: 527, endPoint x: 1062, endPoint y: 535, distance: 108.3
click at [1062, 535] on div "никогда Чтоб не потерять тебя" at bounding box center [1424, 538] width 1666 height 58
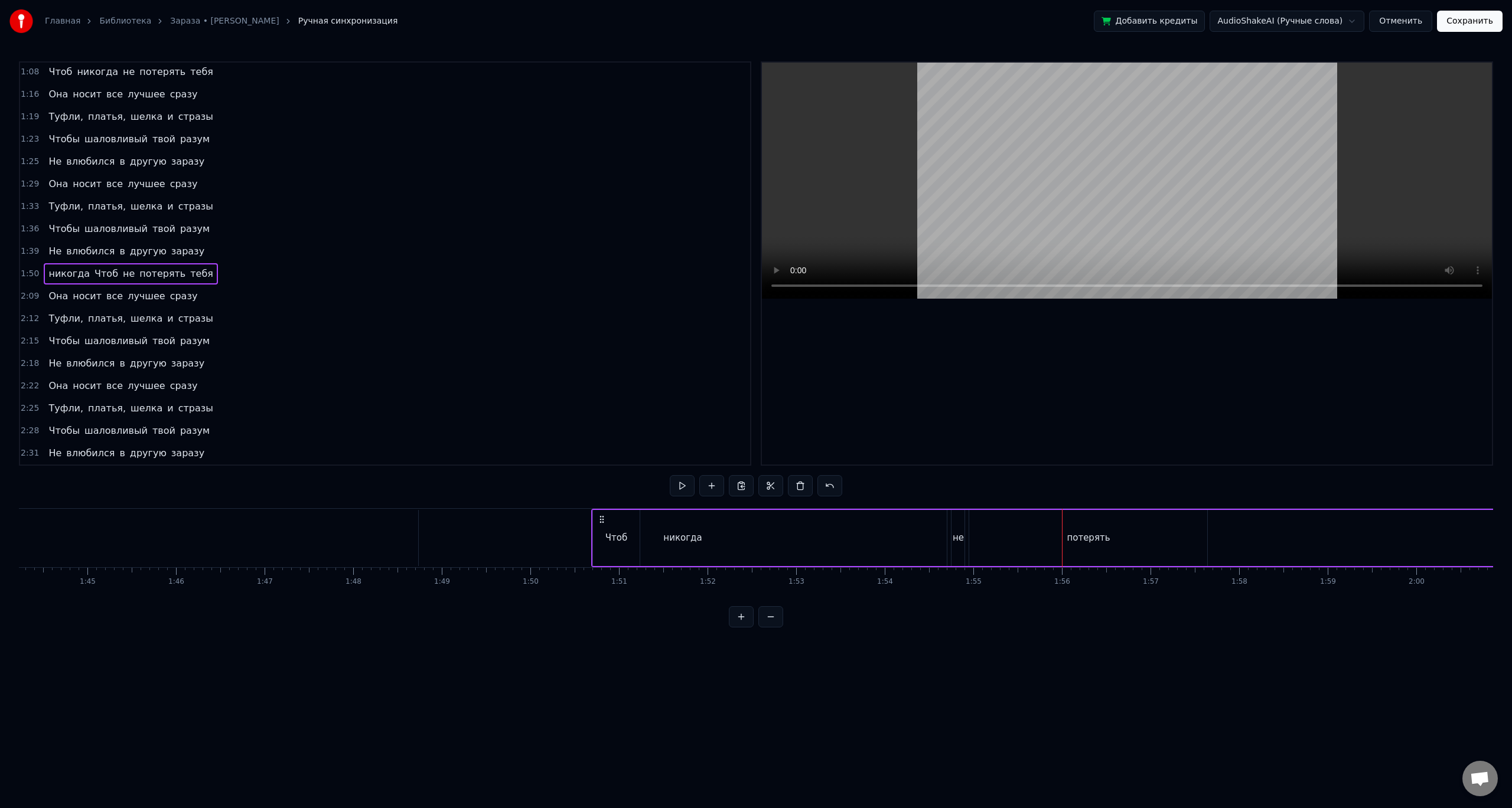
click at [623, 526] on div "Чтоб" at bounding box center [617, 538] width 47 height 56
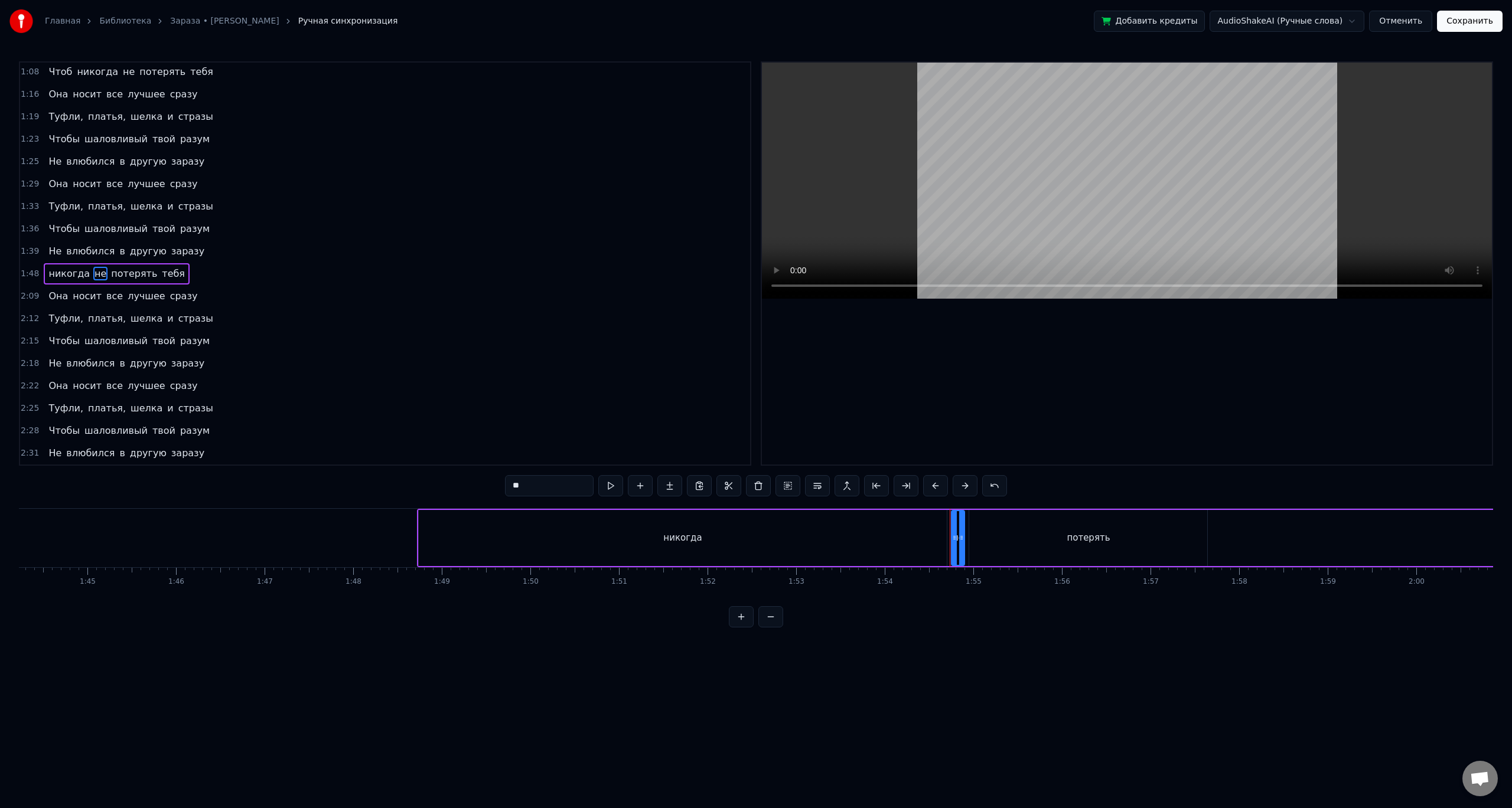
click at [669, 538] on div "никогда" at bounding box center [682, 538] width 38 height 13
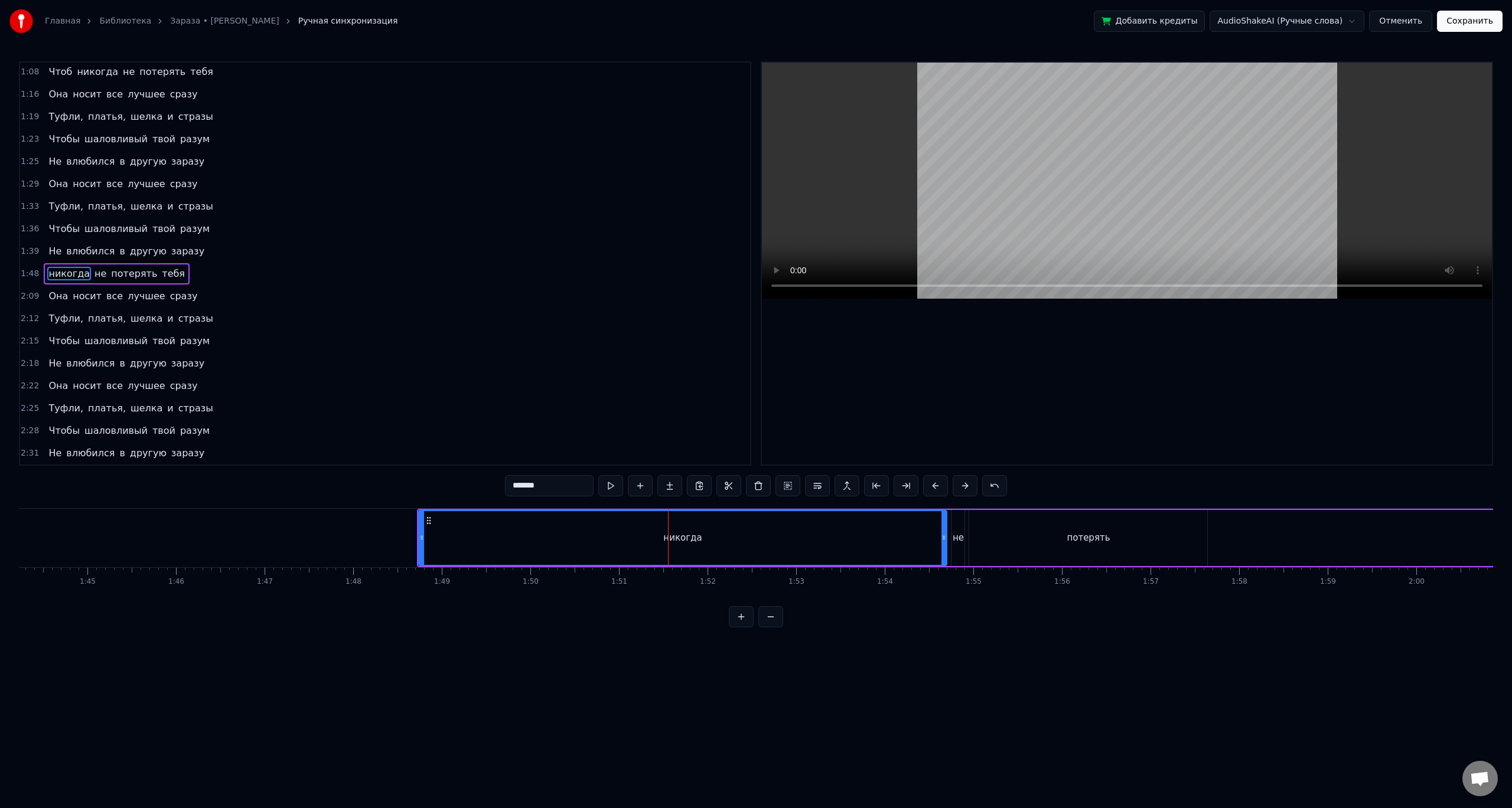
click at [700, 541] on div "никогда" at bounding box center [683, 538] width 528 height 54
click at [682, 541] on div "никогда" at bounding box center [682, 538] width 38 height 13
drag, startPoint x: 654, startPoint y: 523, endPoint x: 728, endPoint y: 531, distance: 74.4
click at [728, 531] on div "никогда" at bounding box center [683, 538] width 528 height 54
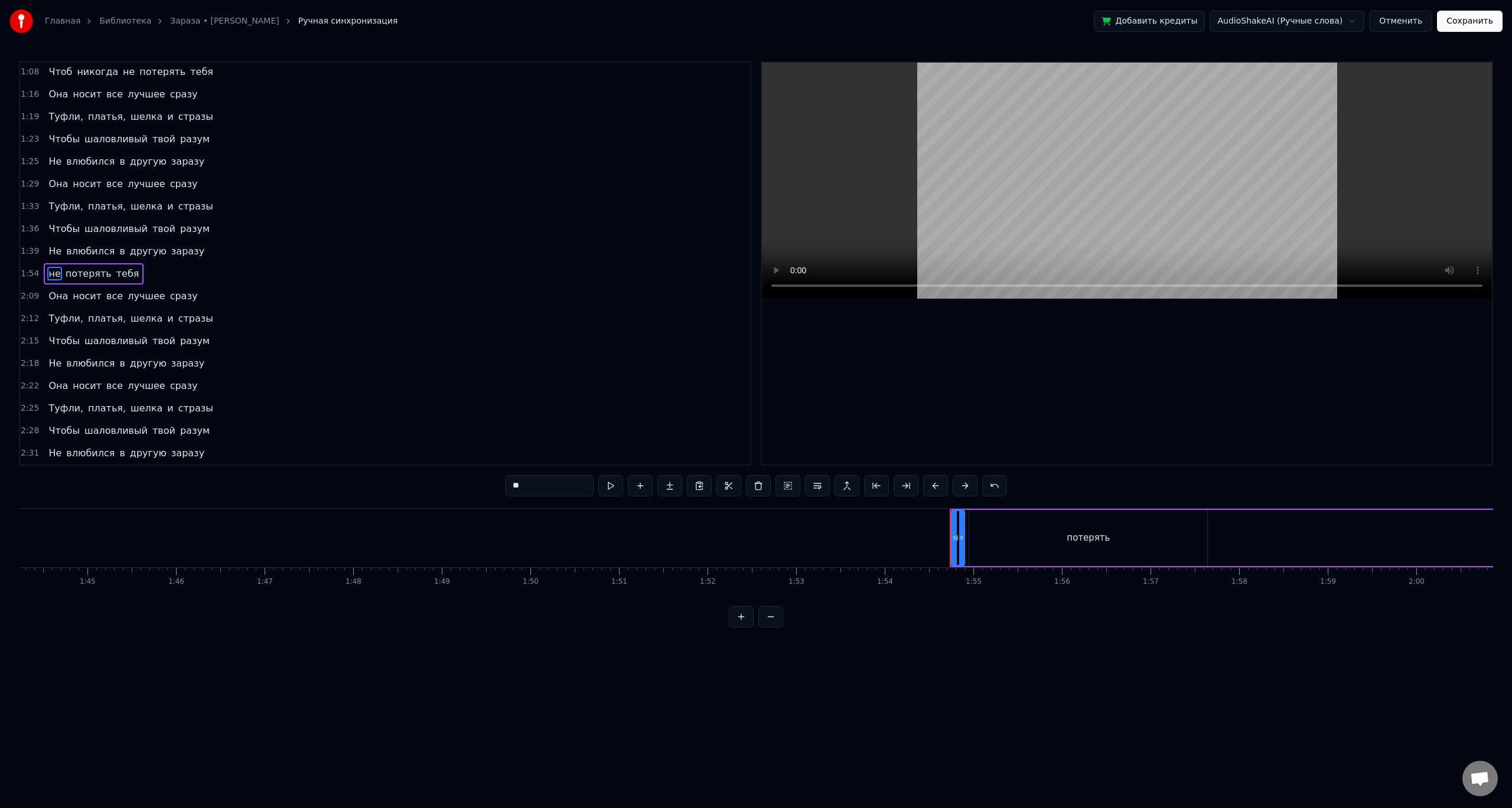
click at [955, 535] on icon at bounding box center [954, 538] width 4 height 10
click at [1028, 545] on div "потерять" at bounding box center [1088, 538] width 237 height 54
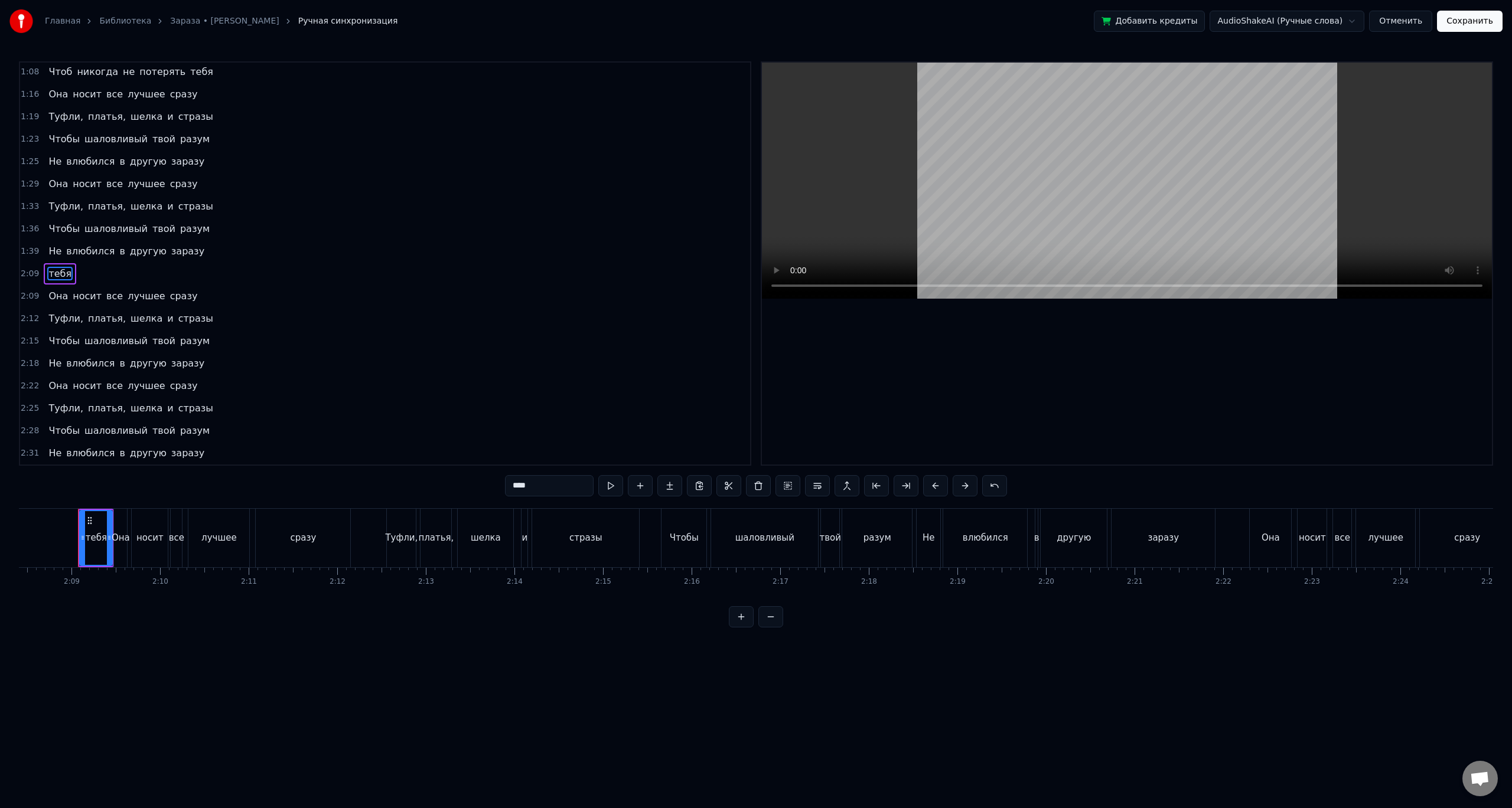
scroll to position [0, 11339]
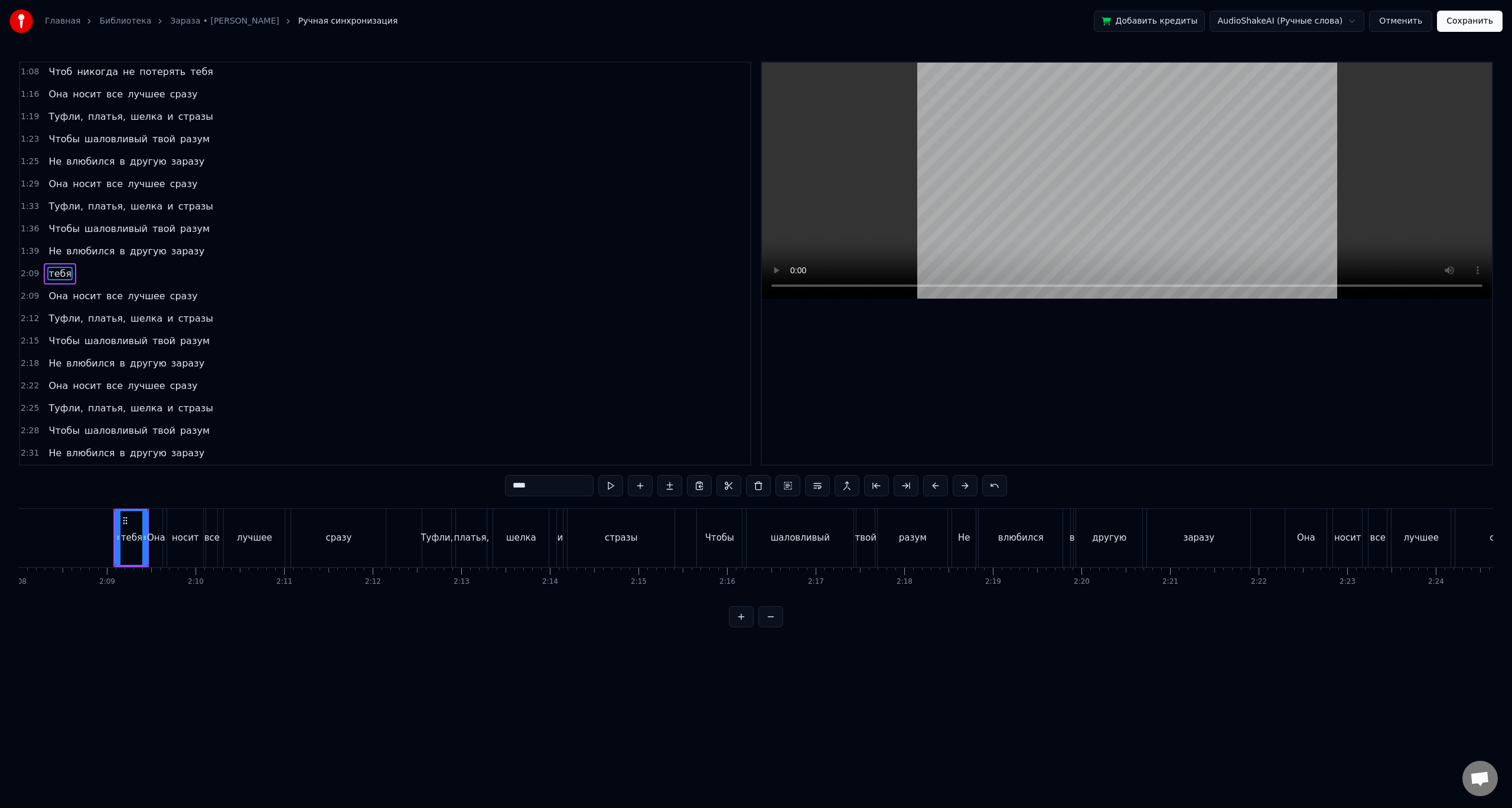
click at [134, 540] on div "тебя" at bounding box center [131, 538] width 21 height 13
type input "***"
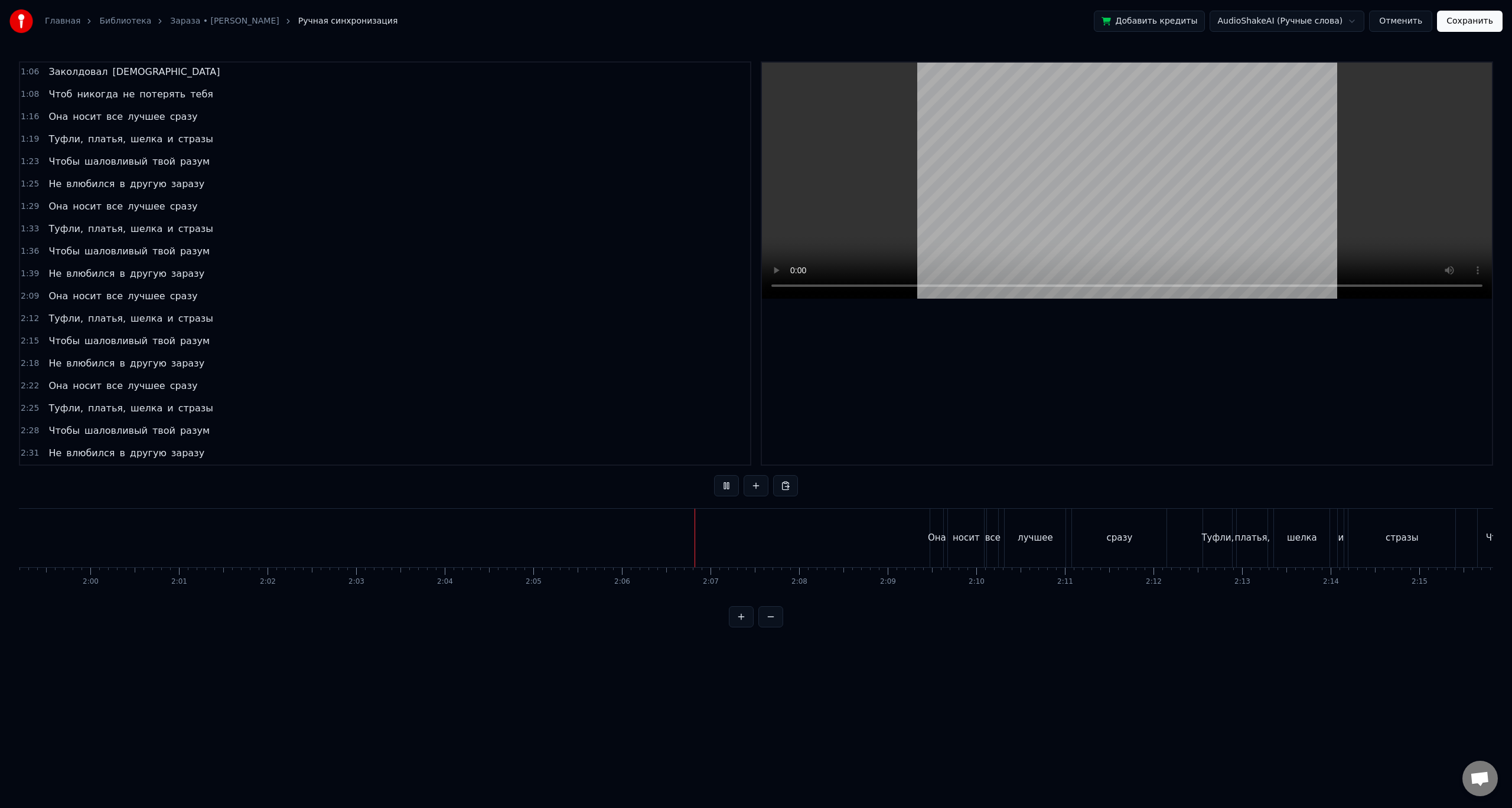
scroll to position [0, 10564]
click at [734, 481] on button at bounding box center [726, 485] width 25 height 21
click at [728, 486] on button at bounding box center [726, 485] width 25 height 21
click at [927, 524] on div "Она" at bounding box center [931, 538] width 13 height 58
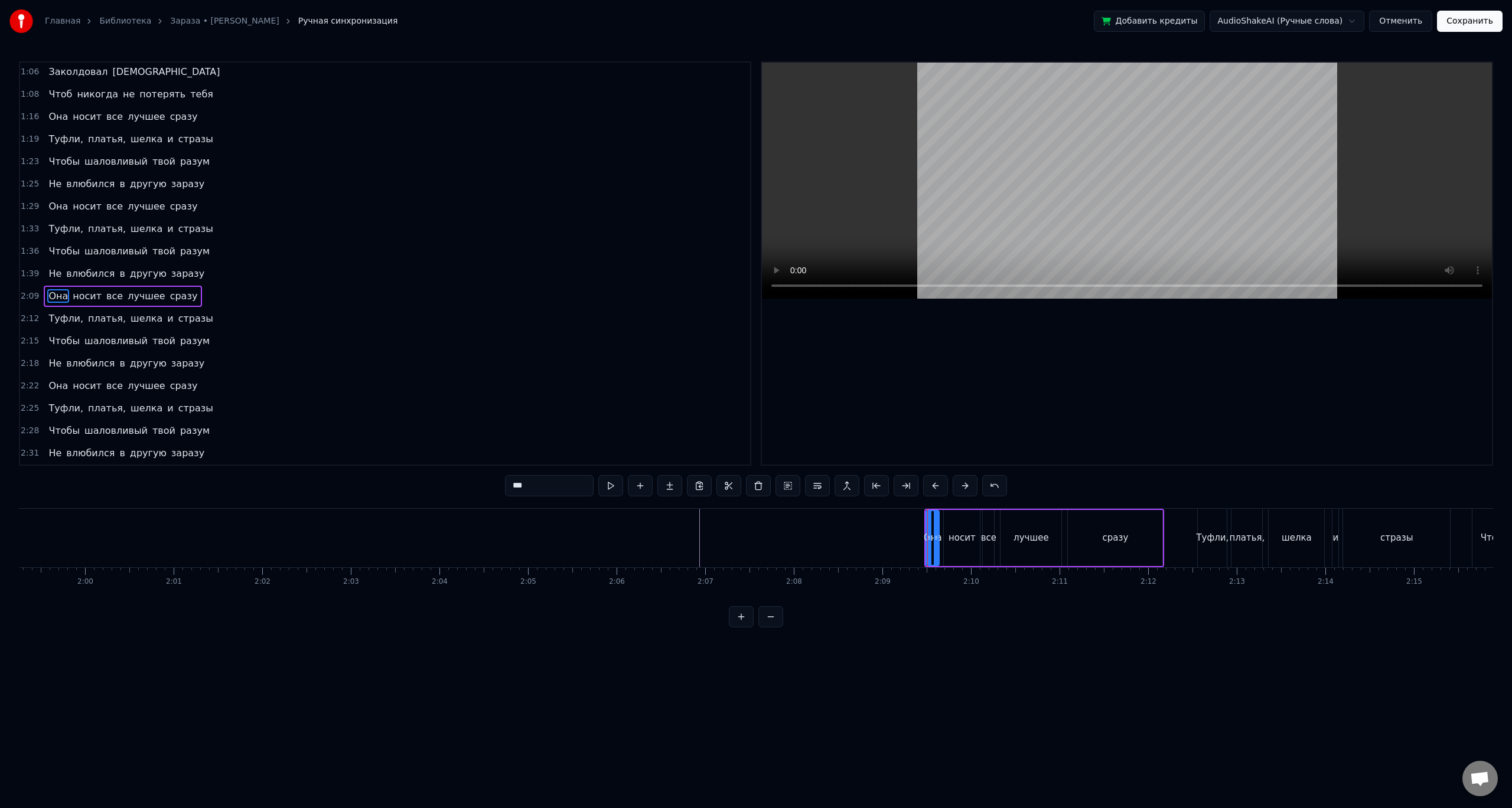
click at [925, 524] on div "Она носит все лучшее сразу" at bounding box center [1044, 538] width 240 height 58
drag, startPoint x: 1154, startPoint y: 519, endPoint x: 1140, endPoint y: 519, distance: 14.0
click at [1140, 519] on circle at bounding box center [1140, 519] width 1 height 1
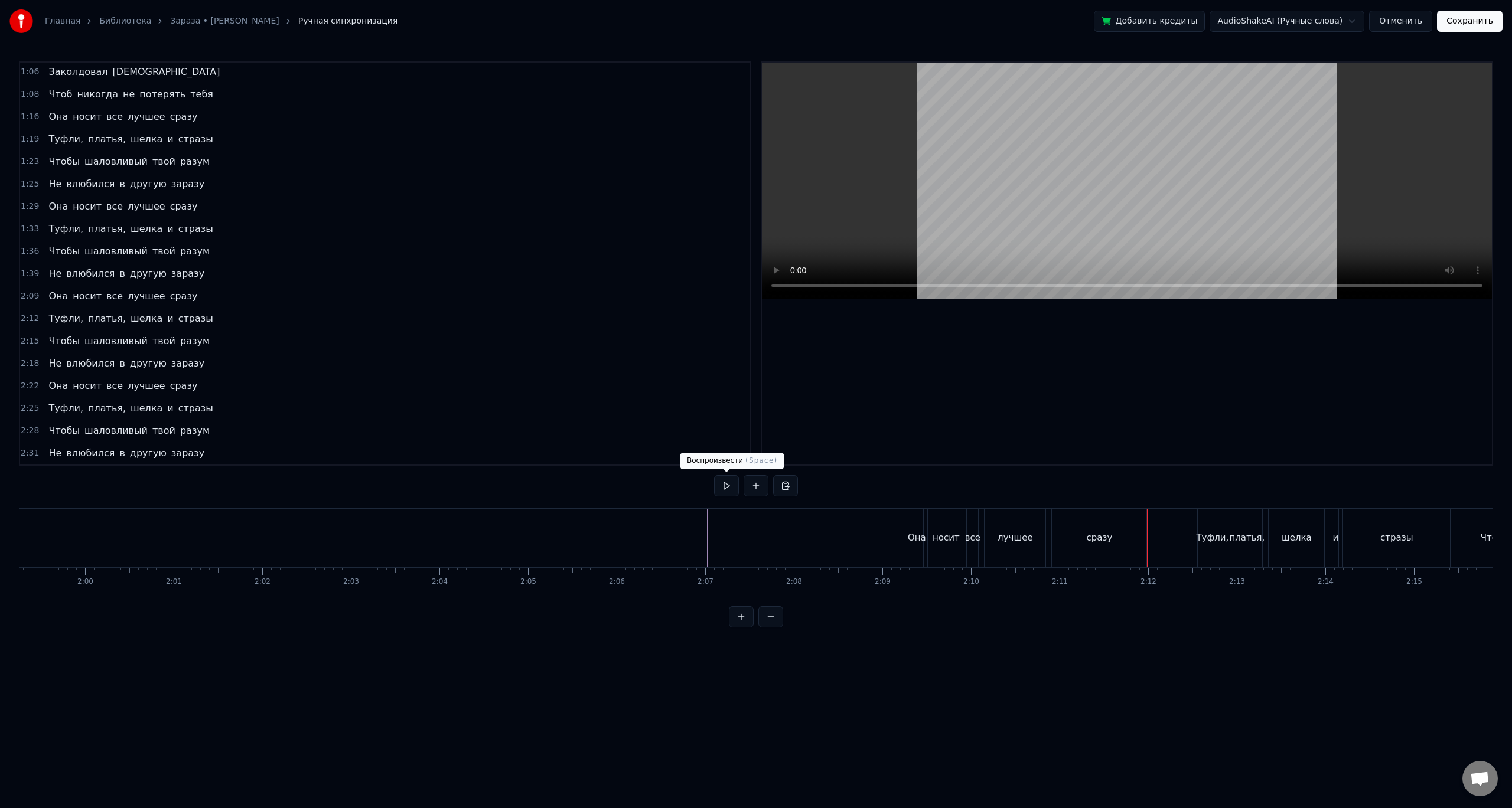
click at [730, 483] on button at bounding box center [726, 485] width 25 height 21
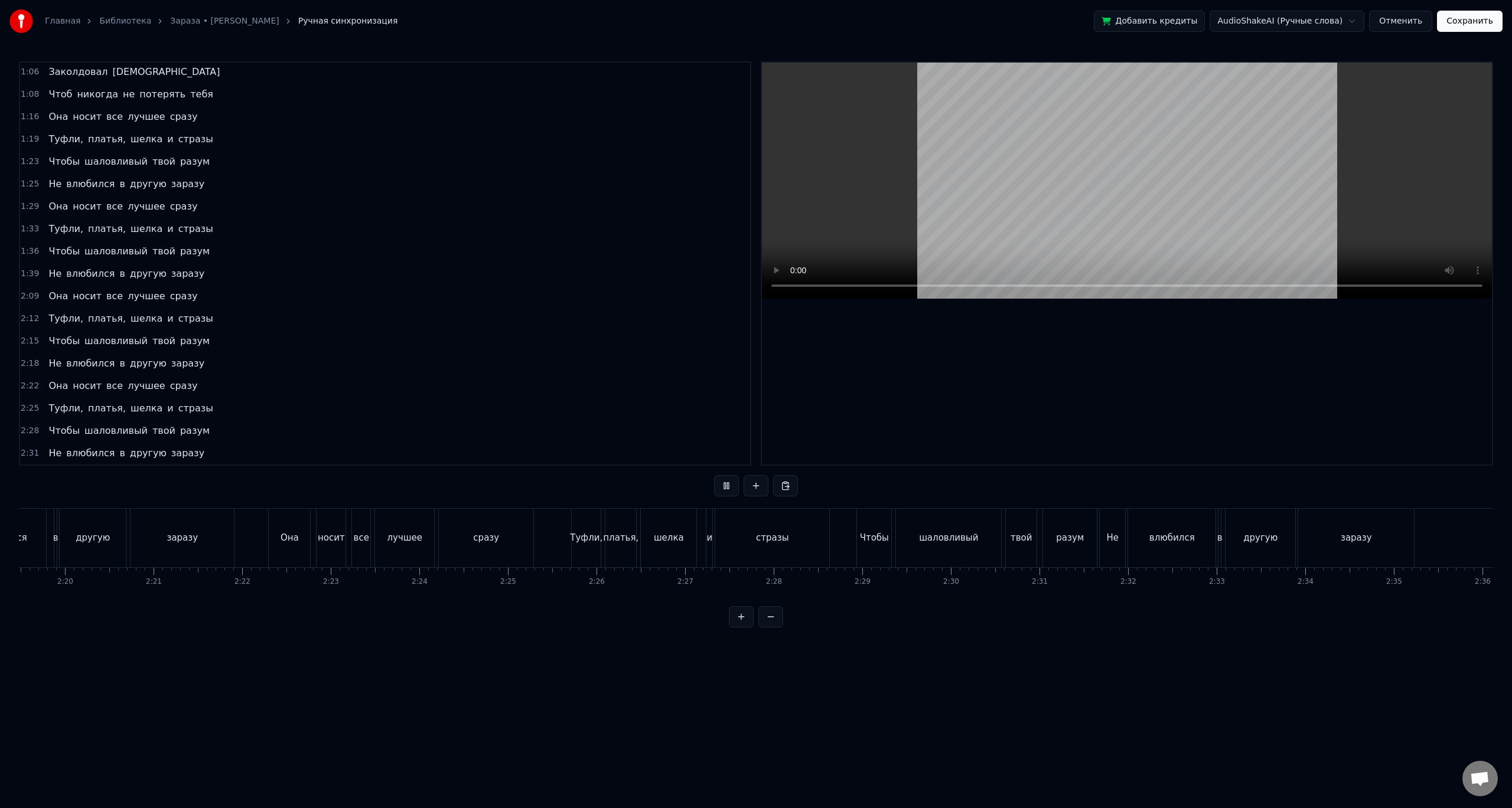
scroll to position [0, 12356]
click at [1481, 20] on button "Сохранить" at bounding box center [1469, 21] width 65 height 21
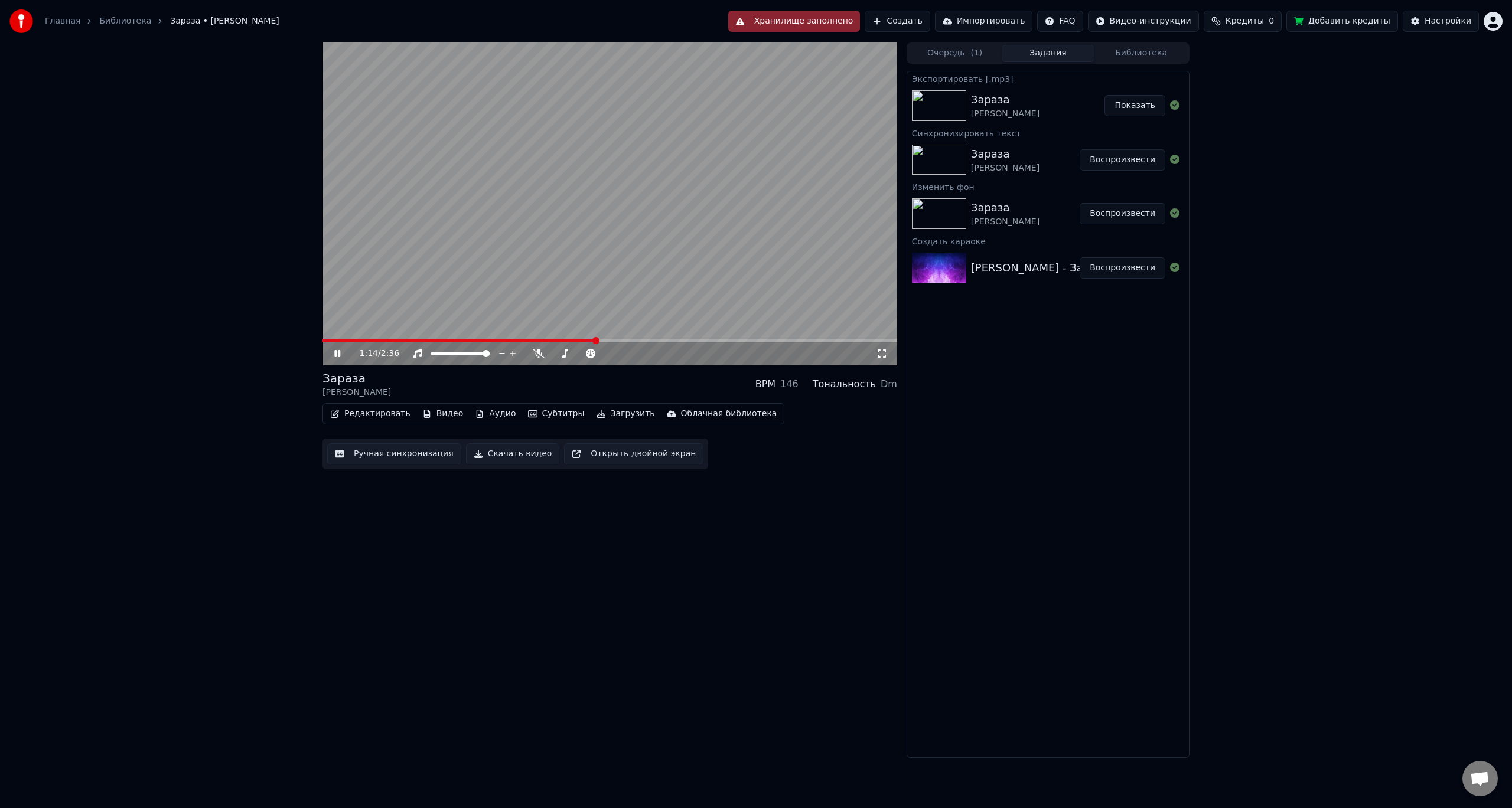
click at [498, 339] on video at bounding box center [610, 203] width 574 height 323
click at [494, 338] on video at bounding box center [610, 203] width 574 height 323
click at [494, 341] on span at bounding box center [460, 341] width 275 height 3
click at [339, 349] on icon at bounding box center [345, 354] width 28 height 10
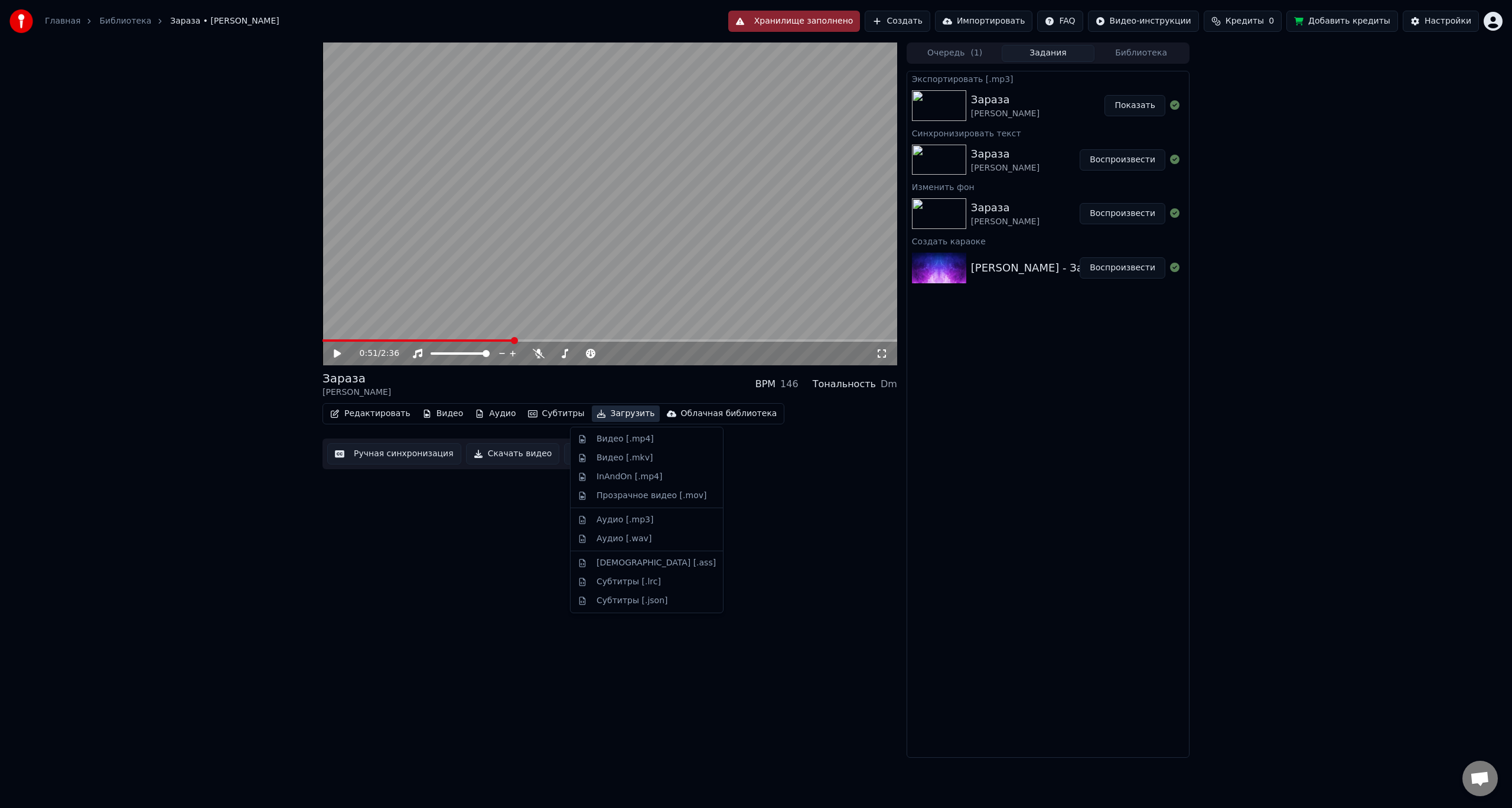
click at [599, 412] on button "Загрузить" at bounding box center [626, 414] width 68 height 17
click at [631, 436] on div "Видео [.mp4]" at bounding box center [626, 439] width 58 height 12
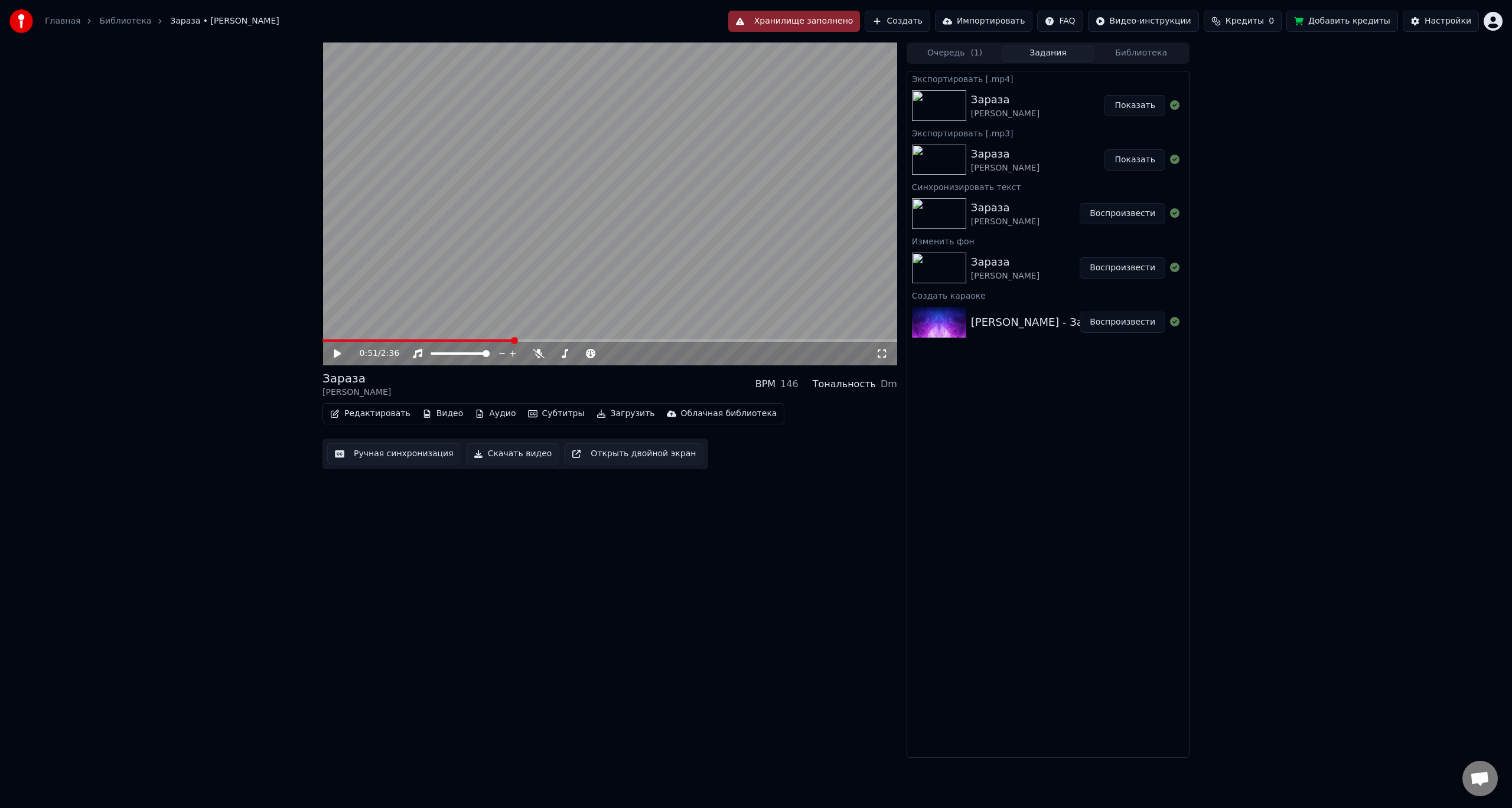
click at [1137, 104] on button "Показать" at bounding box center [1135, 105] width 61 height 21
